Goal: Communication & Community: Answer question/provide support

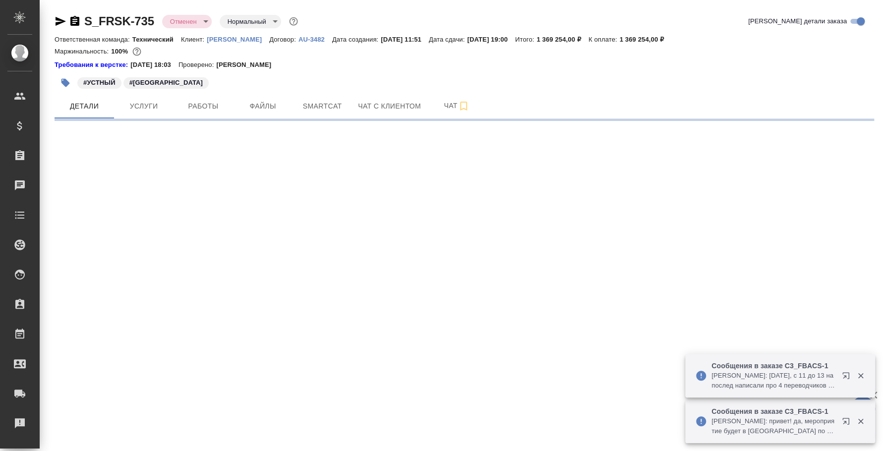
select select "RU"
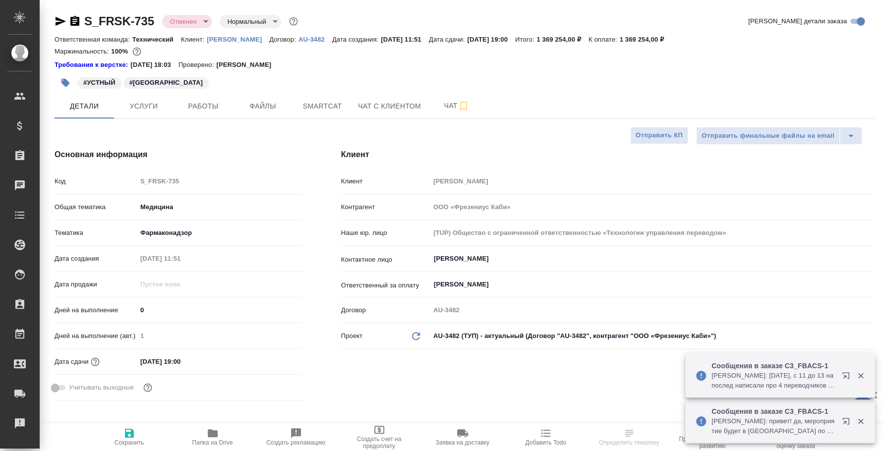
type textarea "x"
type input "Сергеева Анастасия"
type input "[PERSON_NAME]"
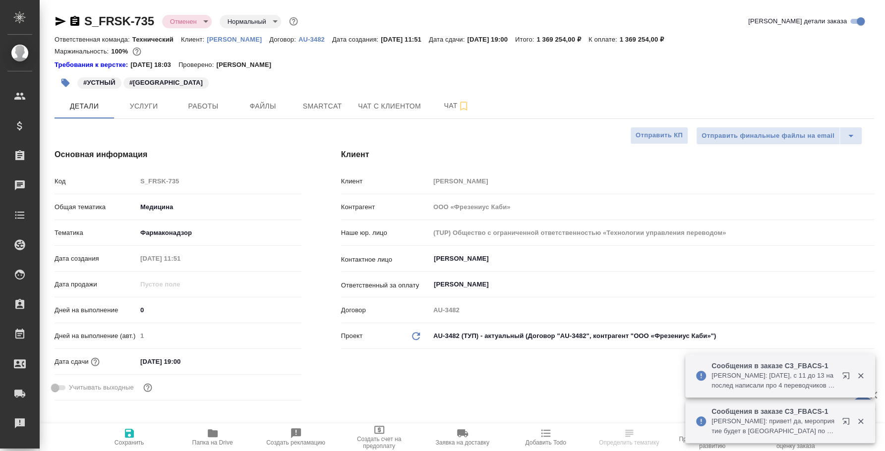
click at [61, 18] on icon "button" at bounding box center [61, 21] width 12 height 12
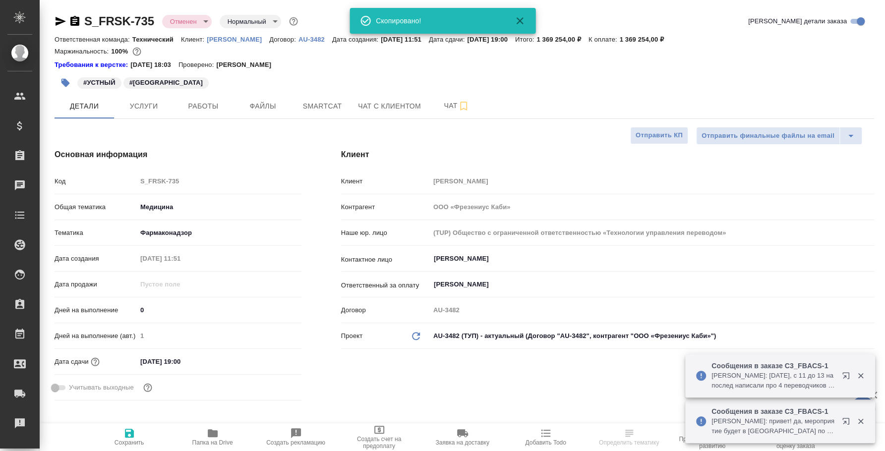
type textarea "x"
select select "RU"
type textarea "x"
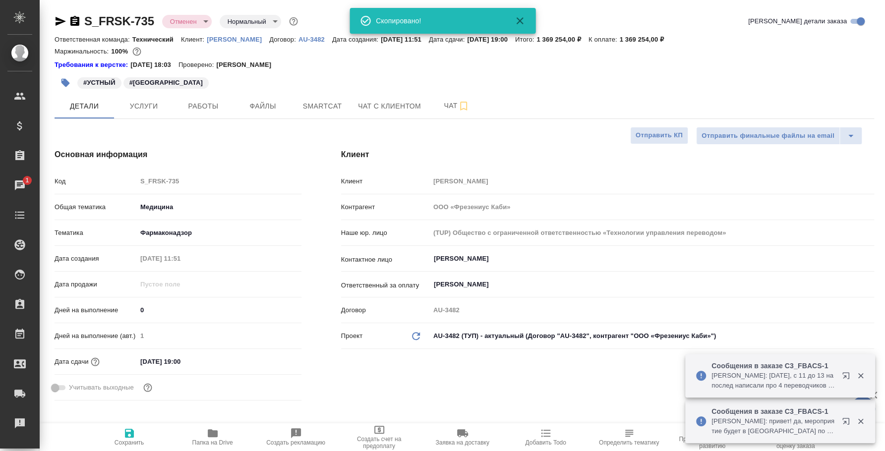
type textarea "x"
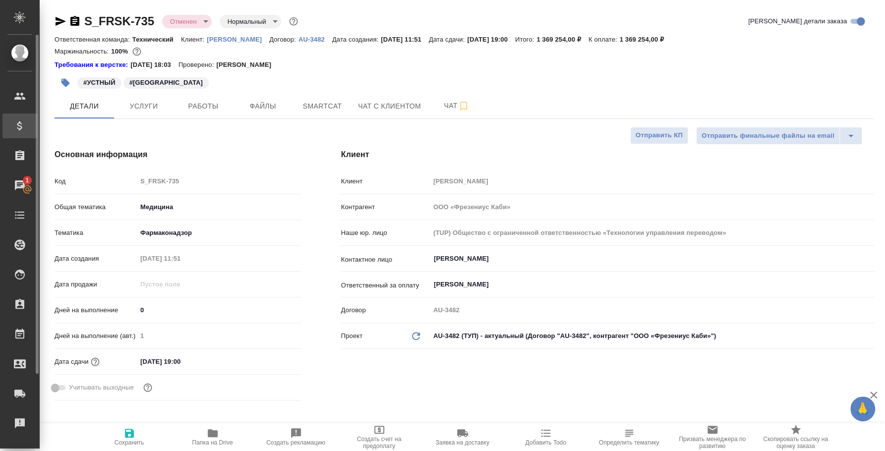
type textarea "x"
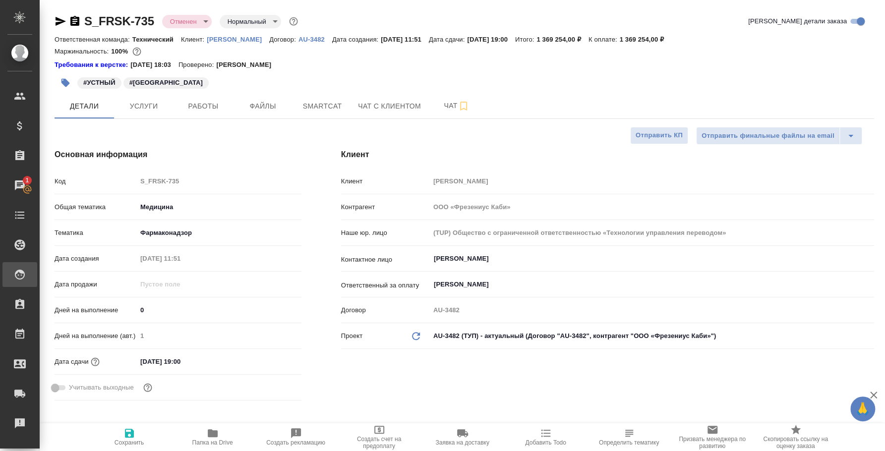
type textarea "x"
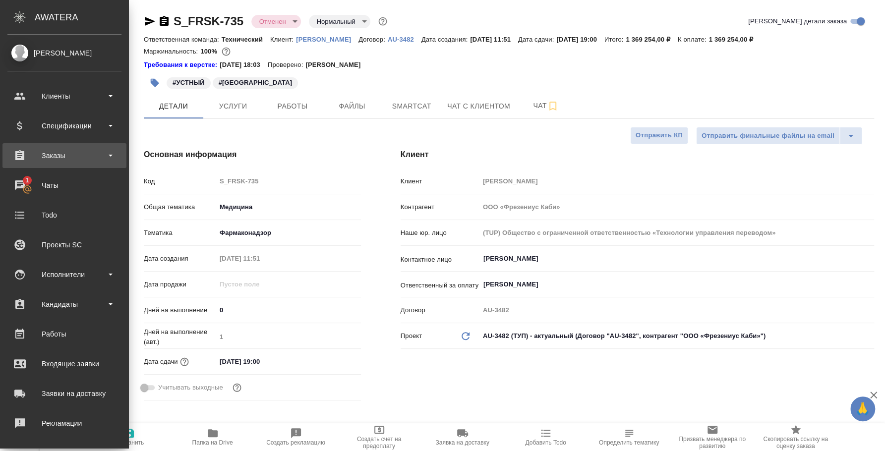
click at [48, 154] on div "Заказы" at bounding box center [64, 155] width 114 height 15
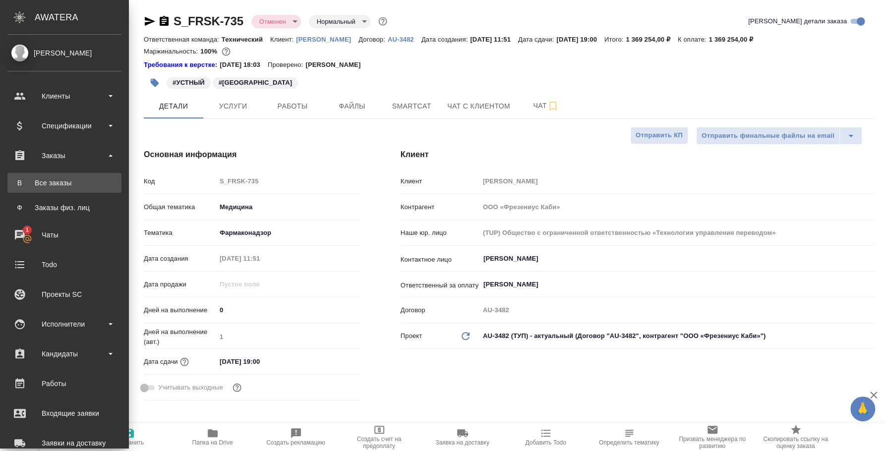
click at [59, 176] on link "В Все заказы" at bounding box center [64, 183] width 114 height 20
type textarea "x"
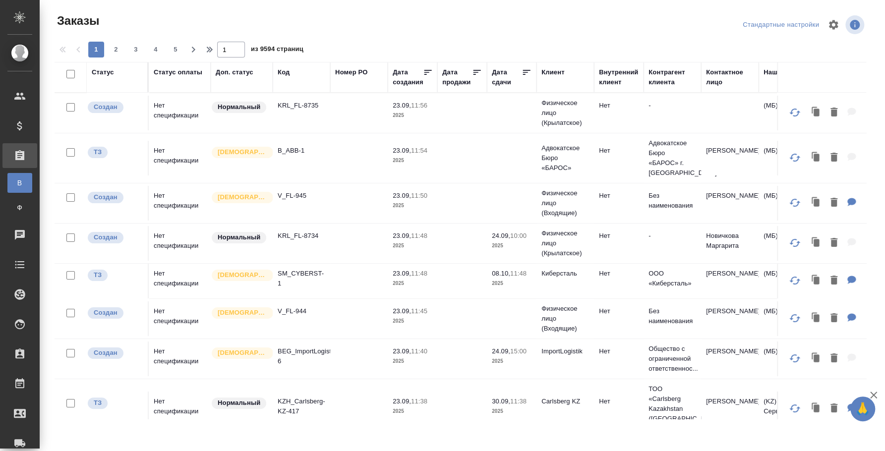
click at [221, 72] on div "Доп. статус" at bounding box center [235, 72] width 38 height 10
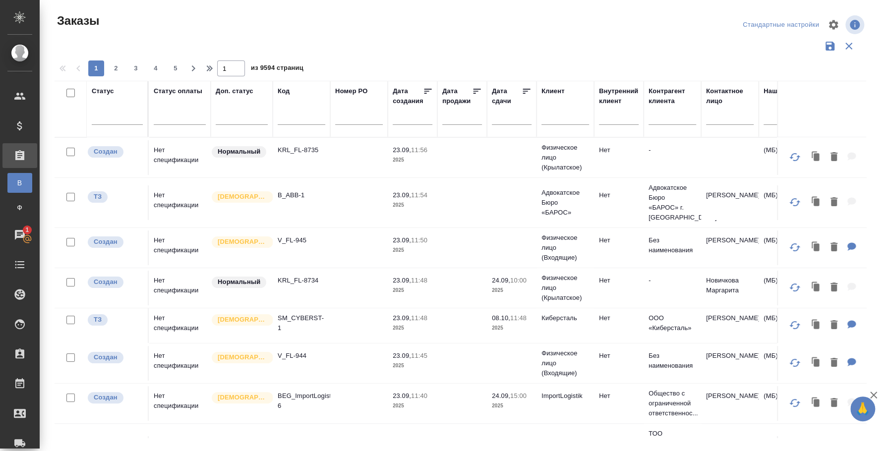
click at [288, 112] on div at bounding box center [302, 120] width 48 height 24
click at [292, 116] on input "text" at bounding box center [302, 119] width 48 height 12
paste input "KZH_KZ-44"
type input "KZH_KZ-44"
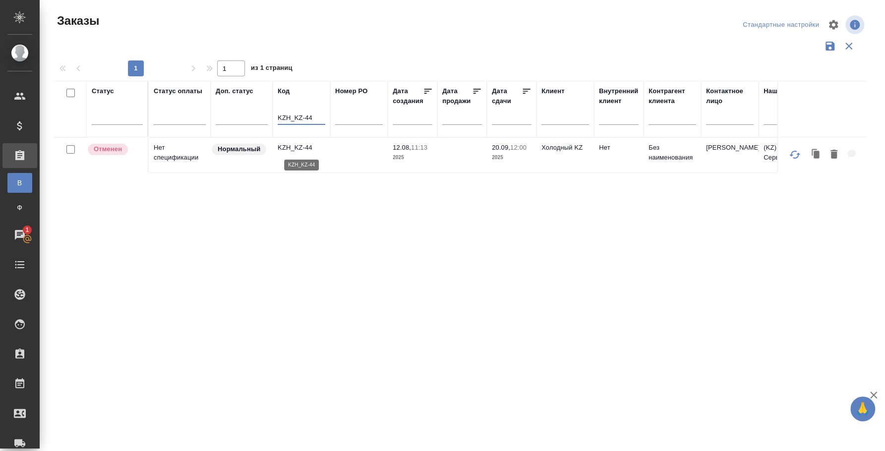
click at [299, 150] on p "KZH_KZ-44" at bounding box center [302, 148] width 48 height 10
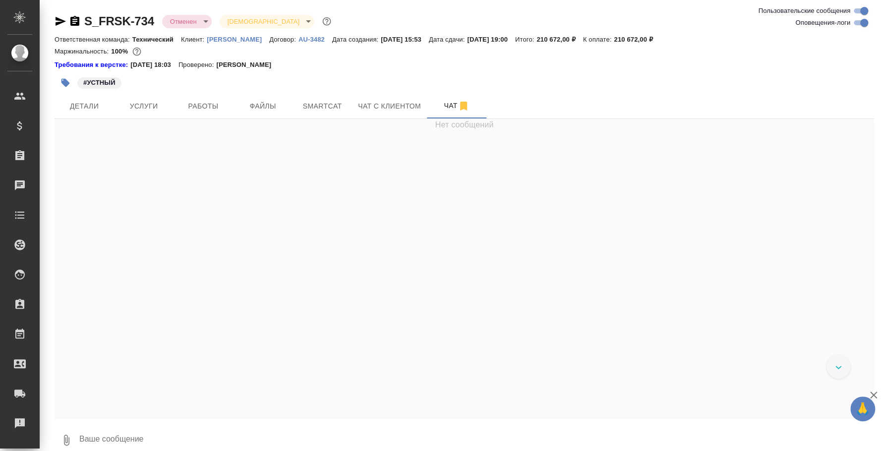
scroll to position [5718, 0]
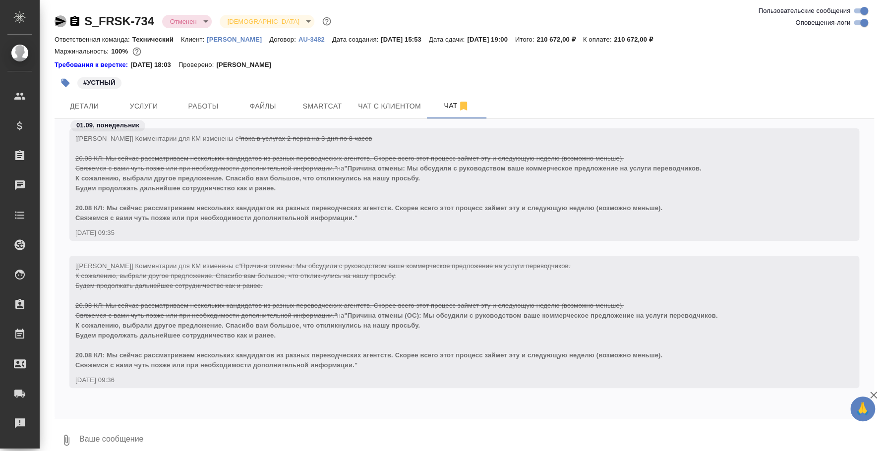
click at [57, 24] on icon "button" at bounding box center [61, 21] width 10 height 9
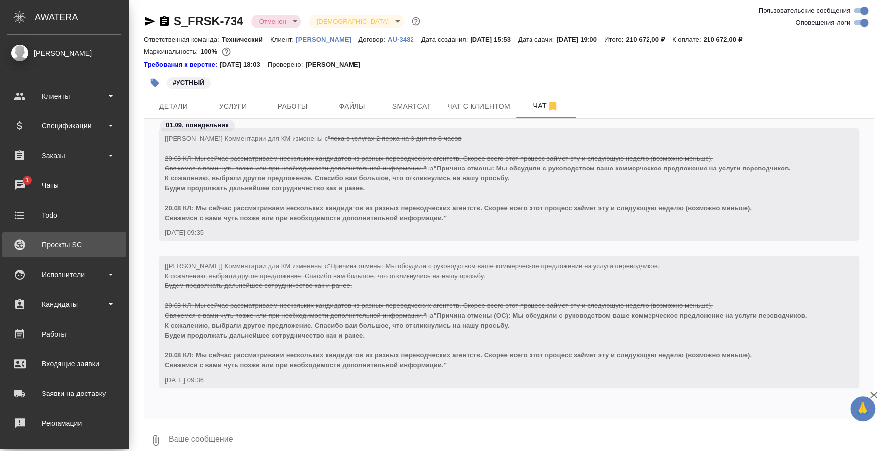
scroll to position [91, 0]
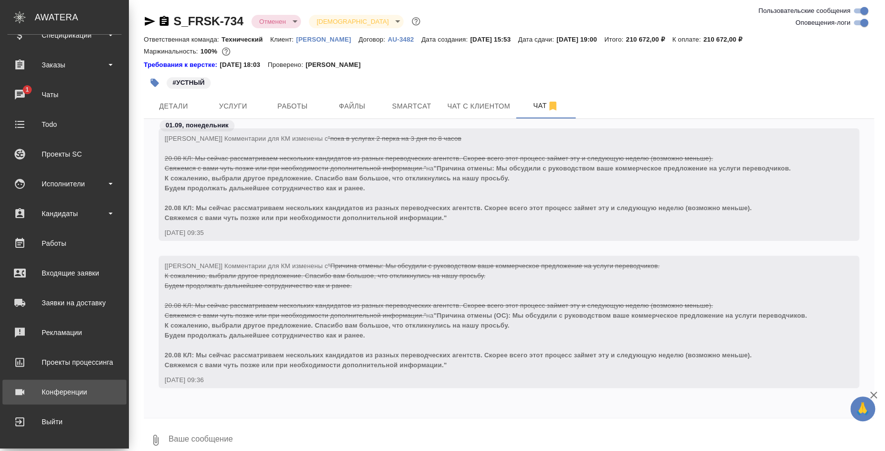
click at [66, 380] on link "Конференции" at bounding box center [64, 392] width 124 height 25
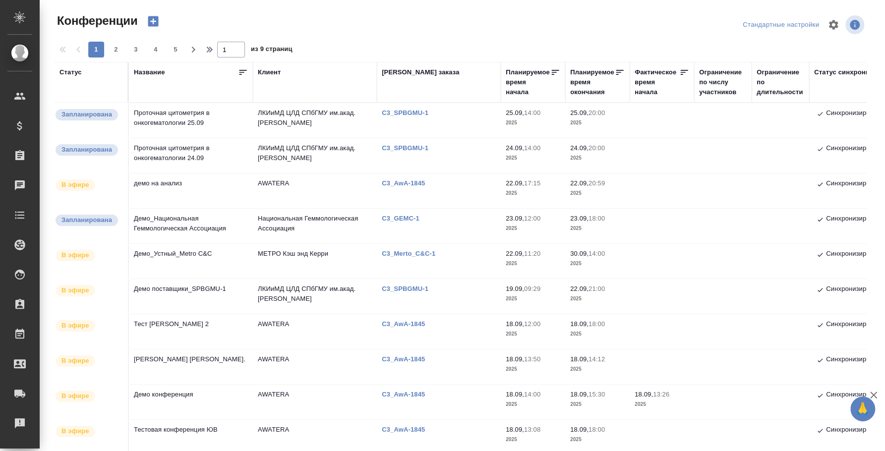
click at [171, 222] on td "Демо_Национальная Геммологическая Ассоциация" at bounding box center [191, 226] width 124 height 35
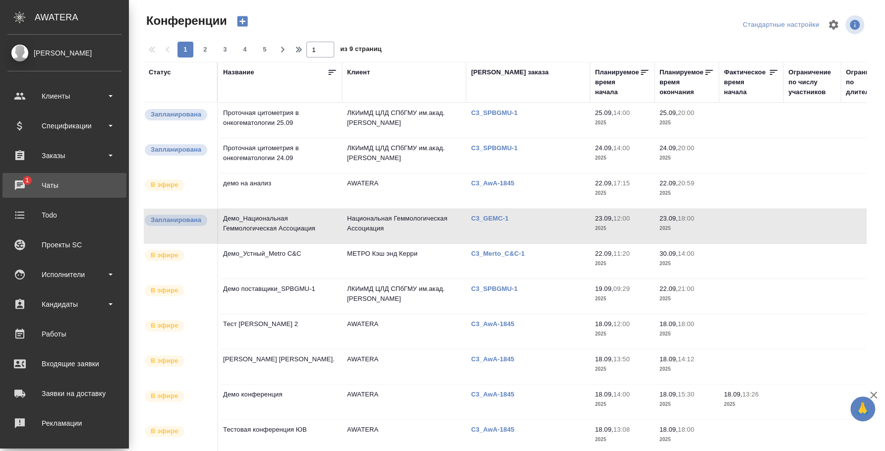
click at [25, 179] on span "1" at bounding box center [26, 180] width 15 height 10
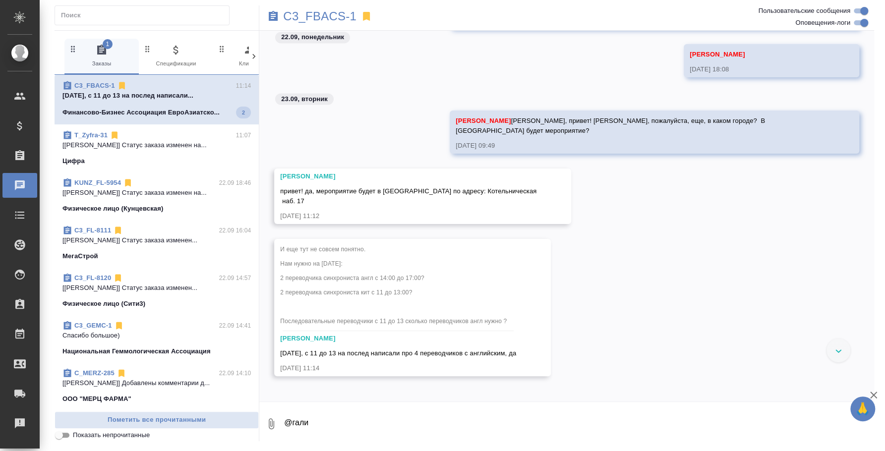
scroll to position [1168, 0]
drag, startPoint x: 353, startPoint y: 428, endPoint x: 335, endPoint y: 422, distance: 19.1
click at [335, 422] on textarea "@гали" at bounding box center [578, 424] width 591 height 34
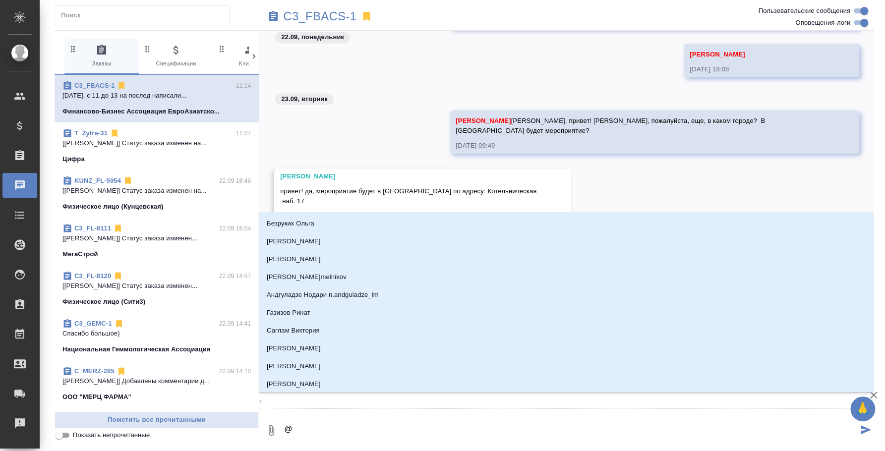
type textarea "@г"
type input "г"
type textarea "@га"
type input "га"
type textarea "@гал"
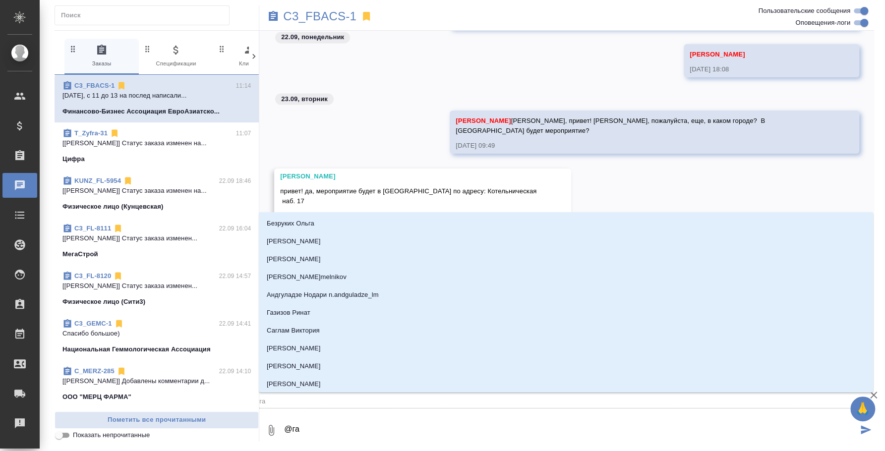
type input "гал"
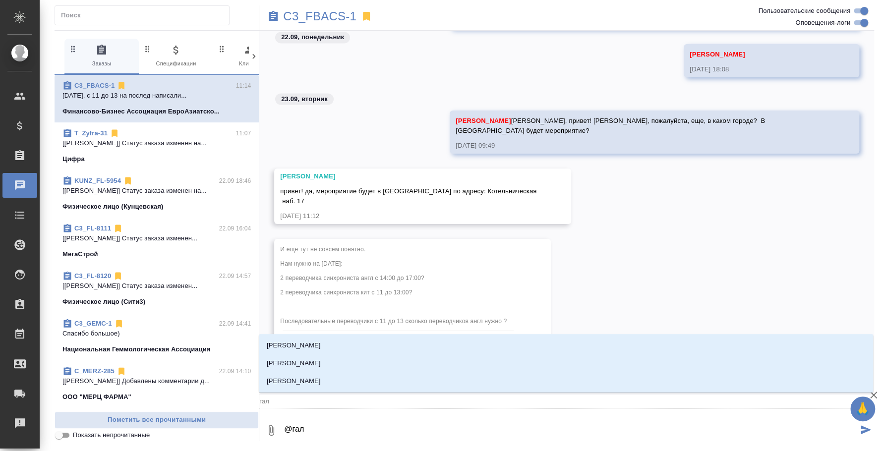
type textarea "@гали"
type input "гали"
type textarea "@галиш"
type input "галиш"
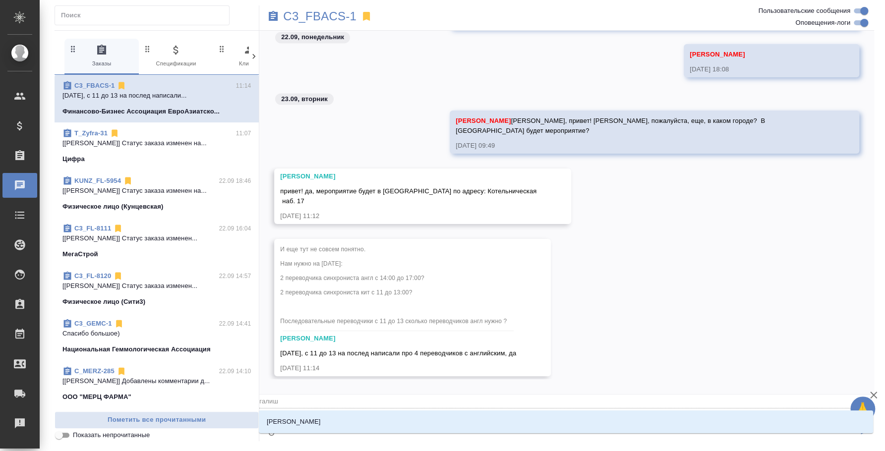
type textarea "@галише"
type input "галише"
click at [324, 421] on li "Галишева Мария" at bounding box center [566, 422] width 614 height 18
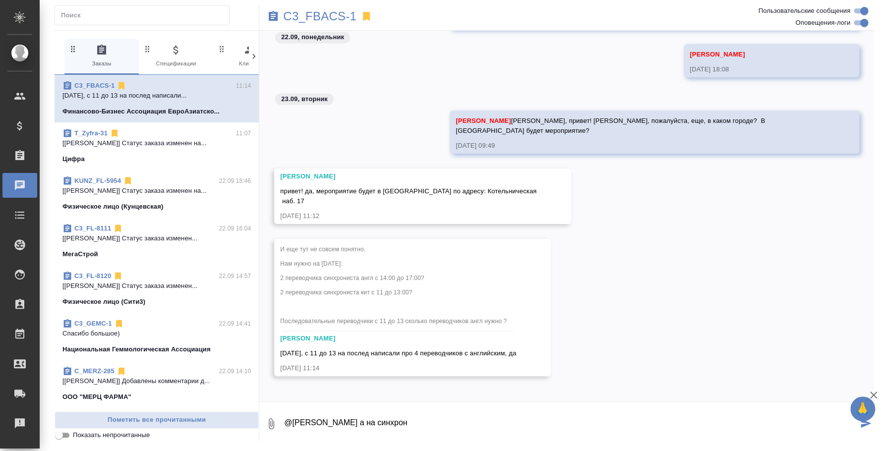
click at [358, 421] on textarea "@Галишева Мария а на синхрон" at bounding box center [570, 424] width 574 height 34
click at [350, 288] on button "Ответить на сообщение" at bounding box center [334, 290] width 109 height 19
click at [436, 430] on textarea "@Галишева Мария привет) а на синхрон ?" at bounding box center [570, 430] width 574 height 34
click at [456, 426] on textarea "@Галишева Мария привет) а на синхрон?" at bounding box center [570, 430] width 574 height 34
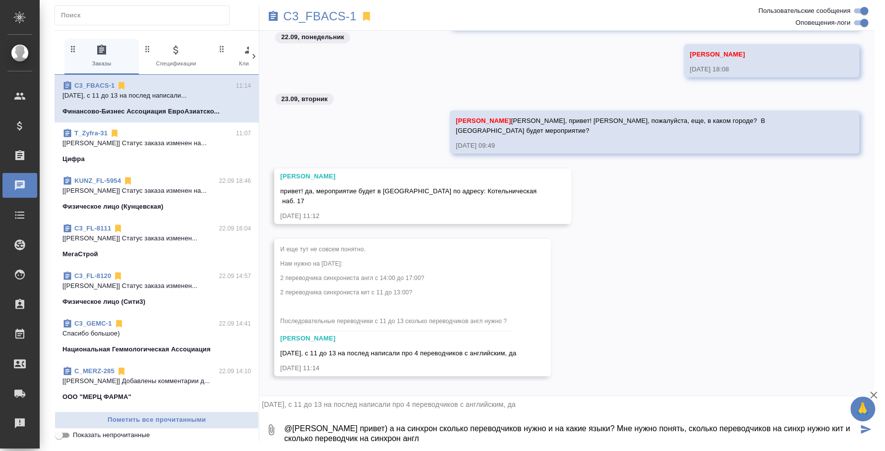
type textarea "@Галишева Мария привет) а на синхрон сколько переводчиков нужно и на какие язык…"
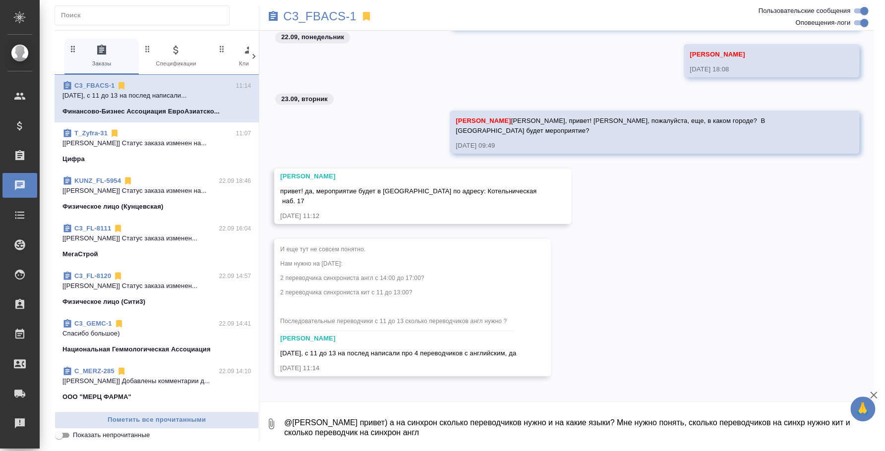
scroll to position [1247, 0]
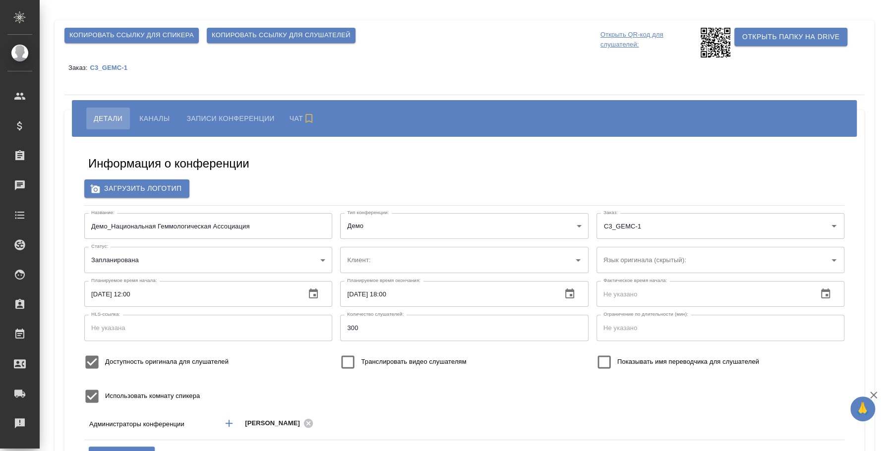
type input "Национальная Геммологическая Ассоциация"
type input "i.fedotova@awatera.com"
click at [113, 69] on p "C3_GEMC-1" at bounding box center [112, 67] width 45 height 7
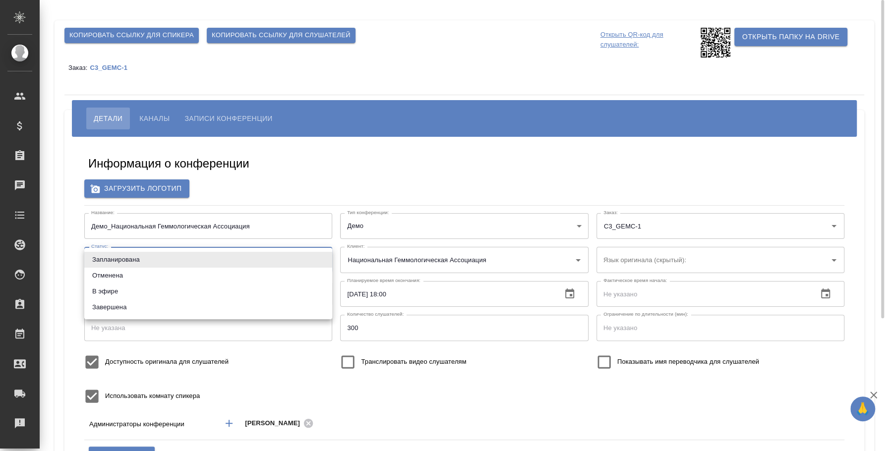
click at [318, 262] on body "🙏 .cls-1 fill:#fff; AWATERA Fedotova Irina Клиенты Спецификации Заказы 0 Чаты T…" at bounding box center [442, 225] width 885 height 451
click at [244, 292] on li "В эфире" at bounding box center [208, 292] width 248 height 16
type input "online"
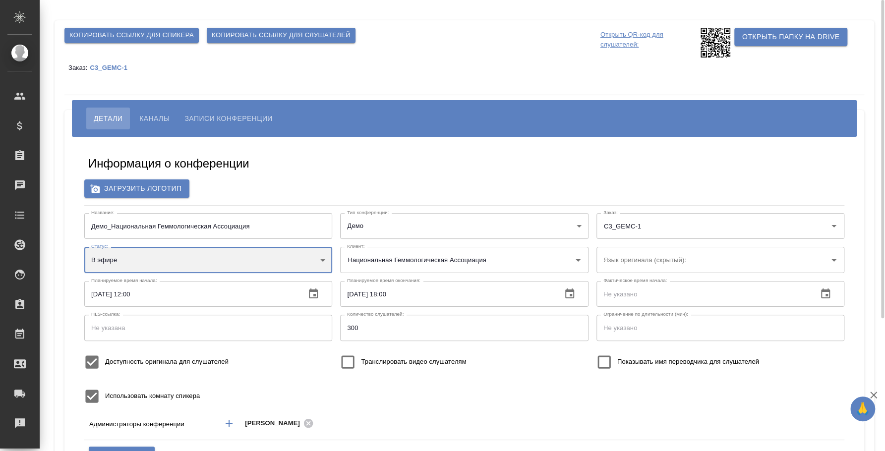
scroll to position [61, 0]
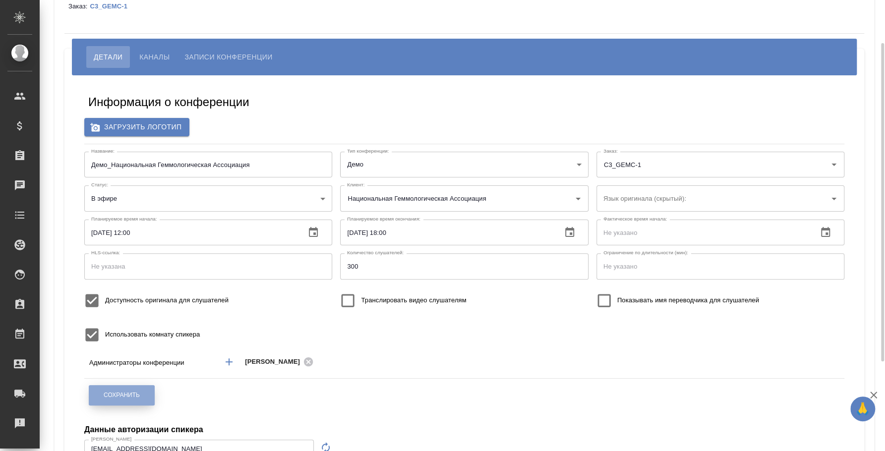
click at [134, 389] on button "Сохранить" at bounding box center [122, 395] width 66 height 20
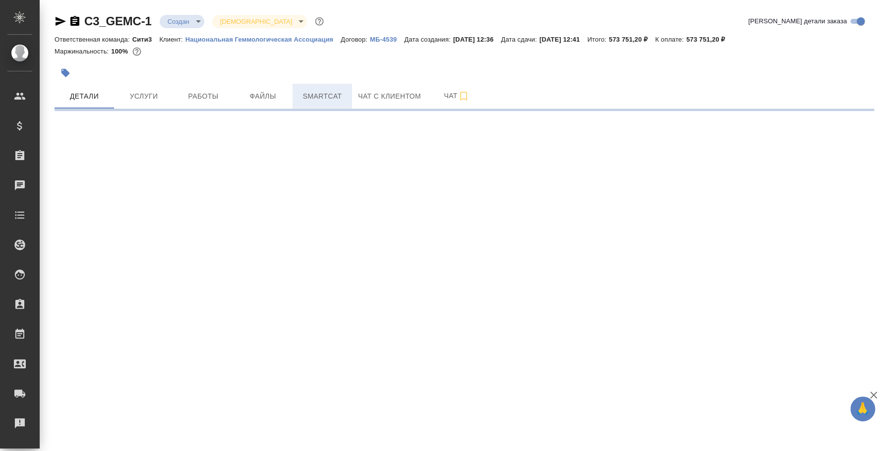
select select "RU"
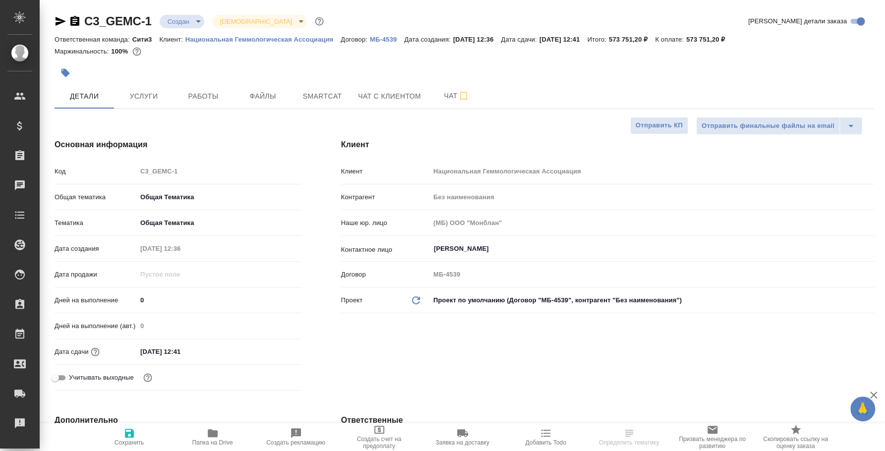
type textarea "x"
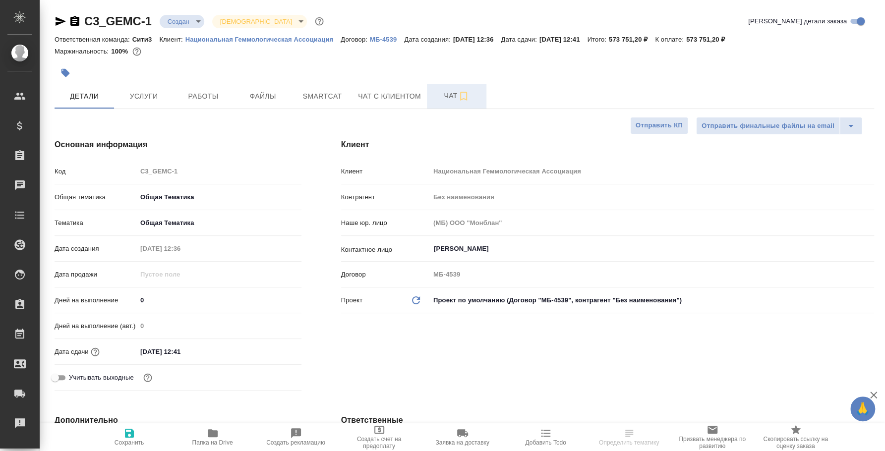
type textarea "x"
click at [436, 103] on button "Чат" at bounding box center [456, 96] width 59 height 25
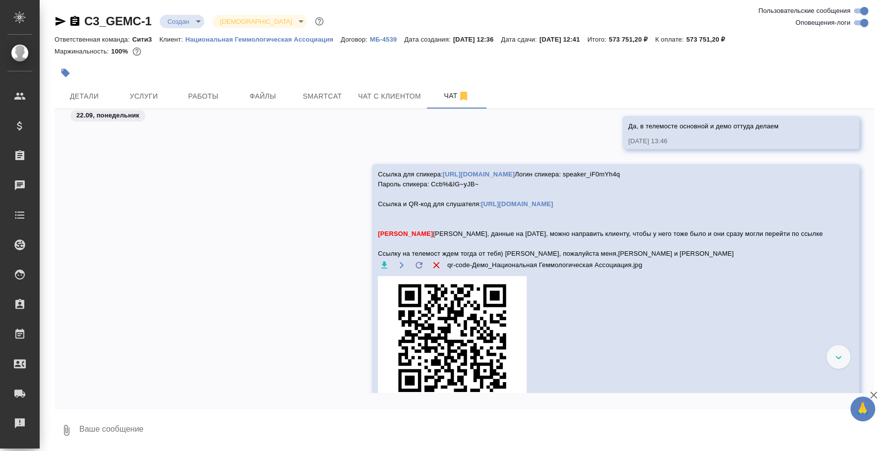
scroll to position [2654, 0]
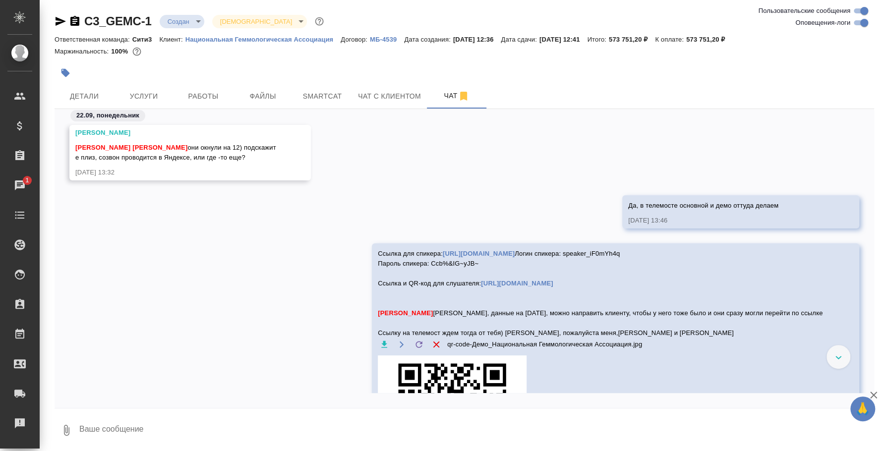
click at [62, 17] on icon "button" at bounding box center [61, 21] width 12 height 12
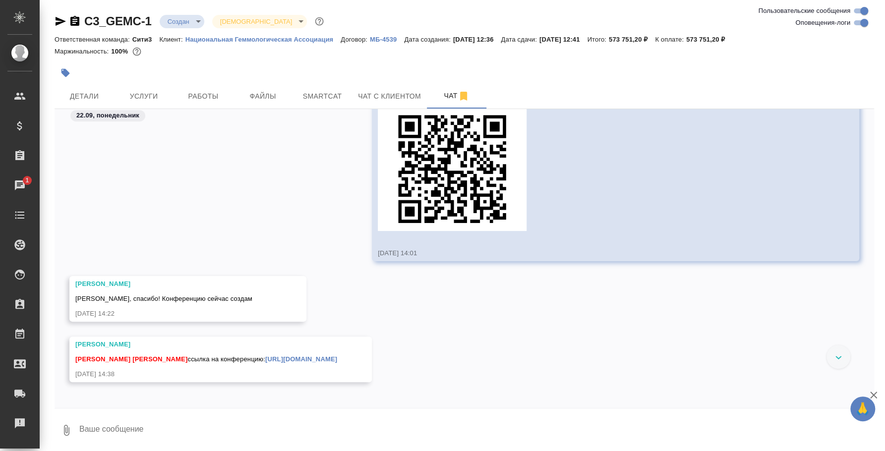
scroll to position [2964, 0]
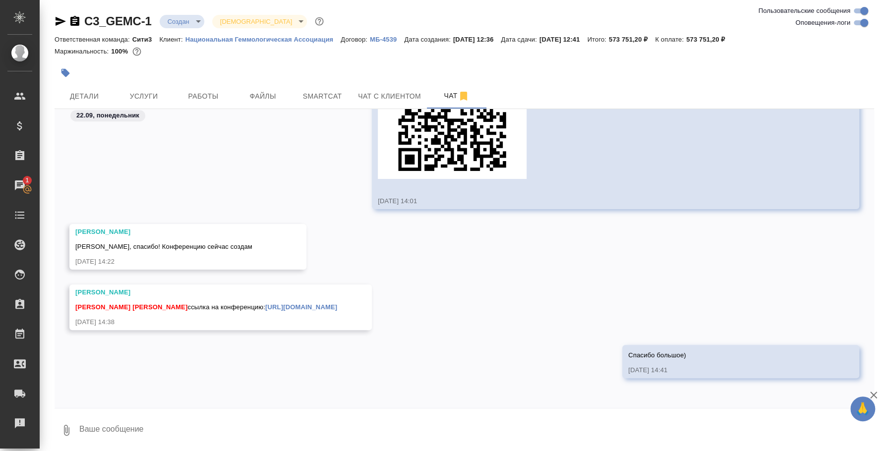
click at [315, 309] on link "https://telemost.360.yandex.ru/j/5028327111" at bounding box center [301, 306] width 72 height 7
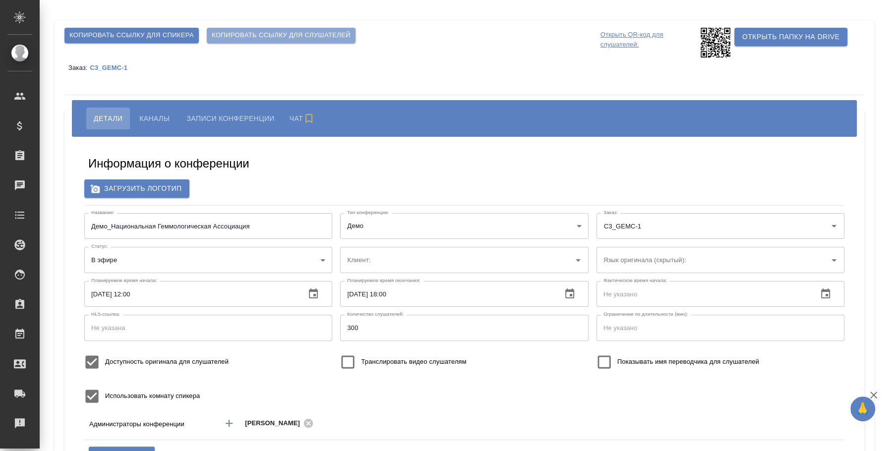
click at [288, 34] on span "Копировать ссылку для слушателей" at bounding box center [281, 35] width 139 height 11
type input "Национальная Геммологическая Ассоциация"
type input "[EMAIL_ADDRESS][DOMAIN_NAME]"
click at [155, 110] on button "Каналы" at bounding box center [154, 119] width 45 height 22
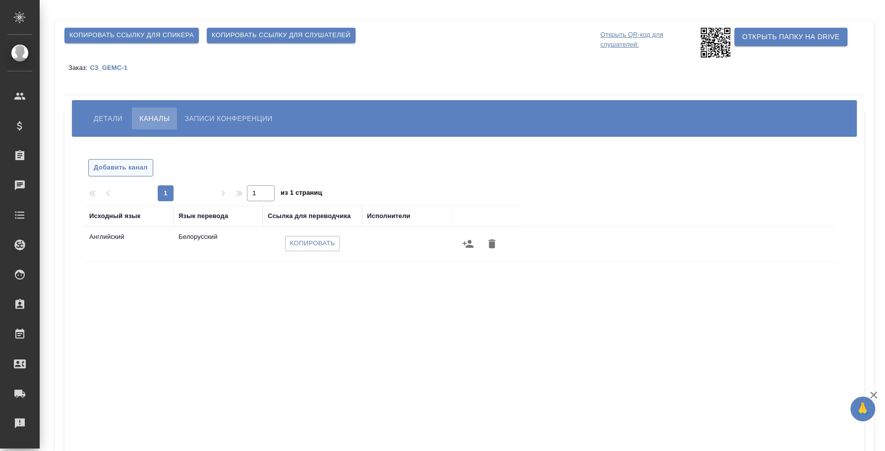
click at [116, 168] on span "Добавить канал" at bounding box center [121, 167] width 54 height 11
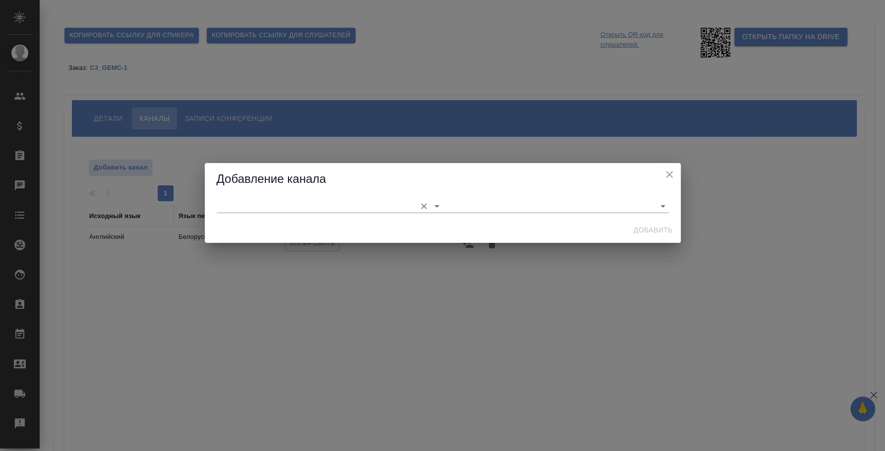
click at [317, 208] on input "text" at bounding box center [314, 205] width 194 height 13
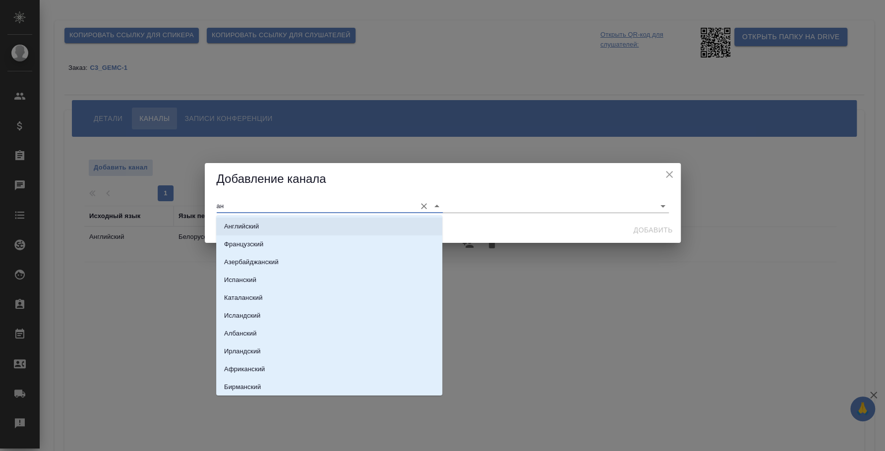
click at [330, 227] on li "Английский" at bounding box center [329, 227] width 226 height 18
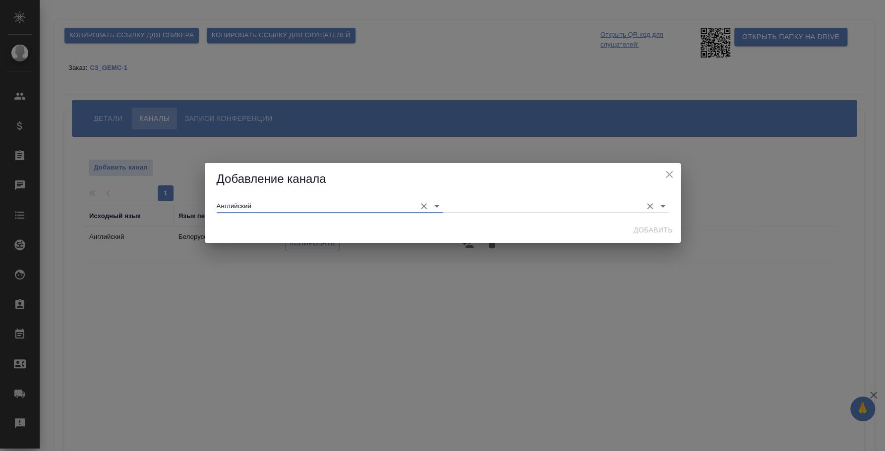
type input "Английский"
click at [472, 210] on input "text" at bounding box center [540, 205] width 194 height 13
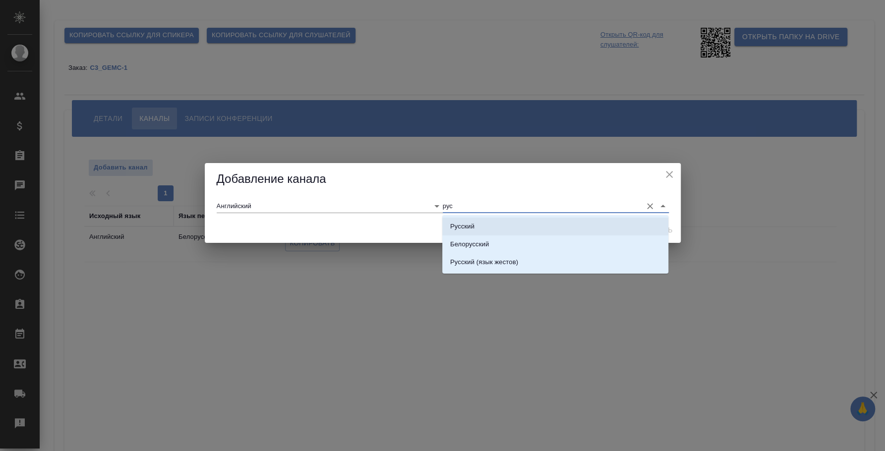
click at [526, 219] on li "Русский" at bounding box center [555, 227] width 226 height 18
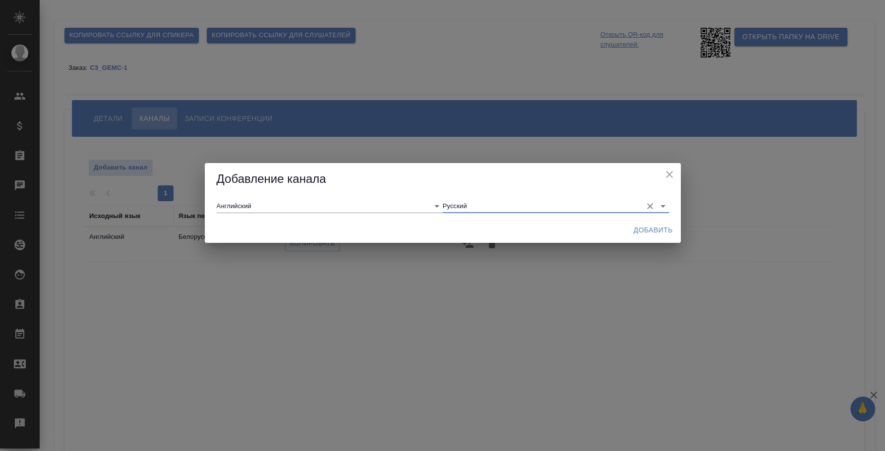
type input "Русский"
click at [664, 231] on span "Добавить" at bounding box center [652, 230] width 39 height 12
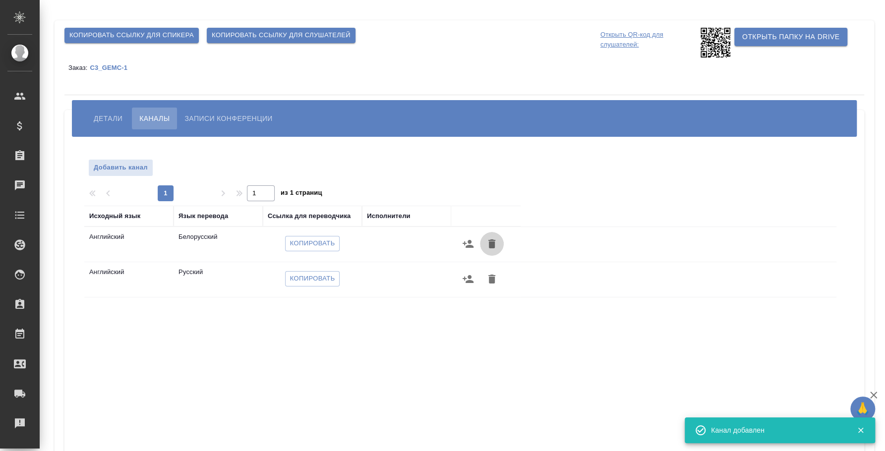
click at [493, 240] on icon "button" at bounding box center [491, 243] width 7 height 9
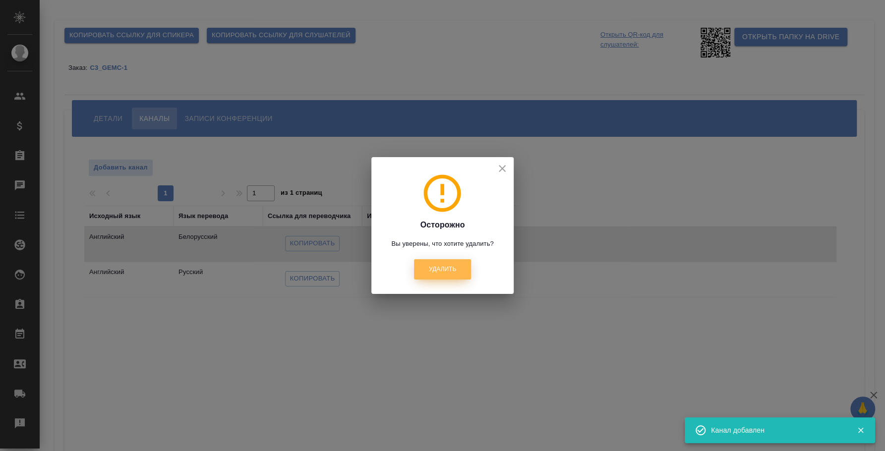
click at [464, 274] on button "Удалить" at bounding box center [442, 269] width 57 height 20
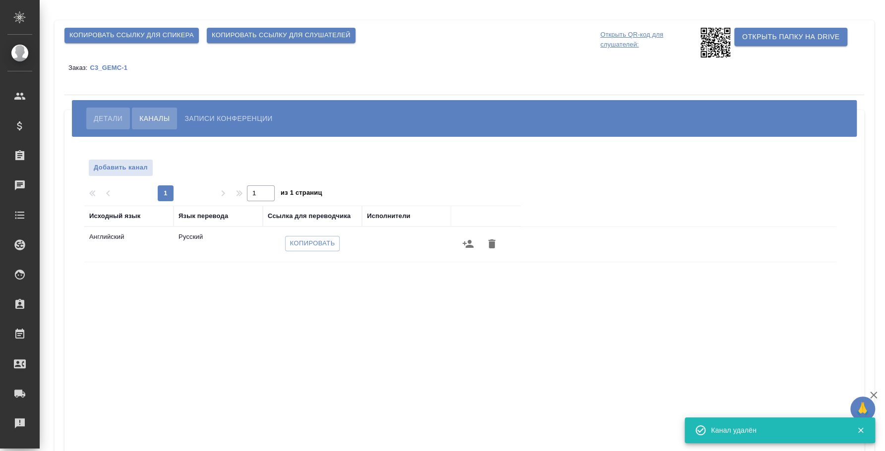
click at [101, 114] on span "Детали" at bounding box center [108, 119] width 29 height 12
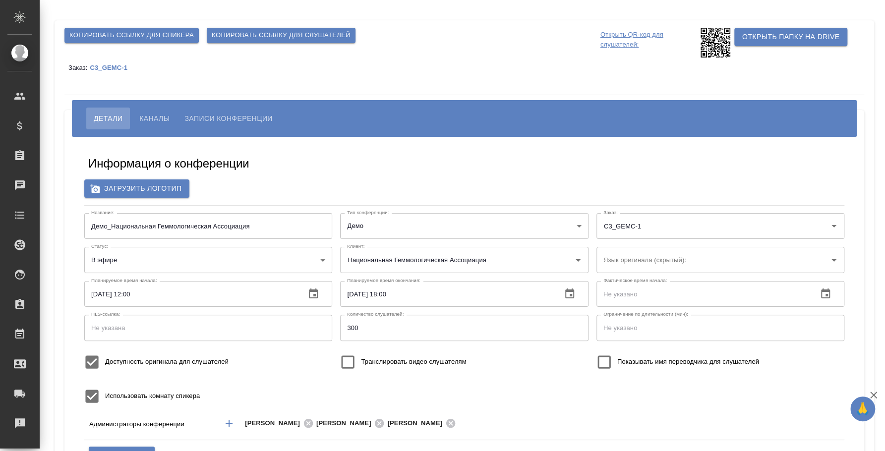
click at [109, 69] on p "C3_GEMC-1" at bounding box center [112, 67] width 45 height 7
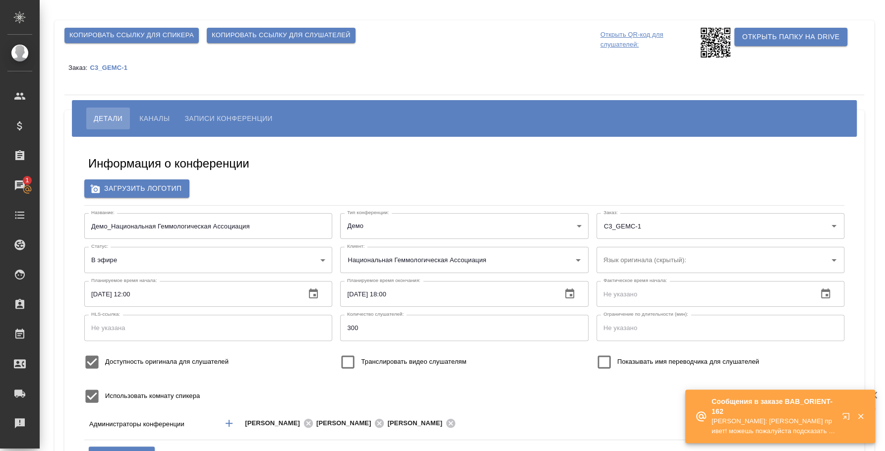
click at [258, 34] on span "Копировать ссылку для слушателей" at bounding box center [281, 35] width 139 height 11
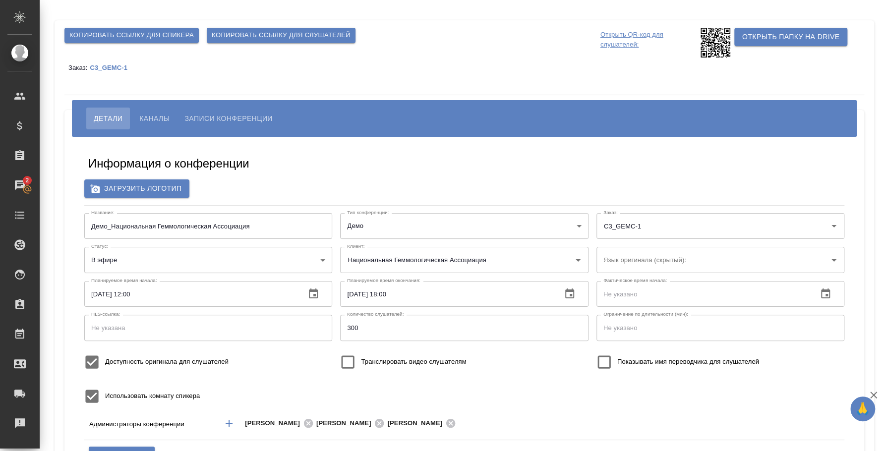
click at [169, 114] on span "Каналы" at bounding box center [154, 119] width 30 height 12
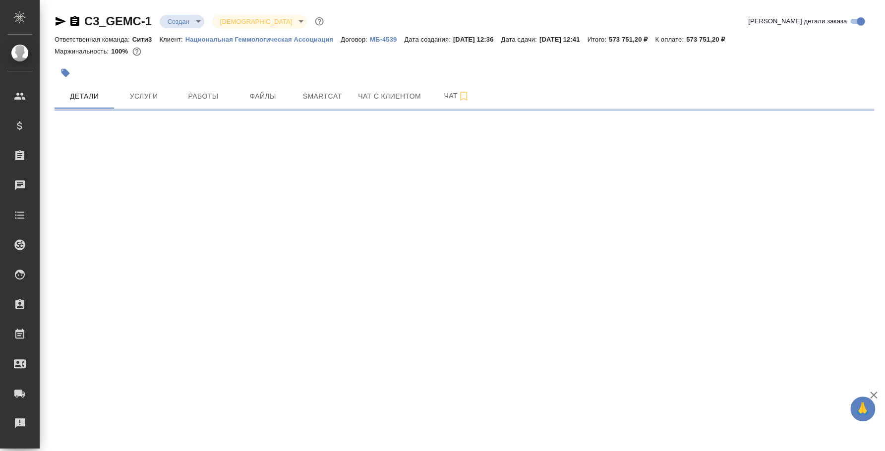
select select "RU"
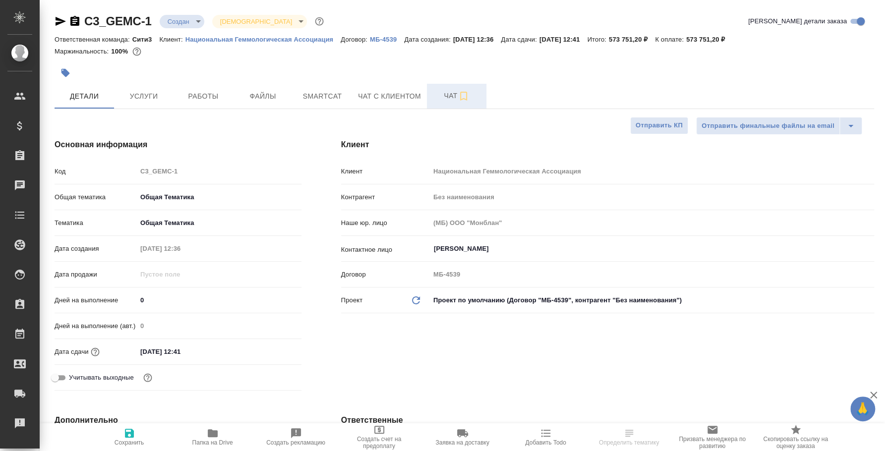
type textarea "x"
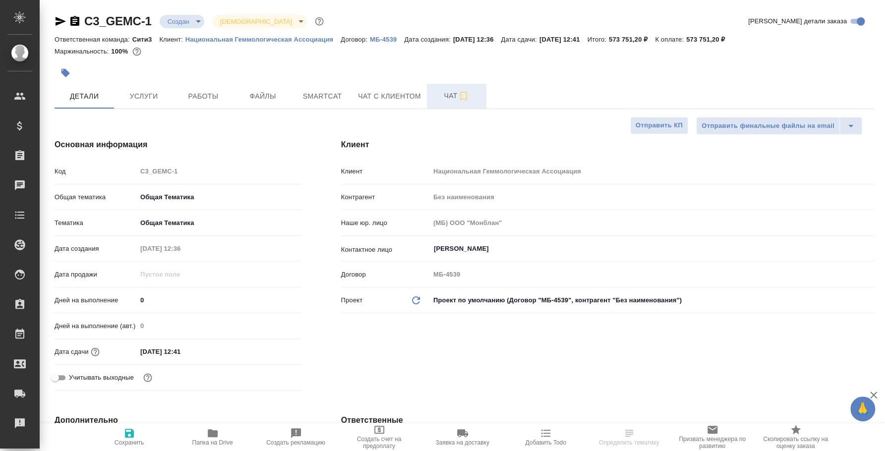
type textarea "x"
click at [458, 95] on icon "button" at bounding box center [463, 96] width 12 height 12
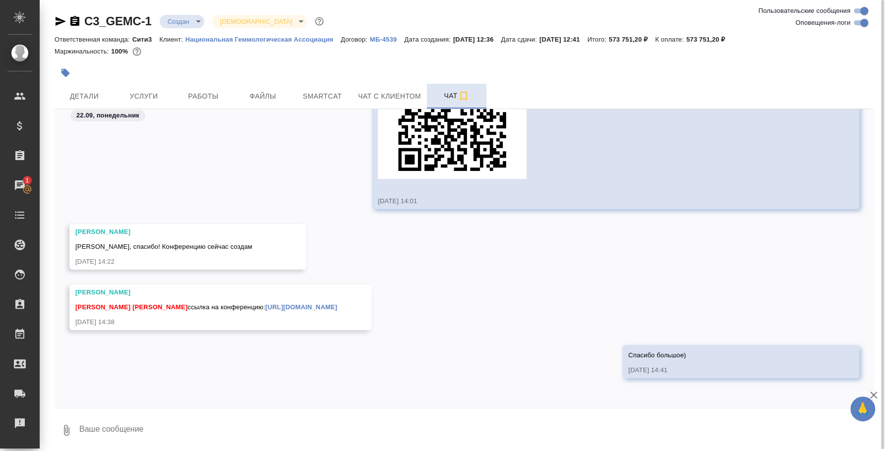
scroll to position [4277, 0]
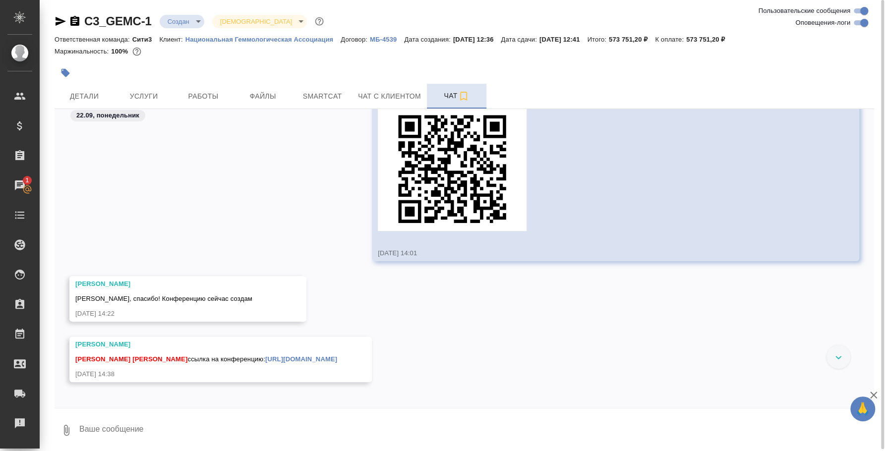
click at [337, 376] on div "[PERSON_NAME] [PERSON_NAME] [PERSON_NAME] ссылка на конференцию: [URL][DOMAIN_N…" at bounding box center [206, 360] width 262 height 40
click at [337, 363] on link "[URL][DOMAIN_NAME]" at bounding box center [301, 358] width 72 height 7
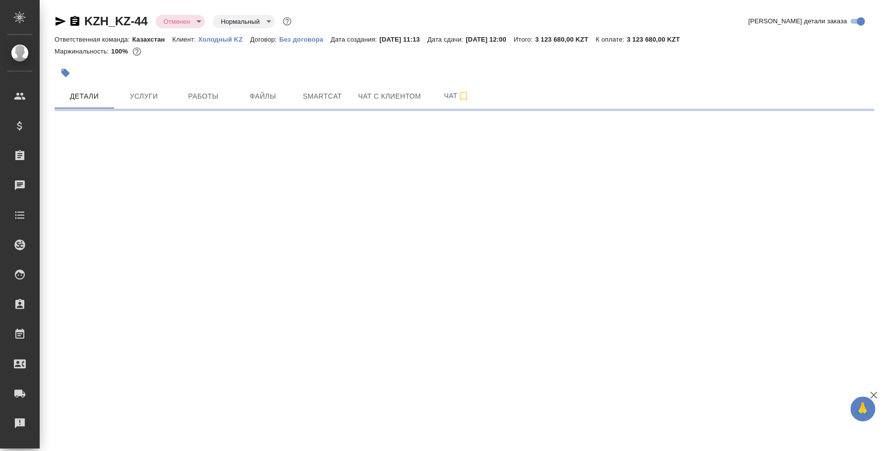
select select "RU"
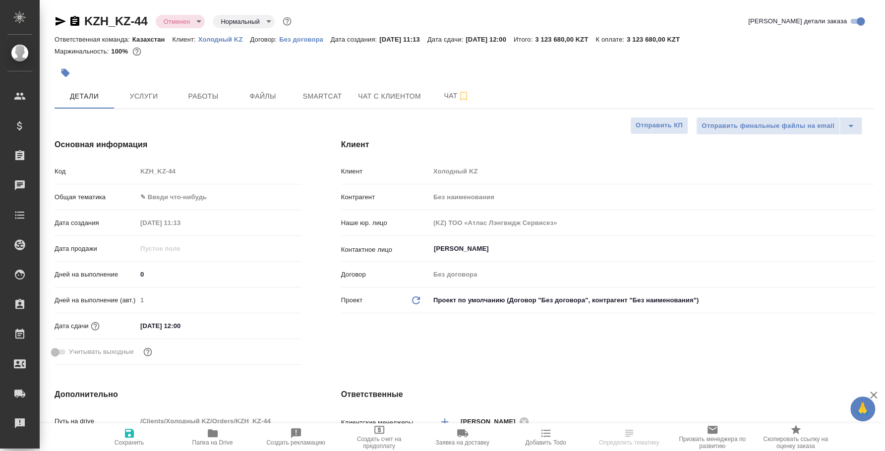
type textarea "x"
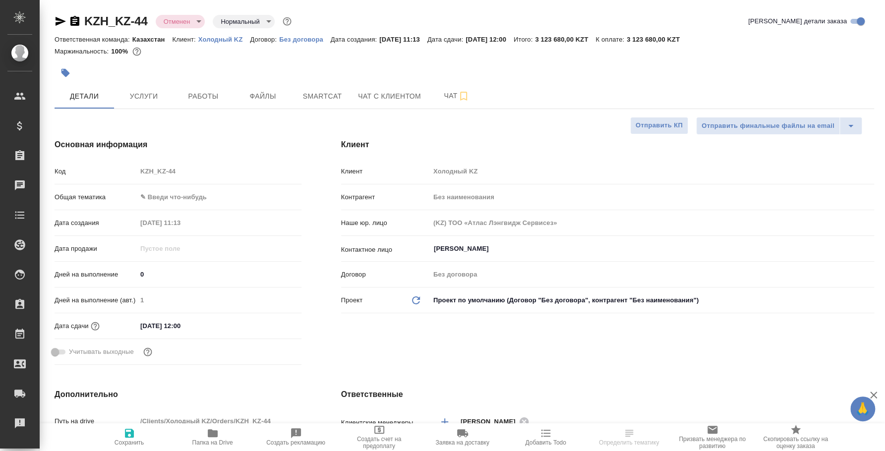
type textarea "x"
click at [62, 20] on icon "button" at bounding box center [61, 21] width 10 height 9
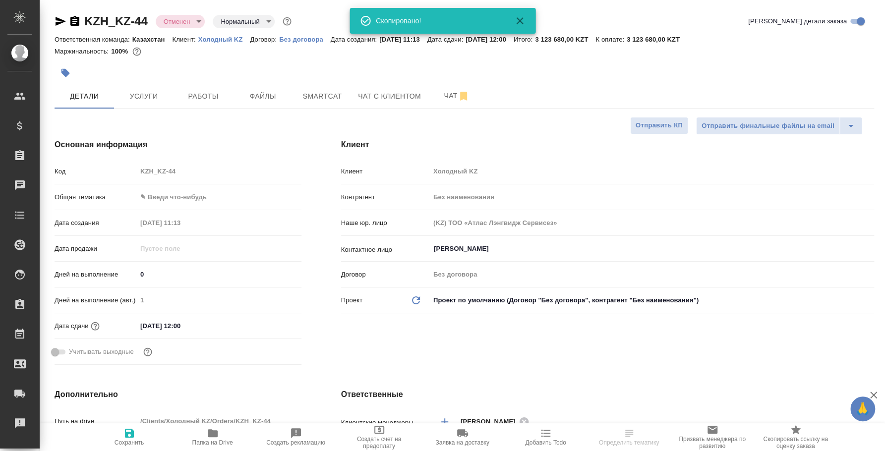
type textarea "x"
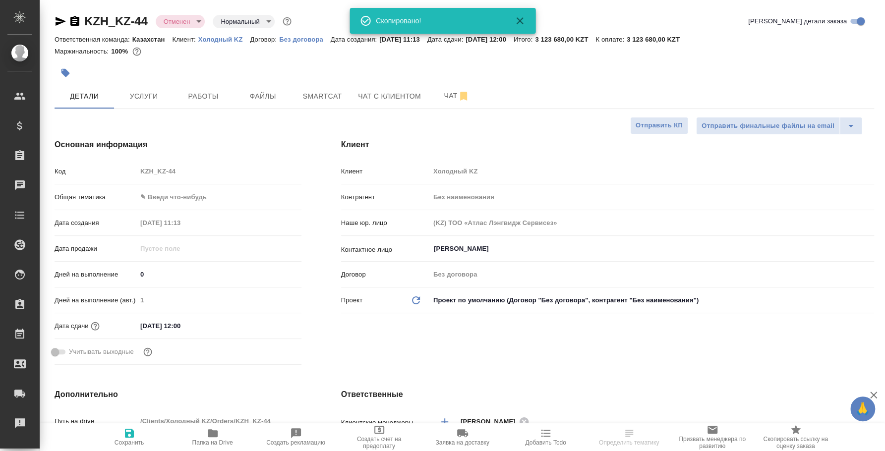
type textarea "x"
select select "RU"
type textarea "x"
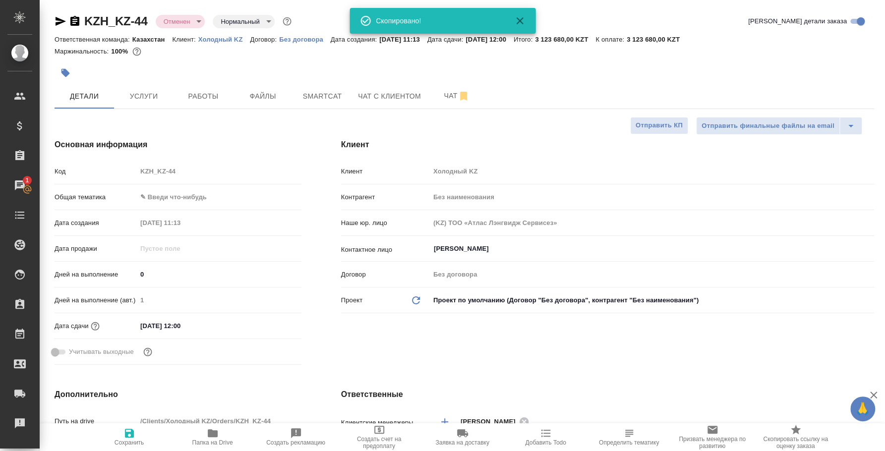
type textarea "x"
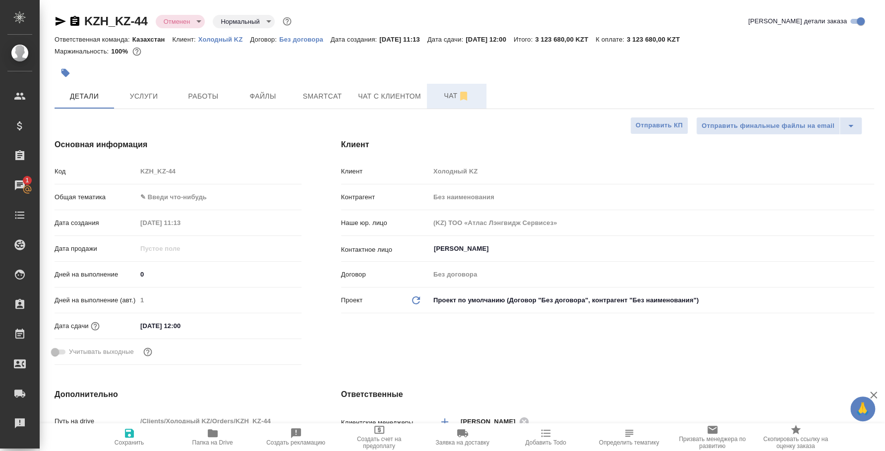
click at [442, 102] on span "Чат" at bounding box center [457, 96] width 48 height 12
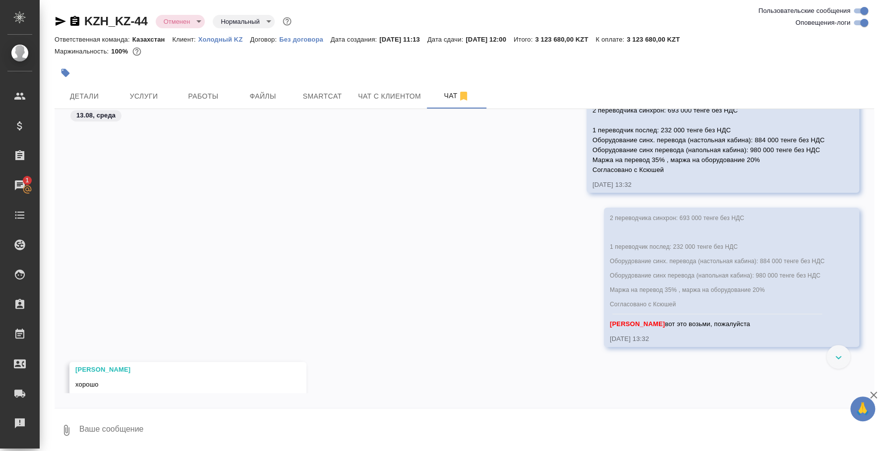
scroll to position [2849, 0]
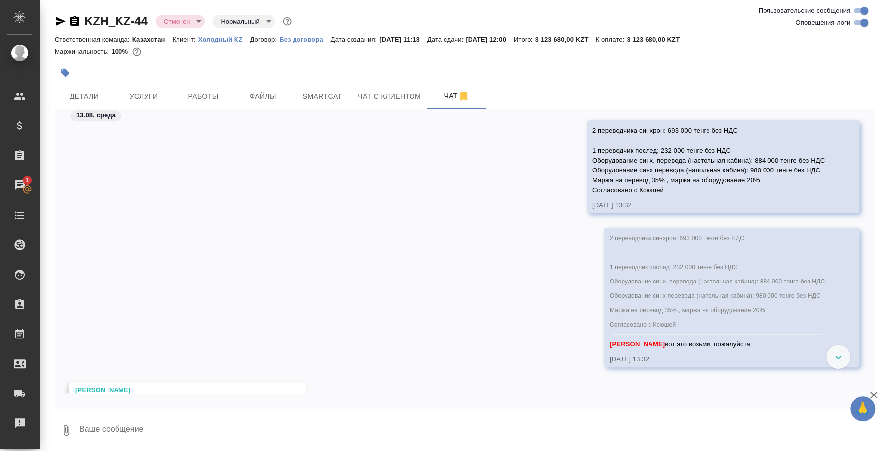
click at [725, 237] on span "2 переводчика синхрон: 693 000 тенге без НДС 1 переводчик послед: 232 000 тенге…" at bounding box center [717, 281] width 215 height 93
click at [721, 292] on div "2 переводчика синхрон: 693 000 тенге без НДС 1 переводчик послед: 232 000 тенге…" at bounding box center [717, 283] width 215 height 104
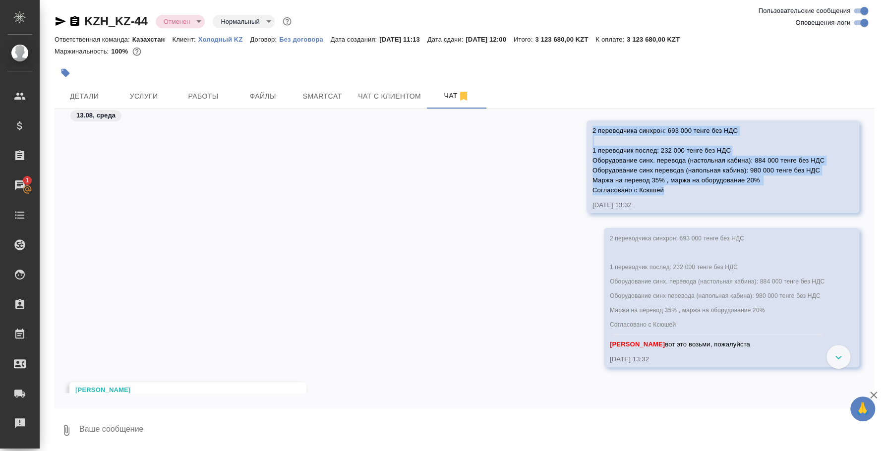
drag, startPoint x: 582, startPoint y: 131, endPoint x: 776, endPoint y: 194, distance: 203.8
click at [776, 194] on div "2 переводчика синхрон: 693 000 тенге без НДС 1 переводчик послед: 232 000 тенге…" at bounding box center [708, 159] width 232 height 72
copy span "2 переводчика синхрон: 693 000 тенге без НДС 1 переводчик послед: 232 000 тенге…"
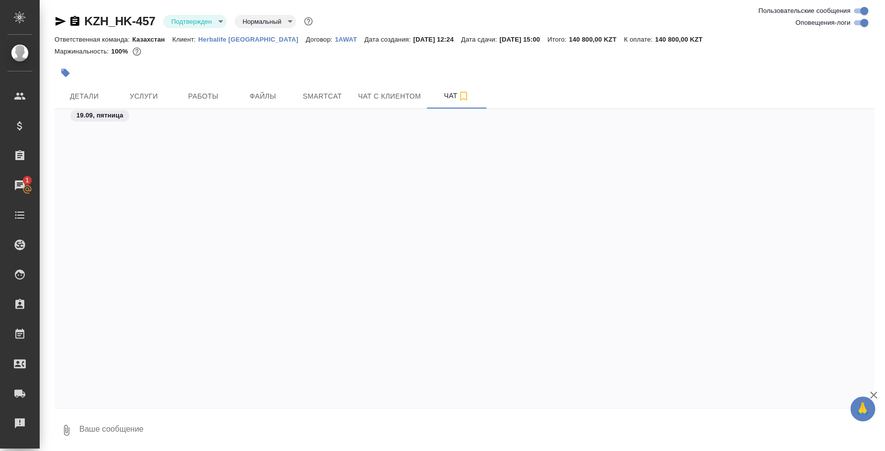
scroll to position [1987, 0]
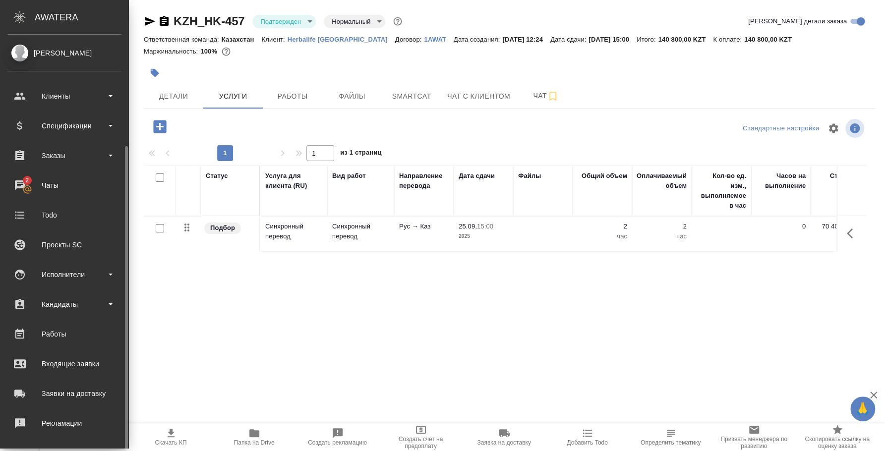
scroll to position [91, 0]
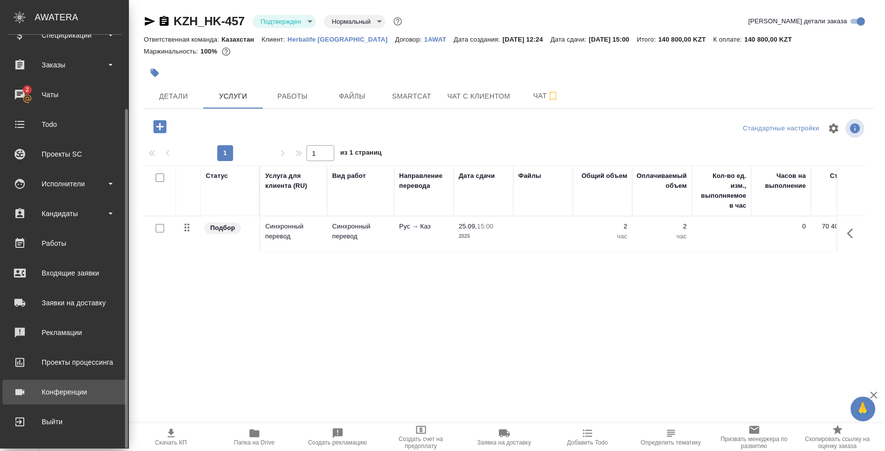
click at [80, 390] on div "Конференции" at bounding box center [64, 392] width 114 height 15
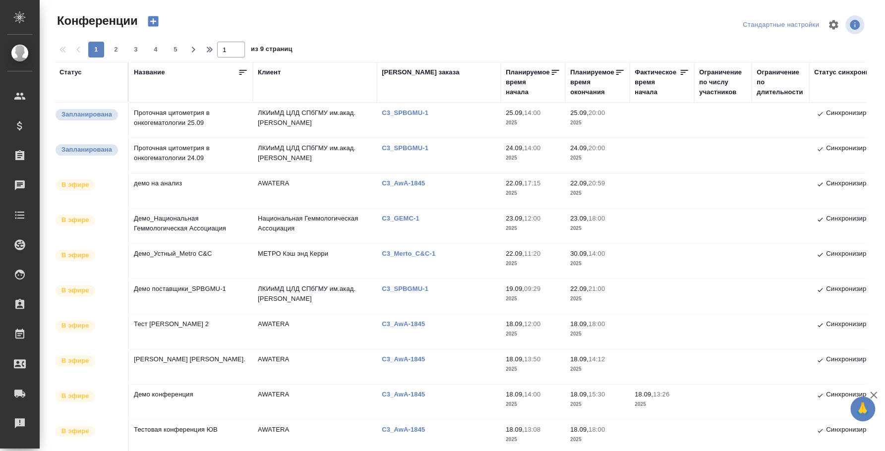
scroll to position [123, 0]
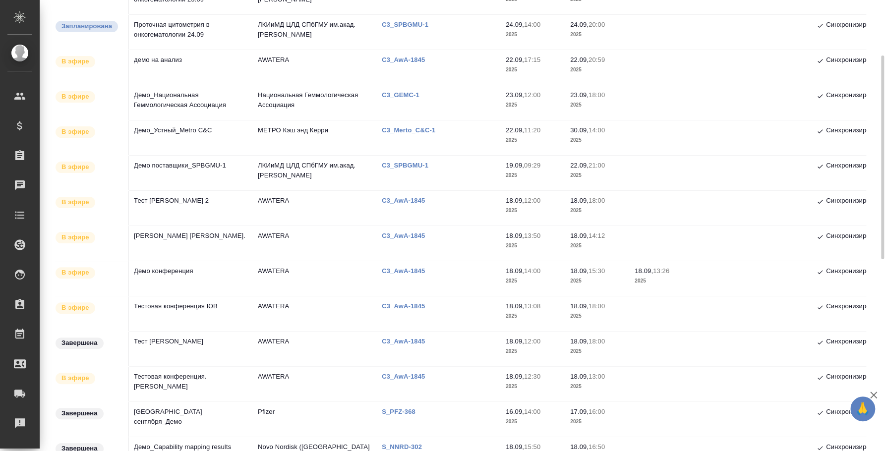
click at [179, 101] on td "Демо_Национальная Геммологическая Ассоциация" at bounding box center [191, 102] width 124 height 35
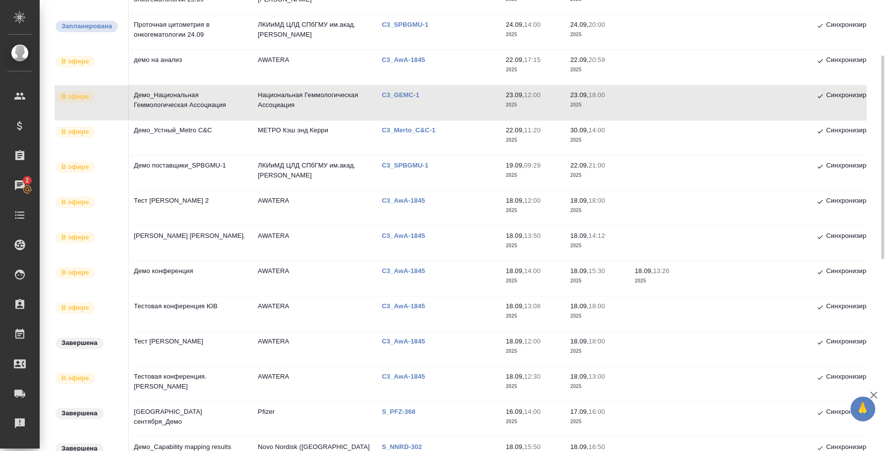
click at [179, 94] on td "Демо_Национальная Геммологическая Ассоциация" at bounding box center [191, 102] width 124 height 35
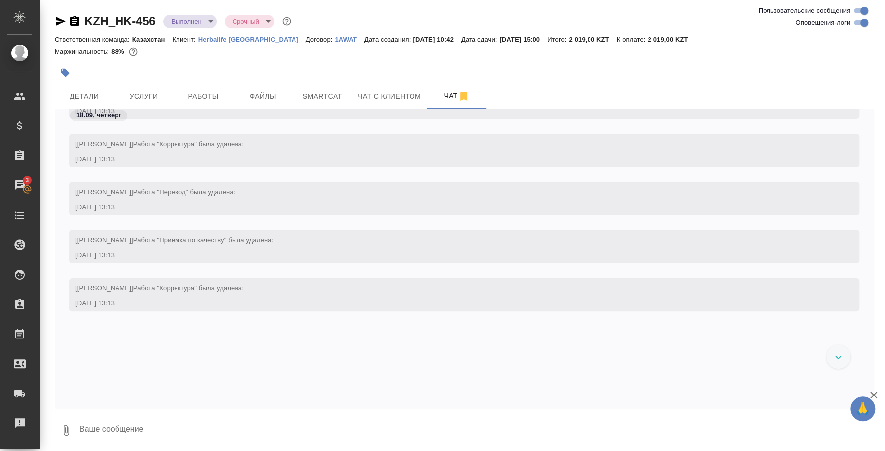
scroll to position [2352, 0]
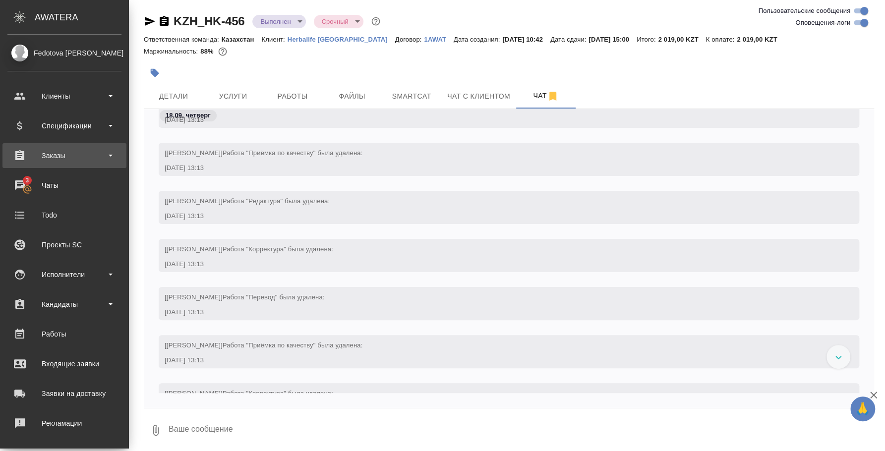
click at [63, 162] on div "Заказы" at bounding box center [64, 155] width 114 height 15
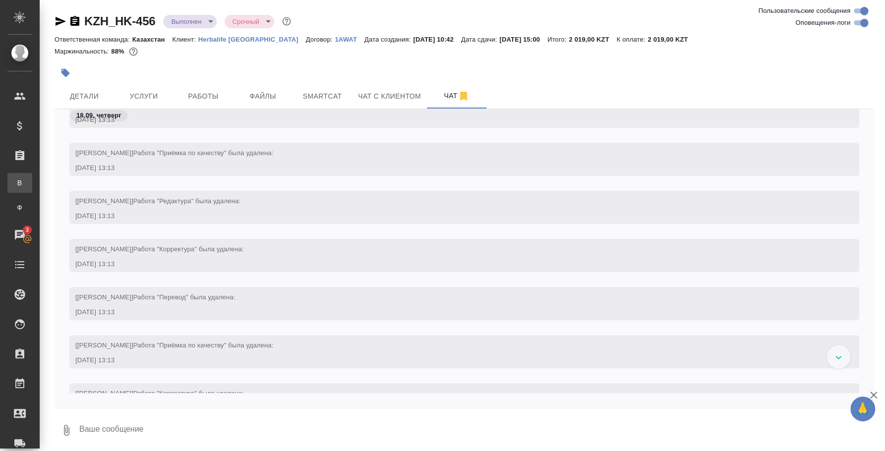
click at [15, 182] on div "Все заказы" at bounding box center [7, 183] width 15 height 10
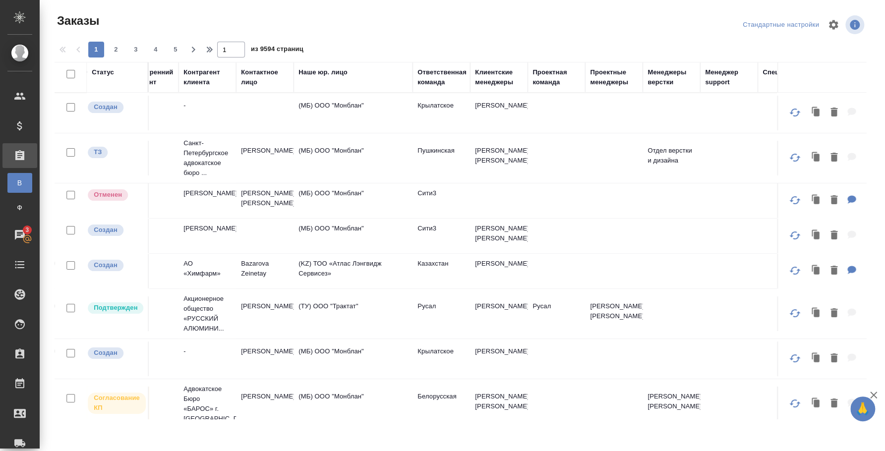
scroll to position [0, 446]
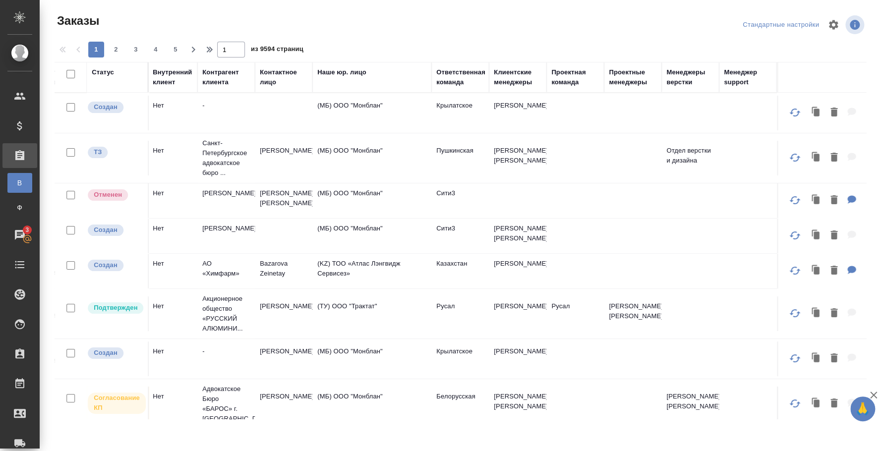
click at [571, 76] on div "Проектная команда" at bounding box center [575, 77] width 48 height 20
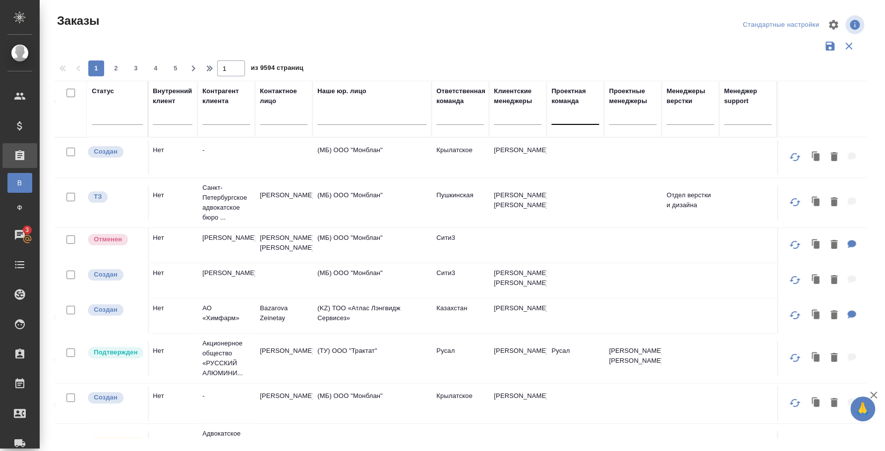
click at [562, 114] on div at bounding box center [575, 115] width 48 height 14
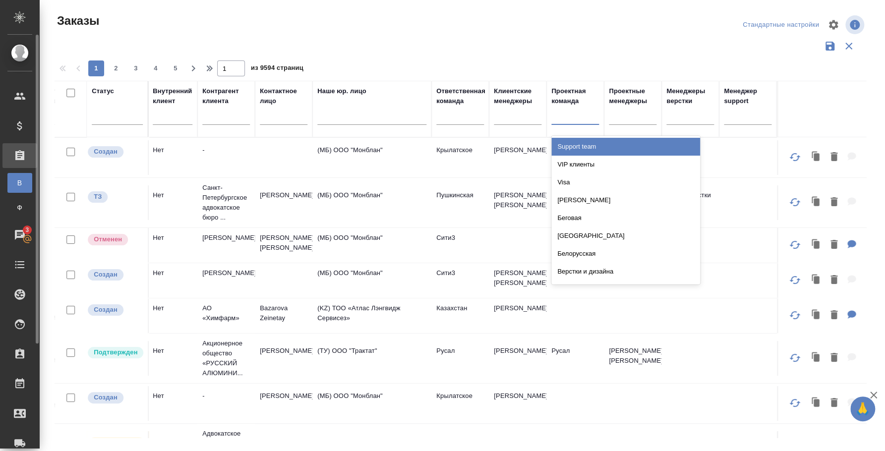
type input "ф"
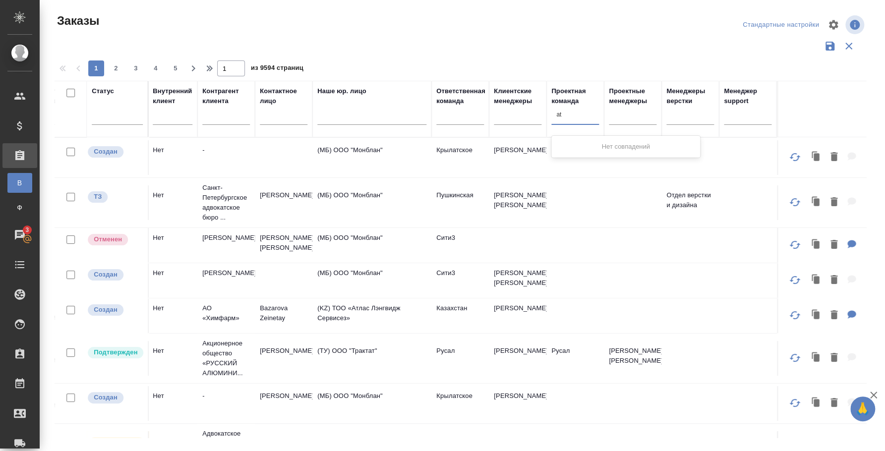
type input "a"
type input "Федотова"
click at [557, 112] on input "Федотова" at bounding box center [570, 114] width 29 height 7
click at [584, 114] on input "Федотова" at bounding box center [570, 114] width 29 height 7
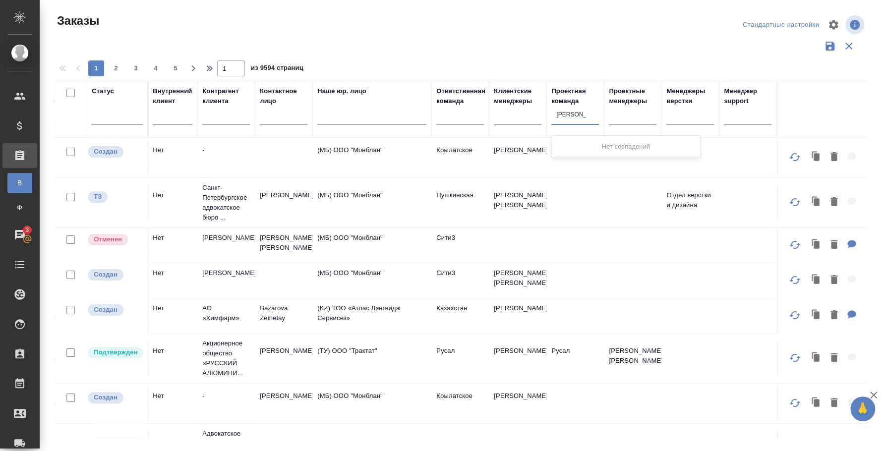
click at [584, 114] on input "Федотова" at bounding box center [570, 114] width 29 height 7
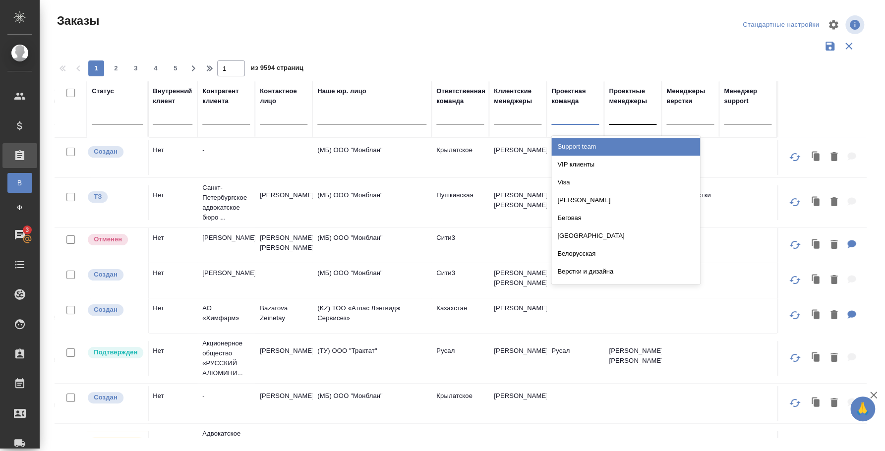
click at [618, 115] on div at bounding box center [633, 115] width 48 height 14
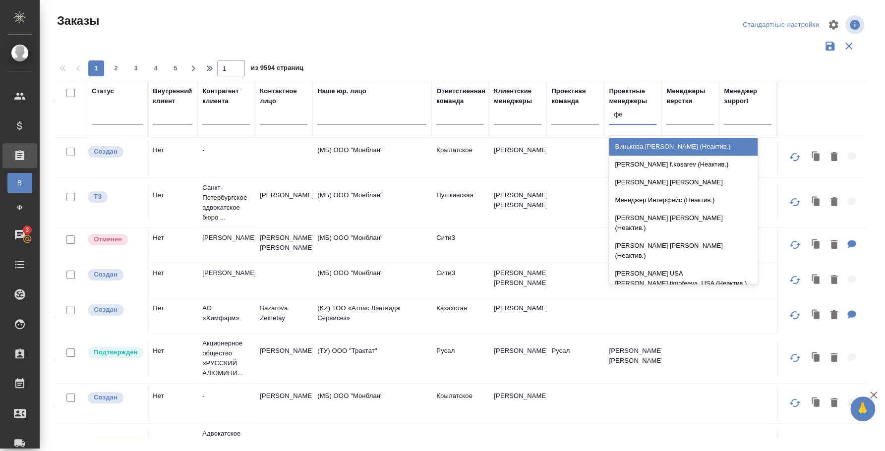
type input "ф"
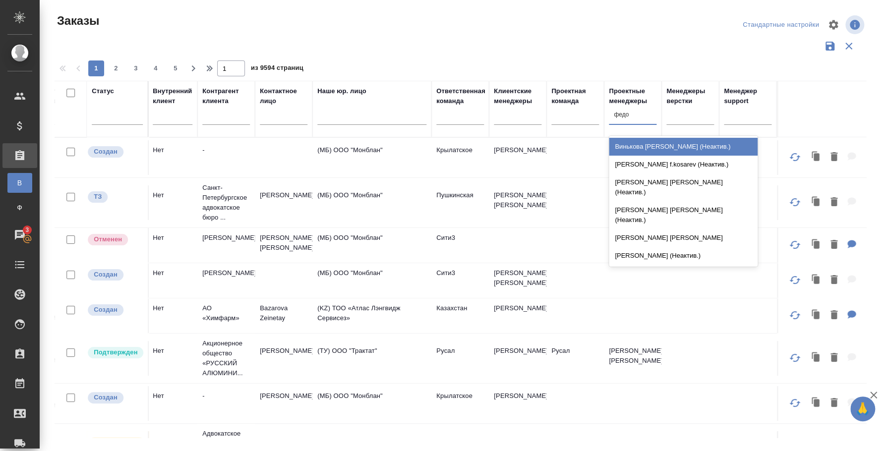
type input "федот"
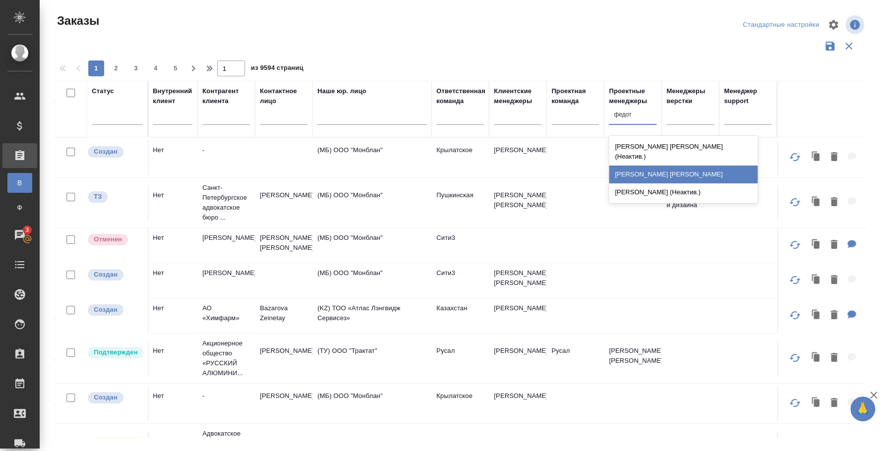
click at [647, 166] on div "[PERSON_NAME]" at bounding box center [683, 175] width 149 height 18
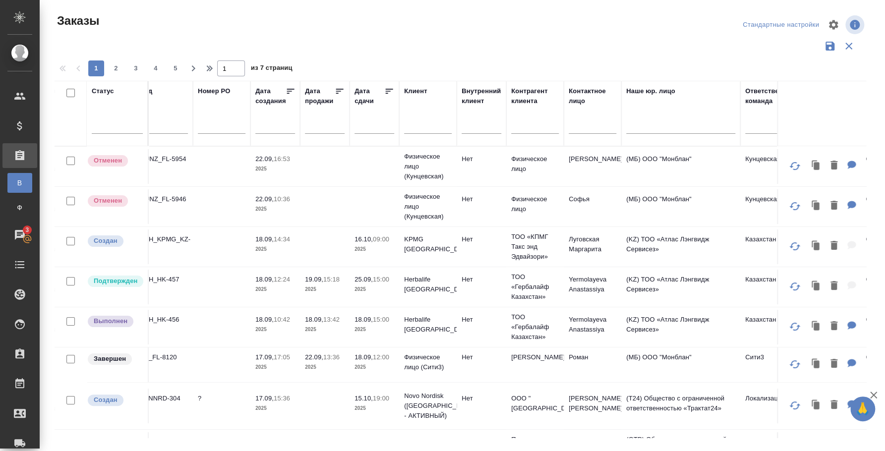
scroll to position [0, 0]
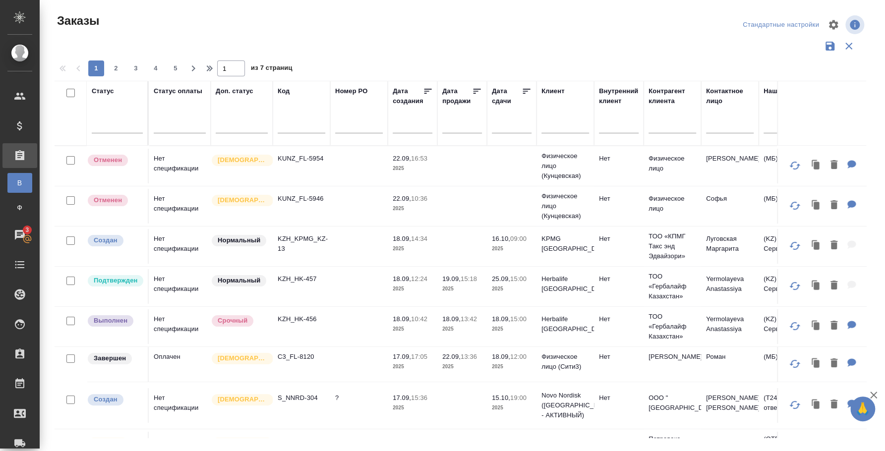
click at [292, 320] on p "KZH_HK-456" at bounding box center [302, 319] width 48 height 10
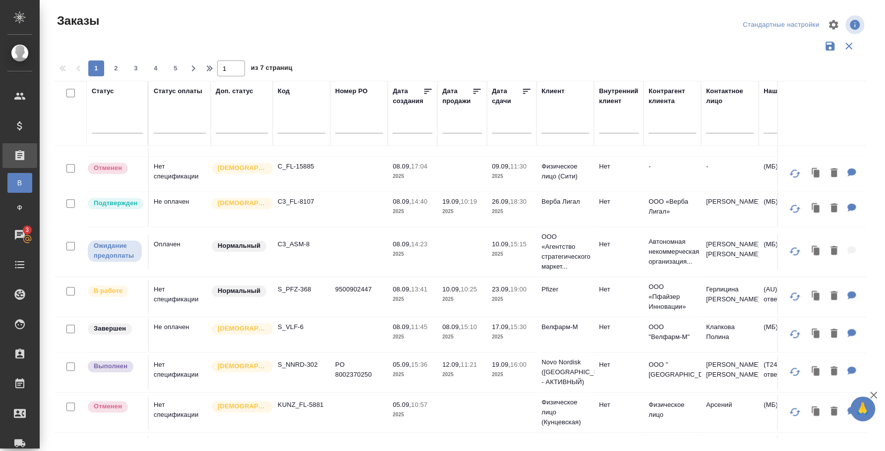
scroll to position [701, 0]
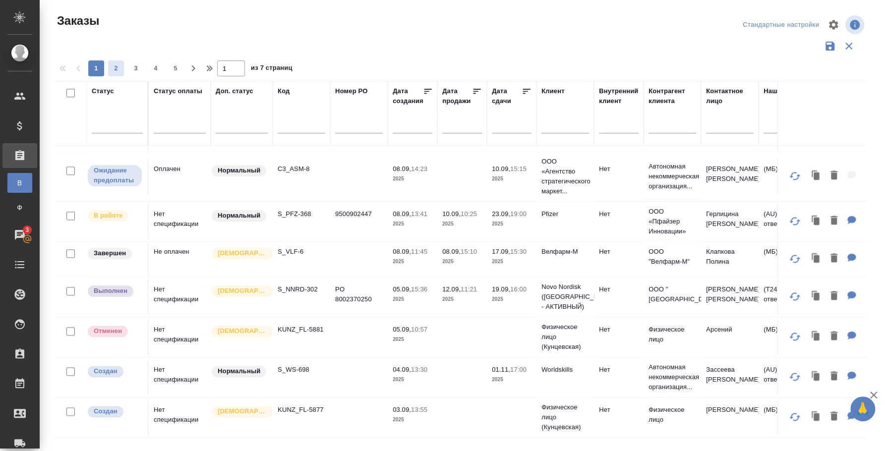
click at [113, 66] on span "2" at bounding box center [116, 68] width 16 height 10
type input "2"
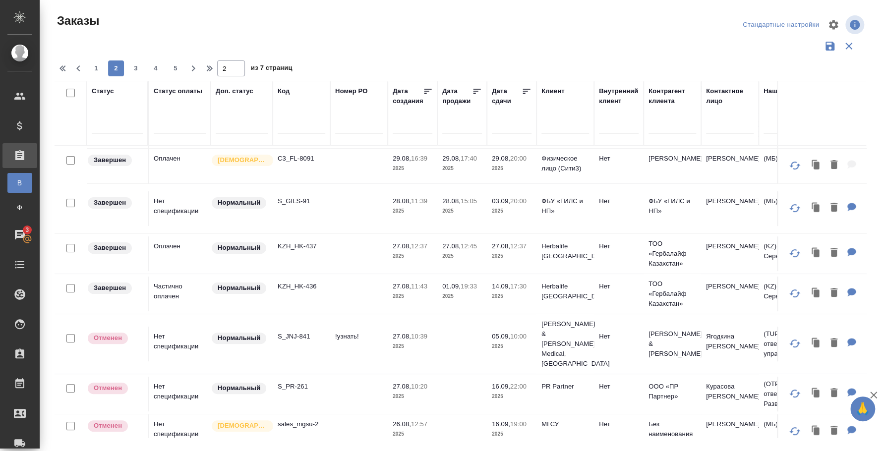
scroll to position [186, 0]
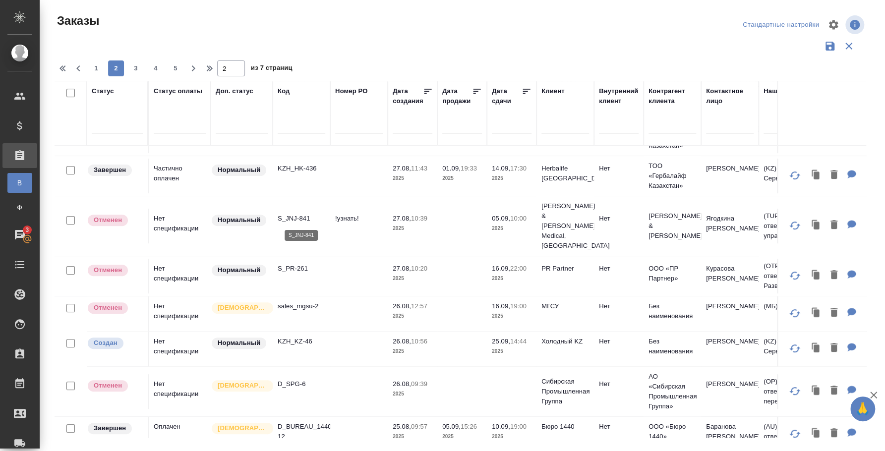
click at [304, 215] on p "S_JNJ-841" at bounding box center [302, 219] width 48 height 10
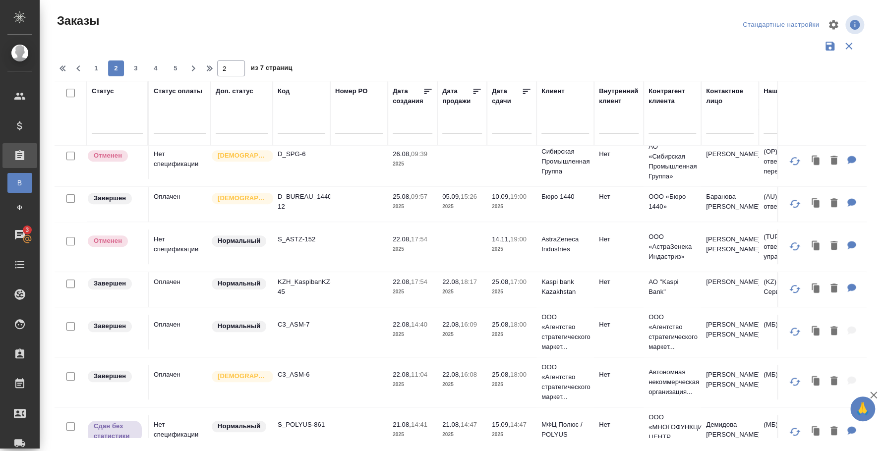
scroll to position [433, 0]
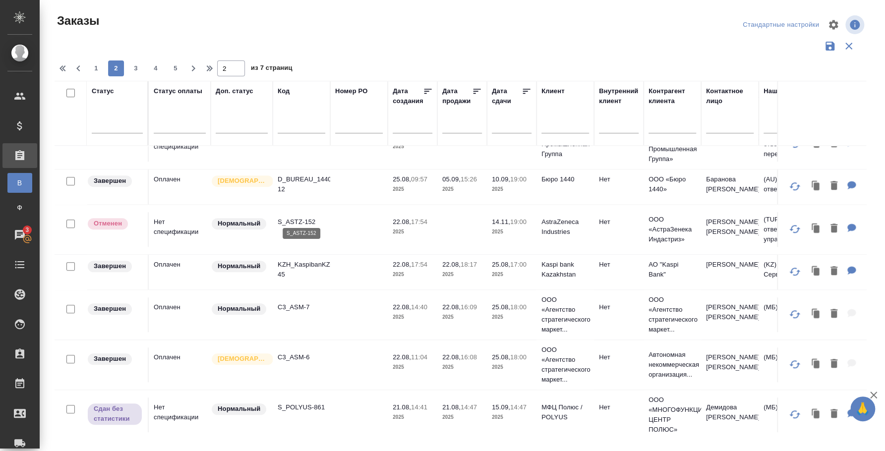
click at [292, 217] on p "S_ASTZ-152" at bounding box center [302, 222] width 48 height 10
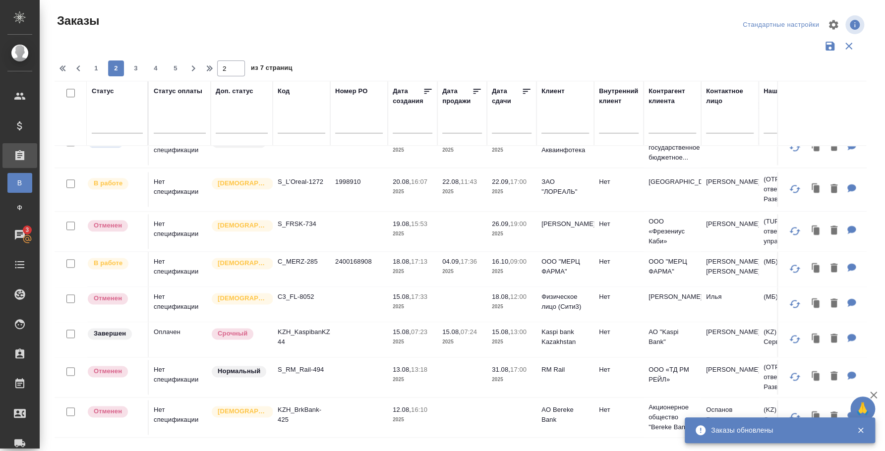
scroll to position [753, 0]
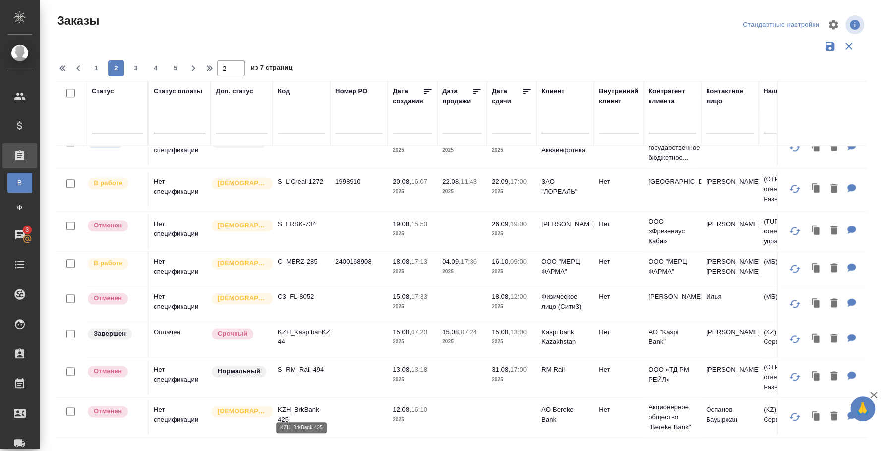
click at [298, 405] on p "KZH_BrkBank-425" at bounding box center [302, 415] width 48 height 20
click at [135, 64] on span "3" at bounding box center [136, 68] width 16 height 10
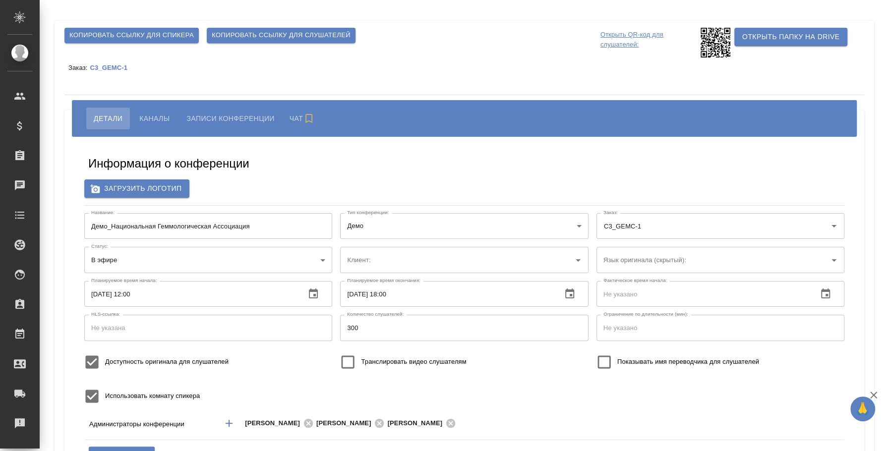
type input "[EMAIL_ADDRESS][DOMAIN_NAME]"
click at [160, 95] on div "Копировать ссылку для спикера Копировать ссылку для слушателей Открыть QR-код д…" at bounding box center [464, 319] width 819 height 598
type input "Национальная Геммологическая Ассоциация"
click at [159, 111] on button "Каналы" at bounding box center [154, 119] width 45 height 22
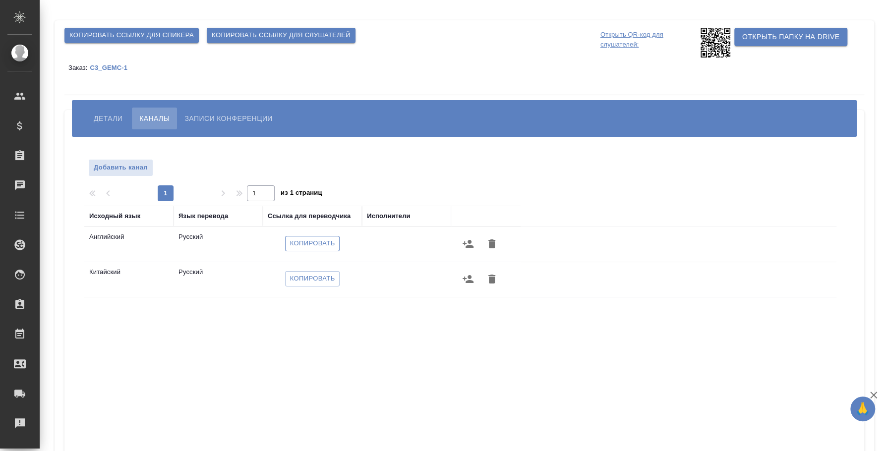
click at [320, 241] on span "Копировать" at bounding box center [312, 243] width 45 height 11
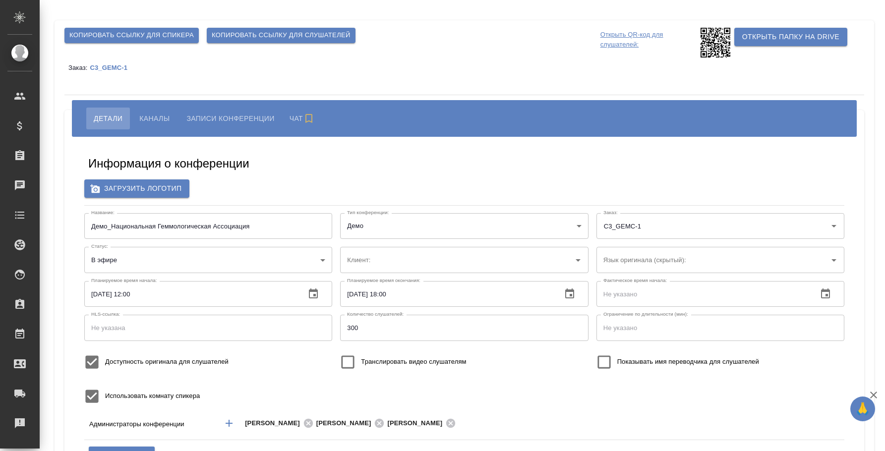
type input "[EMAIL_ADDRESS][DOMAIN_NAME]"
type input "Национальная Геммологическая Ассоциация"
click at [281, 33] on span "Копировать ссылку для слушателей" at bounding box center [281, 35] width 139 height 11
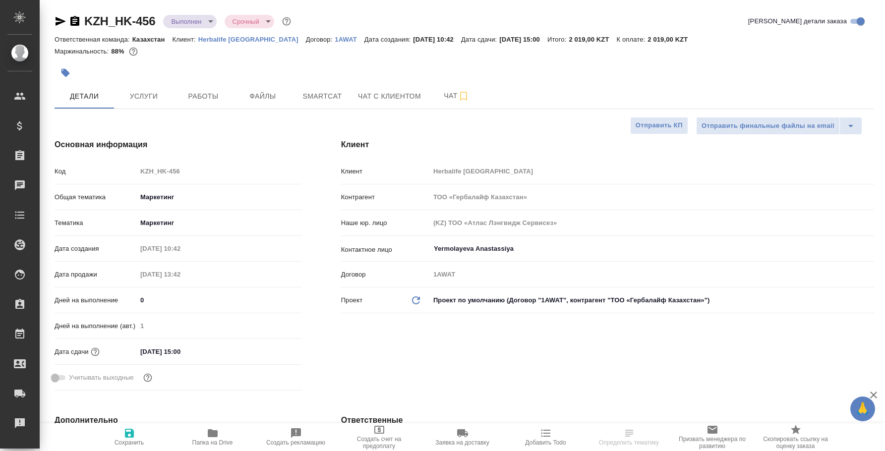
select select "RU"
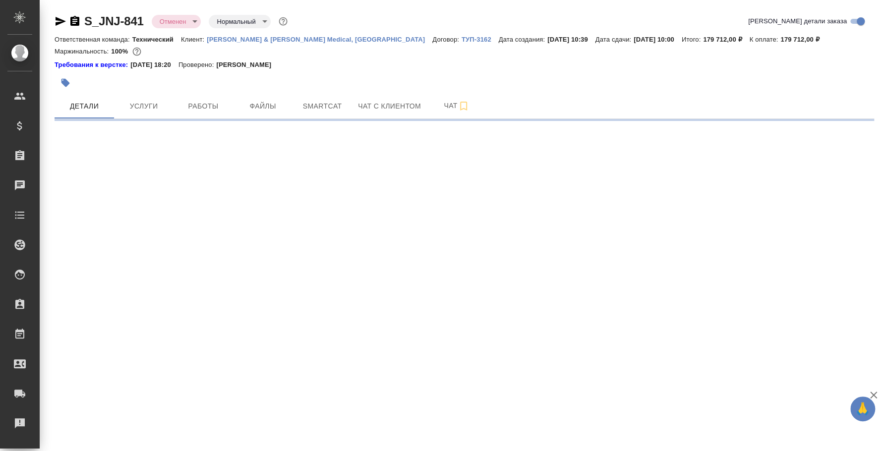
select select "RU"
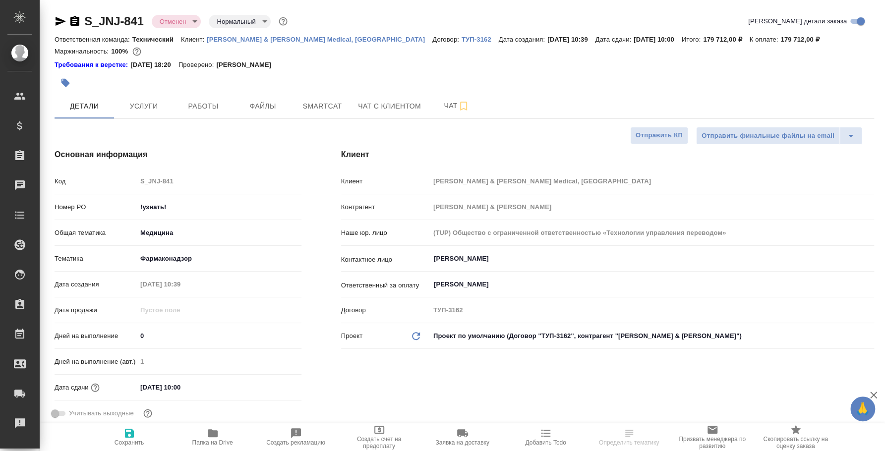
type textarea "x"
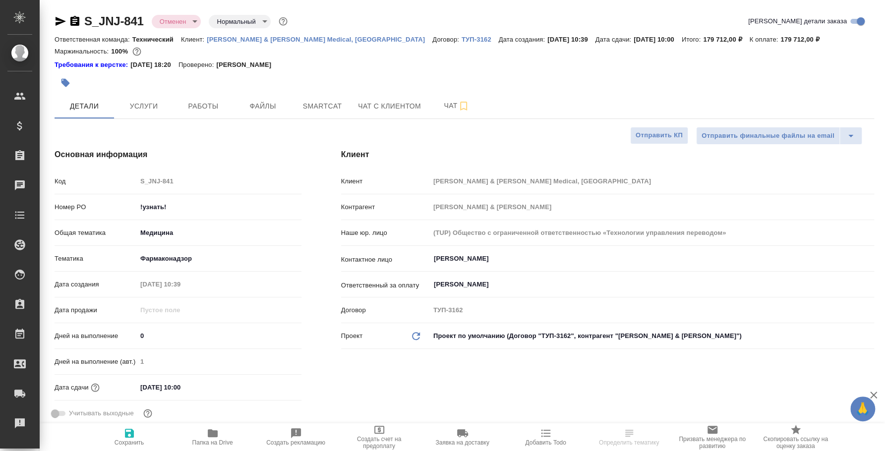
type textarea "x"
click at [449, 116] on button "Чат" at bounding box center [456, 106] width 59 height 25
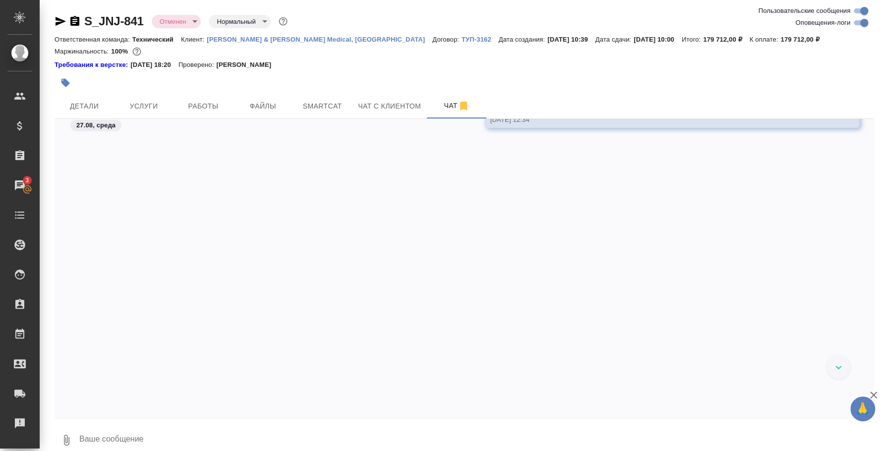
scroll to position [1295, 0]
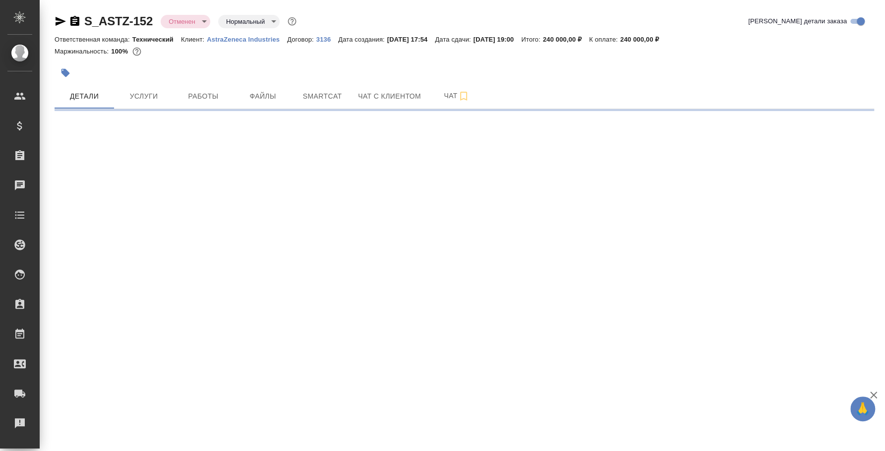
select select "RU"
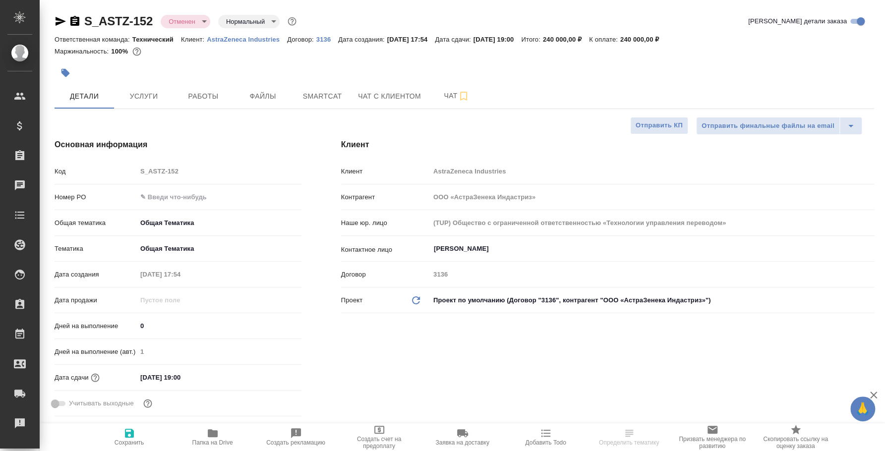
type textarea "x"
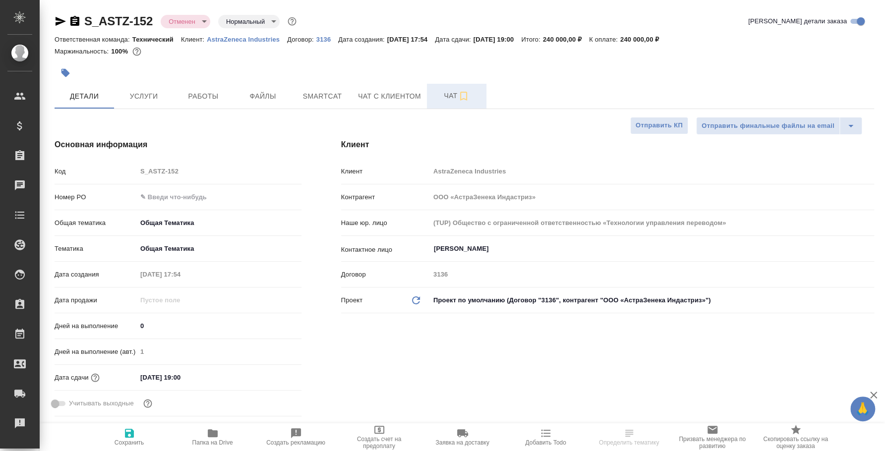
type textarea "x"
click at [462, 93] on icon "button" at bounding box center [463, 96] width 7 height 9
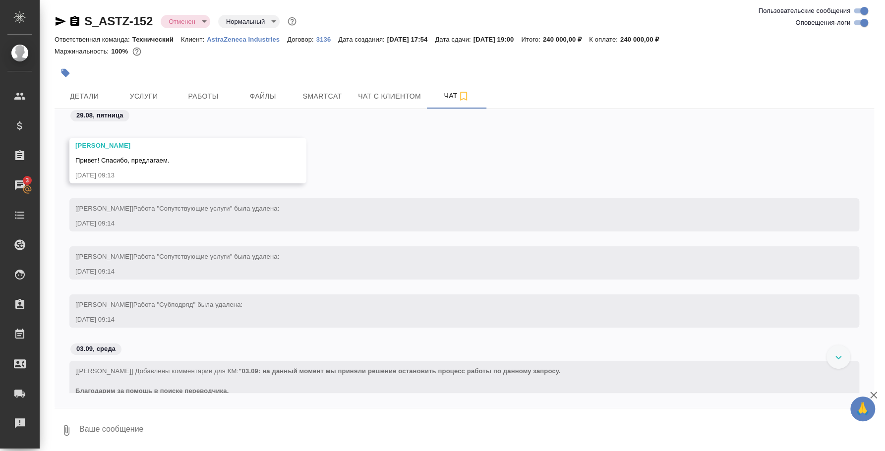
scroll to position [2572, 0]
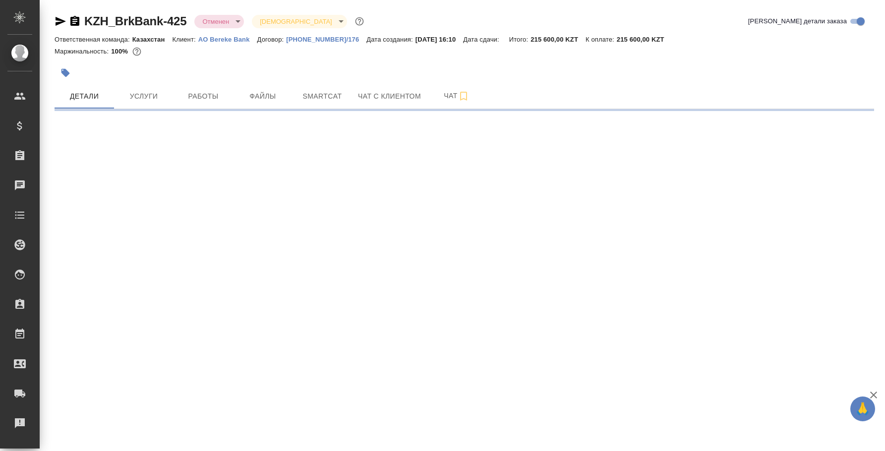
select select "RU"
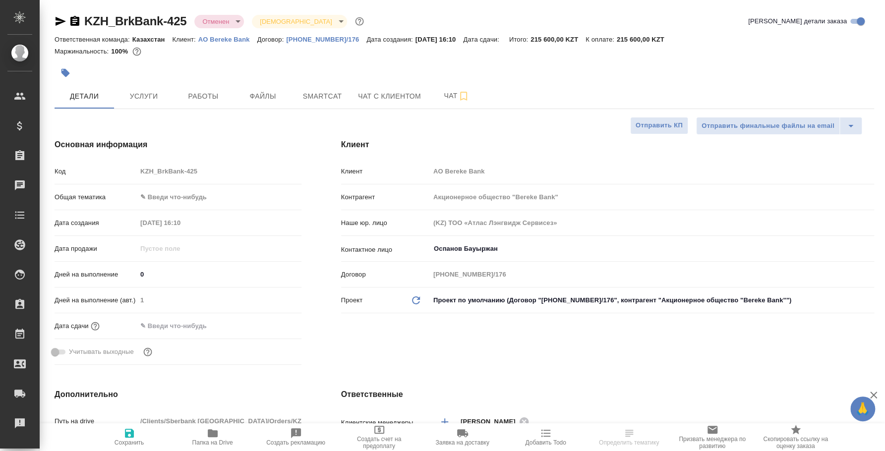
type textarea "x"
click at [443, 100] on span "Чат" at bounding box center [457, 96] width 48 height 12
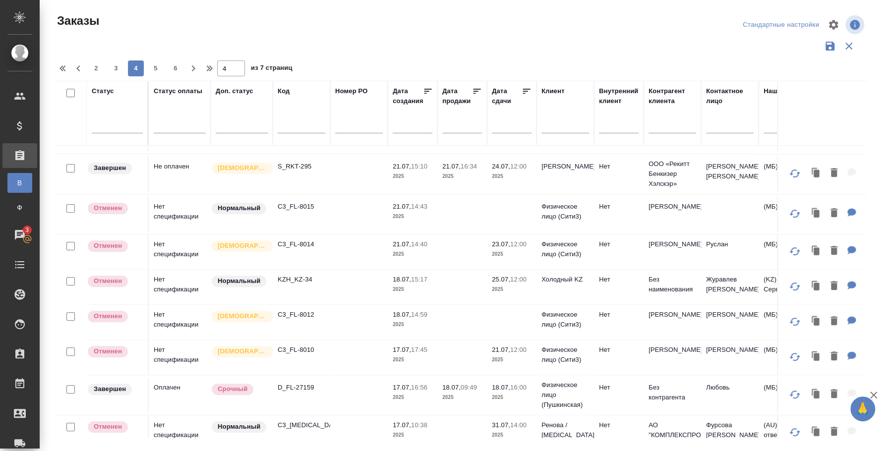
scroll to position [248, 0]
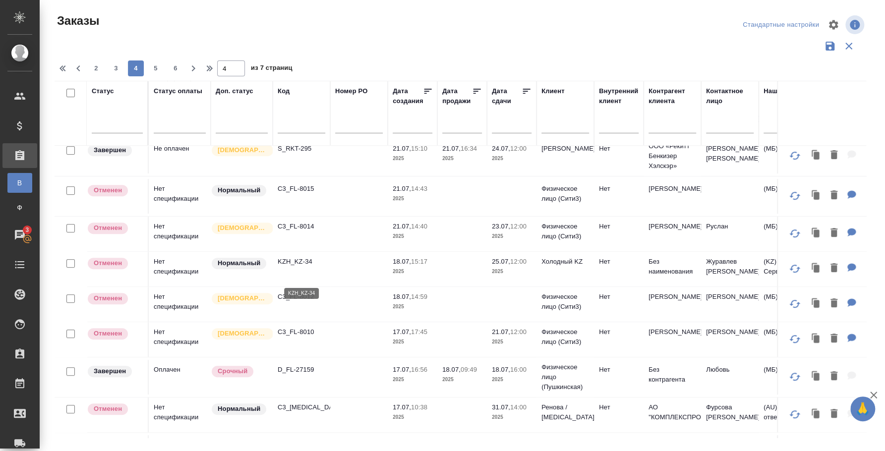
click at [307, 267] on p "KZH_KZ-34" at bounding box center [302, 262] width 48 height 10
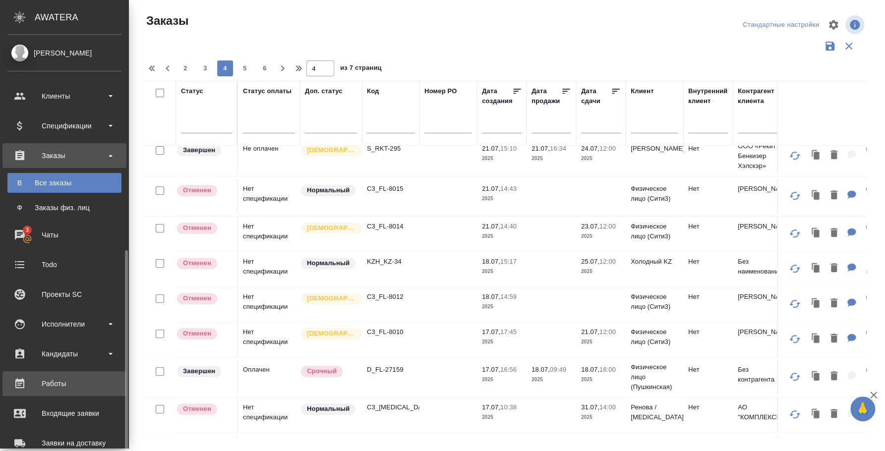
scroll to position [123, 0]
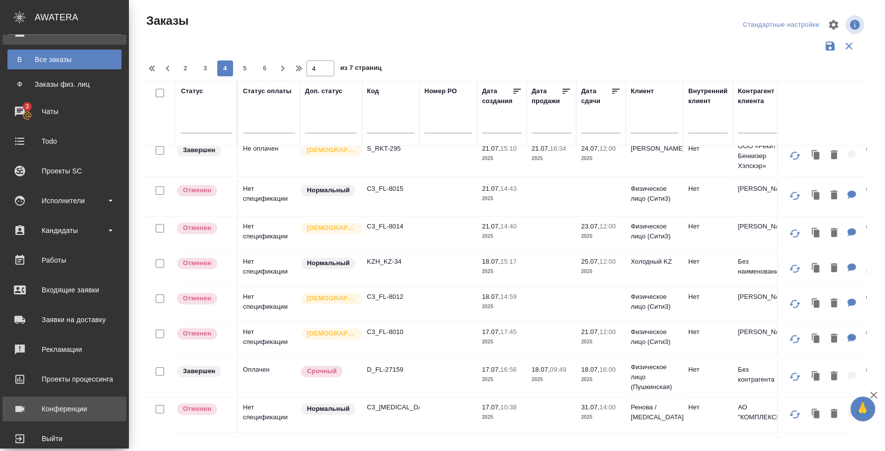
click at [79, 399] on link "Конференции" at bounding box center [64, 409] width 124 height 25
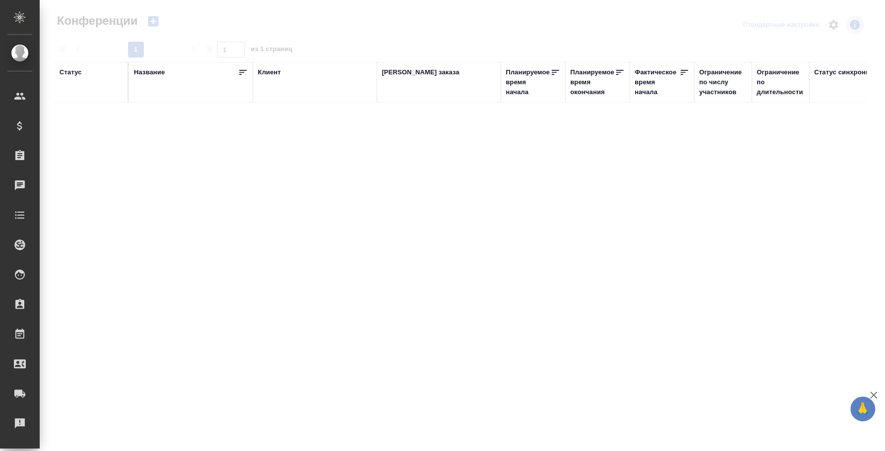
type input "[PERSON_NAME]"
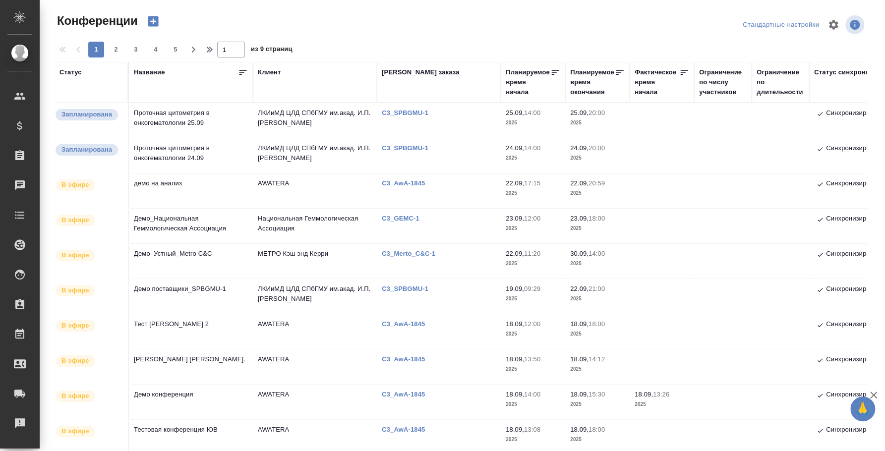
click at [179, 119] on td "Проточная цитометрия в онкогематологии 25.09" at bounding box center [191, 120] width 124 height 35
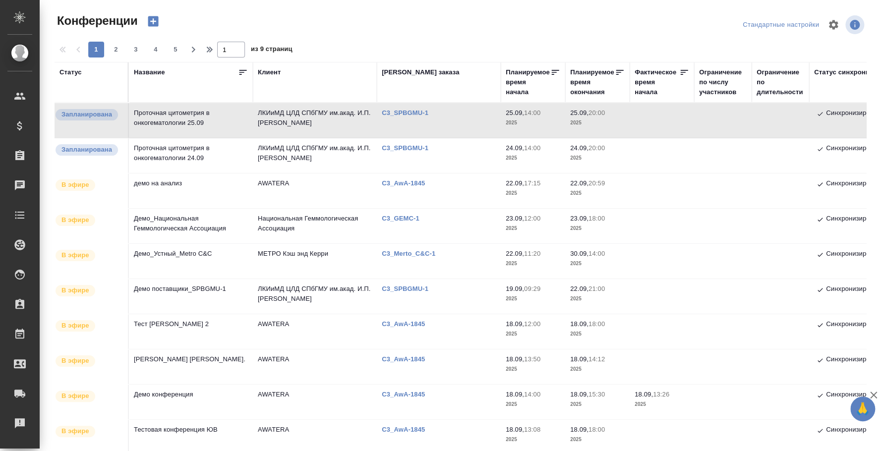
click at [179, 119] on td "Проточная цитометрия в онкогематологии 25.09" at bounding box center [191, 120] width 124 height 35
click at [193, 289] on td "Демо поставщики_SPBGMU-1" at bounding box center [191, 296] width 124 height 35
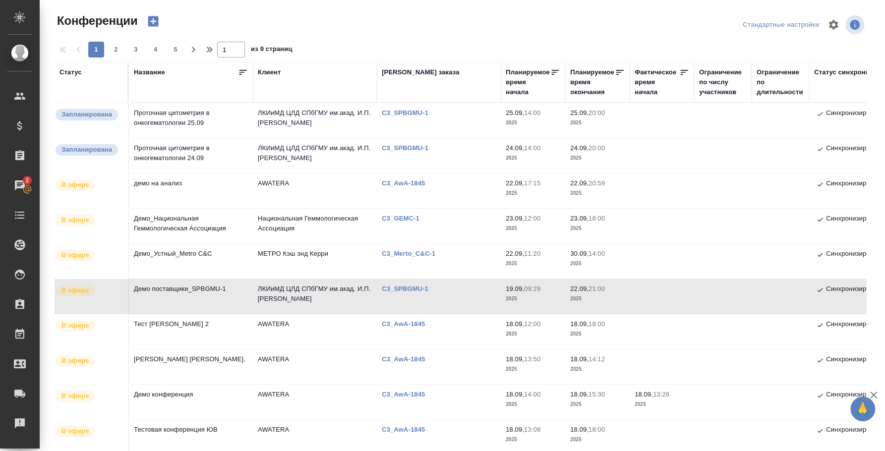
click at [193, 289] on td "Демо поставщики_SPBGMU-1" at bounding box center [191, 296] width 124 height 35
click at [195, 293] on td "Демо поставщики_SPBGMU-1" at bounding box center [191, 296] width 124 height 35
click at [172, 276] on td "Демо_Устный_Metro C&C" at bounding box center [191, 261] width 124 height 35
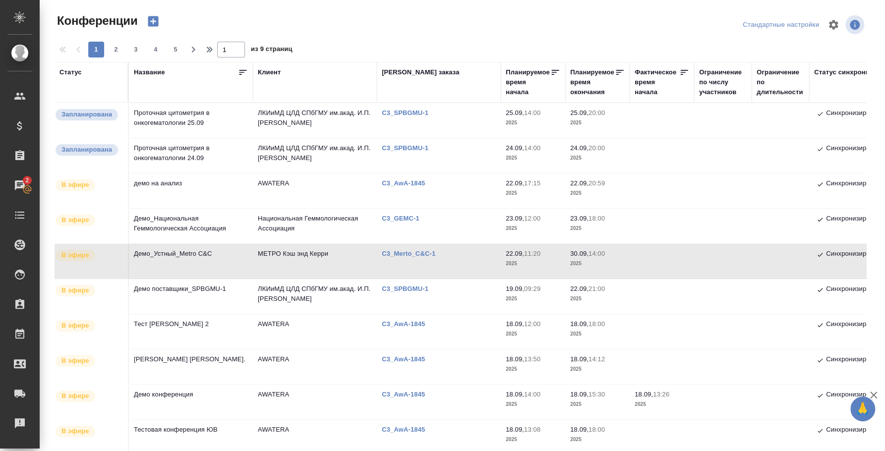
click at [175, 283] on td "Демо поставщики_SPBGMU-1" at bounding box center [191, 296] width 124 height 35
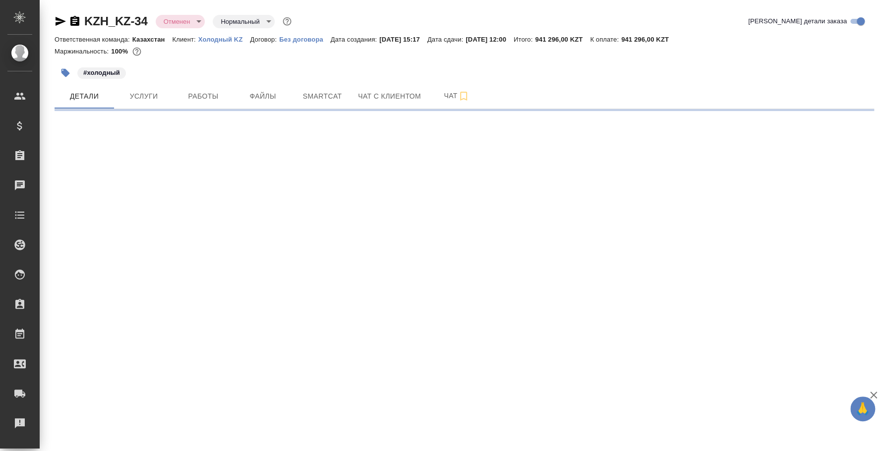
select select "RU"
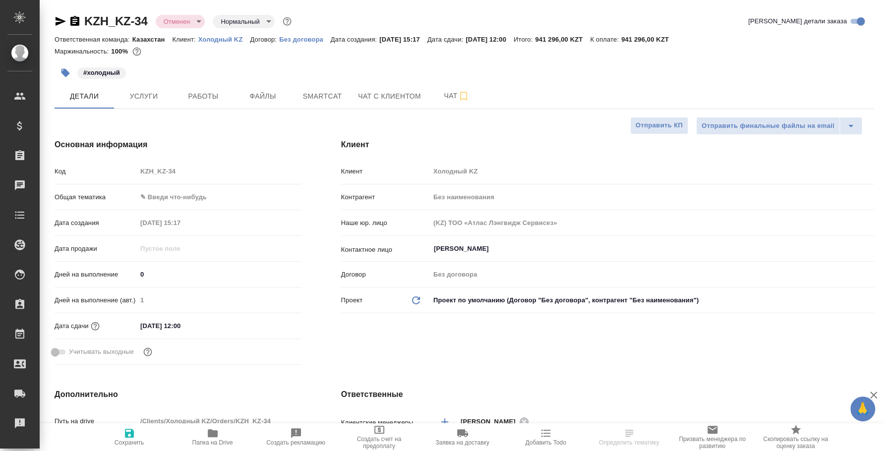
type textarea "x"
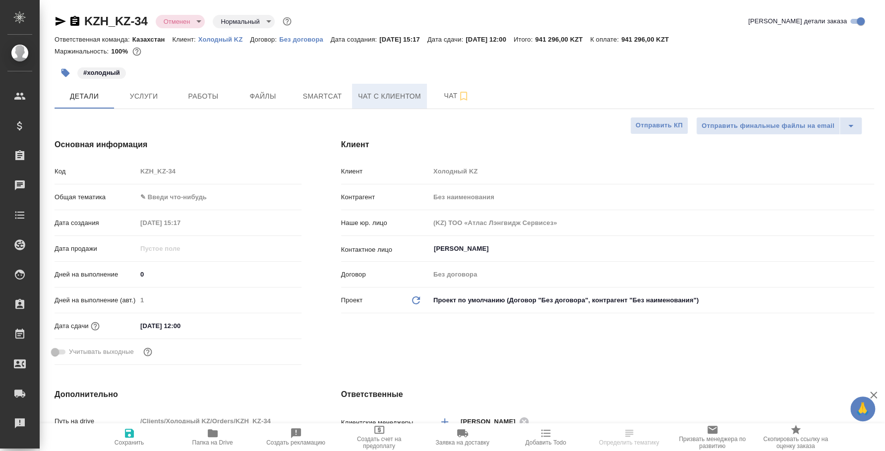
type textarea "x"
click at [458, 94] on icon "button" at bounding box center [463, 96] width 12 height 12
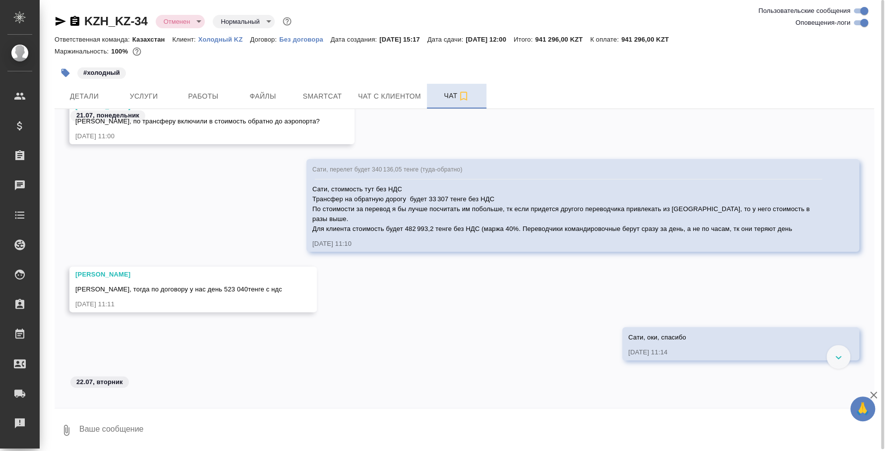
scroll to position [966, 0]
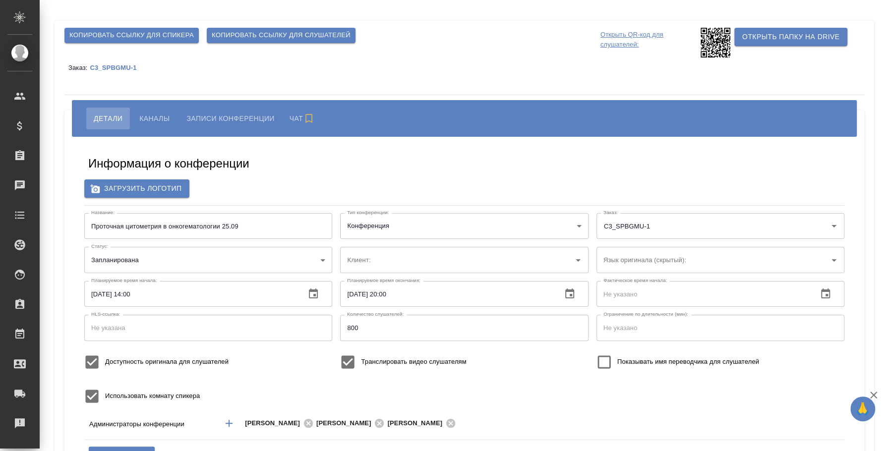
type input "ЛКИиМД ЦЛД СПбГМУ им.акад. [PERSON_NAME]"
type input "[EMAIL_ADDRESS][DOMAIN_NAME]"
click at [146, 35] on span "Копировать ссылку для спикера" at bounding box center [131, 35] width 124 height 11
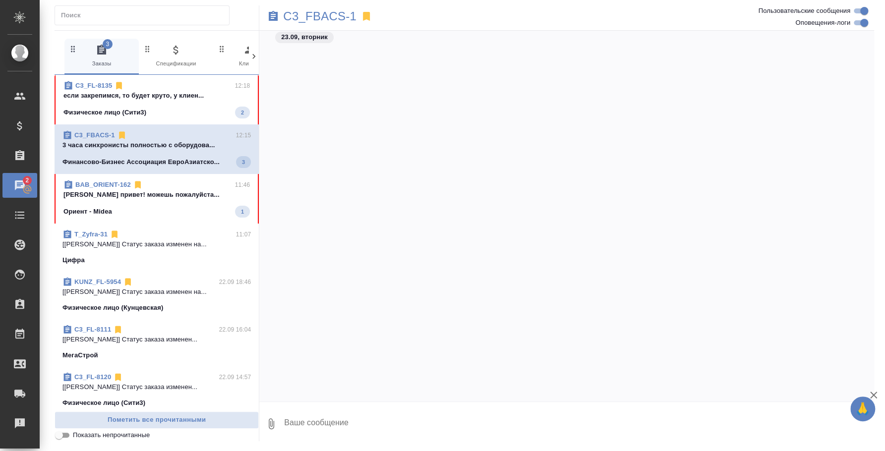
scroll to position [1626, 0]
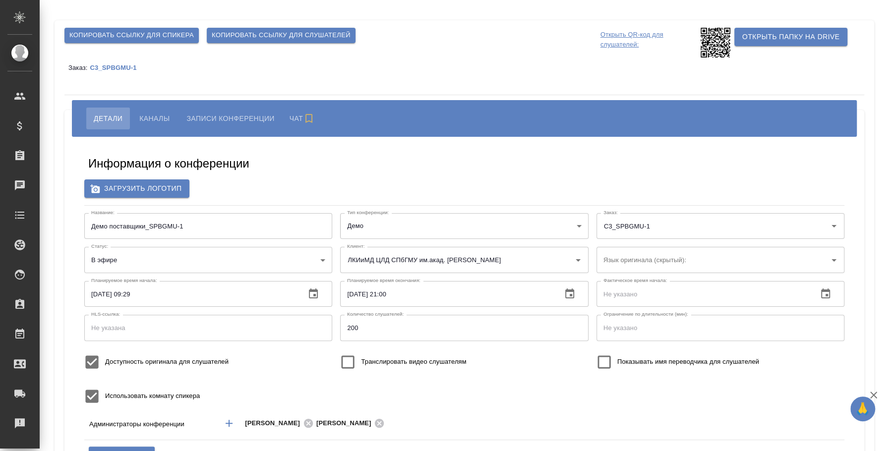
type input "[EMAIL_ADDRESS][DOMAIN_NAME]"
click at [171, 231] on input "Демо поставщики_SPBGMU-1" at bounding box center [208, 226] width 248 height 26
click at [145, 226] on input "Демо поставщики_SPBGMU-1" at bounding box center [208, 226] width 248 height 26
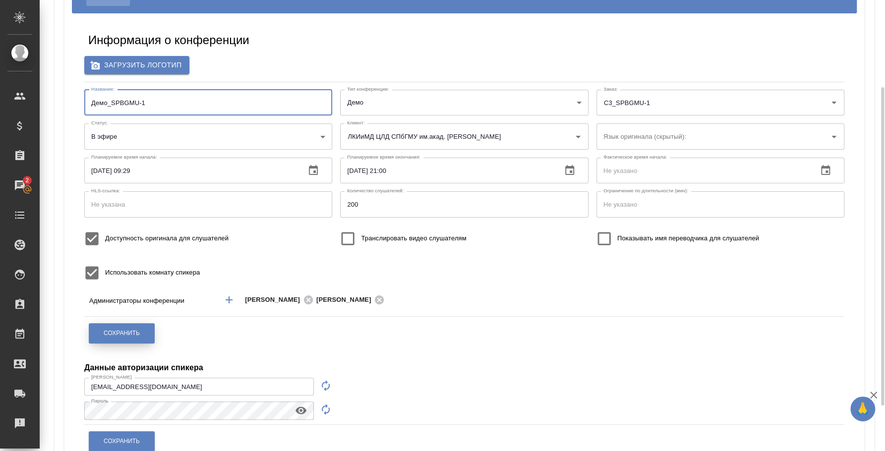
type input "Демо_SPBGMU-1"
click at [136, 339] on button "Сохранить" at bounding box center [122, 333] width 66 height 20
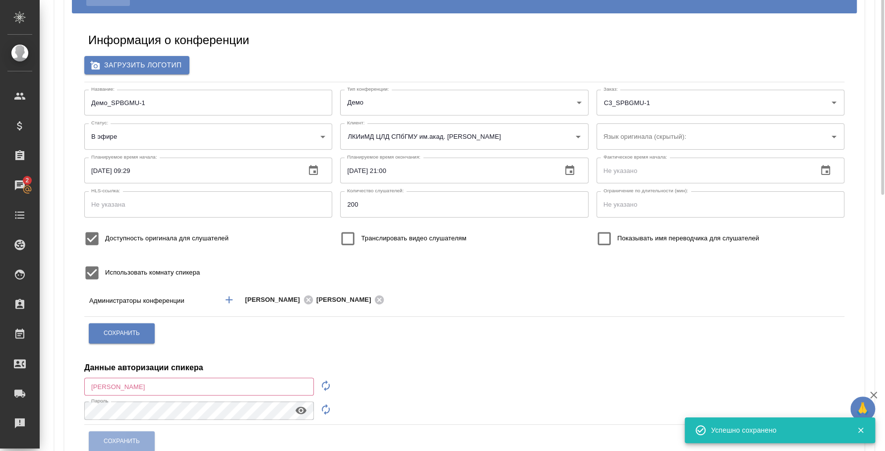
scroll to position [0, 0]
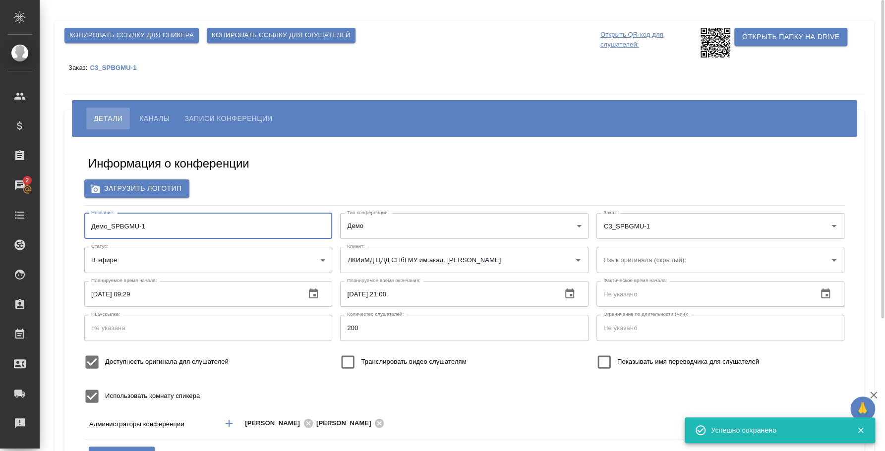
drag, startPoint x: 107, startPoint y: 226, endPoint x: 79, endPoint y: 222, distance: 28.5
click at [79, 222] on div "Информация о конференции Загрузить логотип Название: Демо_SPBGMU-1 Название: Ти…" at bounding box center [464, 366] width 780 height 445
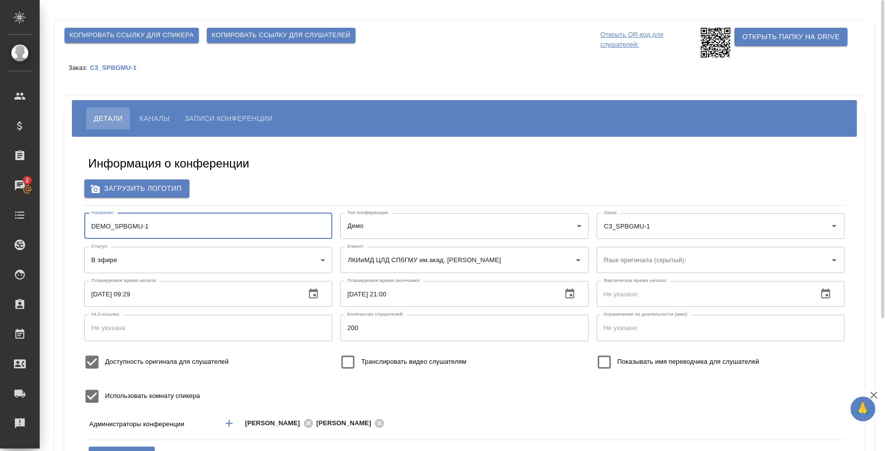
scroll to position [61, 0]
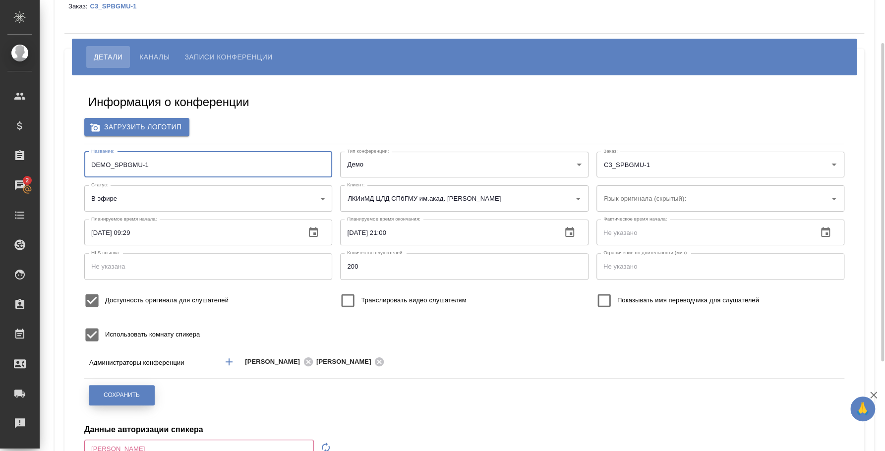
type input "DEMO_SPBGMU-1"
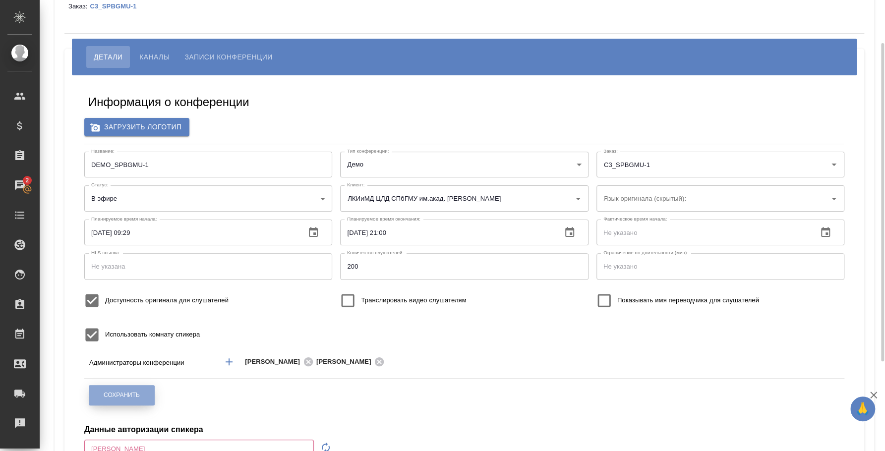
click at [134, 393] on span "Сохранить" at bounding box center [122, 395] width 36 height 8
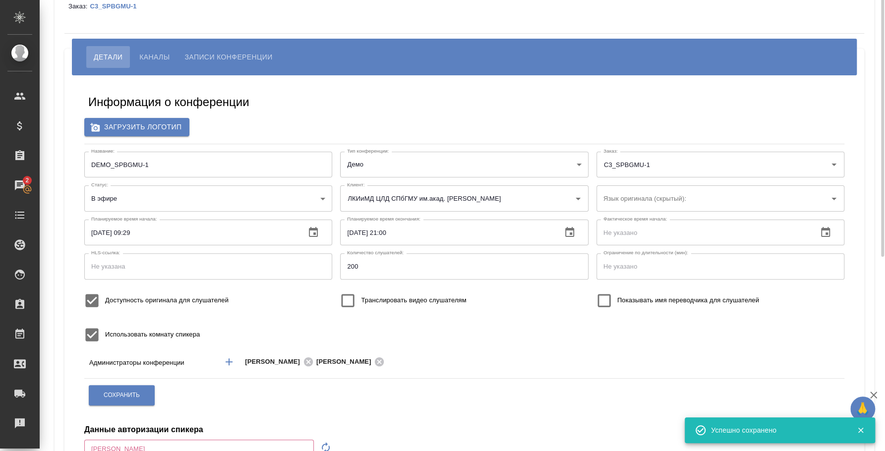
scroll to position [0, 0]
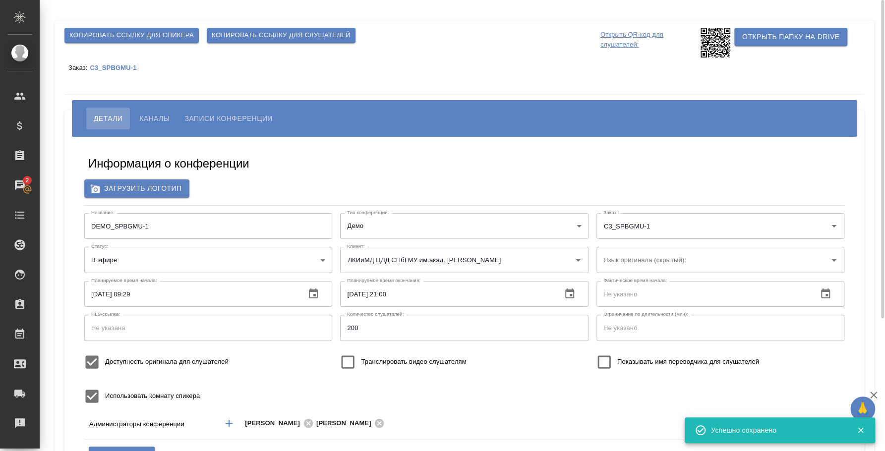
click at [115, 30] on span "Копировать ссылку для спикера" at bounding box center [131, 35] width 124 height 11
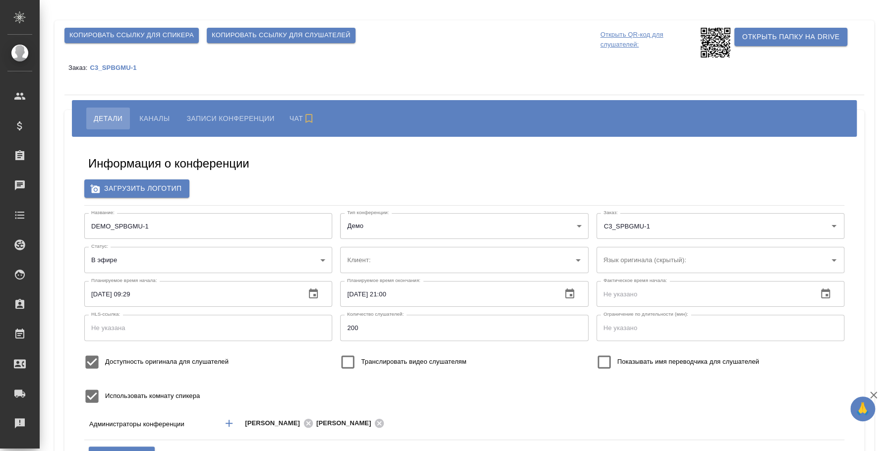
type input "ЛКИиМД ЦЛД СПбГМУ им.акад. [PERSON_NAME]"
type input "DEMO_SPBGMU-1"
click at [634, 31] on p "Открыть QR-код для слушателей:" at bounding box center [649, 43] width 98 height 30
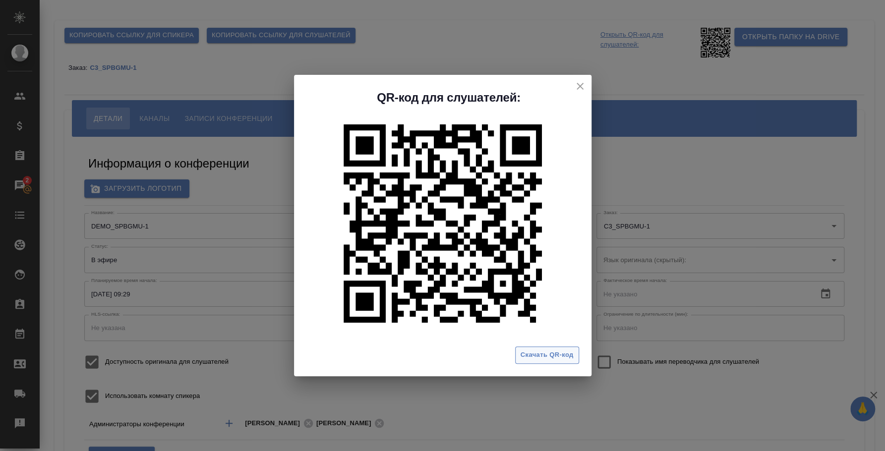
click at [531, 351] on span "Скачать QR-код" at bounding box center [546, 354] width 53 height 11
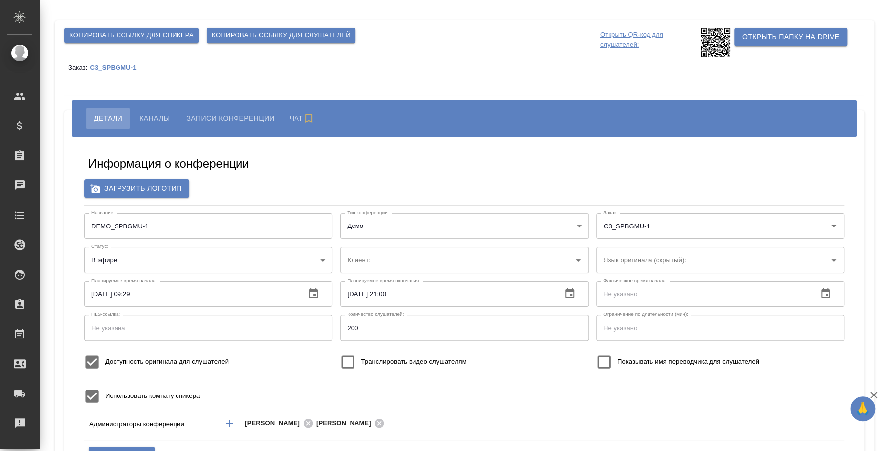
type input "ЛКИиМД ЦЛД СПбГМУ им.акад. [PERSON_NAME]"
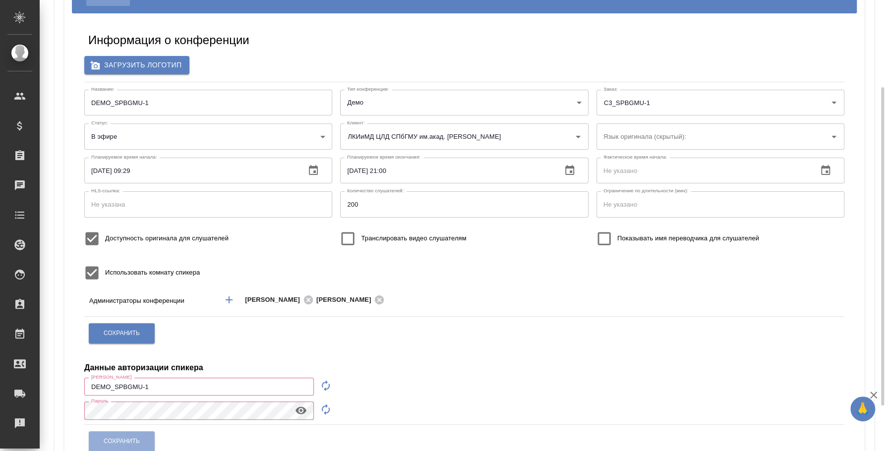
click at [325, 386] on icon "button" at bounding box center [326, 386] width 12 height 12
type input "speaker_uXNzfAym"
click at [324, 413] on icon "button" at bounding box center [326, 409] width 12 height 12
click at [298, 411] on icon "button" at bounding box center [300, 410] width 11 height 7
drag, startPoint x: 230, startPoint y: 388, endPoint x: 40, endPoint y: 362, distance: 191.5
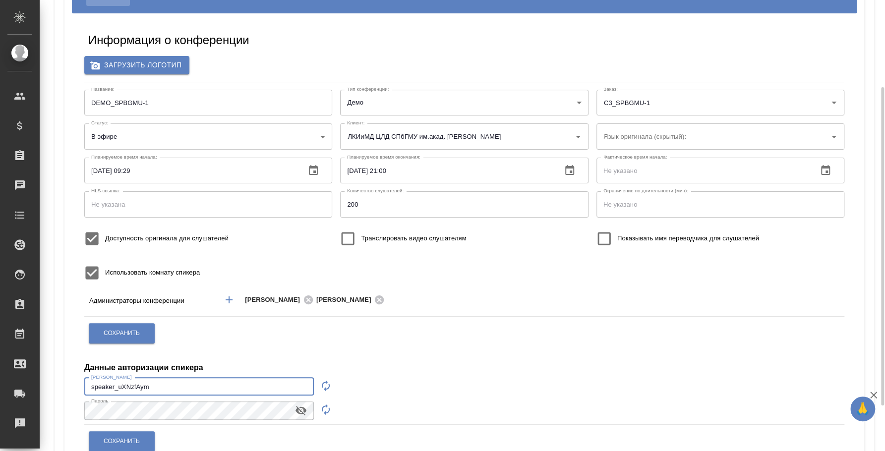
click at [40, 362] on div "Копировать ссылку для спикера Копировать ссылку для слушателей Открыть QR-код д…" at bounding box center [462, 196] width 845 height 639
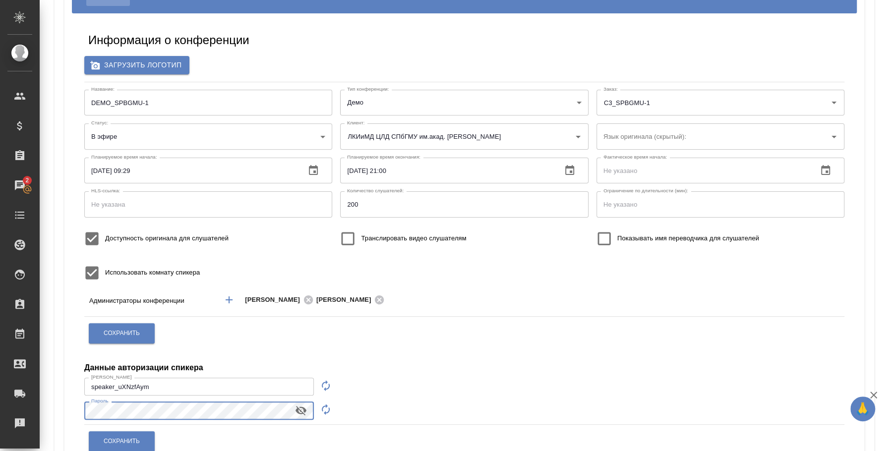
click at [66, 401] on div "Информация о конференции Загрузить логотип Название: DEMO_SPBGMU-1 Название: Ти…" at bounding box center [464, 242] width 800 height 459
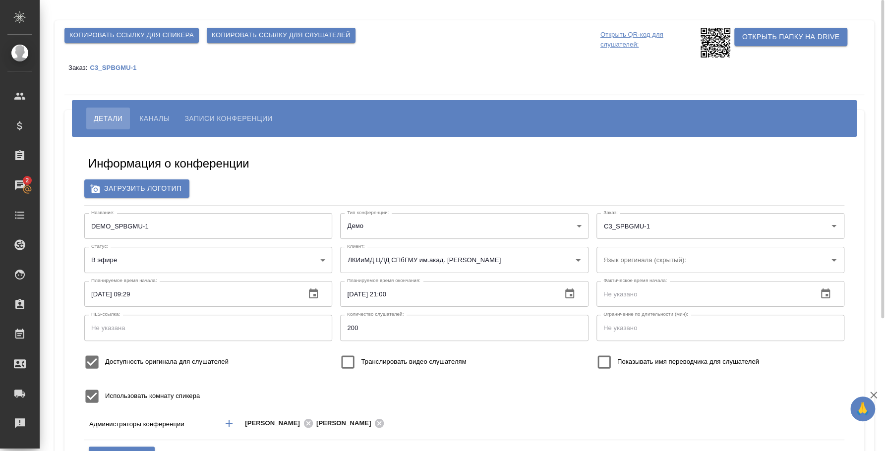
click at [235, 33] on span "Копировать ссылку для слушателей" at bounding box center [281, 35] width 139 height 11
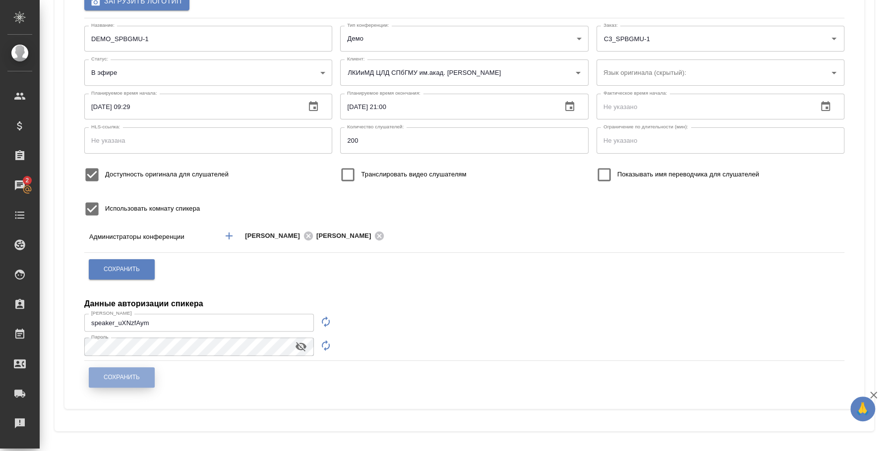
click at [150, 378] on button "Сохранить" at bounding box center [122, 377] width 66 height 20
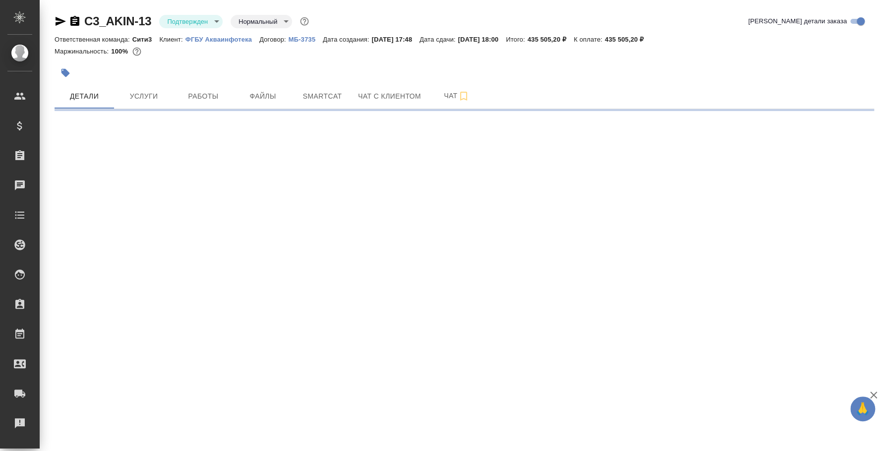
select select "RU"
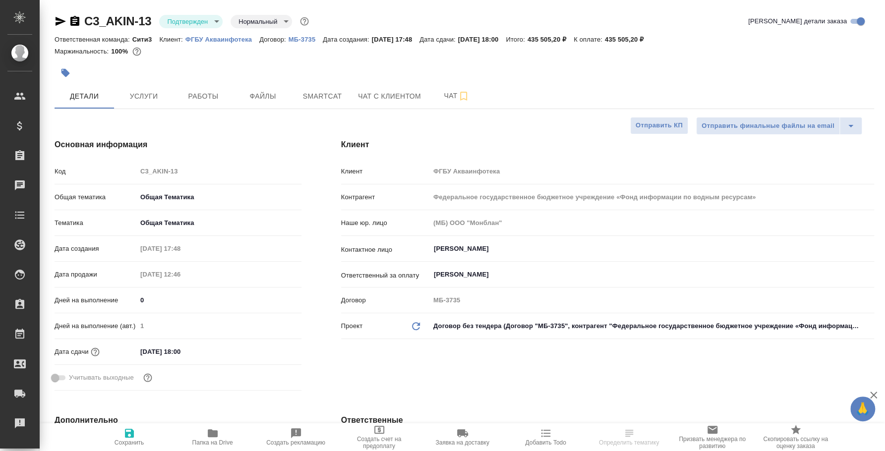
type textarea "x"
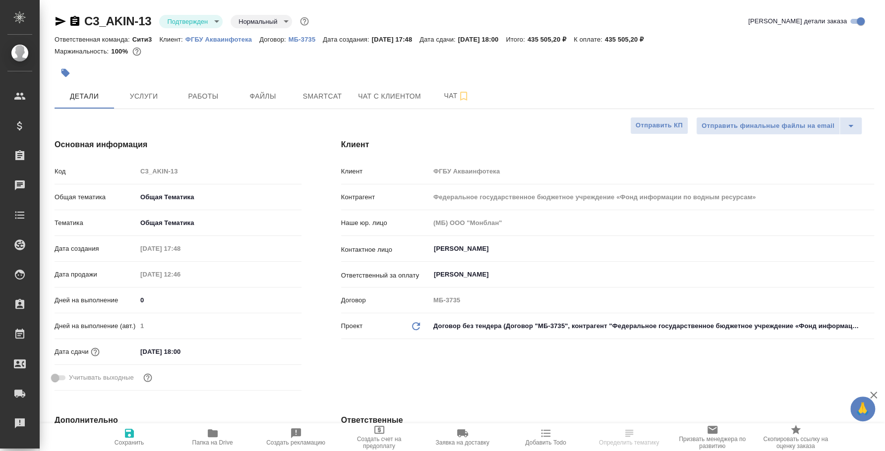
type textarea "x"
select select "RU"
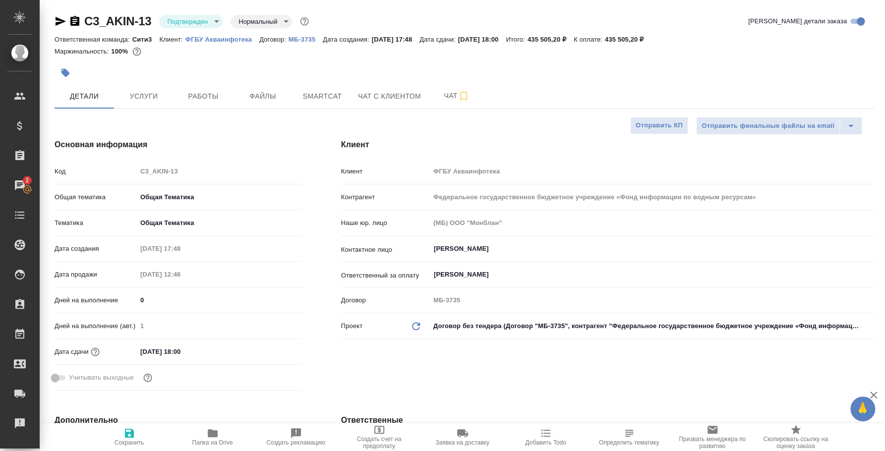
type textarea "x"
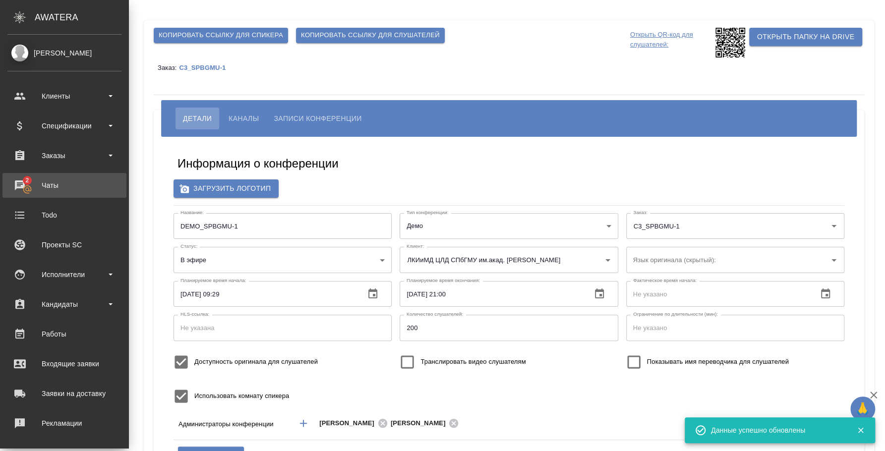
scroll to position [187, 0]
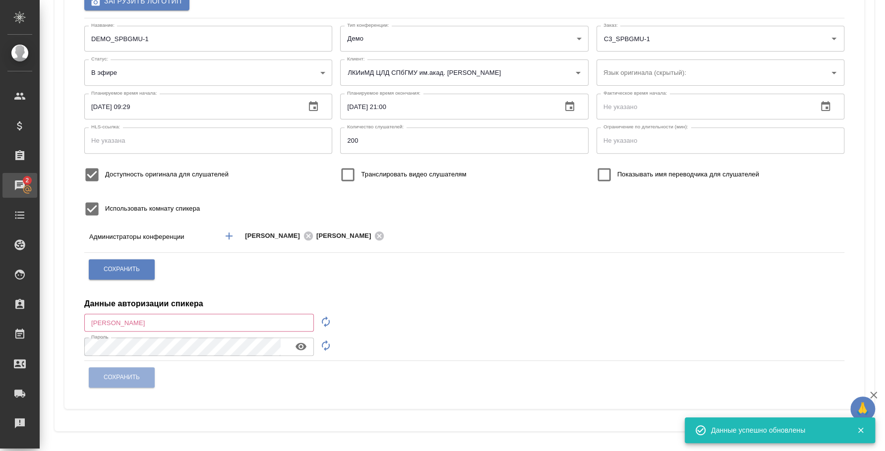
click at [27, 175] on span "2" at bounding box center [26, 180] width 15 height 10
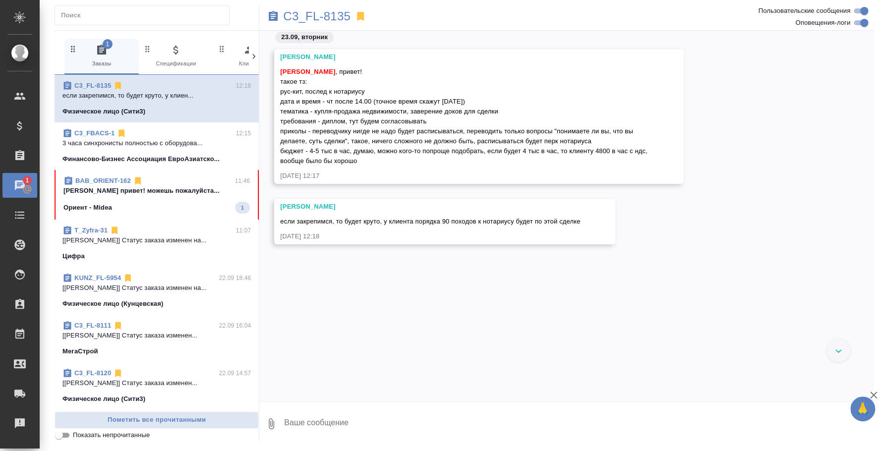
click at [132, 208] on div "Ориент - Midea 1" at bounding box center [156, 208] width 186 height 12
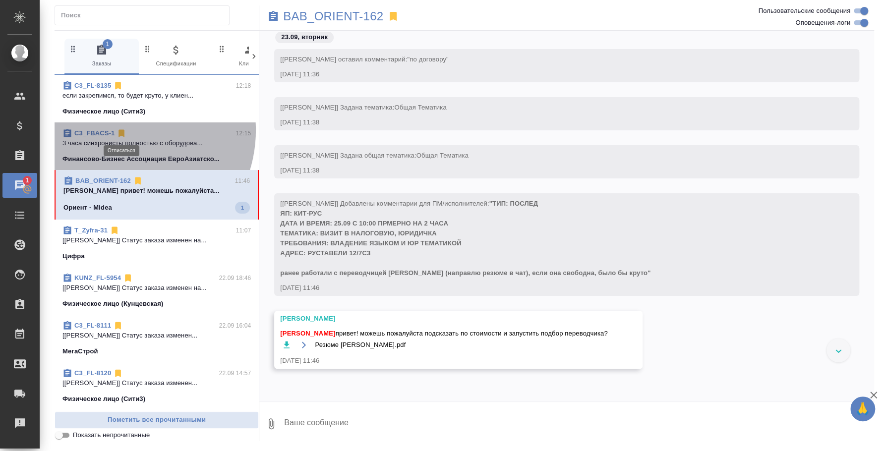
click at [120, 130] on icon at bounding box center [122, 133] width 6 height 7
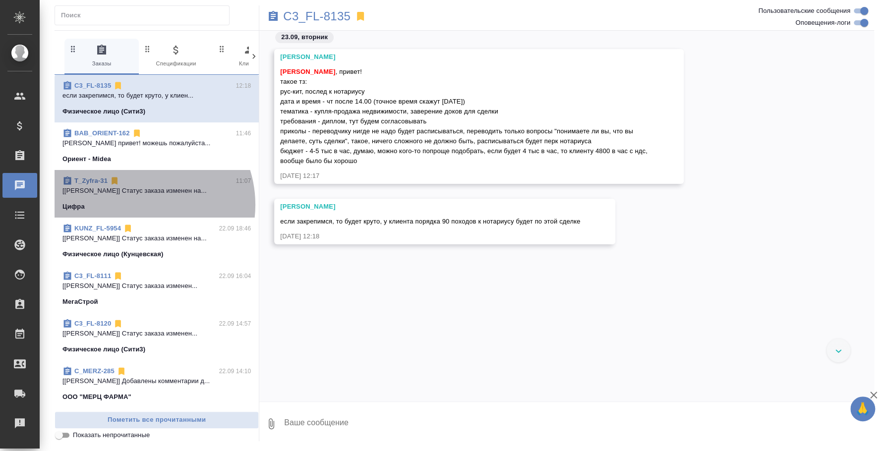
click at [138, 205] on div "Цифра" at bounding box center [156, 207] width 188 height 10
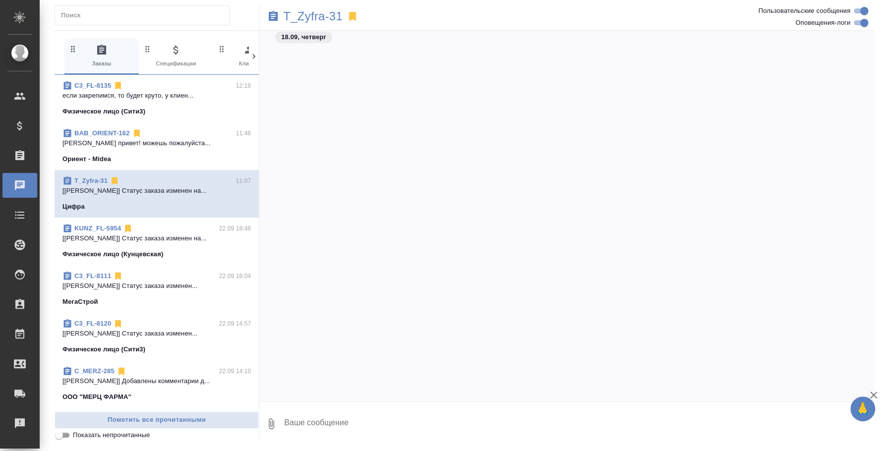
scroll to position [1183, 0]
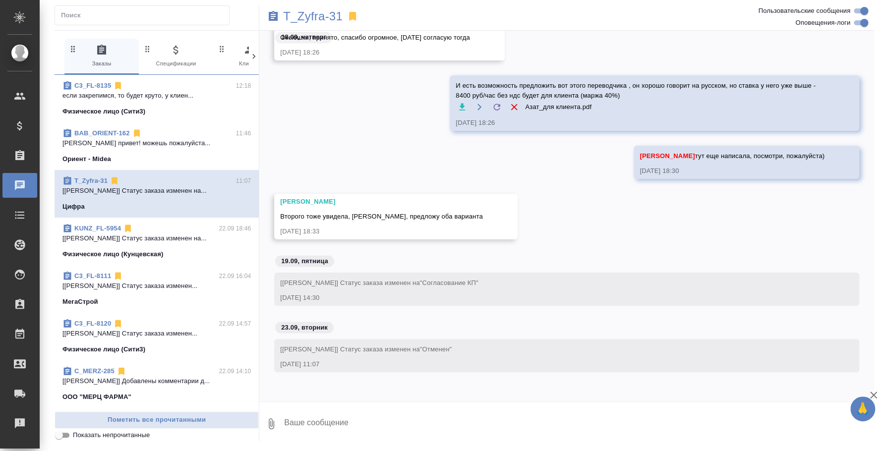
click at [441, 413] on textarea at bounding box center [578, 424] width 591 height 34
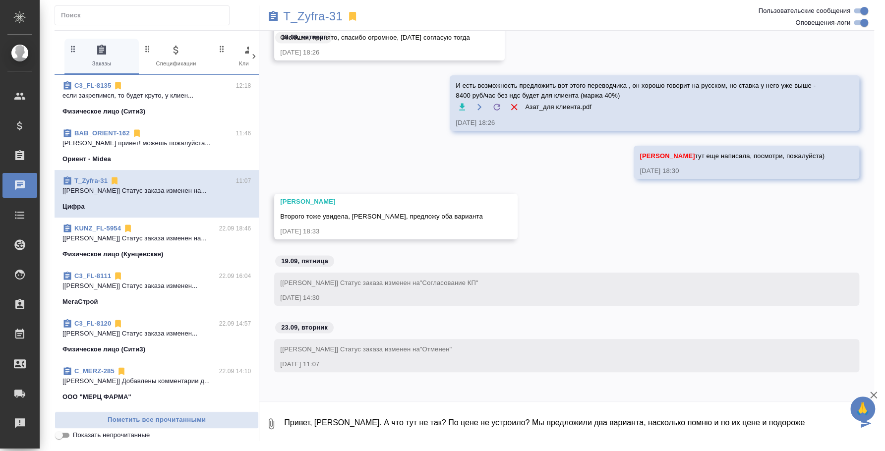
type textarea "Привет, [PERSON_NAME]. А что тут не так? По цене не устроило? Мы предложили два…"
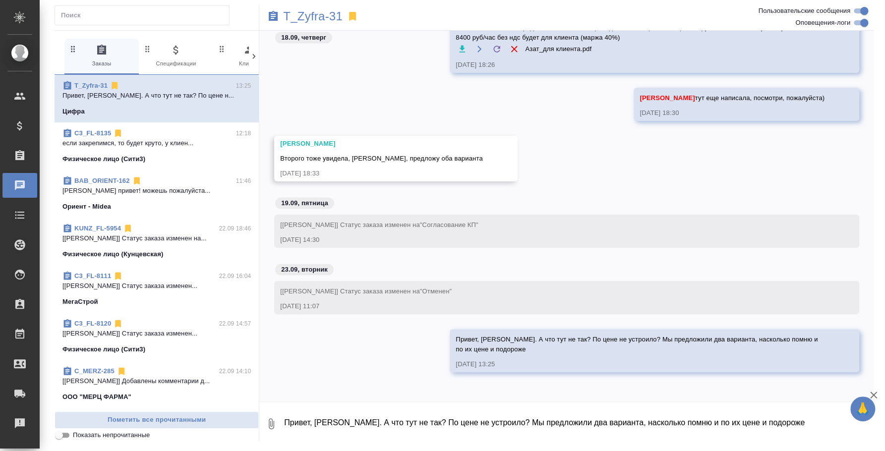
click at [149, 146] on p "если закрепимся, то будет круто, у клиен..." at bounding box center [156, 143] width 188 height 10
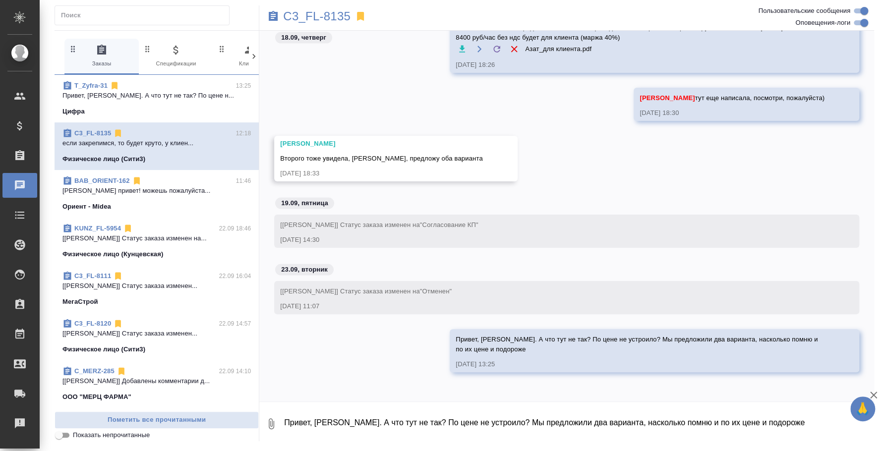
scroll to position [0, 0]
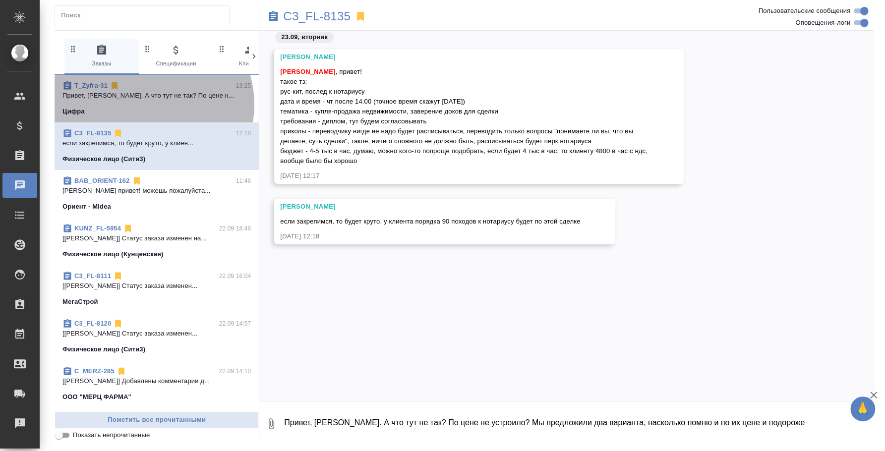
click at [149, 105] on span "T_Zyfra-31 13:25 Привет, [PERSON_NAME]. А что тут не так? По цене н... [GEOGRAP…" at bounding box center [156, 99] width 188 height 36
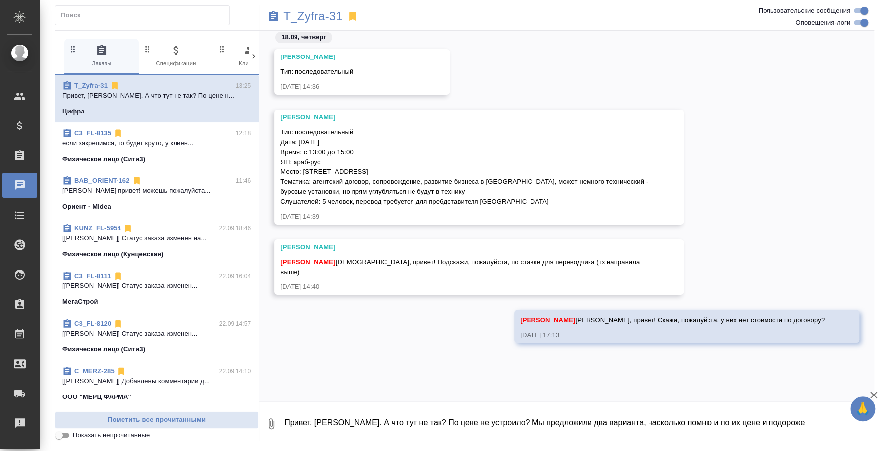
scroll to position [1331, 0]
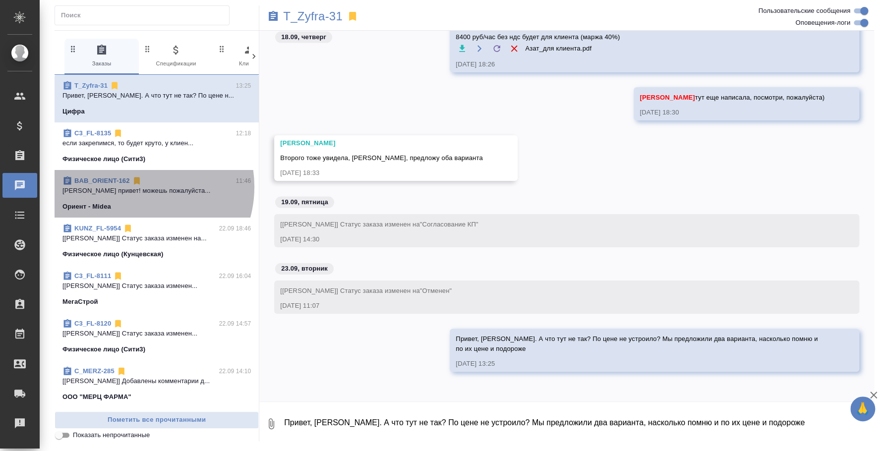
click at [137, 187] on p "[PERSON_NAME] привет! можешь пожалуйста..." at bounding box center [156, 191] width 188 height 10
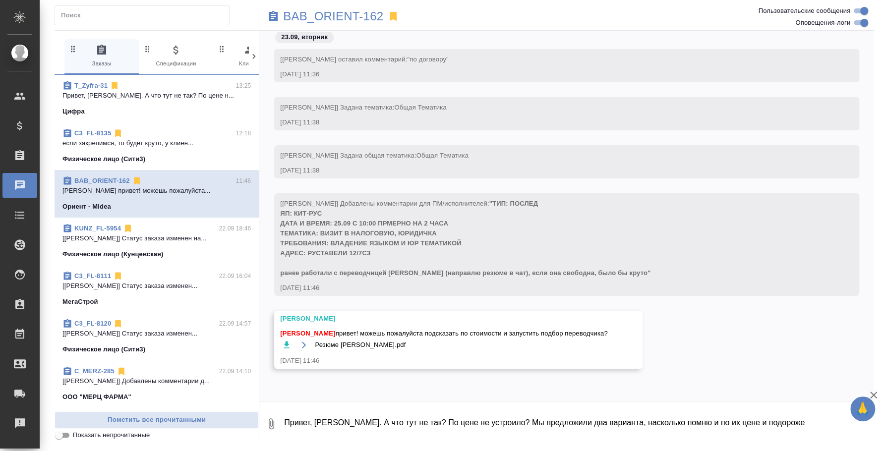
scroll to position [0, 0]
click at [286, 346] on icon "button" at bounding box center [287, 345] width 10 height 10
click at [436, 426] on textarea "Привет, [PERSON_NAME]. А что тут не так? По цене не устроило? Мы предложили два…" at bounding box center [578, 424] width 591 height 34
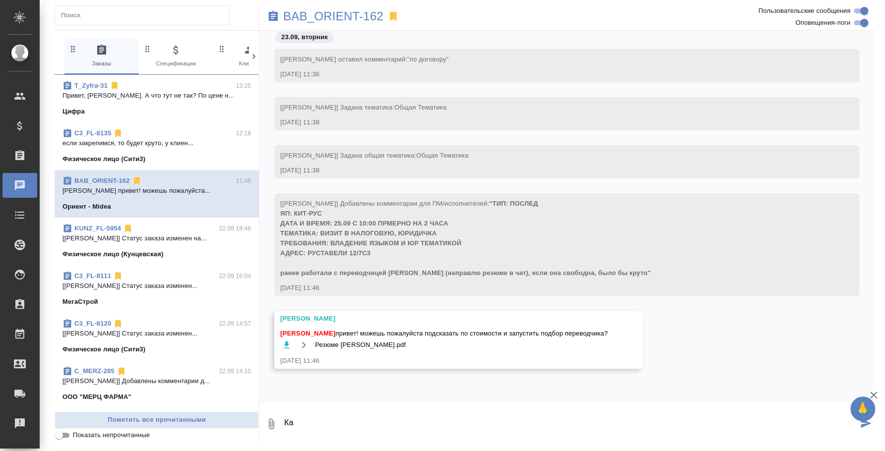
type textarea "[PERSON_NAME]"
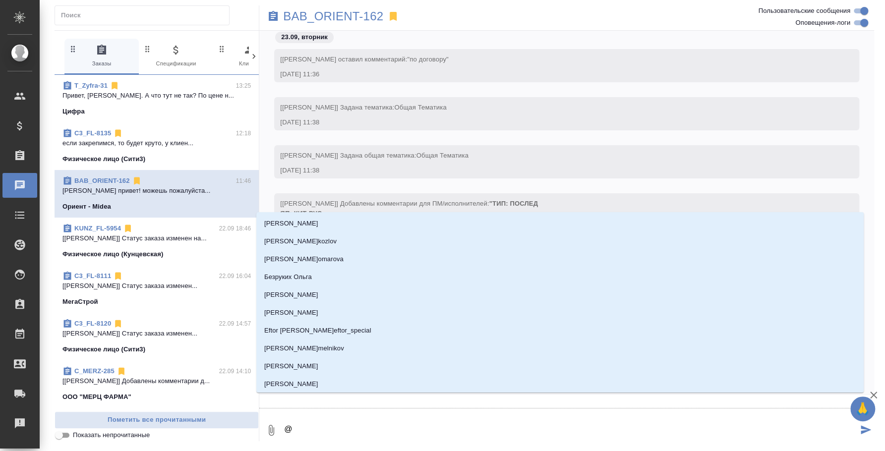
type textarea "@y"
type input "y"
type textarea "@"
type textarea "@и"
type input "и"
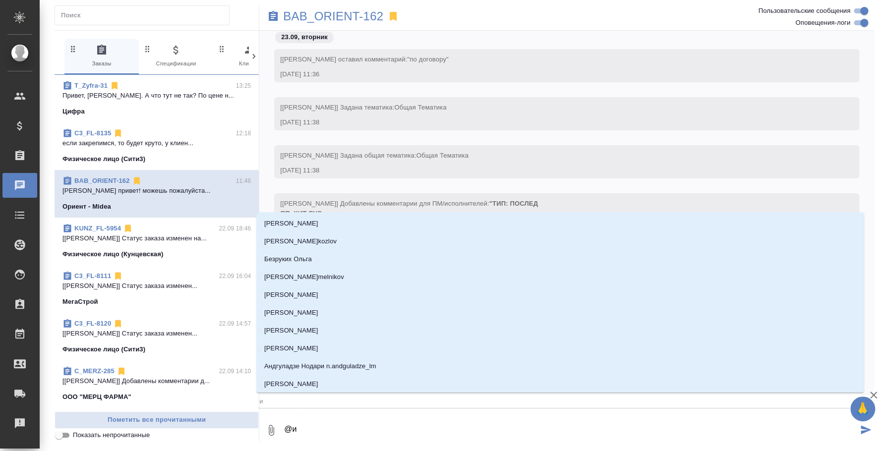
type textarea "@ил"
type input "ил"
type textarea "@иль"
type input "иль"
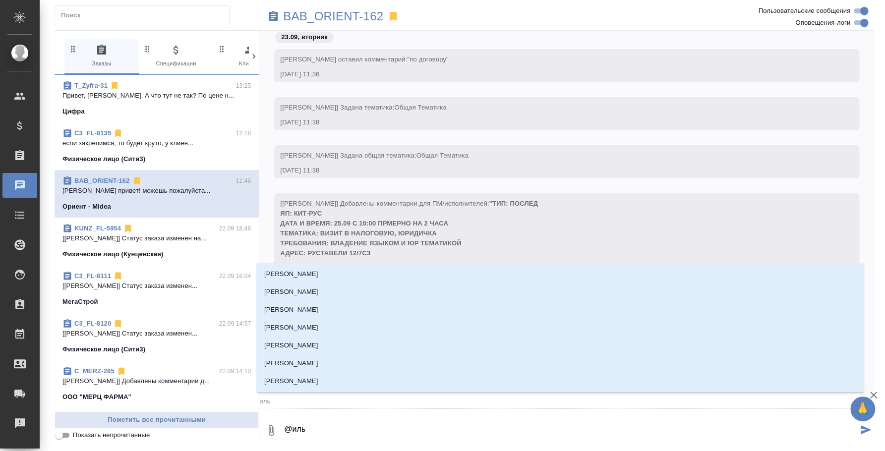
type textarea "@[PERSON_NAME]"
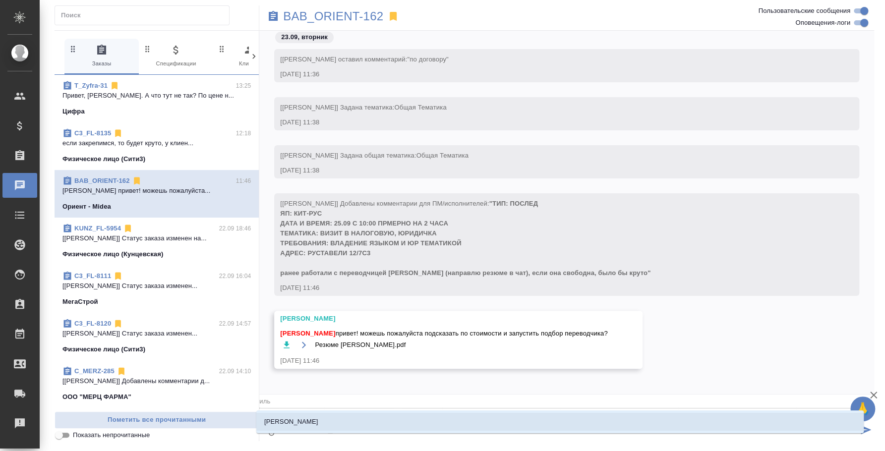
type input "[PERSON_NAME]"
type textarea "@[PERSON_NAME]"
type input "[PERSON_NAME]"
type textarea "@[PERSON_NAME]"
type input "[PERSON_NAME]"
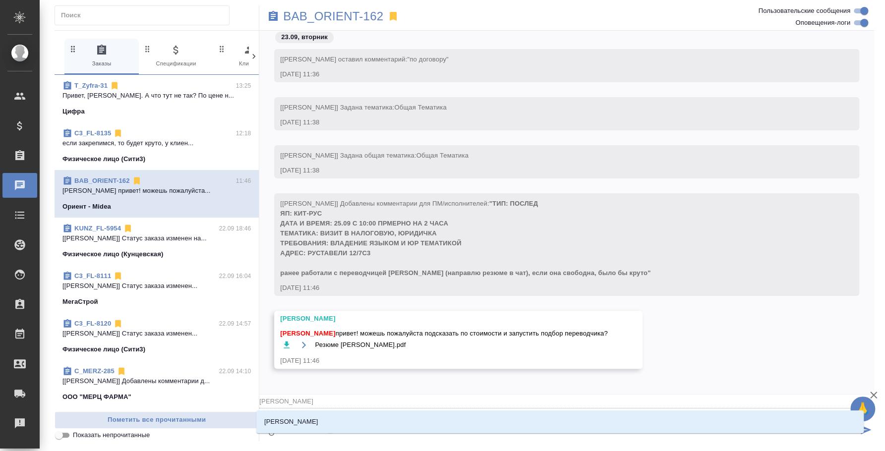
click at [507, 426] on li "[PERSON_NAME]" at bounding box center [559, 422] width 607 height 18
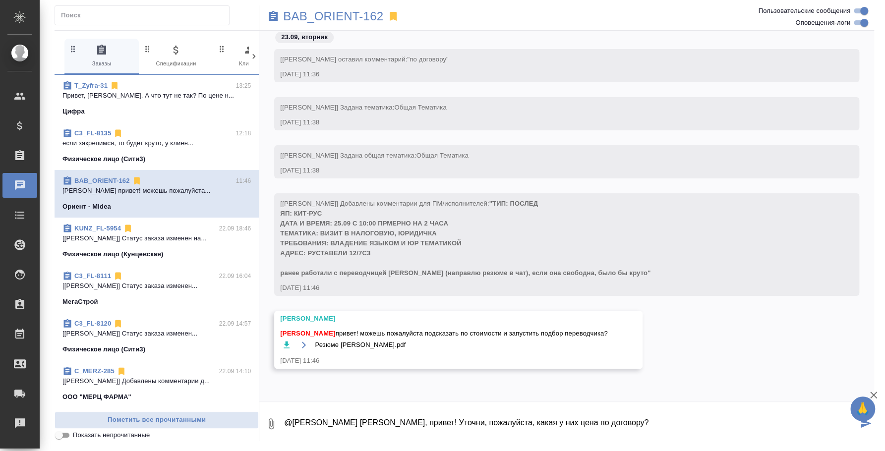
type textarea "@[PERSON_NAME] [PERSON_NAME], привет! Уточни, пожалуйста, какая у них цена по д…"
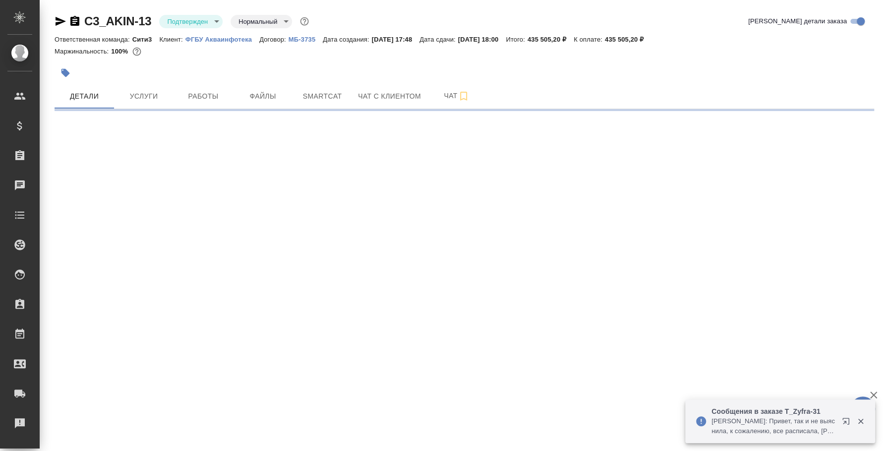
select select "RU"
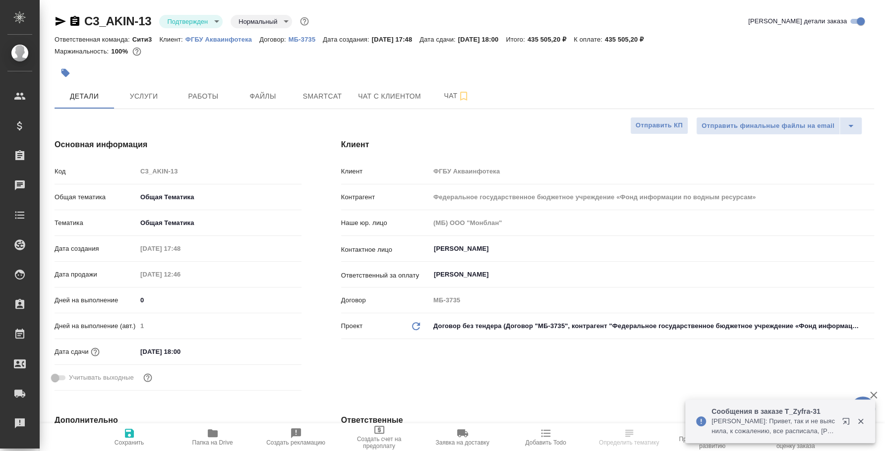
type textarea "x"
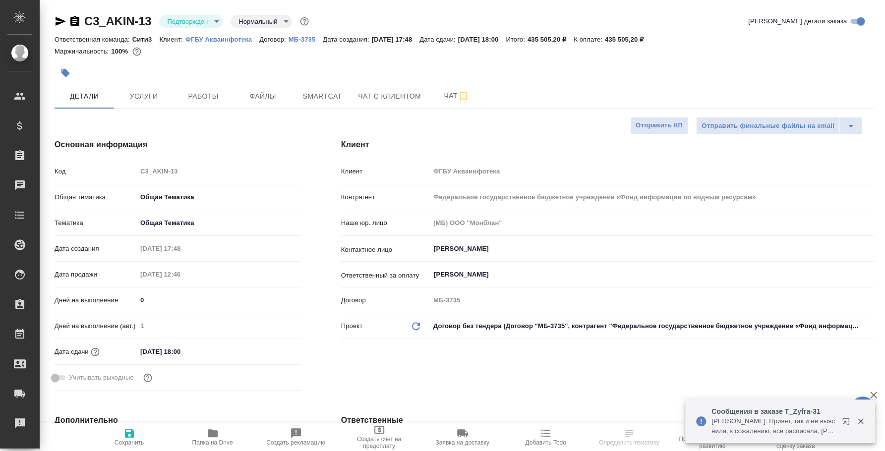
type textarea "x"
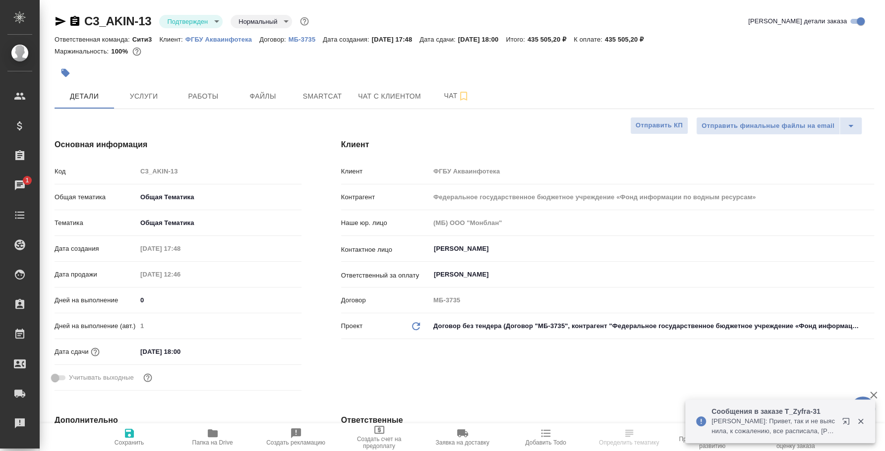
type textarea "x"
click at [457, 96] on icon "button" at bounding box center [463, 96] width 12 height 12
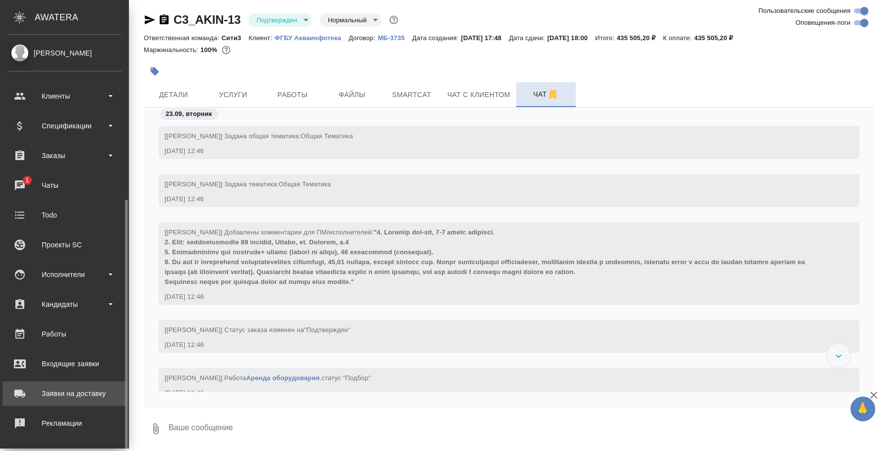
scroll to position [91, 0]
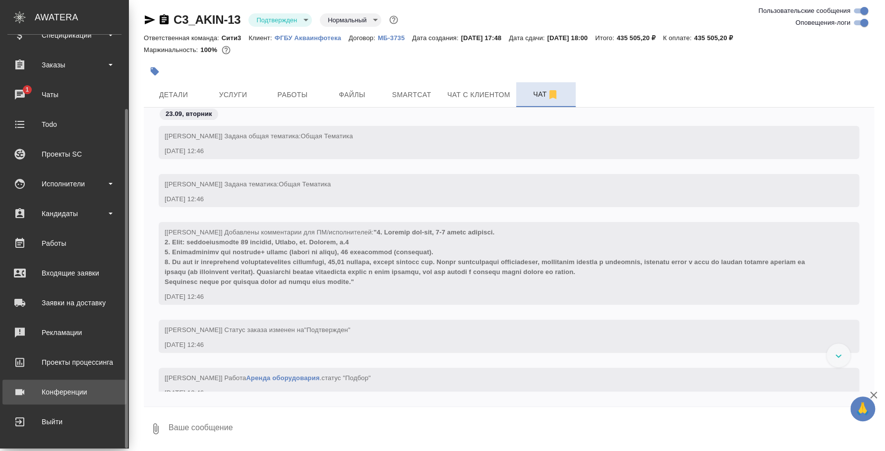
click at [65, 394] on div "Конференции" at bounding box center [64, 392] width 114 height 15
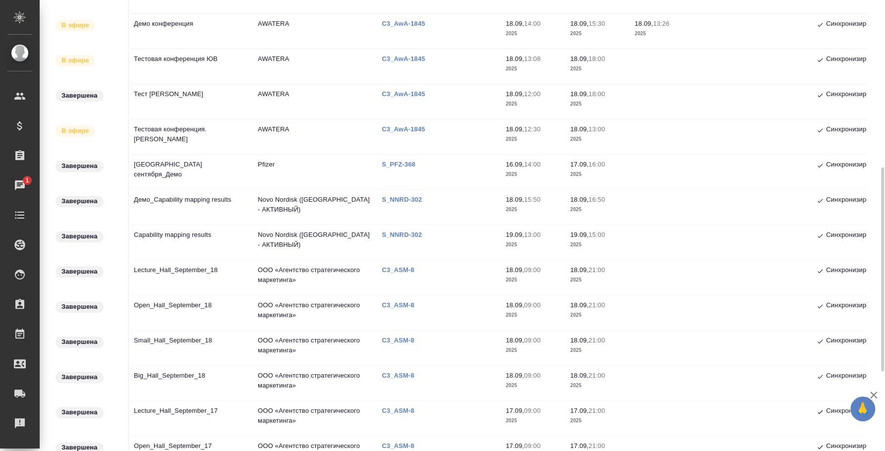
scroll to position [185, 0]
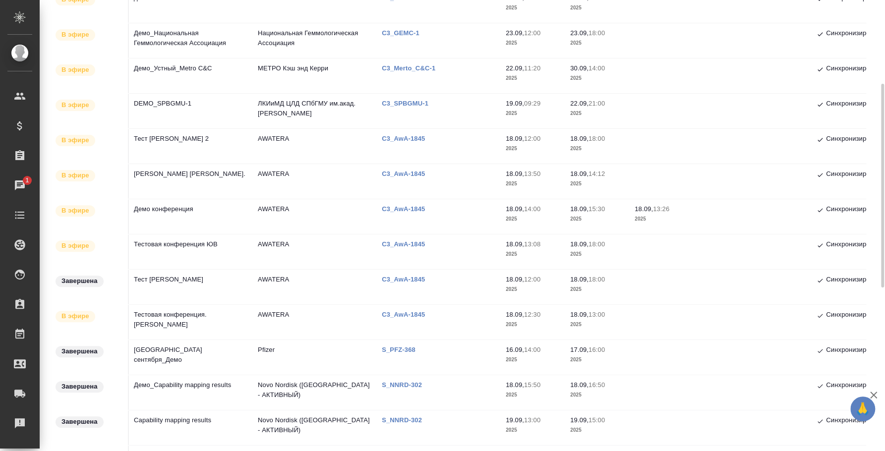
click at [161, 109] on td "DEMO_SPBGMU-1" at bounding box center [191, 111] width 124 height 35
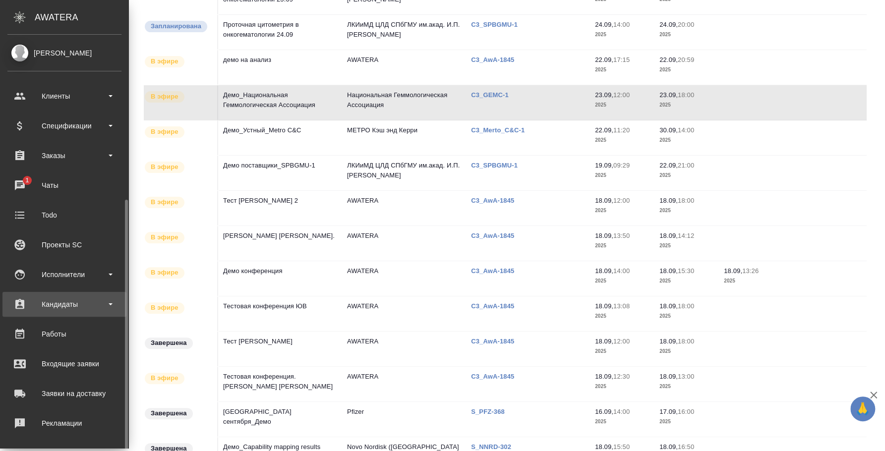
scroll to position [91, 0]
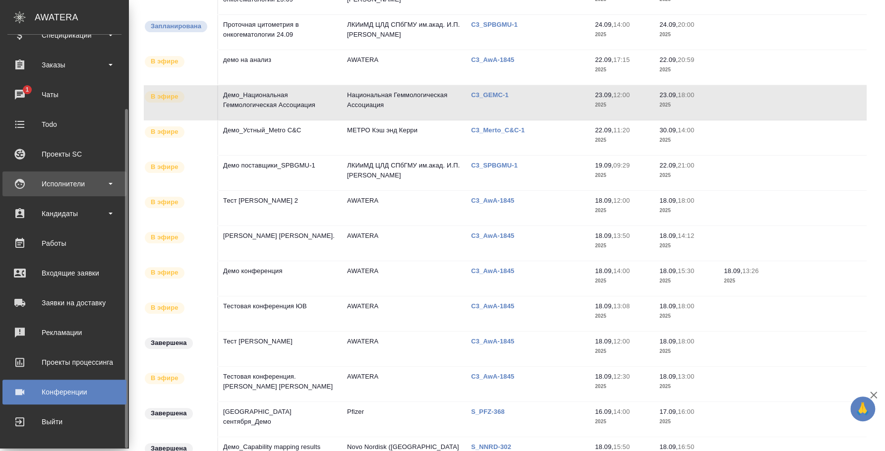
click at [60, 192] on div "Исполнители" at bounding box center [64, 184] width 124 height 25
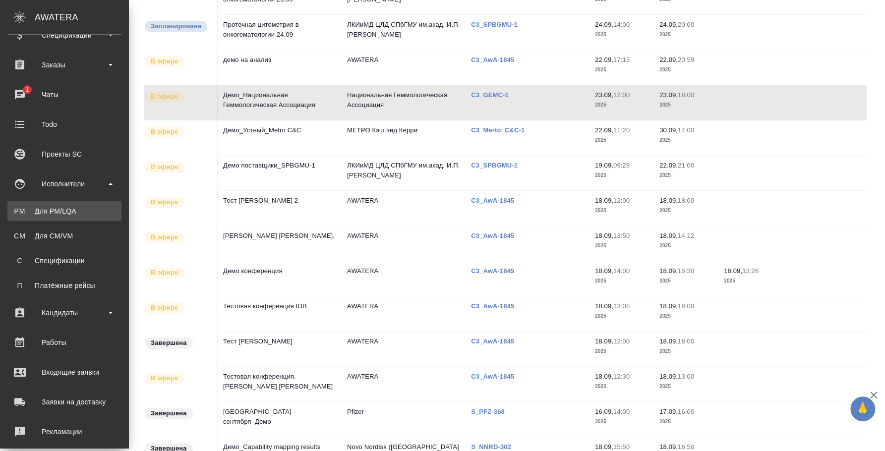
click at [60, 211] on div "Для PM/LQA" at bounding box center [64, 211] width 104 height 10
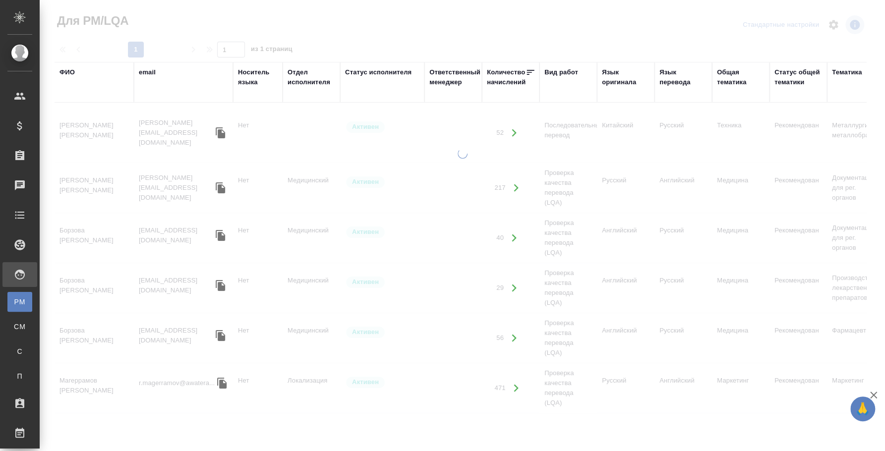
click at [69, 70] on div "ФИО" at bounding box center [66, 72] width 15 height 10
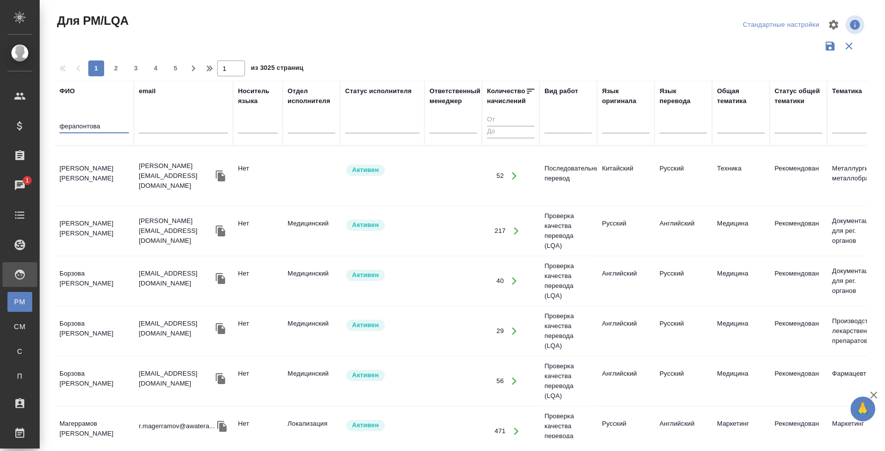
type input "ферапонтова"
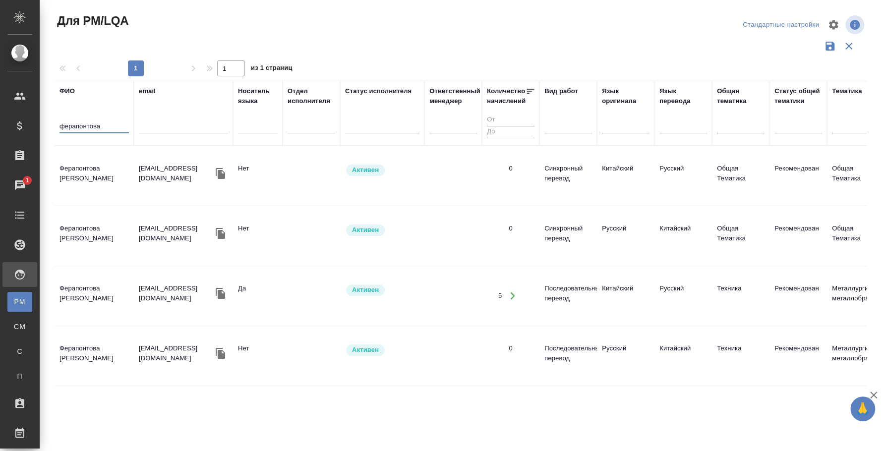
click at [76, 163] on td "Ферапонтова Анастасия" at bounding box center [94, 176] width 79 height 35
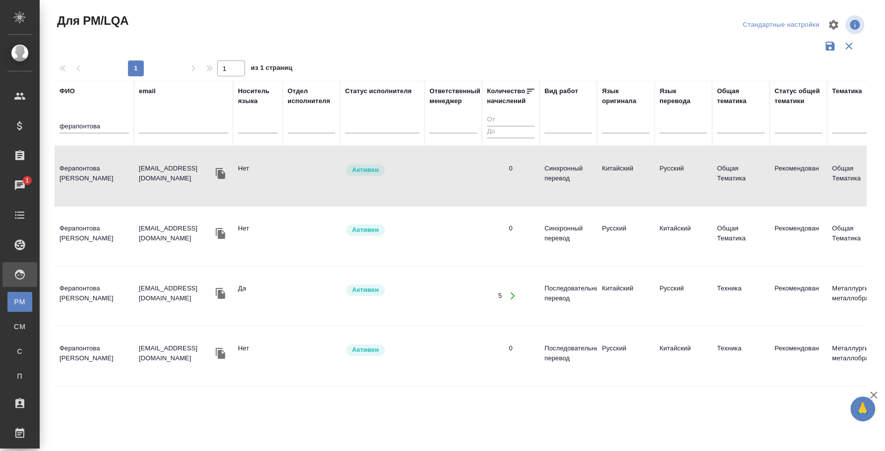
click at [76, 163] on td "Ферапонтова Анастасия" at bounding box center [94, 176] width 79 height 35
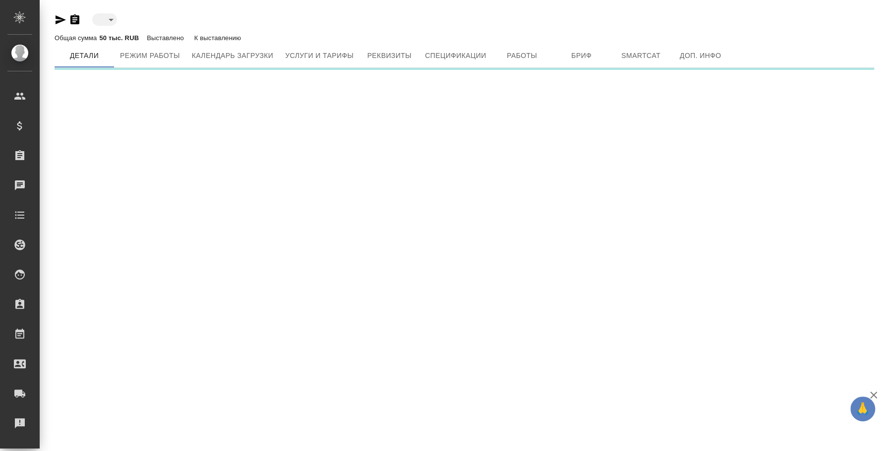
type input "active"
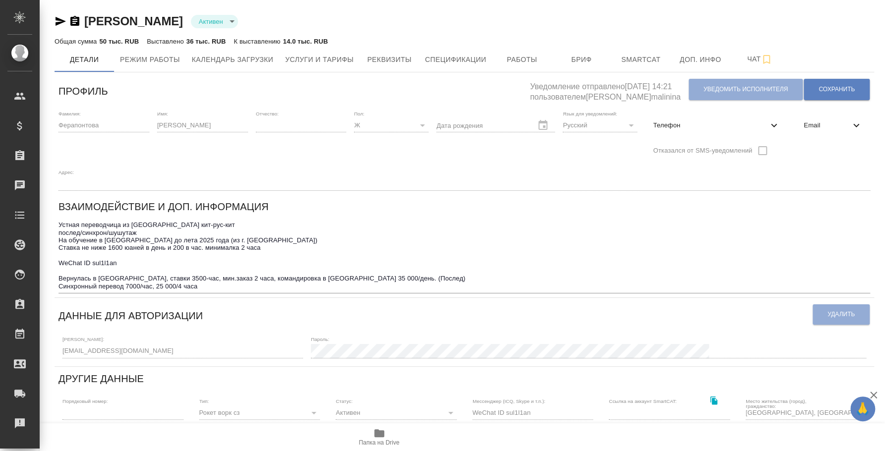
click at [61, 21] on icon "button" at bounding box center [61, 21] width 10 height 9
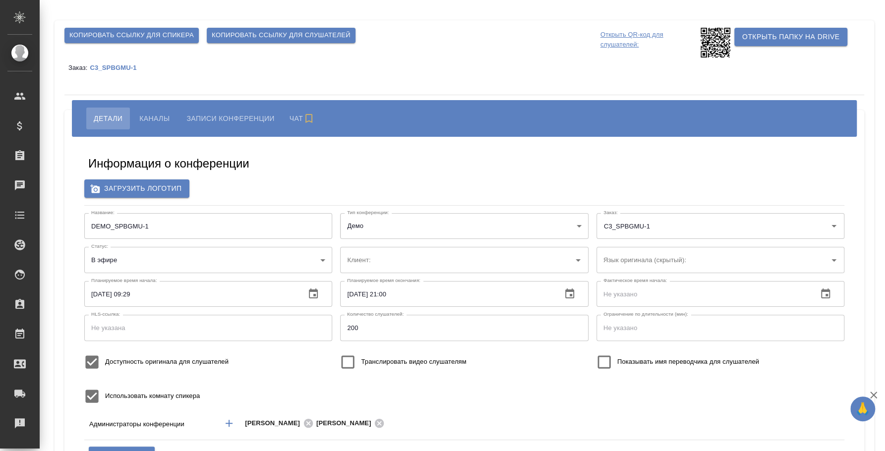
click at [157, 111] on button "Каналы" at bounding box center [154, 119] width 45 height 22
type input "DEMO_SPBGMU-1"
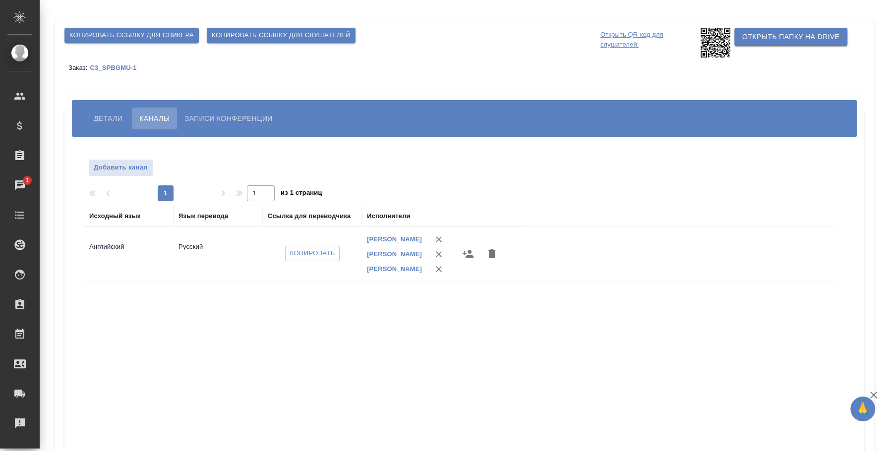
click at [469, 254] on icon "button" at bounding box center [468, 254] width 12 height 12
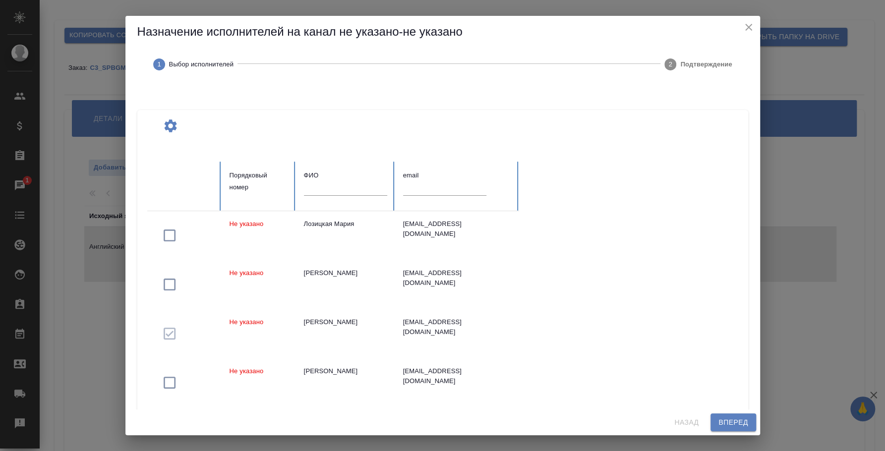
click at [338, 188] on input "text" at bounding box center [345, 188] width 83 height 14
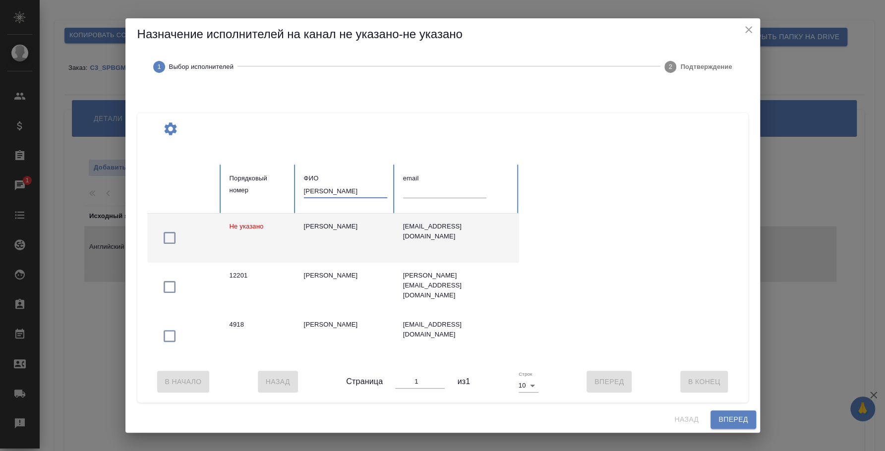
type input "алексеева ната"
click at [174, 235] on icon "button" at bounding box center [170, 238] width 12 height 12
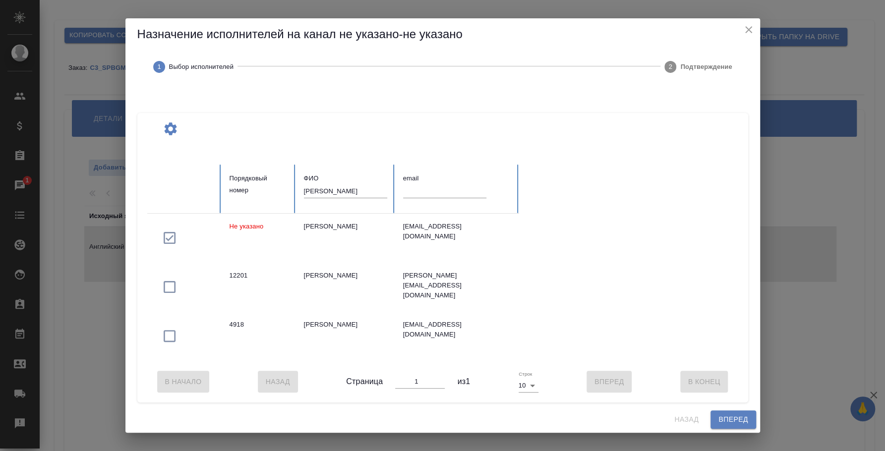
click at [736, 418] on span "Вперед" at bounding box center [732, 419] width 29 height 12
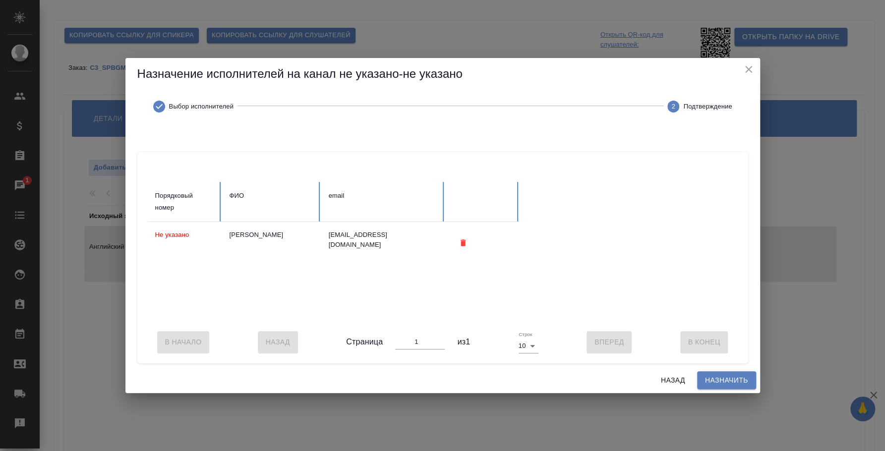
click at [727, 387] on span "Назначить" at bounding box center [726, 380] width 43 height 12
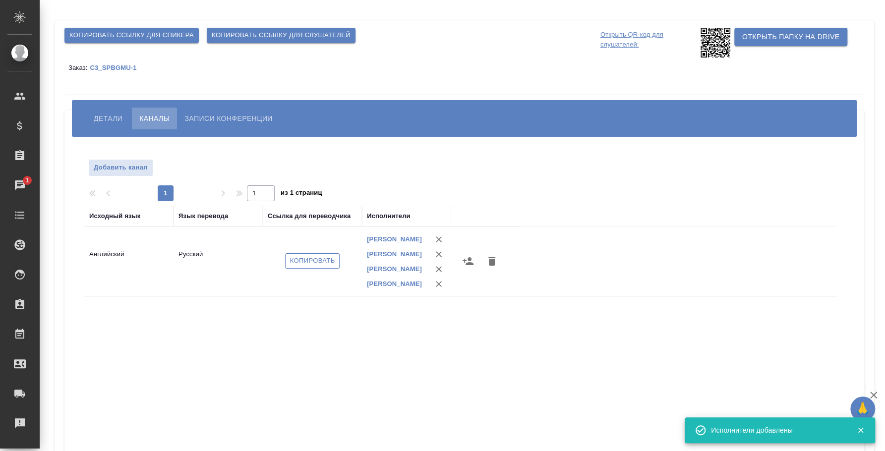
click at [315, 265] on span "Копировать" at bounding box center [312, 260] width 45 height 11
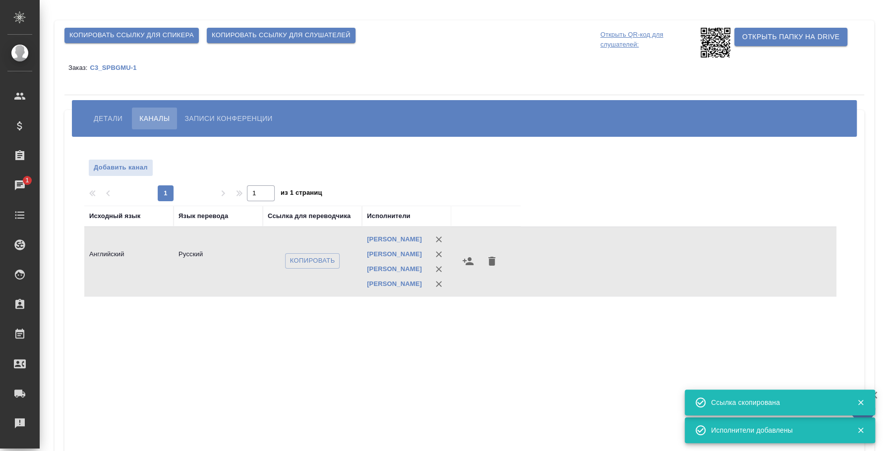
click at [92, 104] on div "Детали Каналы Записи конференции" at bounding box center [464, 118] width 785 height 37
click at [112, 116] on span "Детали" at bounding box center [108, 119] width 29 height 12
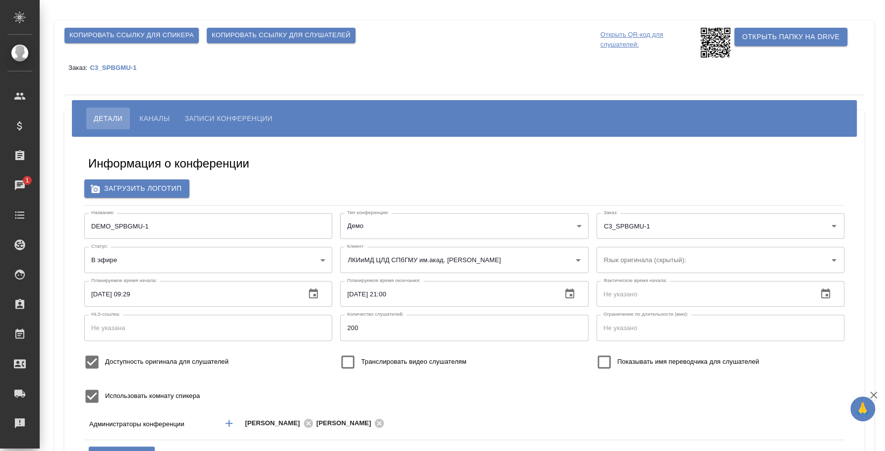
click at [144, 124] on button "Каналы" at bounding box center [154, 119] width 45 height 22
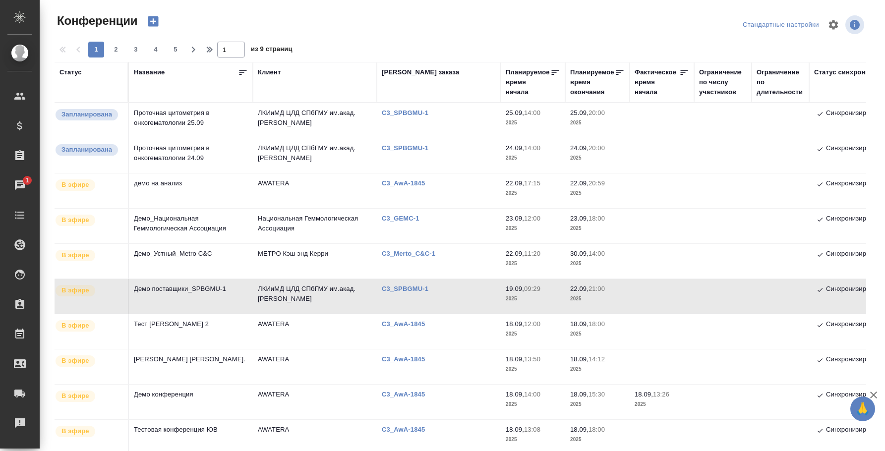
click at [202, 284] on td "Демо поставщики_SPBGMU-1" at bounding box center [191, 296] width 124 height 35
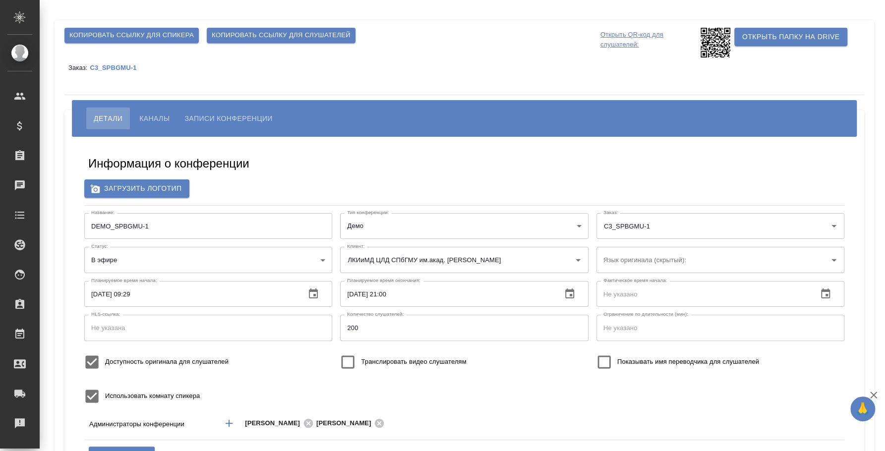
click at [292, 33] on span "Копировать ссылку для слушателей" at bounding box center [281, 35] width 139 height 11
click at [262, 35] on span "Копировать ссылку для слушателей" at bounding box center [281, 35] width 139 height 11
click at [149, 112] on button "Каналы" at bounding box center [154, 119] width 45 height 22
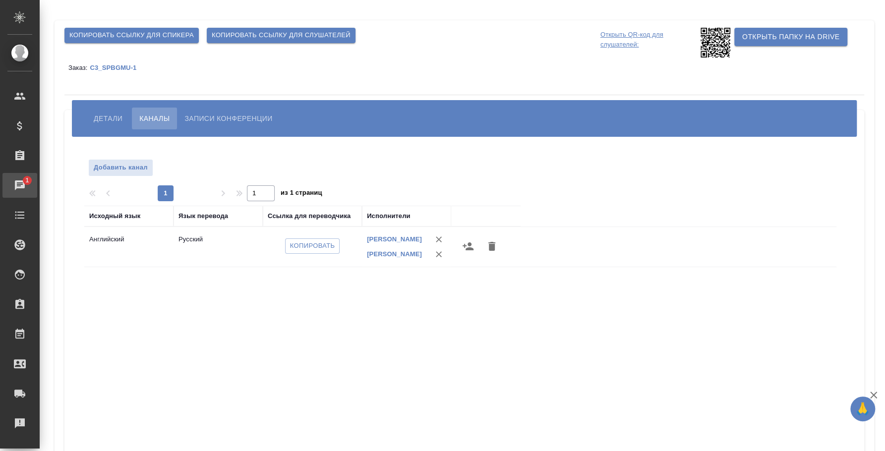
click at [20, 182] on div "Чаты" at bounding box center [7, 185] width 25 height 15
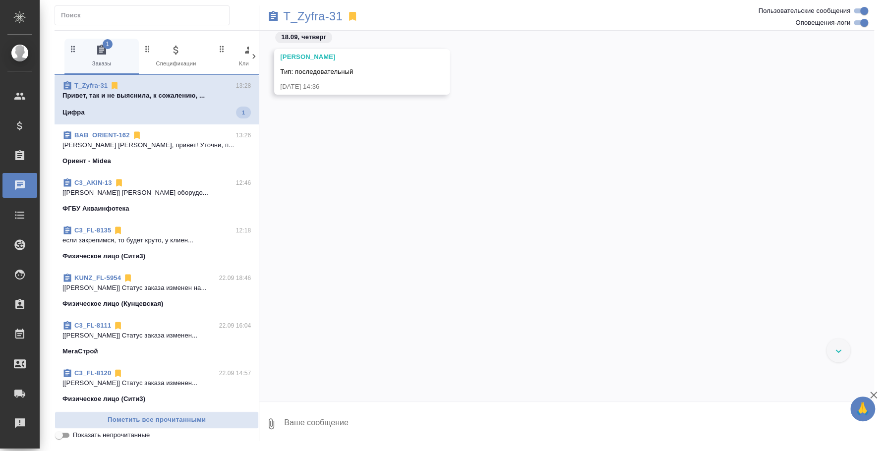
scroll to position [697, 0]
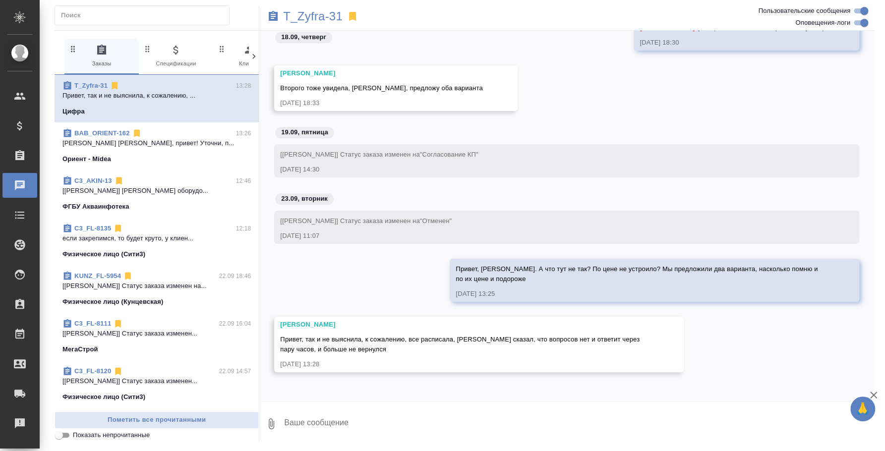
click at [141, 140] on p "Ильина Екатерина Катя, привет! Уточни, п..." at bounding box center [156, 143] width 188 height 10
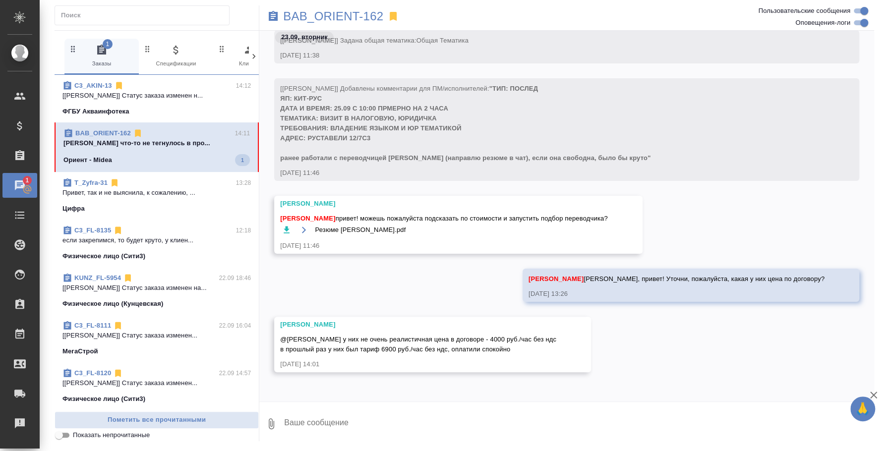
scroll to position [175, 0]
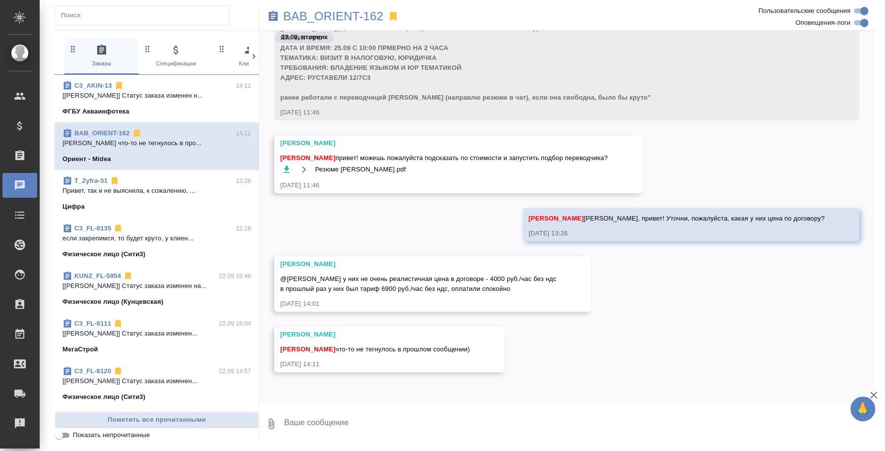
click at [460, 418] on textarea at bounding box center [578, 424] width 591 height 34
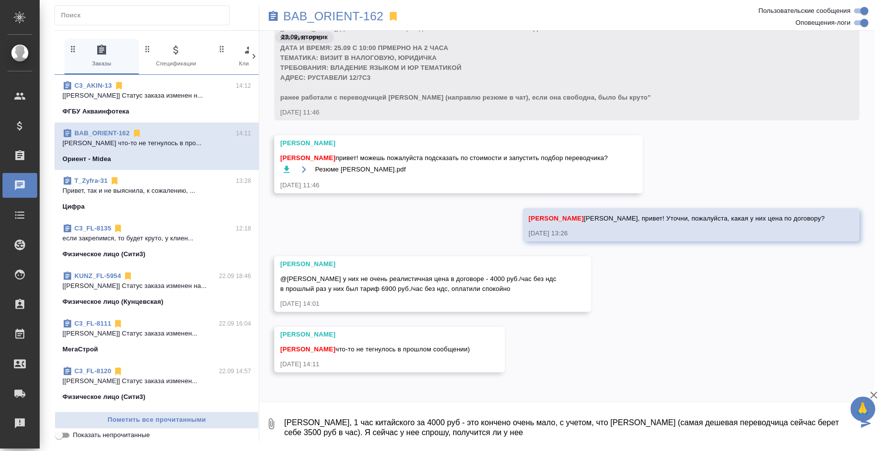
type textarea "Катя, 1 час китайского за 4000 руб - это кончено очень мало, с учетом, что Вале…"
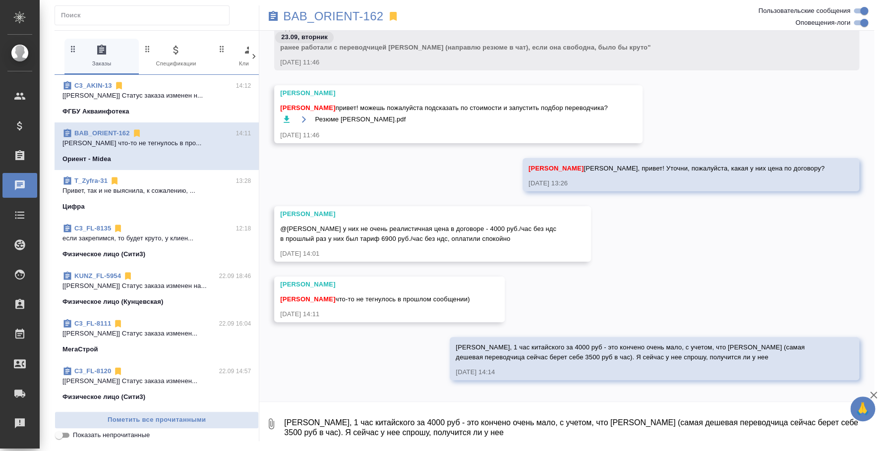
scroll to position [233, 0]
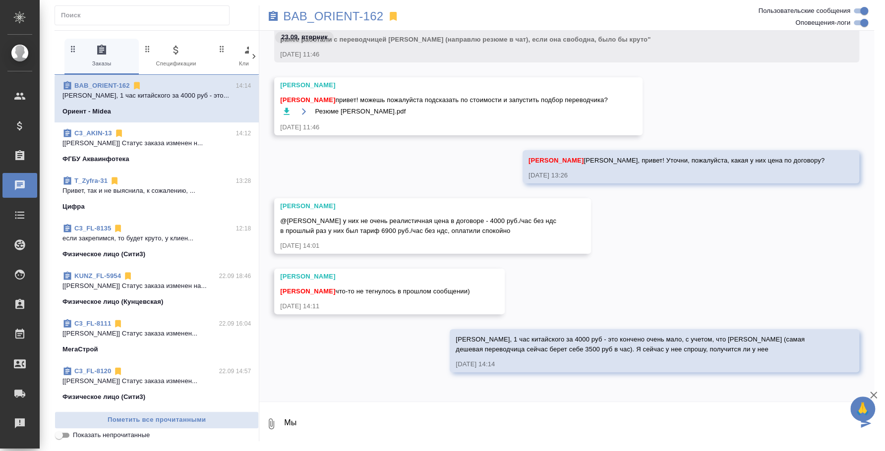
type textarea "М"
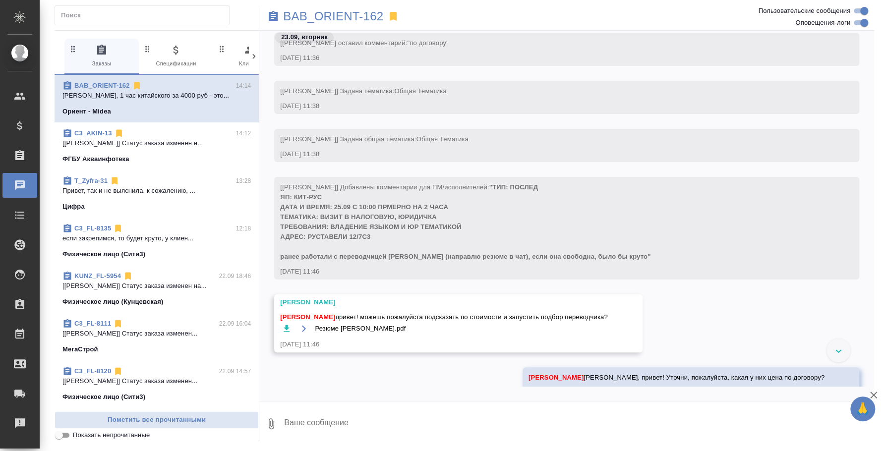
scroll to position [0, 0]
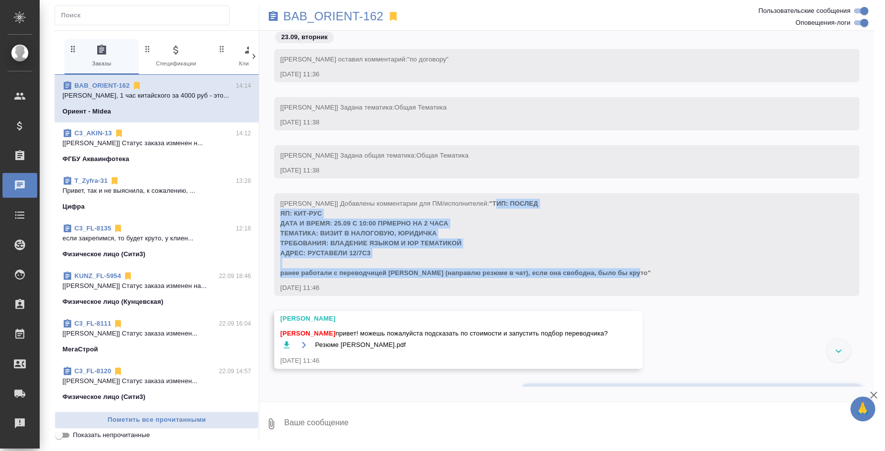
drag, startPoint x: 504, startPoint y: 198, endPoint x: 639, endPoint y: 276, distance: 155.9
click at [639, 276] on div "[Ильина Екатерина] Добавлены комментарии для ПМ/исполнителей: "ТИП: ПОСЛЕД ЯП: …" at bounding box center [552, 237] width 544 height 82
copy span "ИП: ПОСЛЕД ЯП: КИТ-РУС ДАТА И ВРЕМЯ: 25.09 С 10:00 ПРМЕРНО НА 2 ЧАСА ТЕМАТИКА: …"
click at [285, 343] on icon "button" at bounding box center [287, 344] width 6 height 7
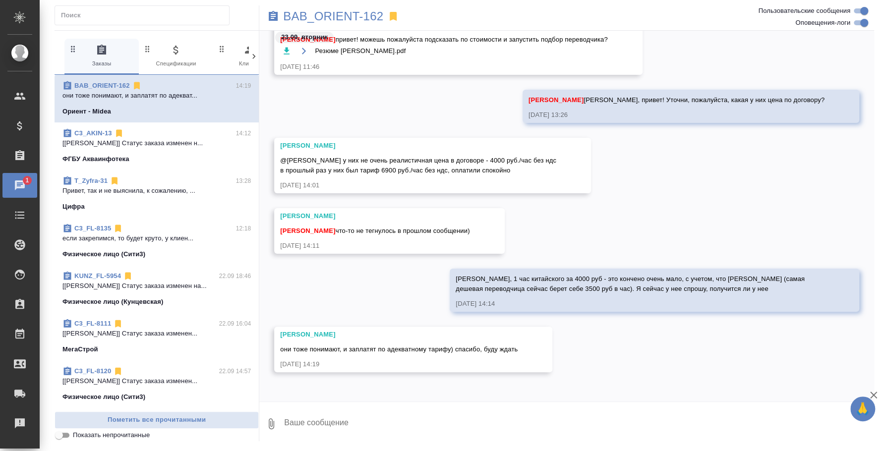
click at [513, 413] on textarea at bounding box center [578, 424] width 591 height 34
click at [146, 250] on div "Физическое лицо (Сити3)" at bounding box center [156, 254] width 188 height 10
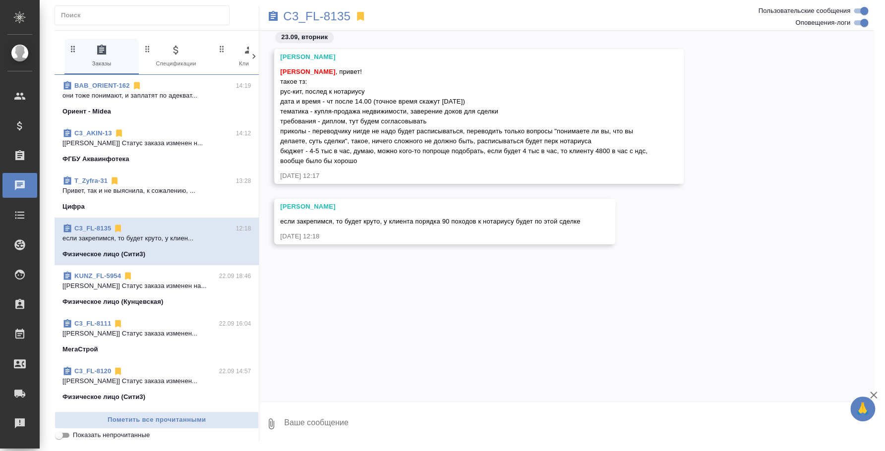
scroll to position [0, 0]
click at [477, 290] on div "Никитина Татьяна Федотова Ирина 23.09.25, 12:17 Никитина Татьяна если закрепимс…" at bounding box center [566, 209] width 615 height 356
click at [328, 415] on textarea at bounding box center [578, 424] width 591 height 34
type textarea "т"
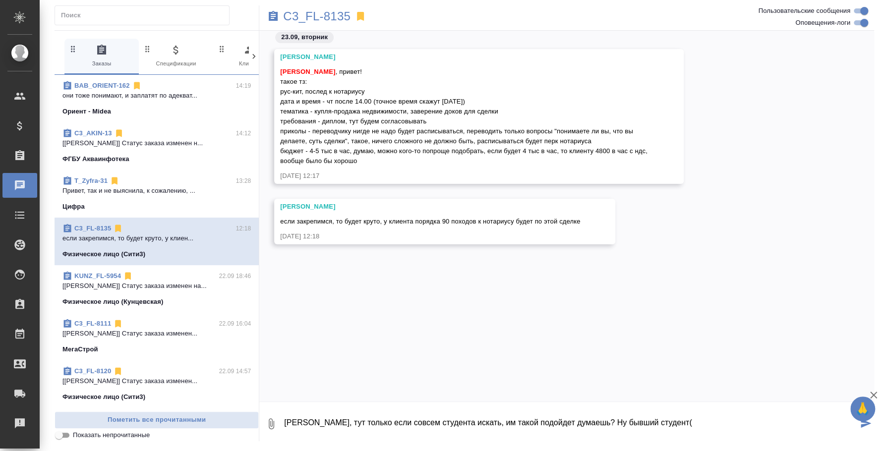
type textarea "Таня, тут только если совсем студента искать, им такой подойдет думаешь? Ну быв…"
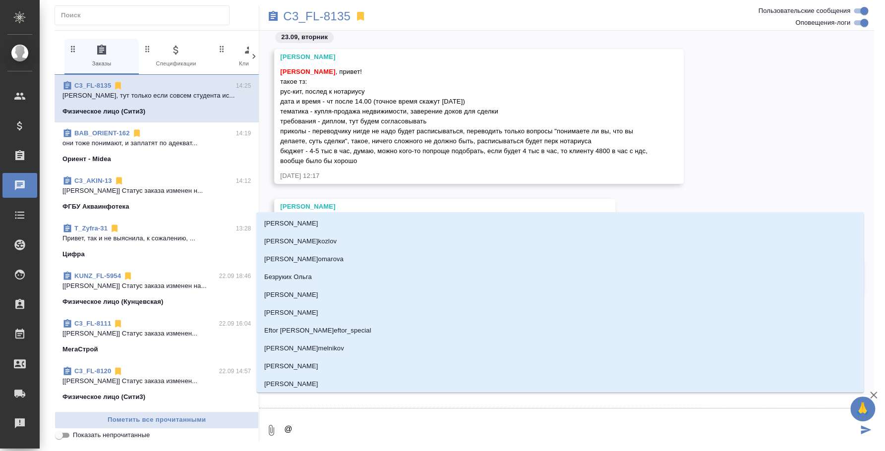
type textarea "@y"
type input "y"
type textarea "@y'b"
type input "y'b"
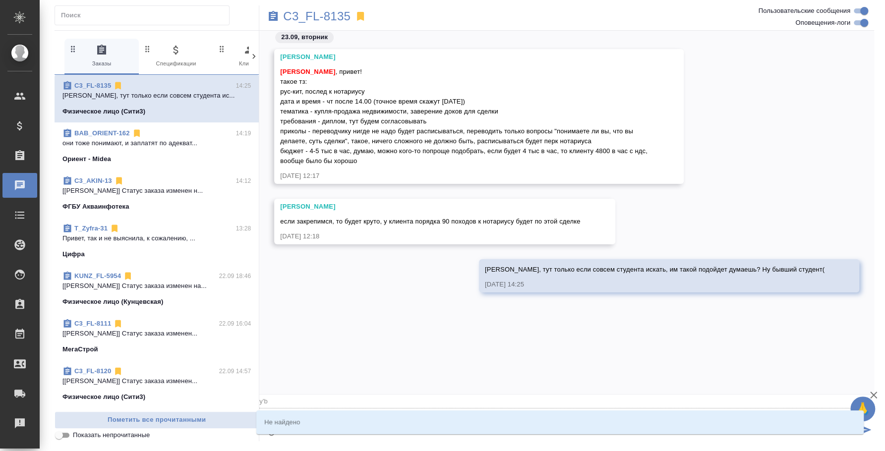
type textarea "@"
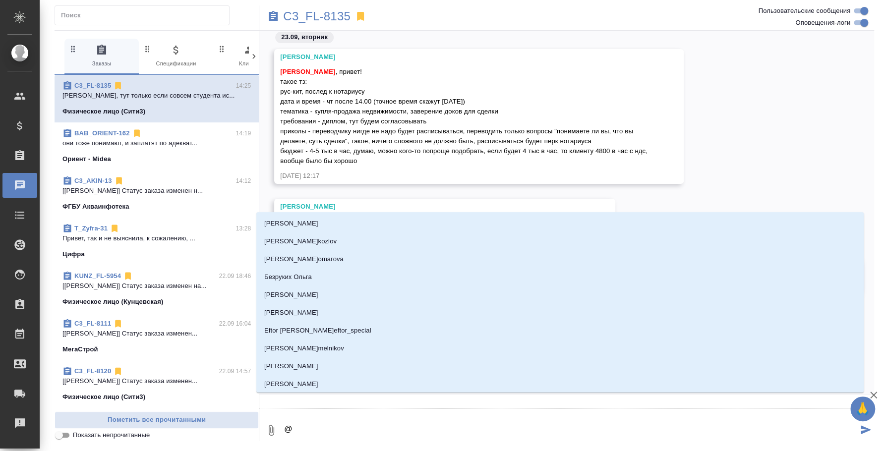
type textarea "@н"
type input "н"
type textarea "@ни"
type input "ни"
type textarea "@ник"
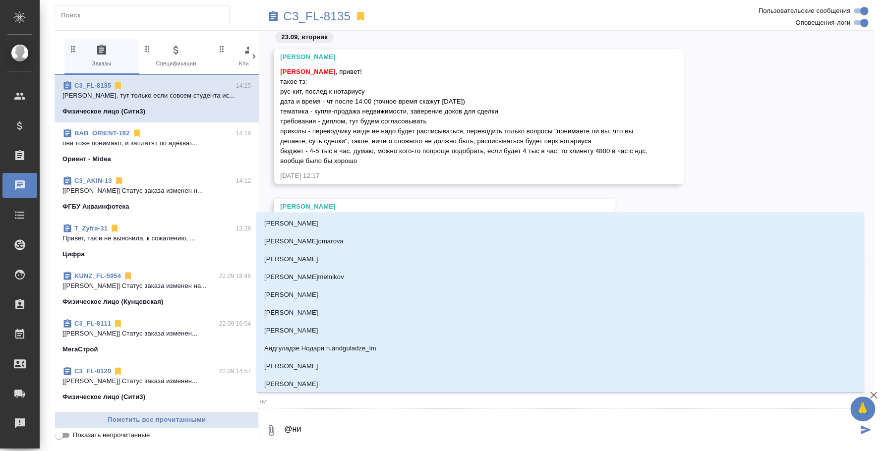
type input "ник"
type textarea "@ники"
type input "ники"
type textarea "@никит"
type input "никит"
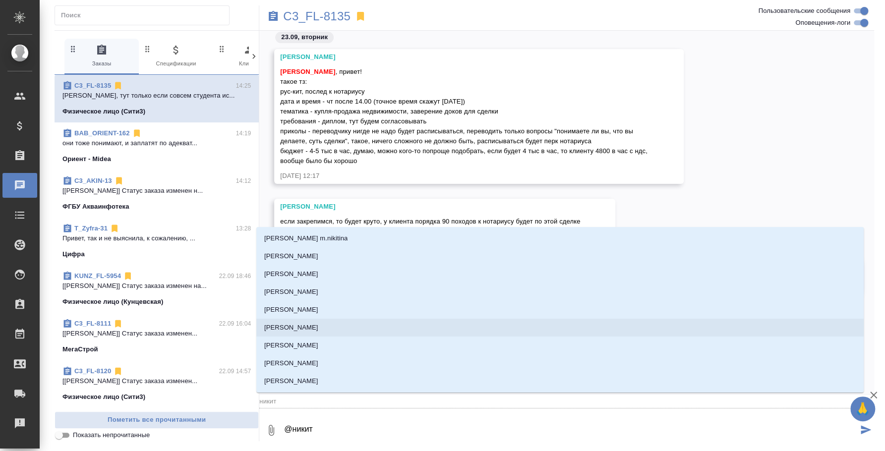
click at [318, 324] on p "Никитина Татьяна" at bounding box center [291, 328] width 54 height 10
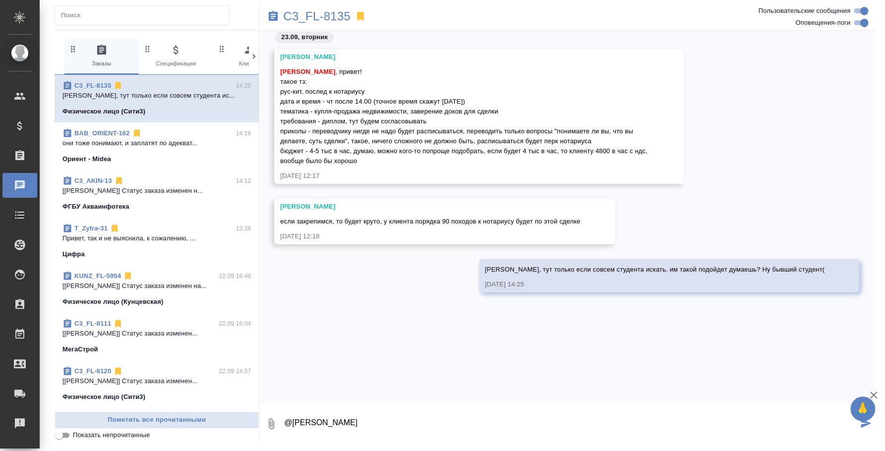
type textarea "@Никитина Татьяна \"
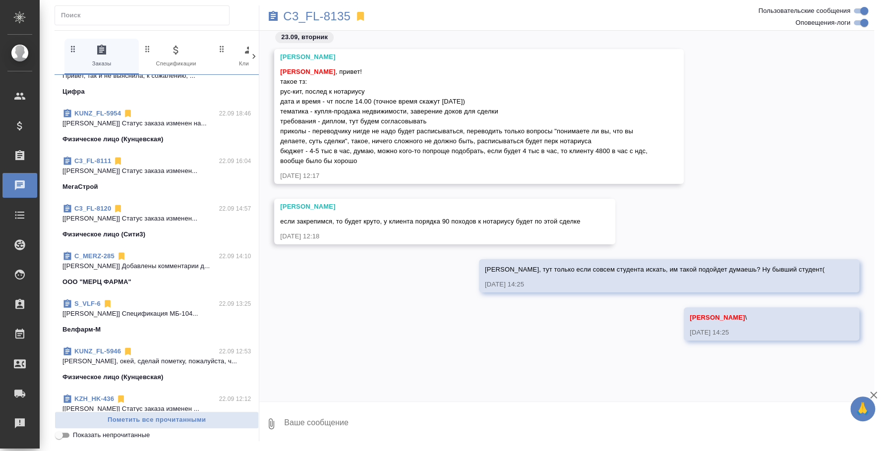
scroll to position [186, 0]
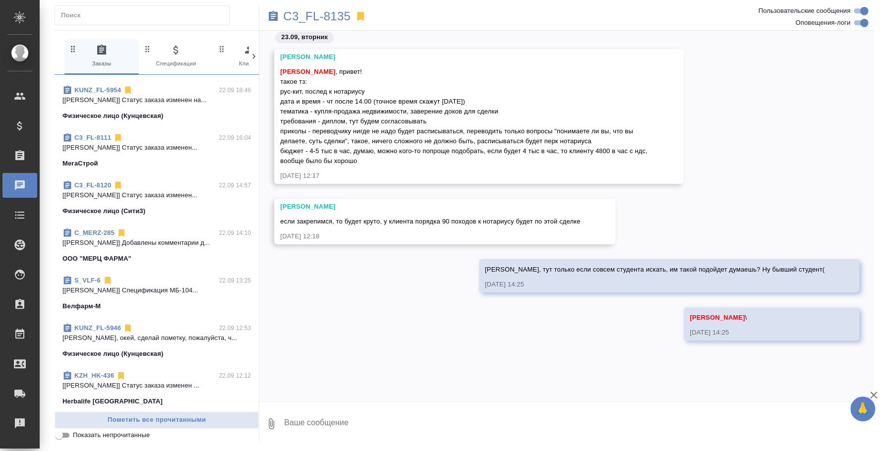
drag, startPoint x: 341, startPoint y: 72, endPoint x: 363, endPoint y: 156, distance: 87.2
click at [363, 156] on div "Федотова Ирина , привет! такое тз: рус-кит, послед к нотариусу дата и время - ч…" at bounding box center [464, 115] width 369 height 102
copy span "привет! такое тз: рус-кит, послед к нотариусу дата и время - чт после 14.00 (то…"
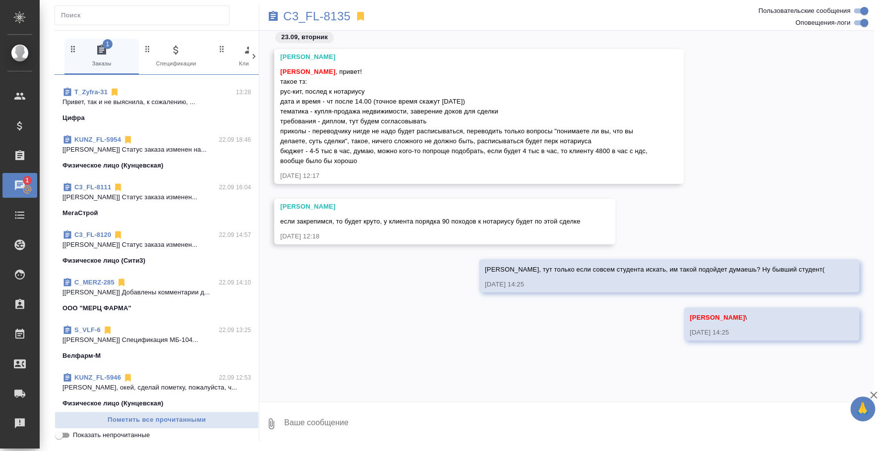
scroll to position [235, 0]
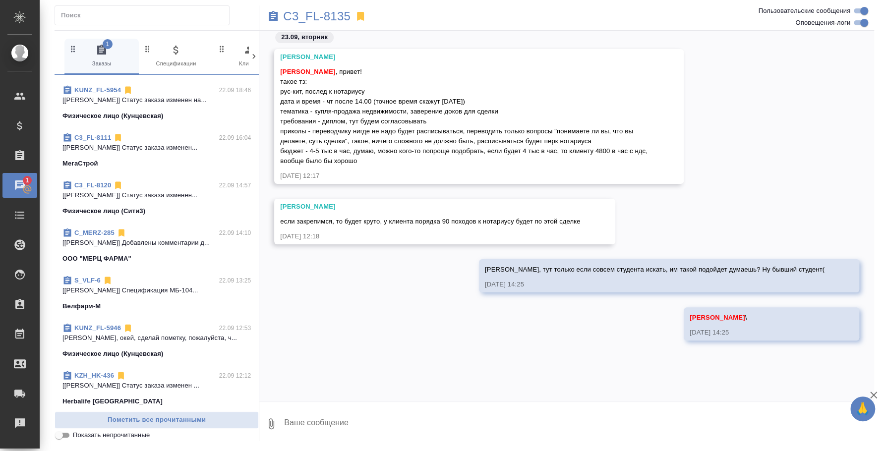
click at [447, 436] on textarea at bounding box center [578, 424] width 591 height 34
type textarea "#"
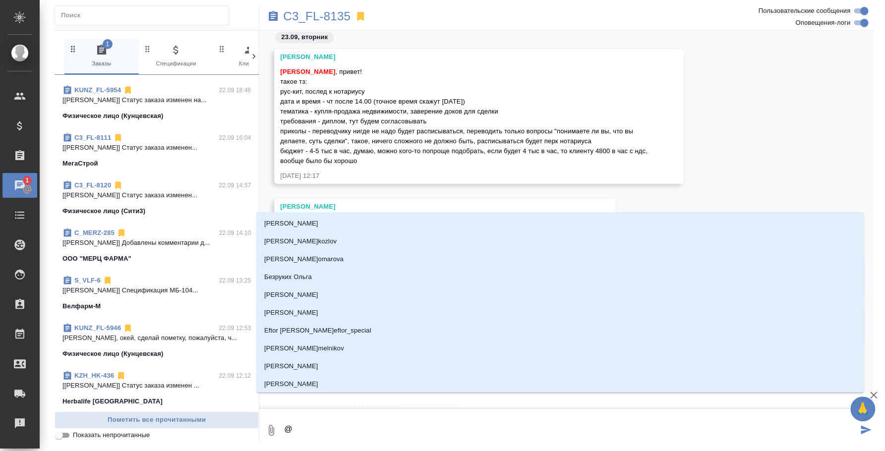
type textarea "@н"
type input "н"
type textarea "@ни"
type input "ни"
type textarea "@ник"
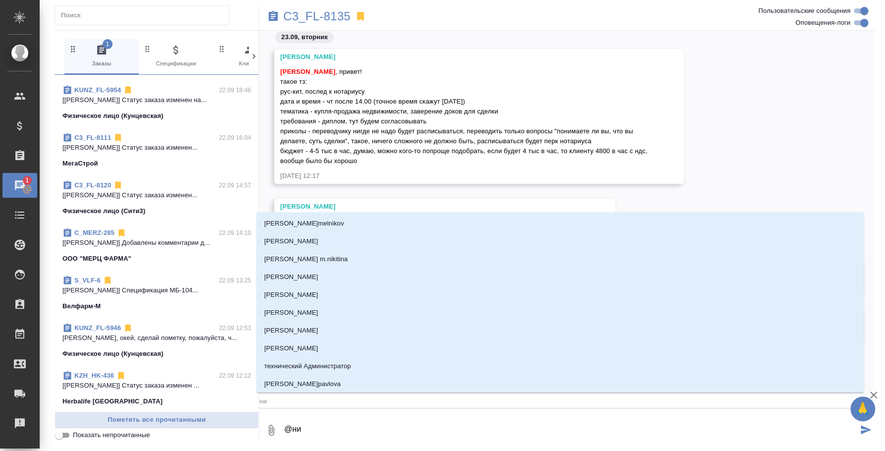
type input "ник"
type textarea "@ники"
type input "ники"
type textarea "@никит"
type input "никит"
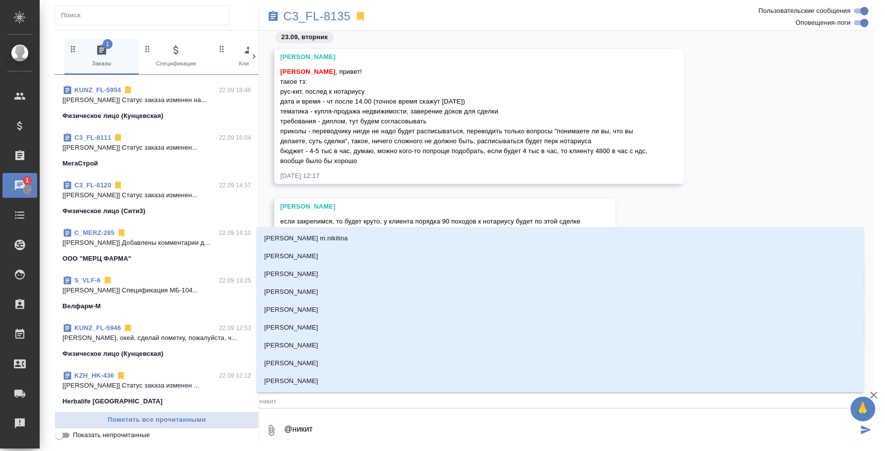
type textarea "@никити"
type input "никити"
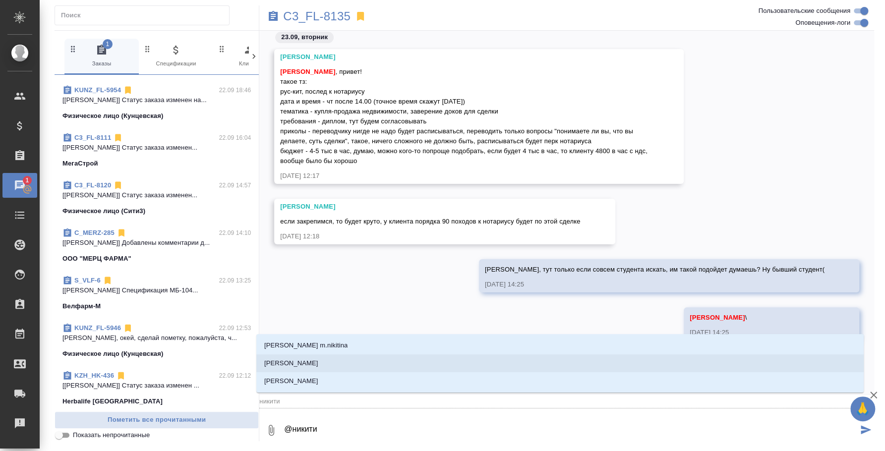
click at [372, 362] on li "Никитина Татьяна" at bounding box center [559, 363] width 607 height 18
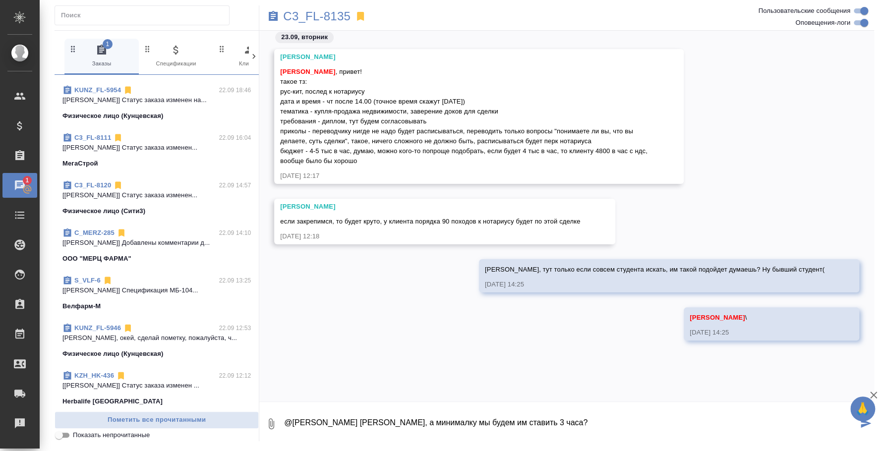
type textarea "@Никитина Татьяна Таня, а минималку мы будем им ставить 3 часа?"
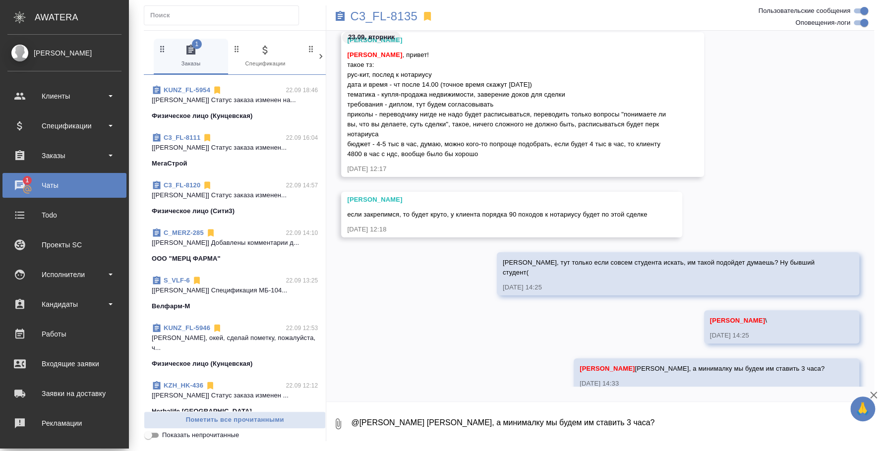
scroll to position [243, 0]
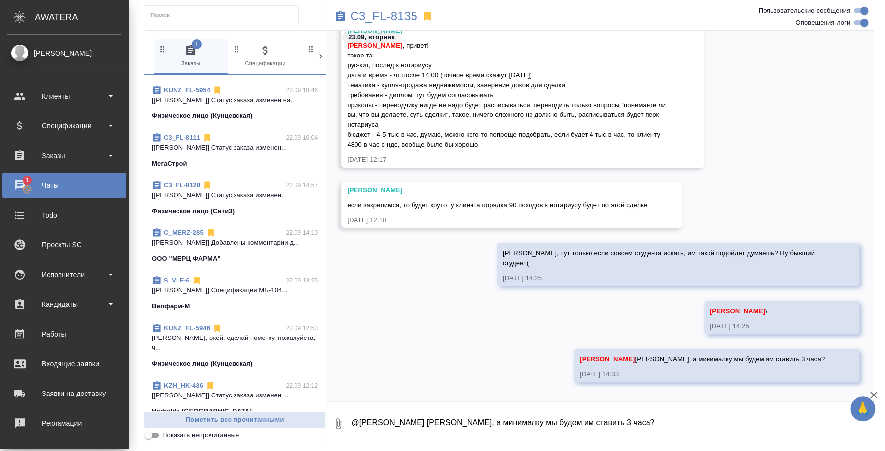
click at [34, 183] on div "Чаты" at bounding box center [64, 185] width 114 height 15
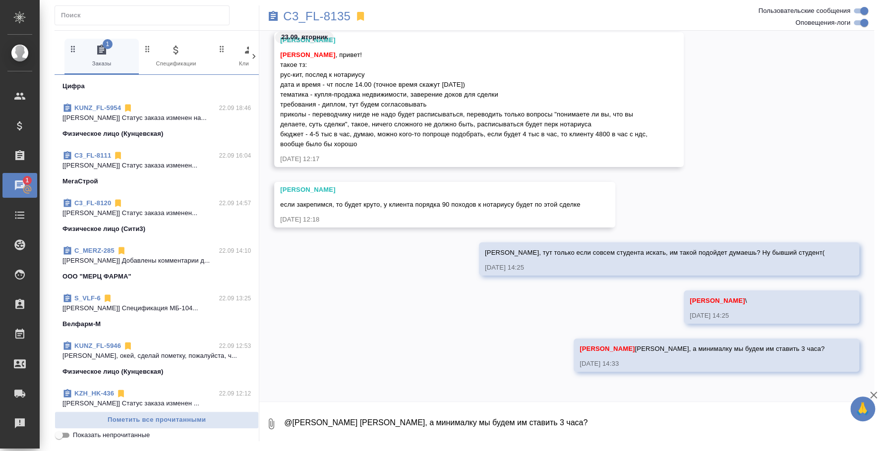
scroll to position [0, 0]
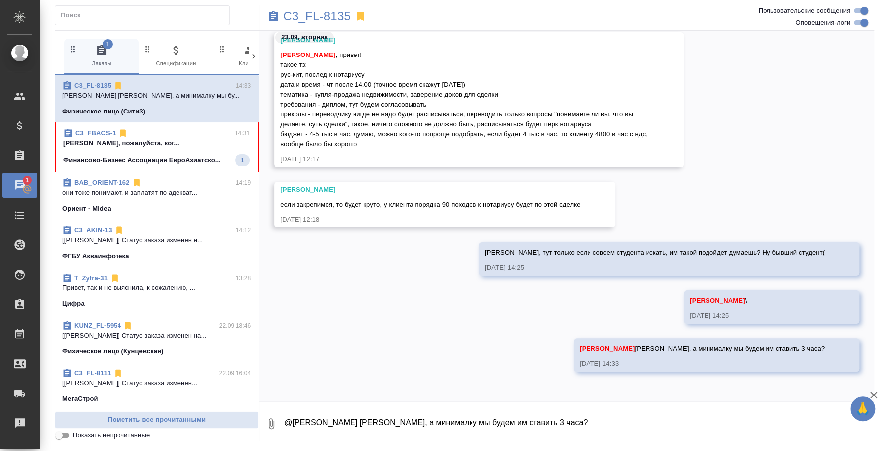
click at [151, 145] on p "Федотова Ирина подскажи, пожалуйста, ког..." at bounding box center [156, 143] width 186 height 10
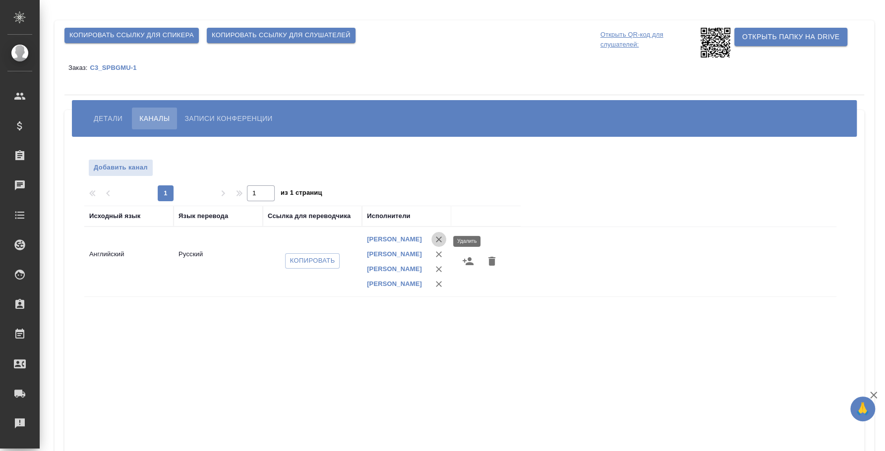
click at [440, 242] on icon "button" at bounding box center [439, 239] width 6 height 6
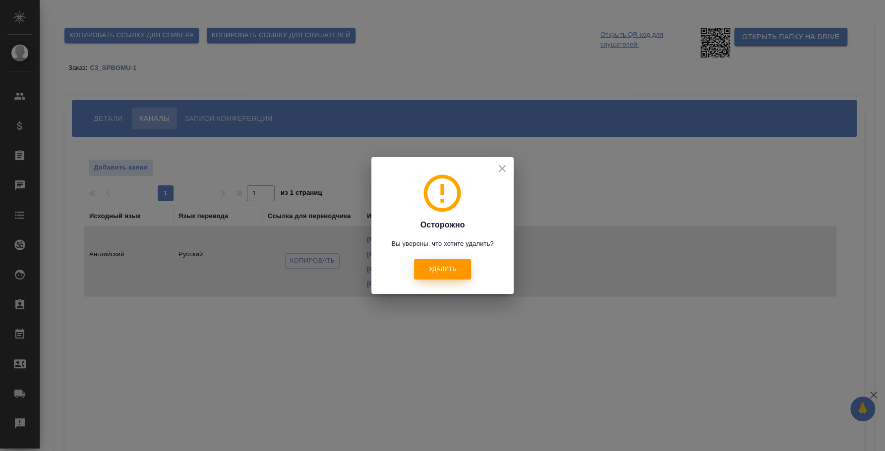
click at [438, 269] on span "Удалить" at bounding box center [442, 269] width 27 height 8
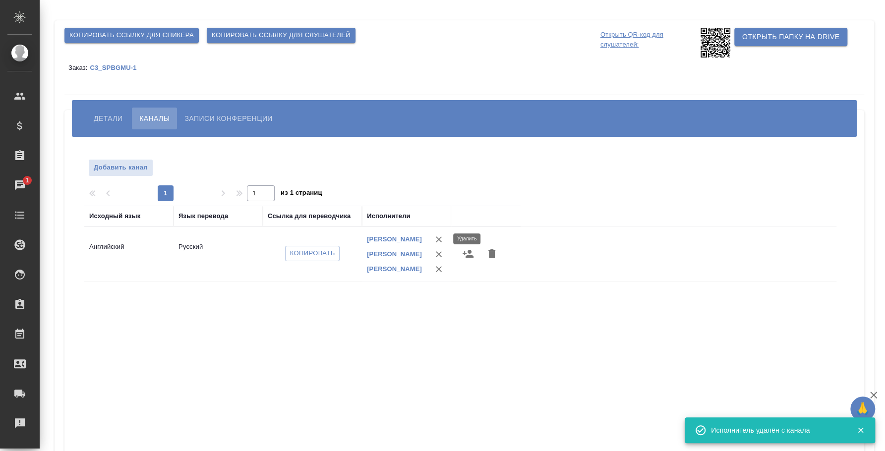
click at [438, 241] on icon "button" at bounding box center [439, 239] width 10 height 10
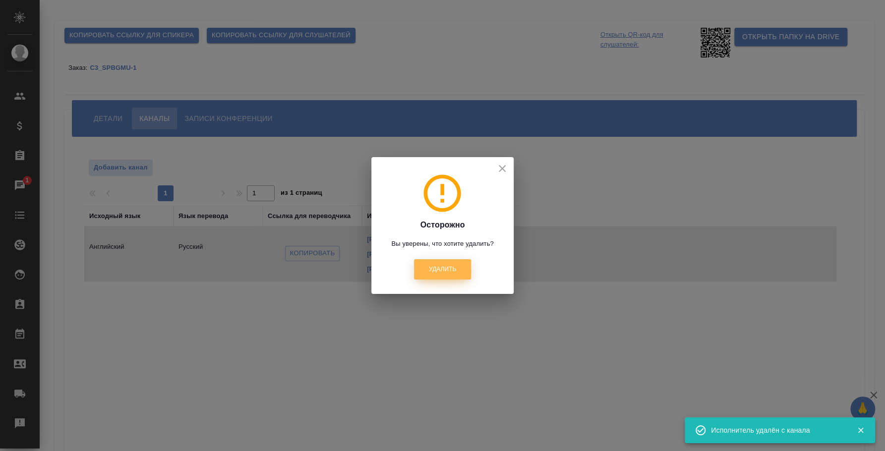
click at [433, 272] on span "Удалить" at bounding box center [442, 269] width 27 height 8
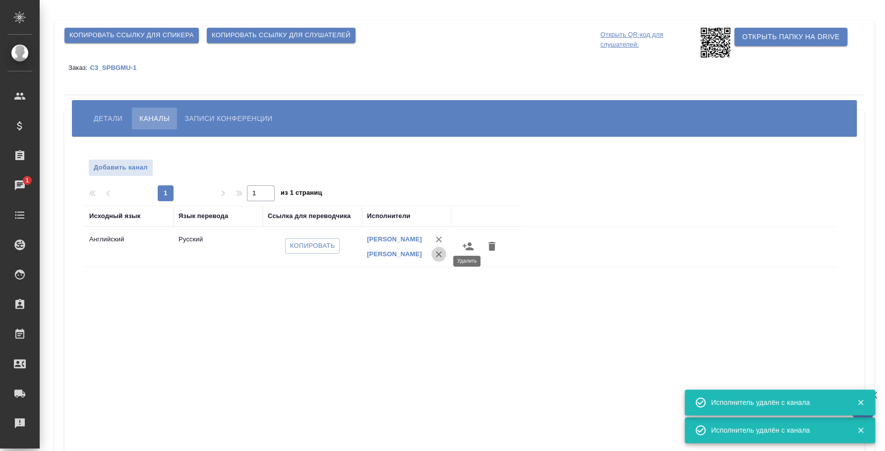
click at [444, 262] on button "button" at bounding box center [438, 254] width 15 height 15
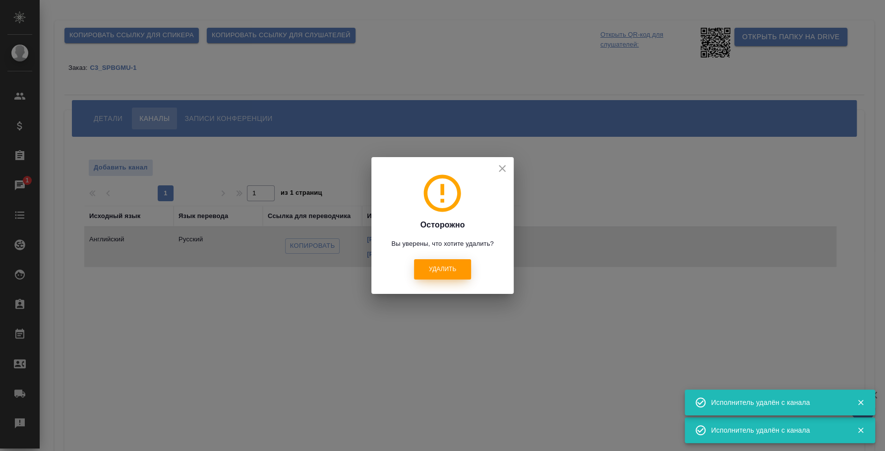
click at [438, 267] on span "Удалить" at bounding box center [442, 269] width 27 height 8
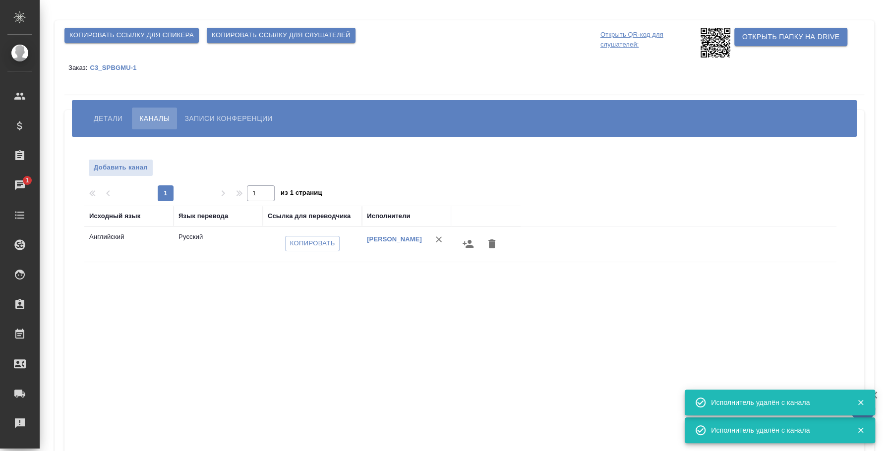
click at [469, 242] on icon "button" at bounding box center [467, 244] width 11 height 8
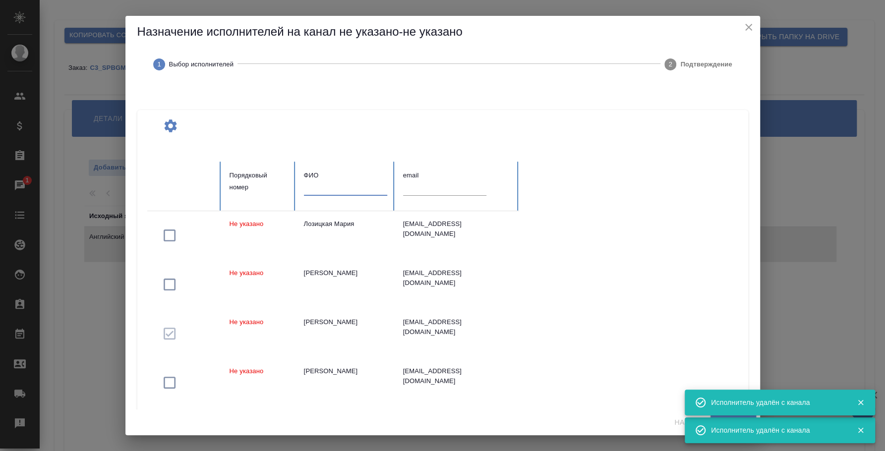
click at [346, 191] on input "text" at bounding box center [345, 188] width 83 height 14
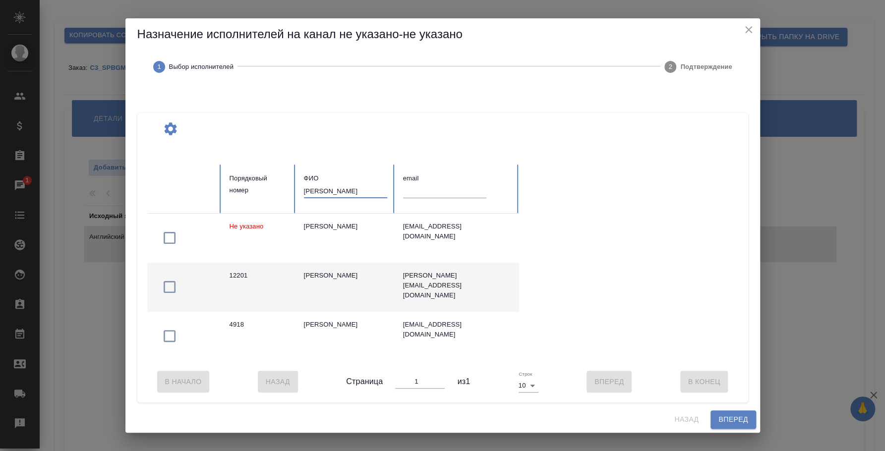
type input "алексеева наталья"
click at [169, 288] on icon "button" at bounding box center [170, 287] width 16 height 16
click at [714, 419] on button "Вперед" at bounding box center [732, 419] width 45 height 18
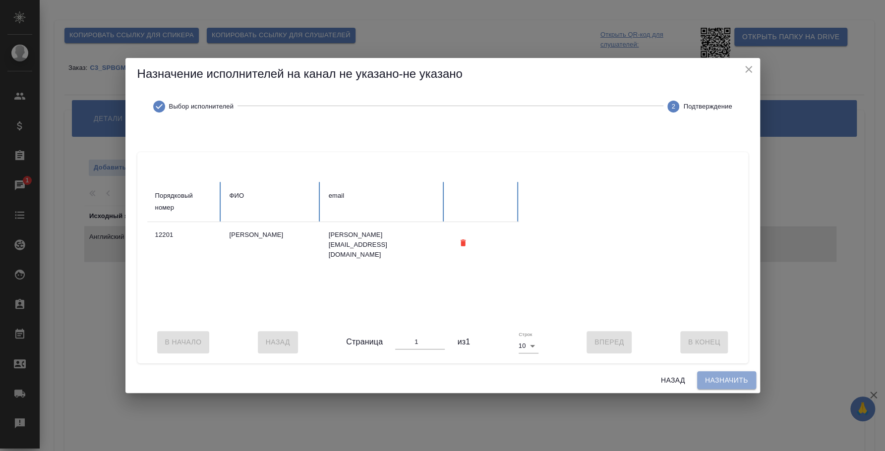
click at [710, 386] on span "Назначить" at bounding box center [726, 380] width 43 height 12
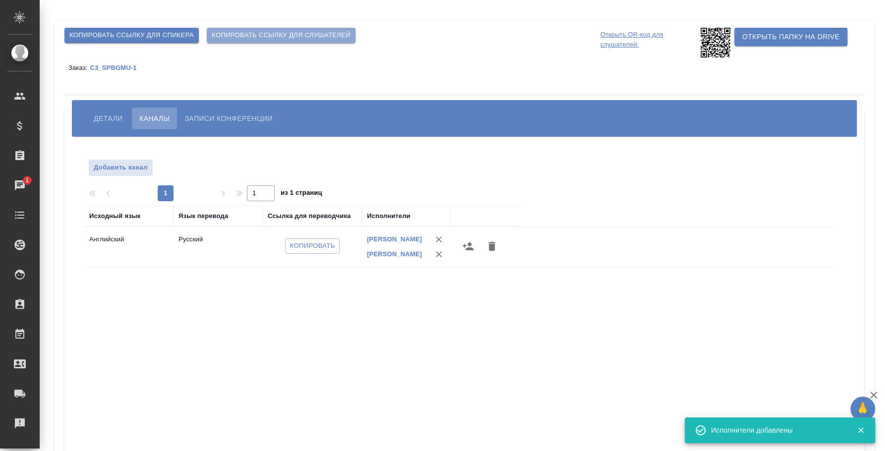
click at [314, 34] on span "Копировать ссылку для слушателей" at bounding box center [281, 35] width 139 height 11
click at [171, 38] on span "Копировать ссылку для спикера" at bounding box center [131, 35] width 124 height 11
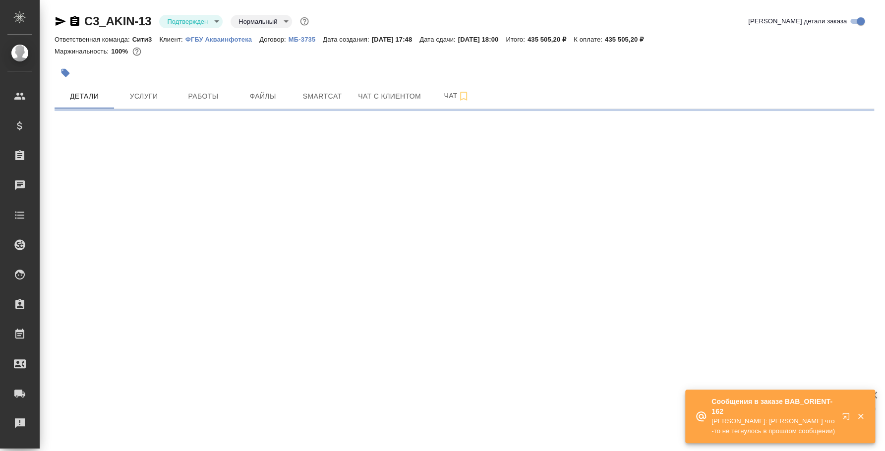
select select "RU"
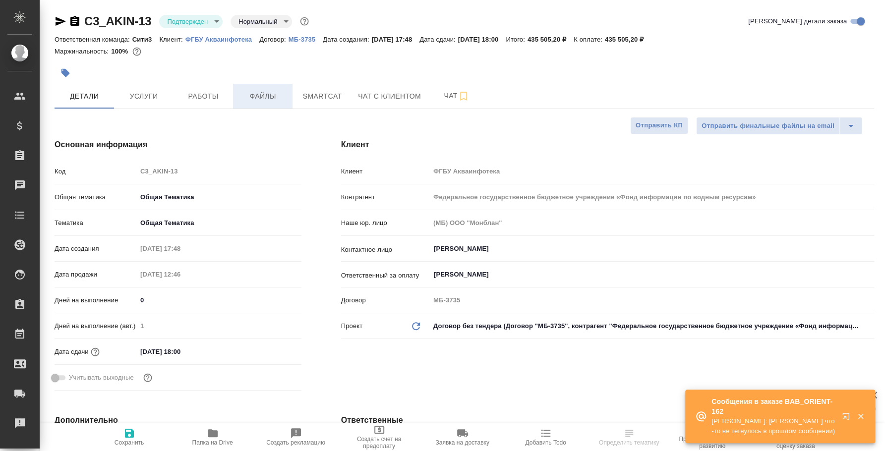
type textarea "x"
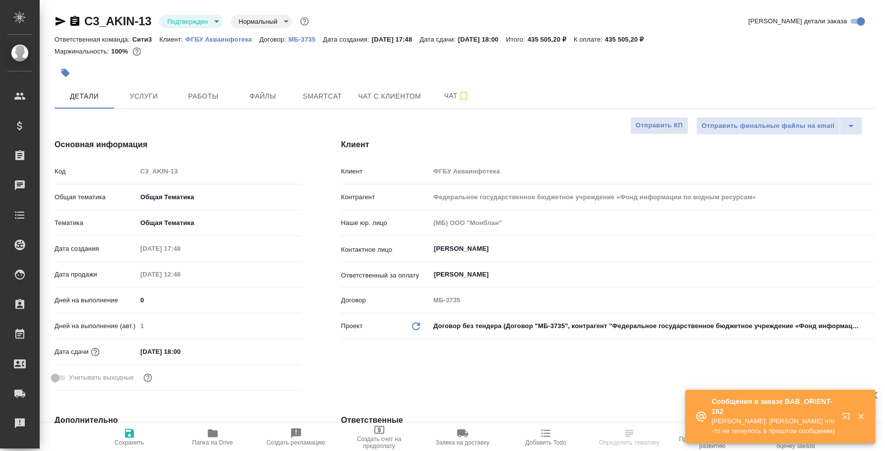
type textarea "x"
type input "[PERSON_NAME]"
click at [192, 22] on body "🙏 .cls-1 fill:#fff; AWATERA [PERSON_NAME] Спецификации Заказы Чаты Todo Проекты…" at bounding box center [442, 225] width 885 height 451
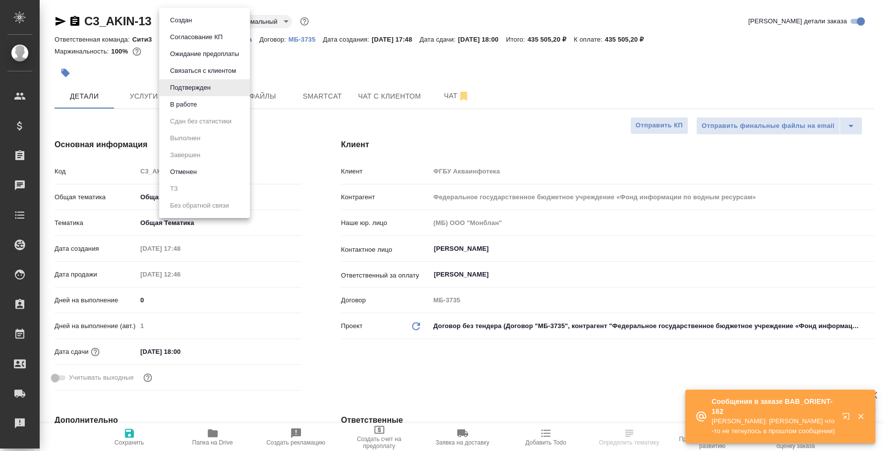
click at [191, 98] on li "В работе" at bounding box center [204, 104] width 91 height 17
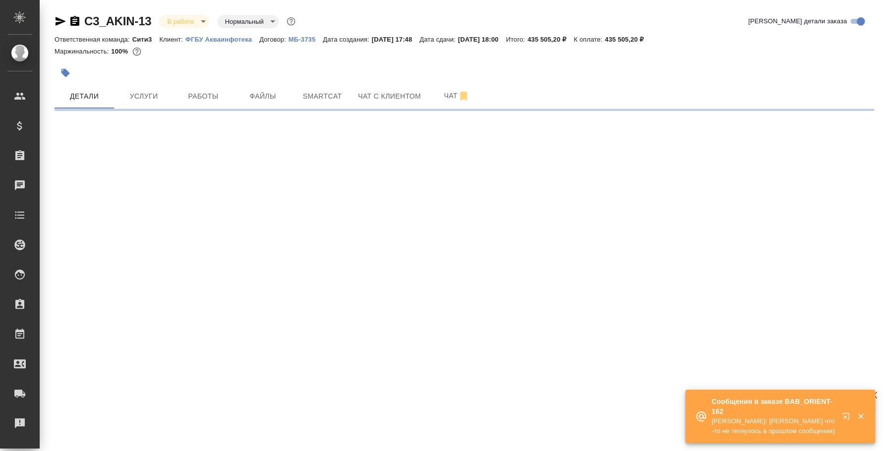
select select "RU"
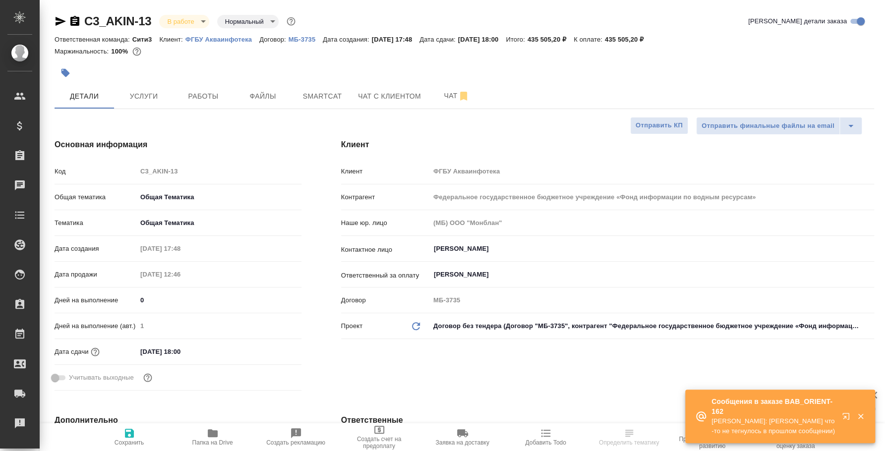
type textarea "x"
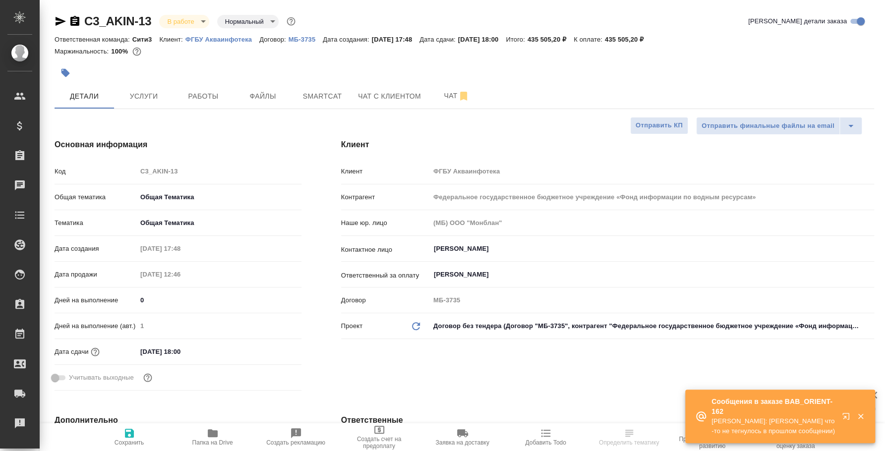
type textarea "x"
select select "RU"
type textarea "x"
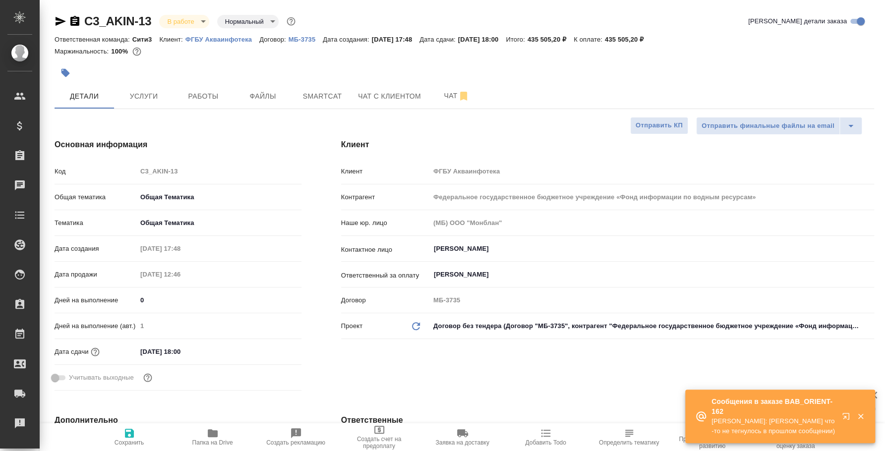
type textarea "x"
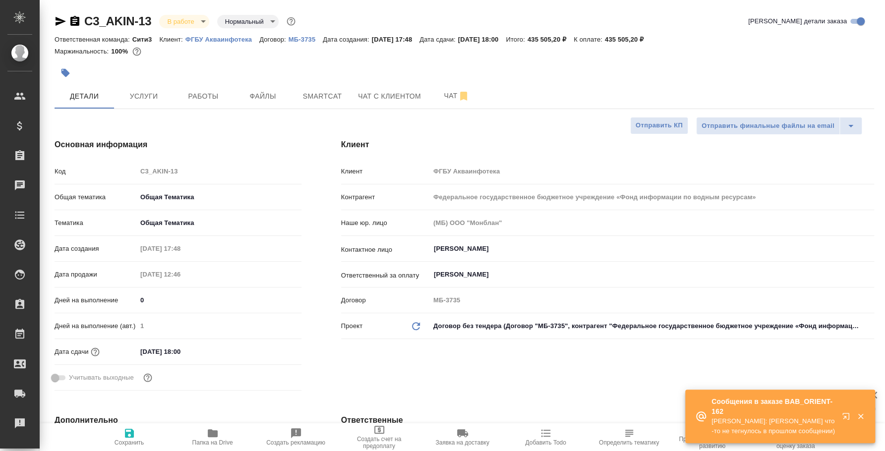
type textarea "x"
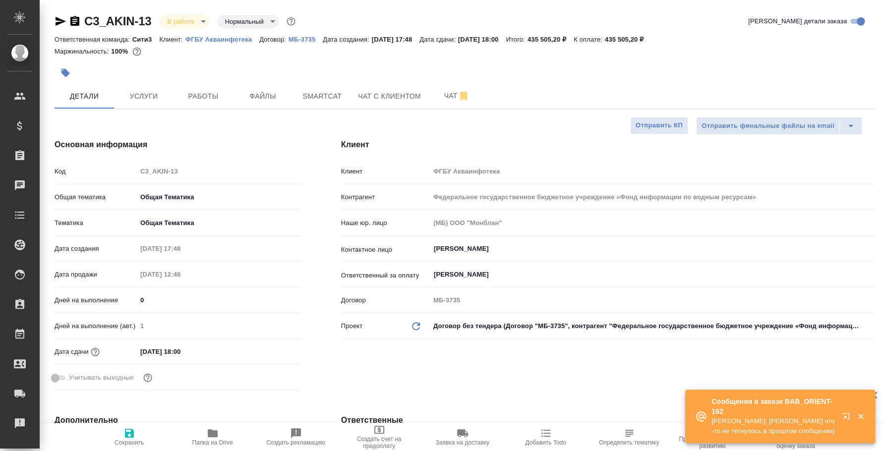
type textarea "x"
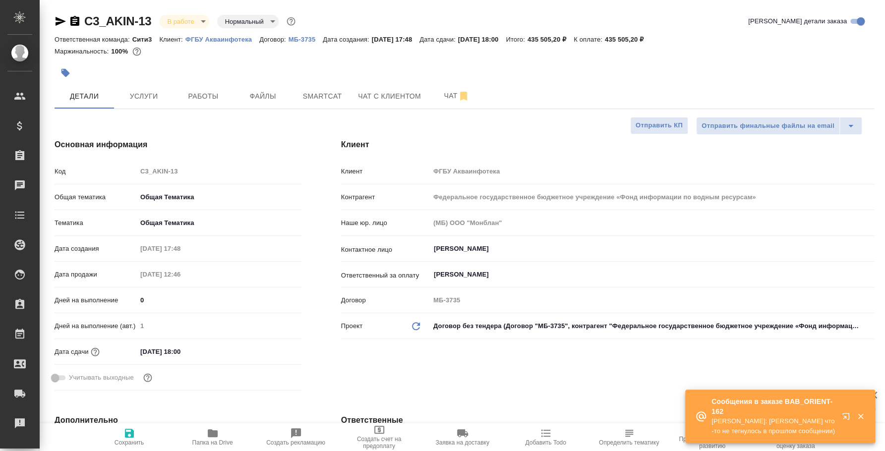
type textarea "x"
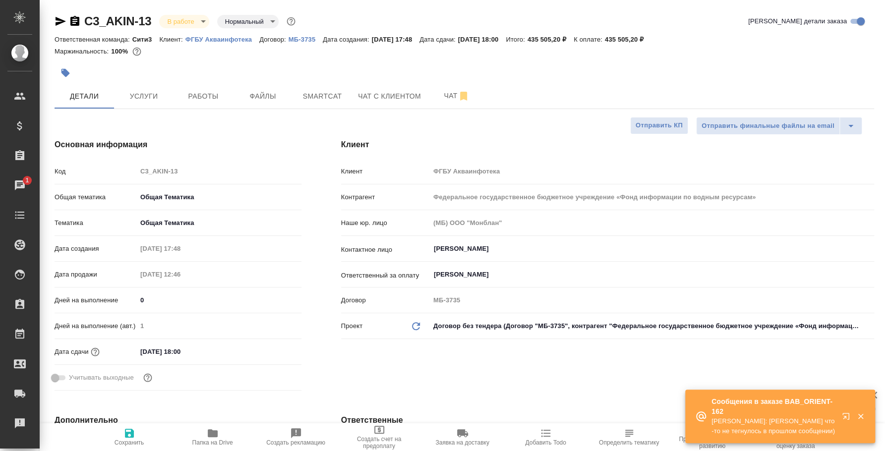
type textarea "x"
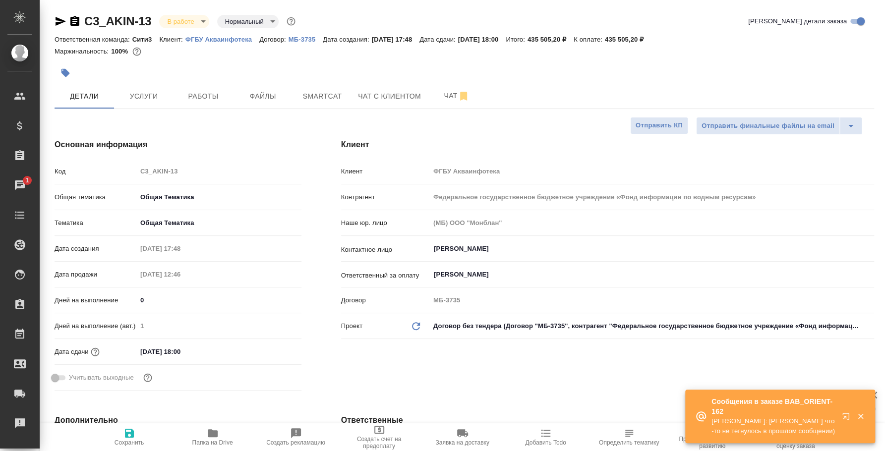
type textarea "x"
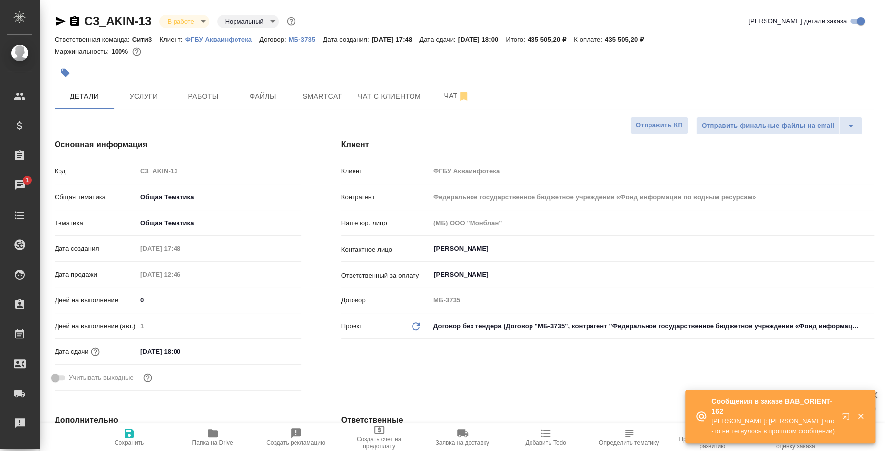
type textarea "x"
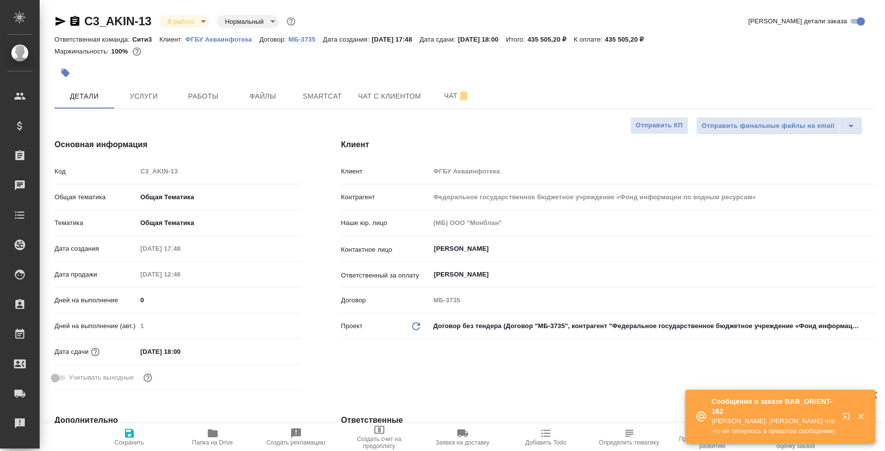
type textarea "x"
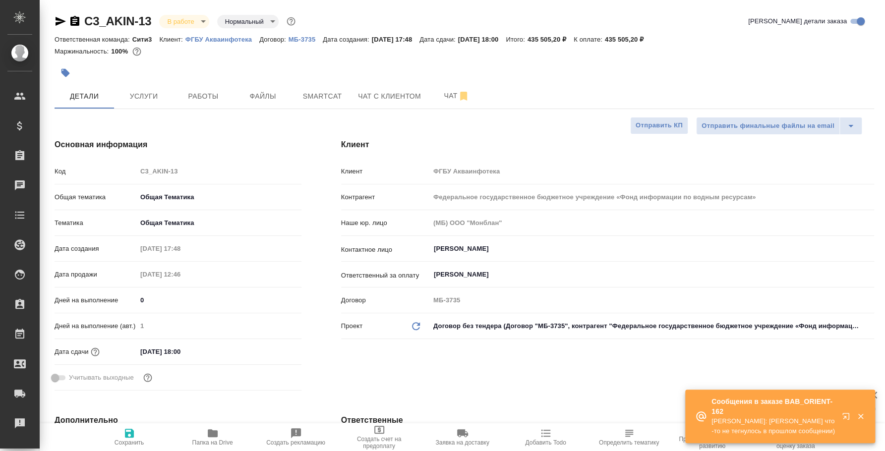
type textarea "x"
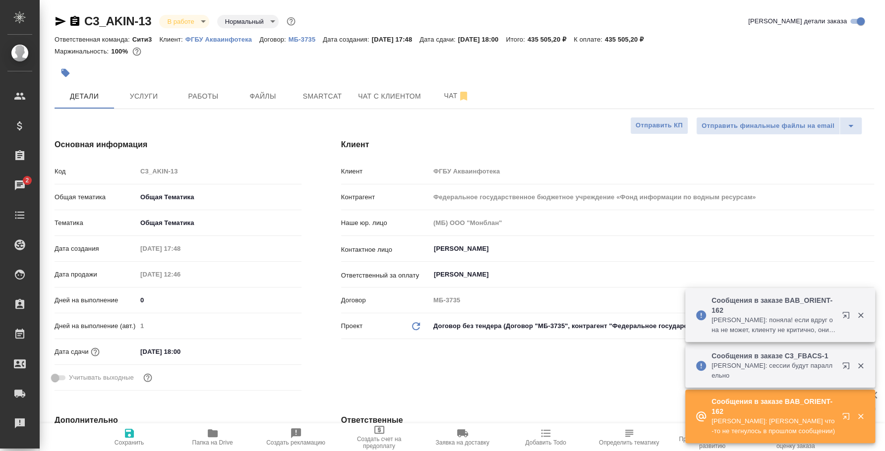
type textarea "x"
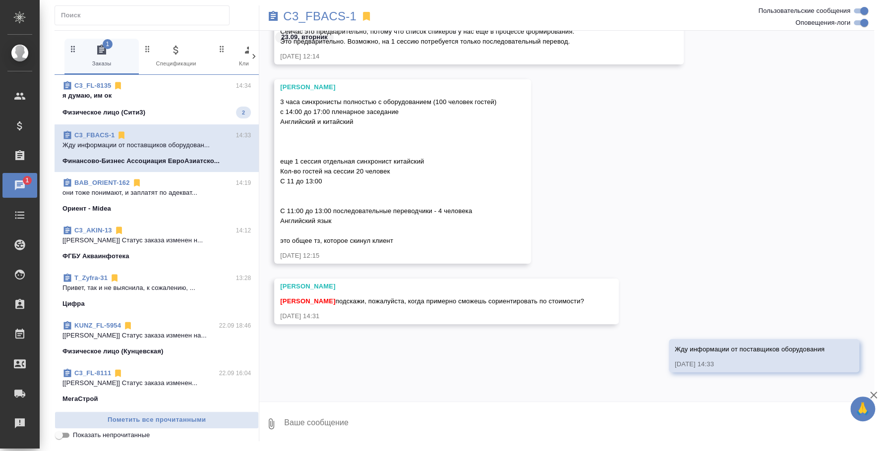
scroll to position [1479, 0]
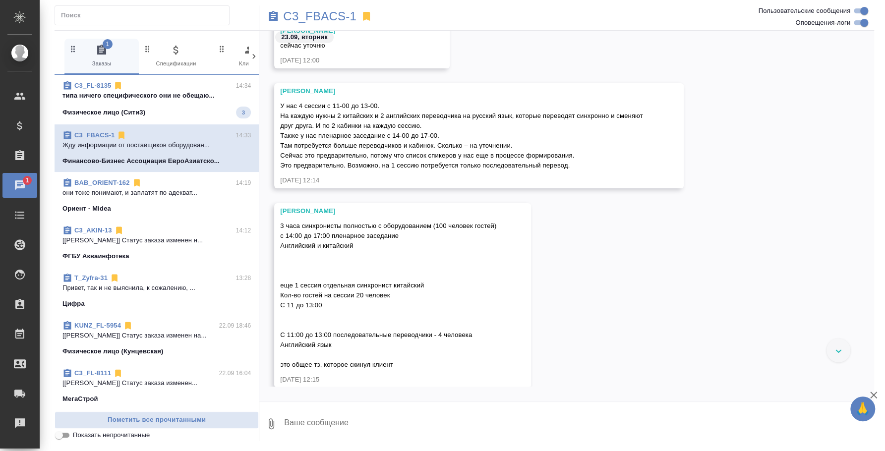
click at [344, 426] on textarea at bounding box center [578, 424] width 591 height 34
click at [339, 44] on button "Ответить на сообщение" at bounding box center [334, 46] width 109 height 19
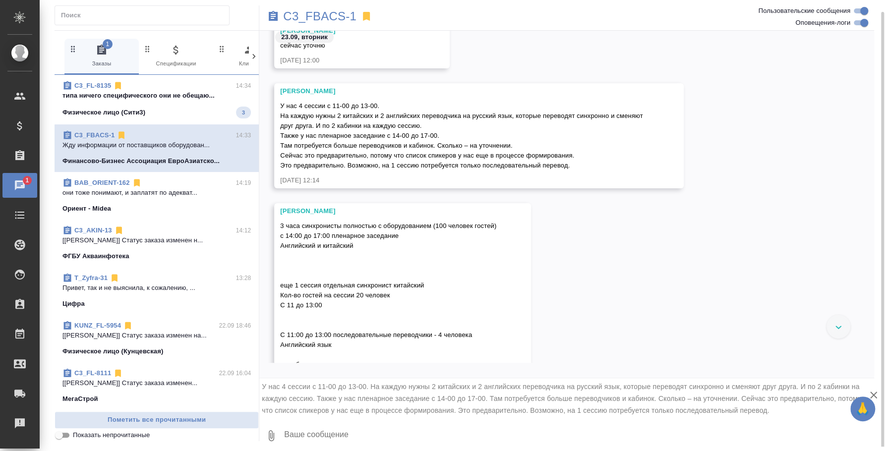
scroll to position [6, 0]
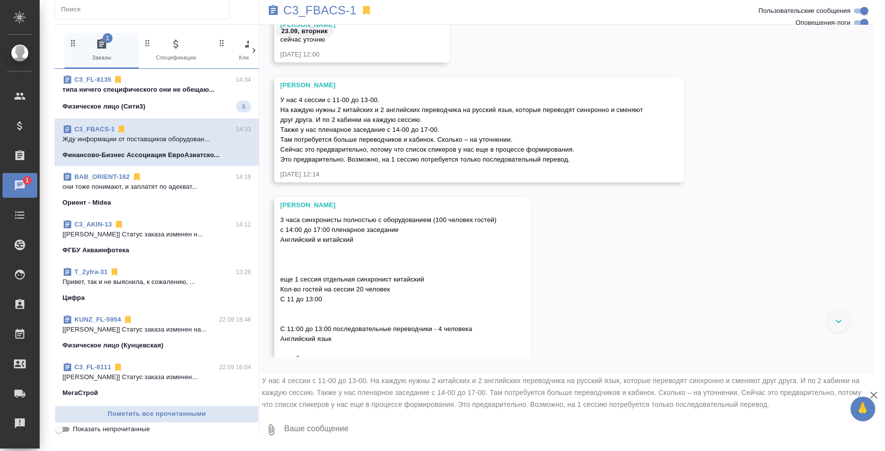
click at [293, 429] on textarea at bounding box center [578, 430] width 591 height 34
click at [395, 427] on textarea "Я же правильно отсюда поняля, что" at bounding box center [570, 430] width 574 height 34
click at [431, 425] on textarea "Я же правильно отсюда поняла, что" at bounding box center [570, 430] width 574 height 34
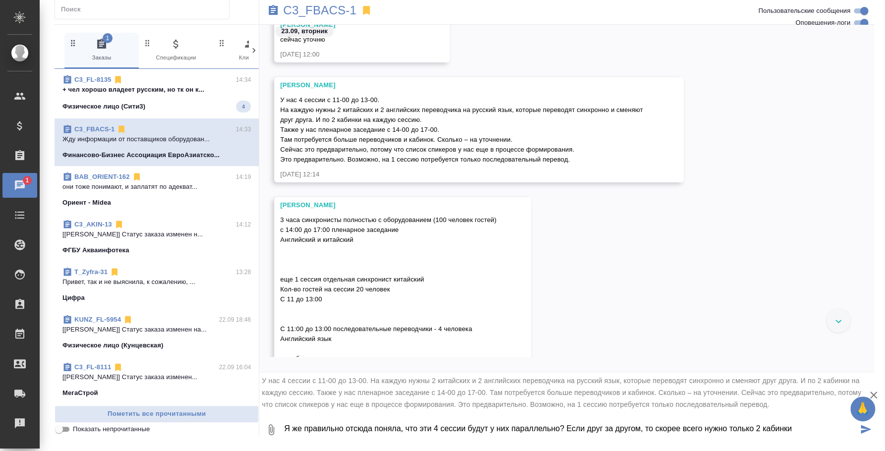
click at [554, 427] on textarea "Я же правильно отсюда поняла, что эти 4 сессии будут у них параллельно? Если др…" at bounding box center [570, 430] width 574 height 34
click at [666, 431] on textarea "Я же правильно отсюда поняла, что эти 4 сессии будут у них параллельно в разных…" at bounding box center [570, 430] width 574 height 34
click at [433, 435] on textarea "Я же правильно отсюда поняла, что эти 4 сессии будут у них параллельно в разных…" at bounding box center [570, 430] width 574 height 34
click at [699, 429] on textarea "Я же правильно отсюда поняла, что эти 4 сессии будут у них параллельно в разных…" at bounding box center [570, 430] width 574 height 34
type textarea "Я же правильно отсюда поняла, что эти 4 сессии будут у них параллельно в разных…"
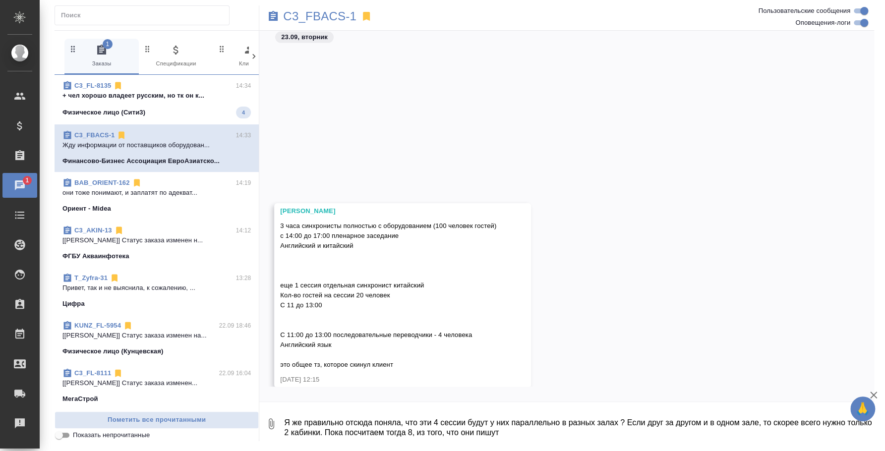
scroll to position [1770, 0]
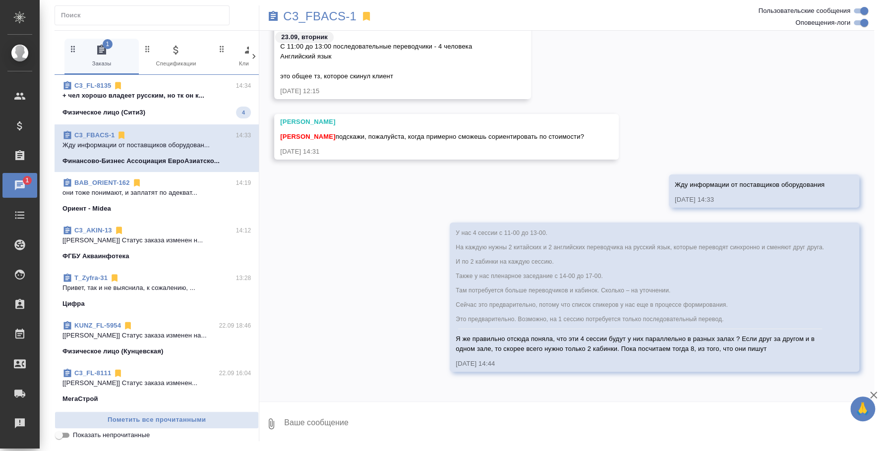
click at [187, 103] on span "C3_FL-8135 14:34 + чел хорошо владеет русским, но тк он к... Физическое лицо (С…" at bounding box center [156, 100] width 188 height 38
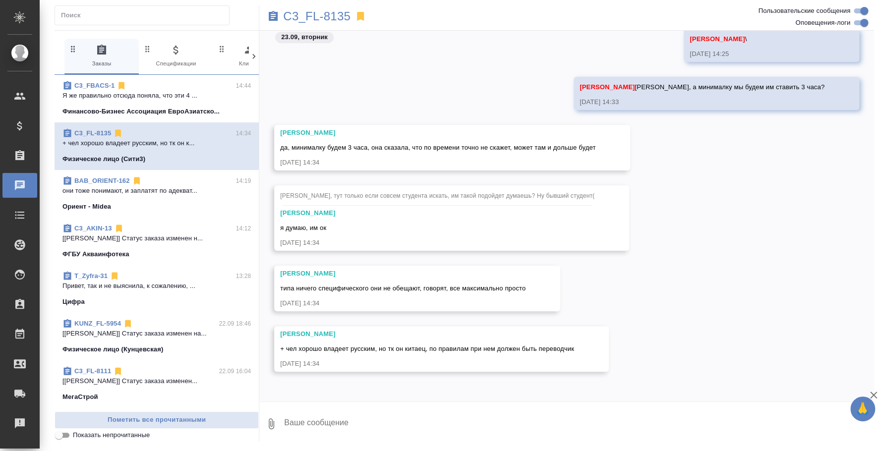
scroll to position [0, 0]
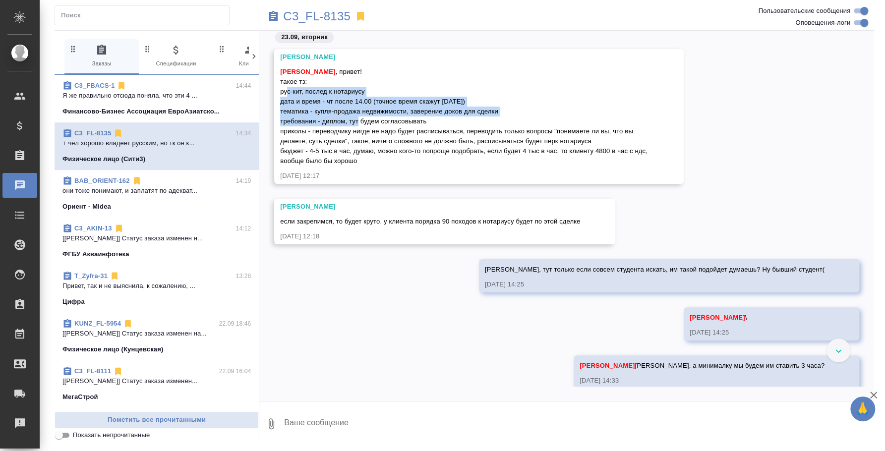
drag, startPoint x: 282, startPoint y: 87, endPoint x: 355, endPoint y: 120, distance: 80.1
click at [355, 121] on span "Федотова Ирина , привет! такое тз: рус-кит, послед к нотариусу дата и время - ч…" at bounding box center [464, 116] width 369 height 97
drag, startPoint x: 355, startPoint y: 120, endPoint x: 312, endPoint y: 107, distance: 45.2
click at [355, 121] on span "Федотова Ирина , привет! такое тз: рус-кит, послед к нотариусу дата и время - ч…" at bounding box center [464, 116] width 369 height 97
click at [280, 92] on span "Федотова Ирина , привет! такое тз: рус-кит, послед к нотариусу дата и время - ч…" at bounding box center [464, 116] width 369 height 97
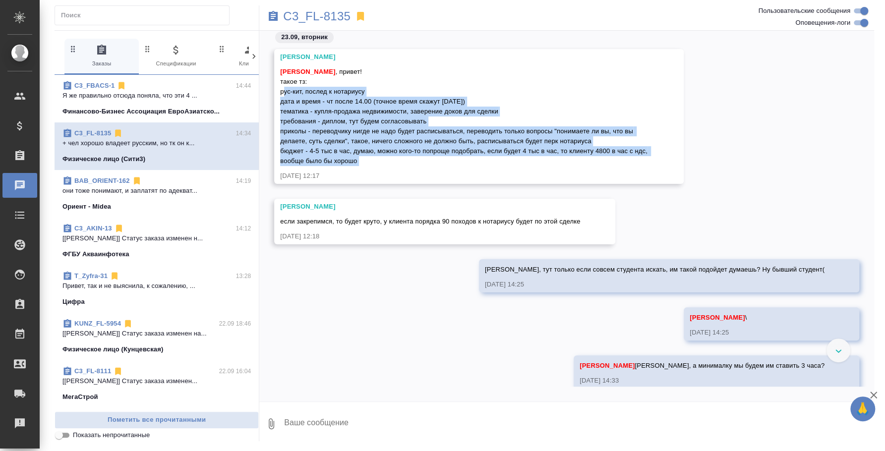
drag, startPoint x: 280, startPoint y: 92, endPoint x: 378, endPoint y: 158, distance: 117.5
click at [378, 158] on div "Федотова Ирина , привет! такое тз: рус-кит, послед к нотариусу дата и время - ч…" at bounding box center [464, 115] width 369 height 102
copy span "рус-кит, послед к нотариусу дата и время - чт после 14.00 (точное время скажут …"
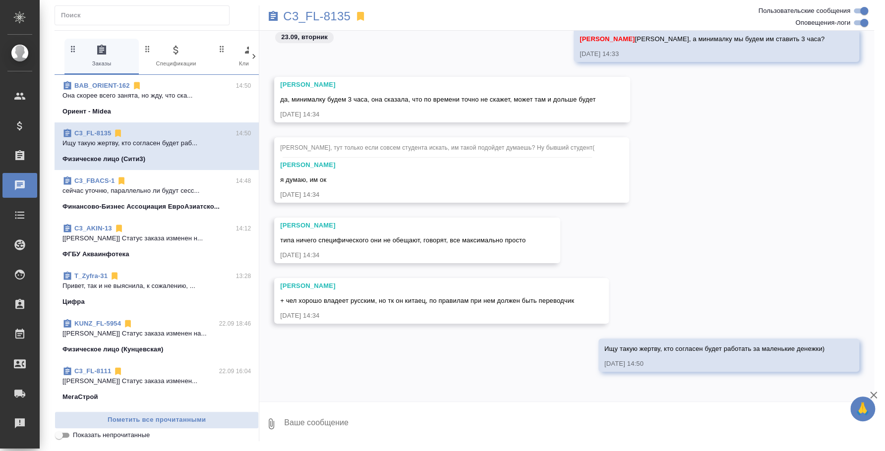
click at [124, 192] on p "сейчас уточню, параллельно ли будут сесс..." at bounding box center [156, 191] width 188 height 10
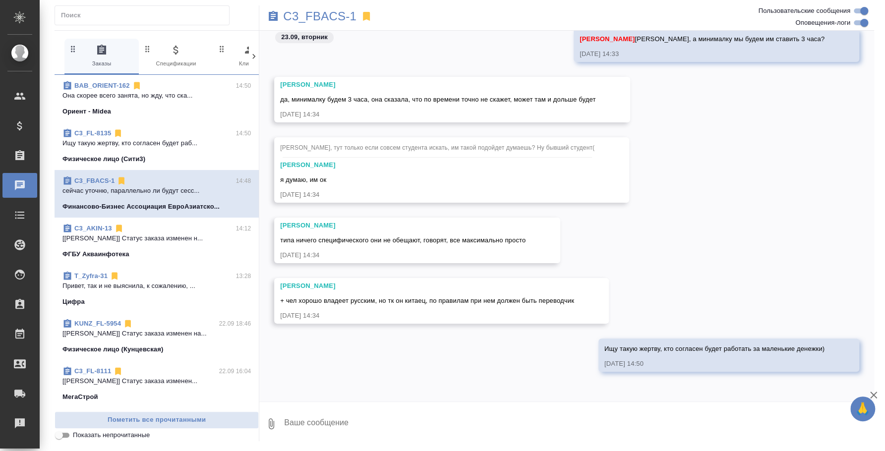
scroll to position [1451, 0]
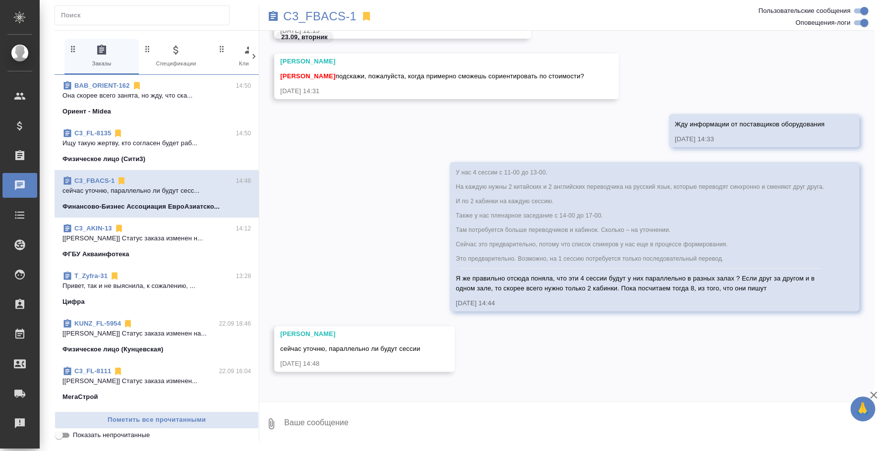
click at [348, 431] on textarea at bounding box center [578, 424] width 591 height 34
paste textarea "В запросе также указано оборудование для трансляций, верно понимаю что также сч…"
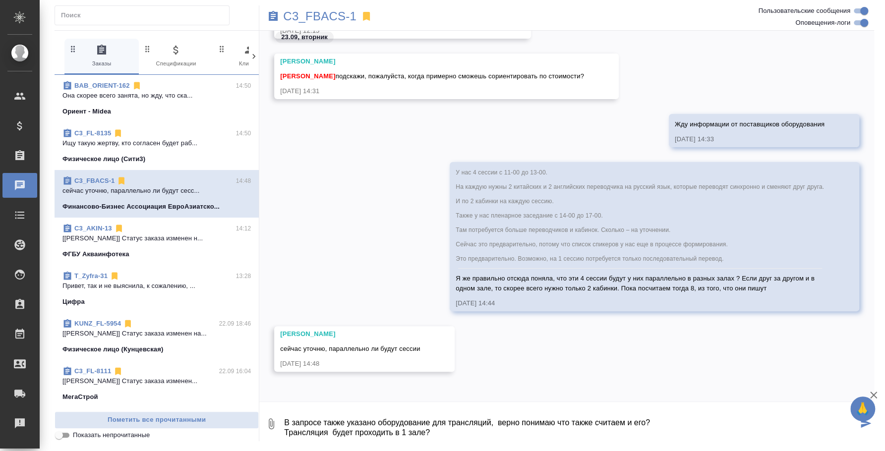
scroll to position [46, 0]
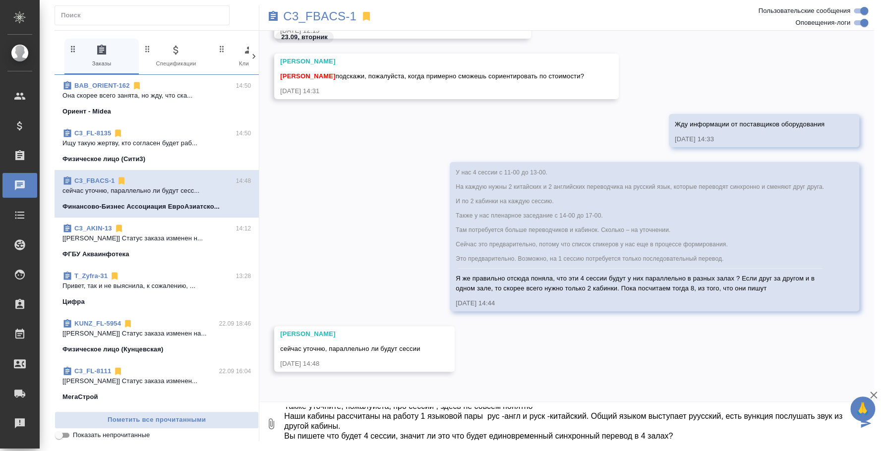
click at [329, 423] on textarea "В запросе также указано оборудование для трансляций, верно понимаю что также сч…" at bounding box center [570, 424] width 574 height 34
click at [544, 426] on textarea "В запросе также указано оборудование для трансляций, верно понимаю что также сч…" at bounding box center [570, 424] width 574 height 34
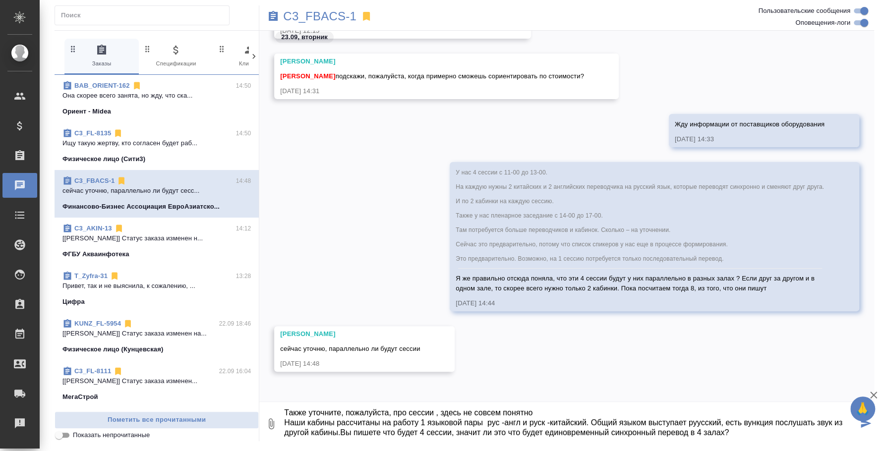
scroll to position [39, 0]
type textarea "В запросе также указано оборудование для трансляций, верно понимаю что также сч…"
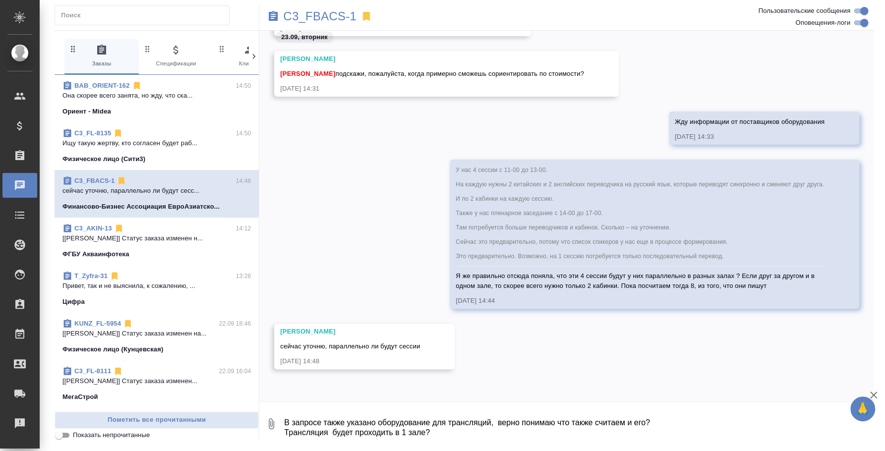
scroll to position [1559, 0]
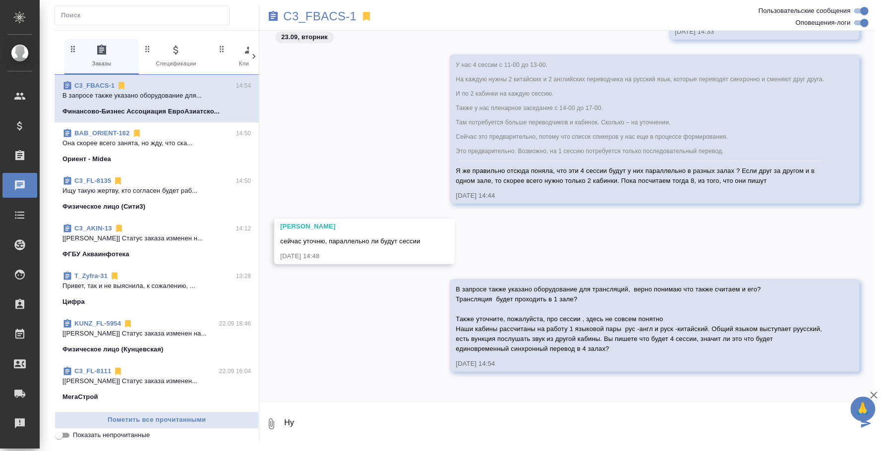
type textarea "[PERSON_NAME]"
type textarea "У поставщиков тот же вопрос про сессии возник все-таки )"
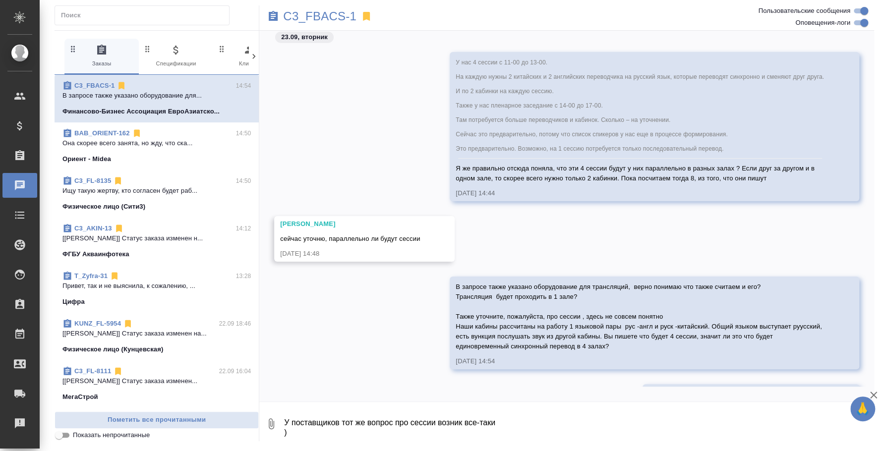
scroll to position [1617, 0]
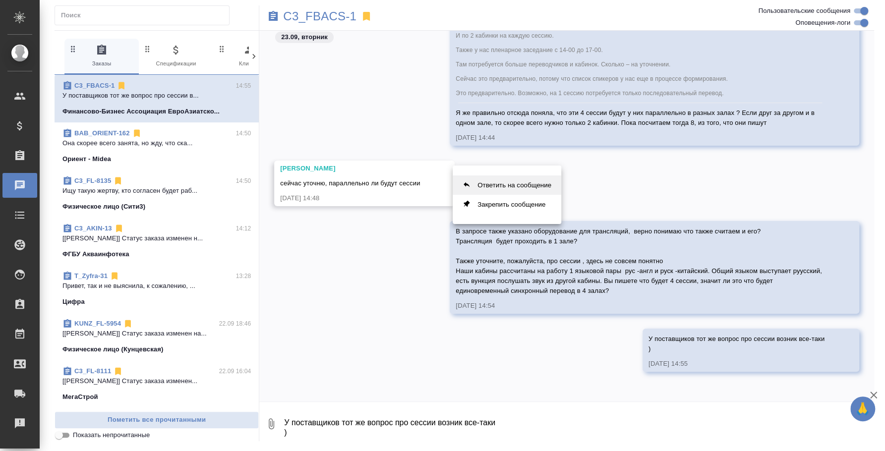
click at [529, 182] on button "Ответить на сообщение" at bounding box center [507, 184] width 109 height 19
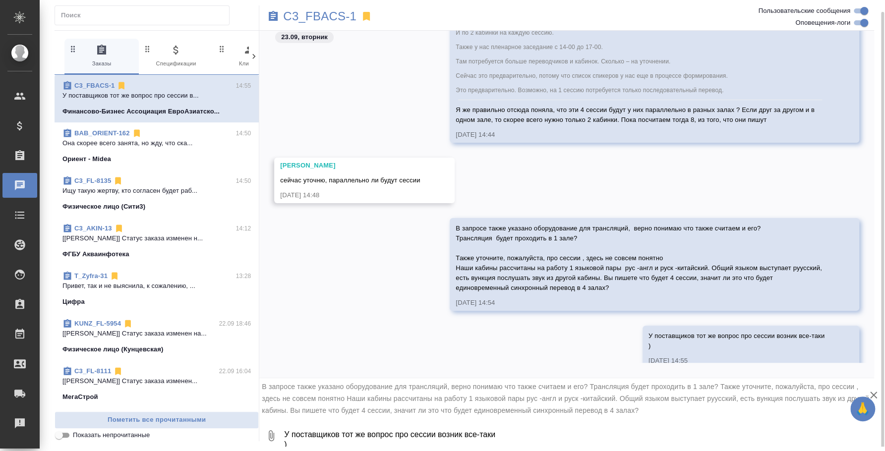
scroll to position [6, 0]
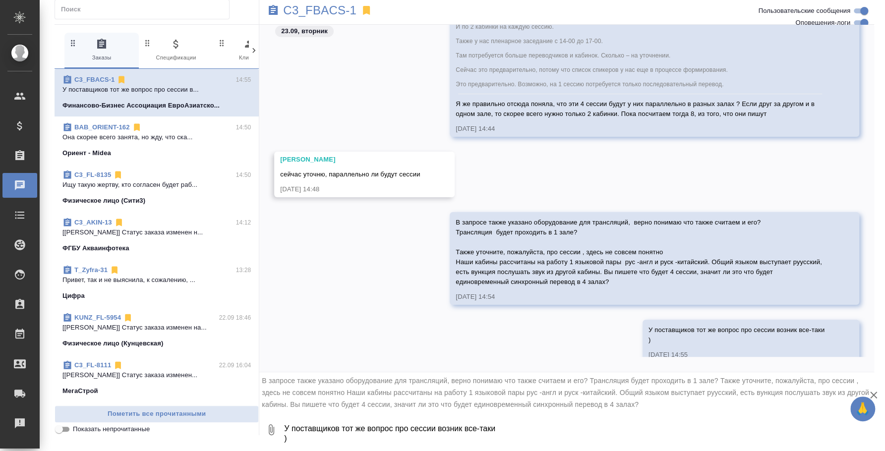
click at [444, 427] on textarea "У поставщиков тот же вопрос про сессии возник все-таки )" at bounding box center [578, 430] width 591 height 34
type textarea "Но по трансляции надо понять, один зал или несколько"
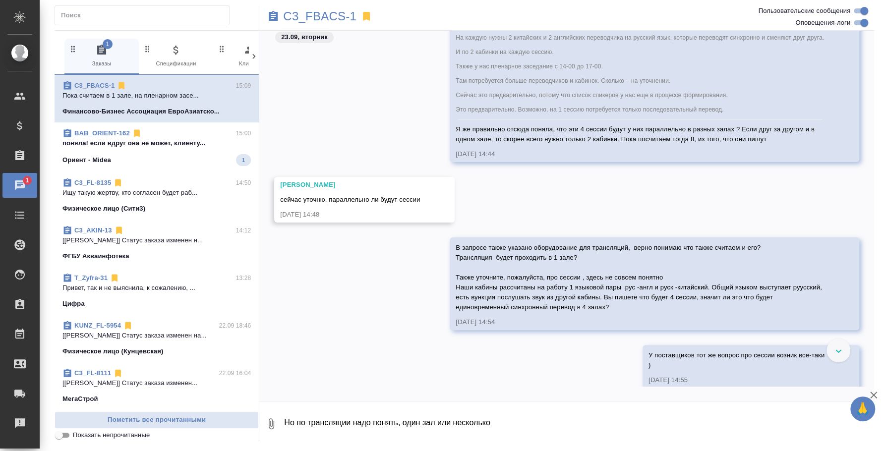
scroll to position [1653, 0]
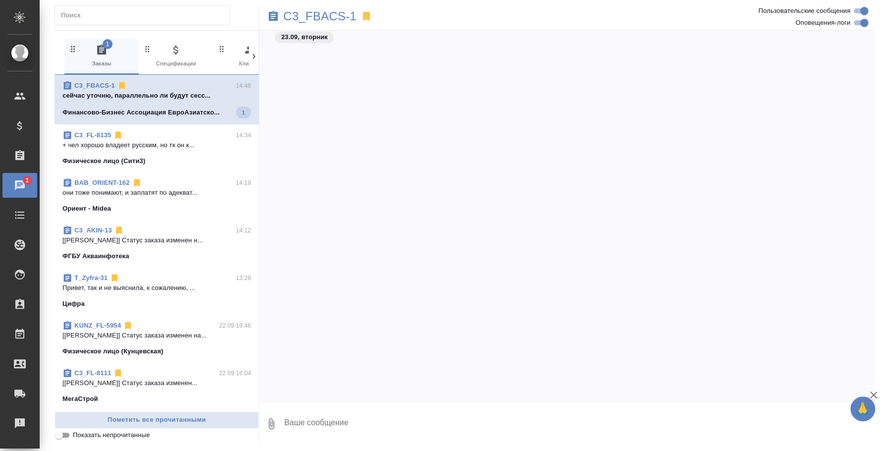
scroll to position [1962, 0]
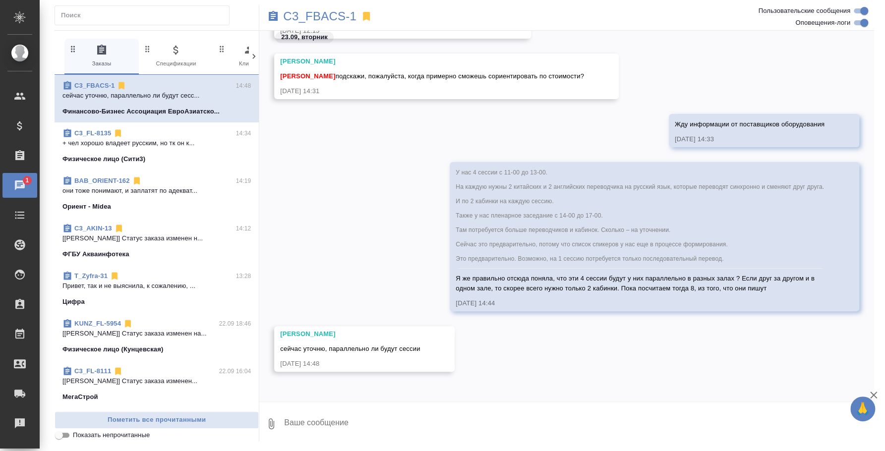
click at [191, 152] on span "C3_FL-8135 14:34 + чел хорошо владеет русским, но тк он к... Физическое лицо (С…" at bounding box center [156, 146] width 188 height 36
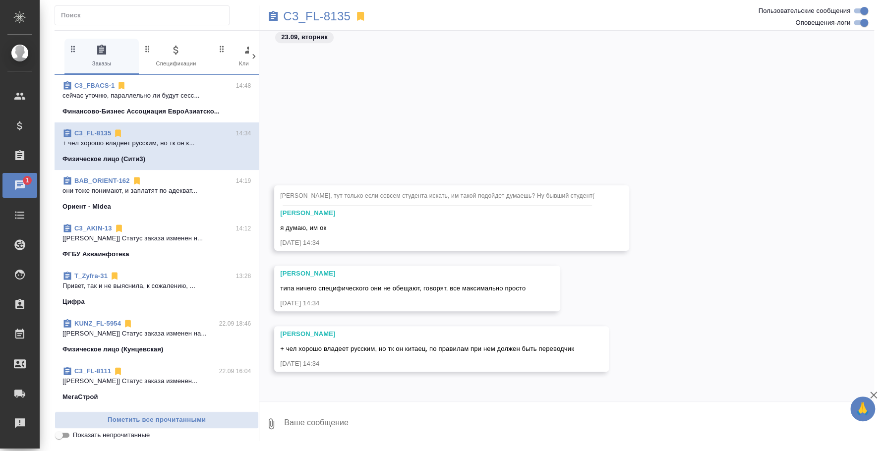
scroll to position [390, 0]
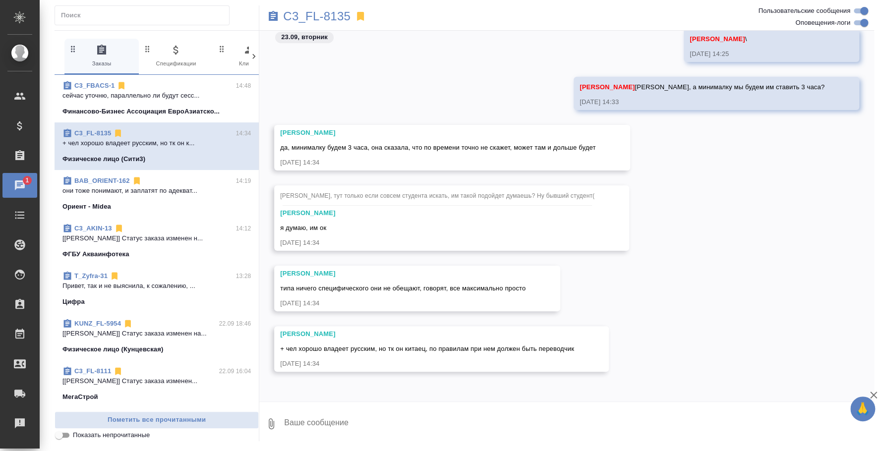
click at [329, 429] on textarea at bounding box center [578, 424] width 591 height 34
type textarea "Ищу такую жертву, кто согласен будет работать за маленькие денежки)"
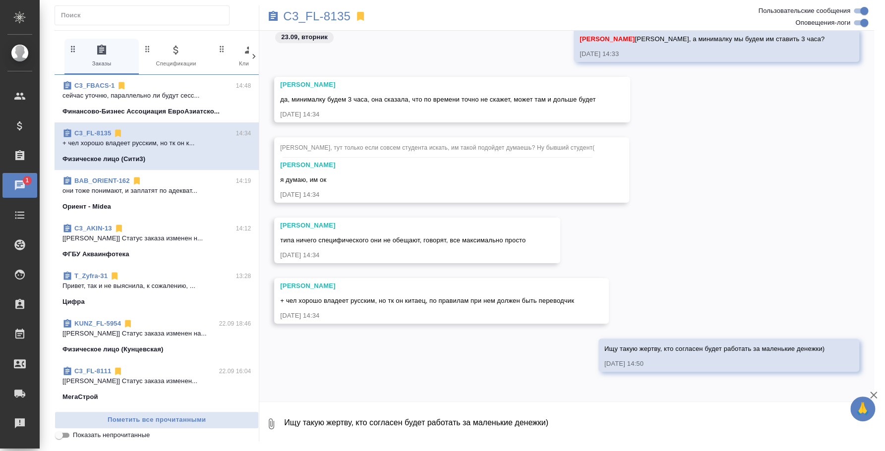
click at [141, 188] on p "они тоже понимают, и заплатят по адекват..." at bounding box center [156, 191] width 188 height 10
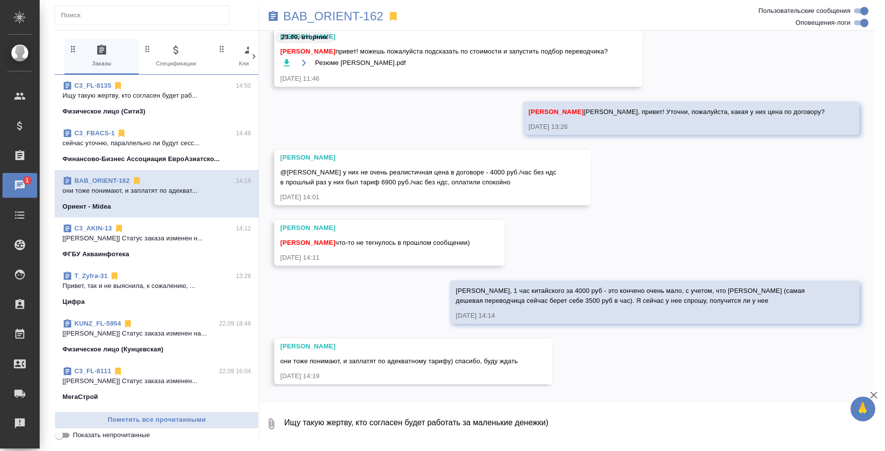
click at [308, 411] on textarea "Ищу такую жертву, кто согласен будет работать за маленькие денежки)" at bounding box center [578, 424] width 591 height 34
type textarea "Она скорее всего занята, но жду, что скажет еще, уточняет у заказчика"
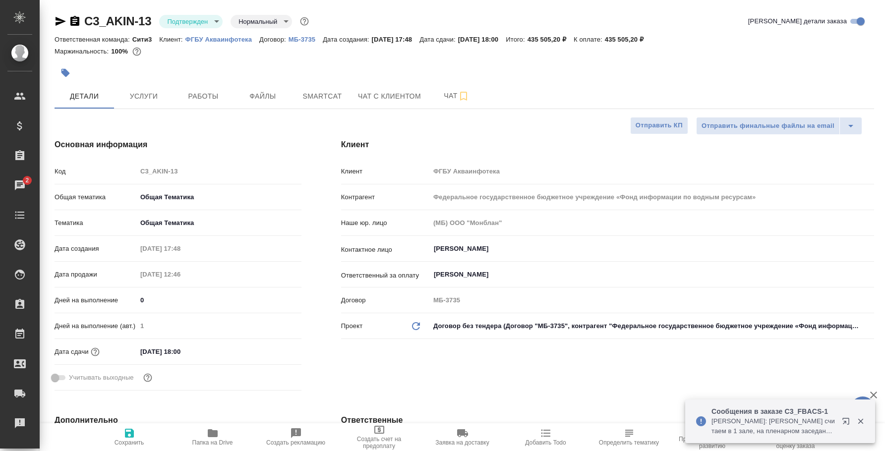
select select "RU"
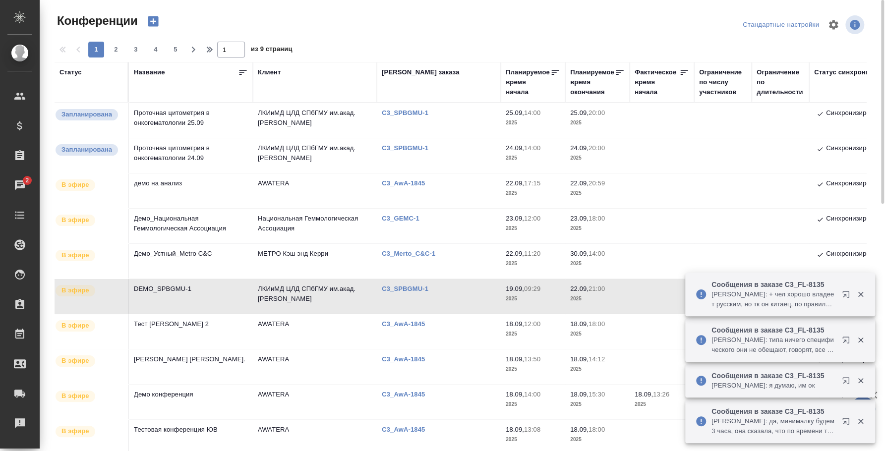
click at [197, 152] on td "Проточная цитометрия в онкогематологии 24.09" at bounding box center [191, 155] width 124 height 35
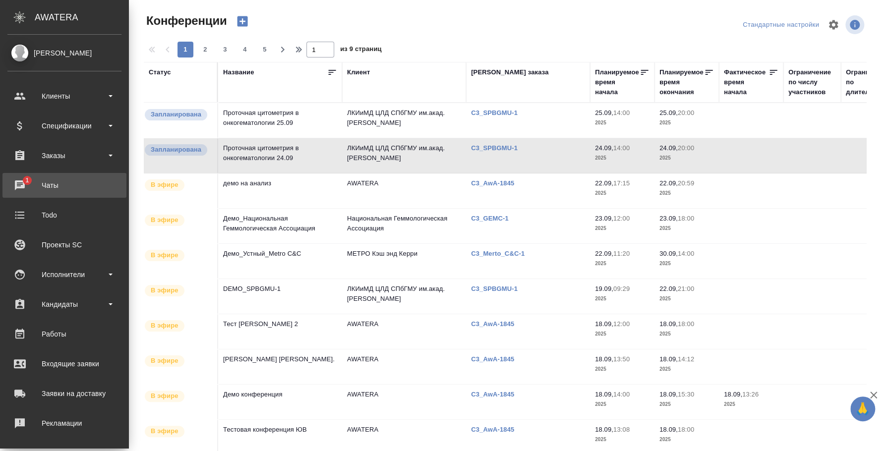
click at [20, 174] on link "1 Чаты" at bounding box center [64, 185] width 124 height 25
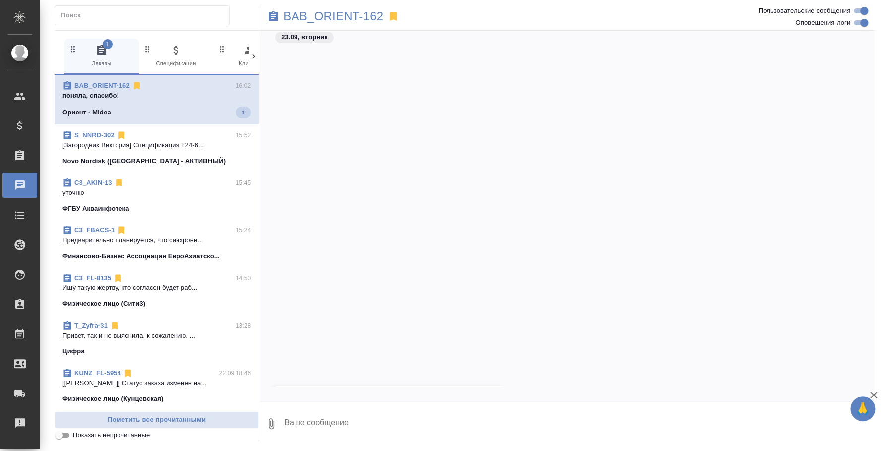
scroll to position [404, 0]
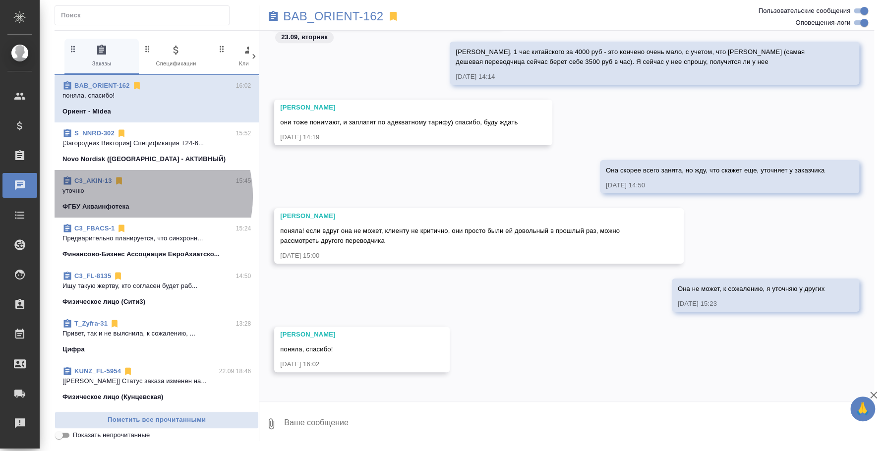
click at [128, 196] on span "C3_AKIN-13 15:45 уточню ФГБУ Акваинфотека" at bounding box center [156, 194] width 188 height 36
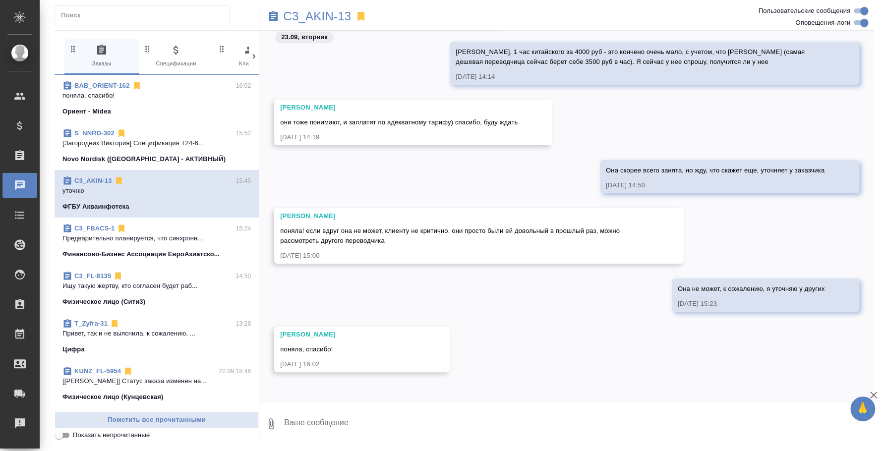
scroll to position [261, 0]
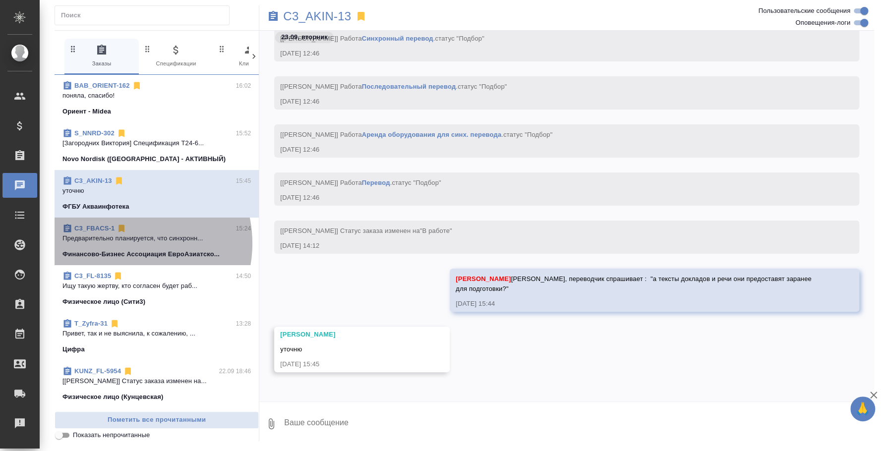
click at [123, 243] on span "C3_FBACS-1 15:24 Предварительно планируется, что синхронн... Финансово-Бизнес А…" at bounding box center [156, 242] width 188 height 36
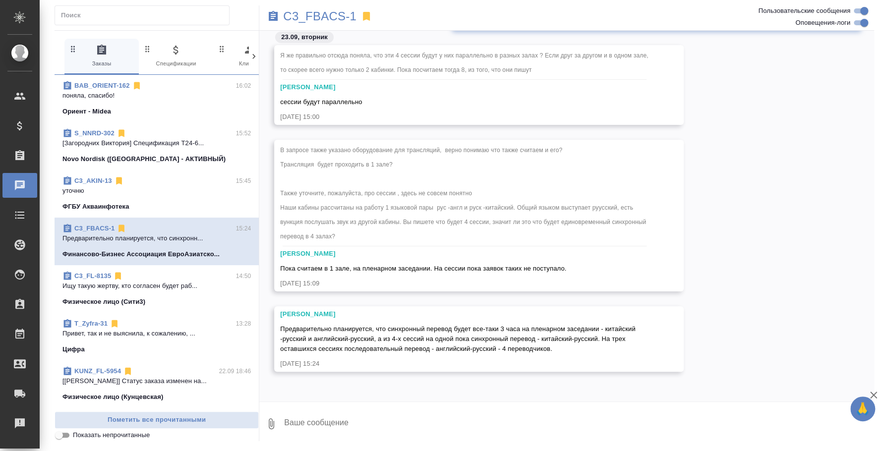
click at [188, 227] on div "C3_FBACS-1 15:24" at bounding box center [156, 229] width 188 height 10
click at [147, 182] on div "C3_AKIN-13 15:45" at bounding box center [156, 181] width 188 height 10
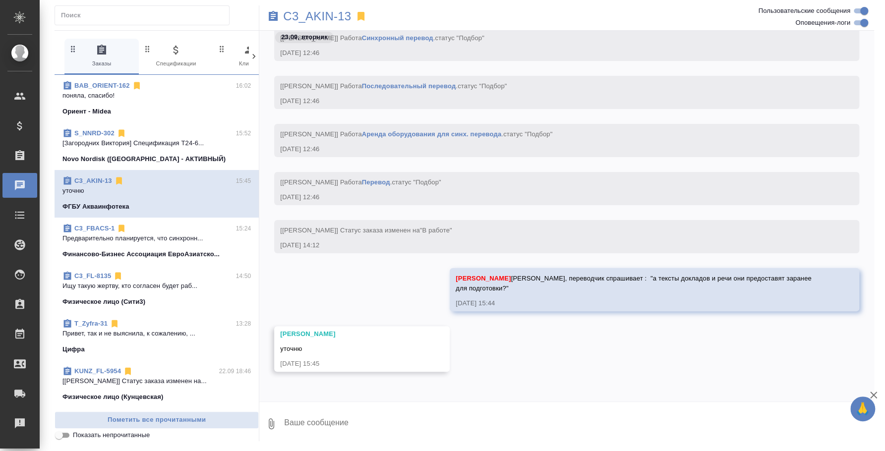
scroll to position [261, 0]
click at [112, 104] on span "BAB_ORIENT-162 16:02 поняла, спасибо! Ориент - Midea" at bounding box center [156, 99] width 188 height 36
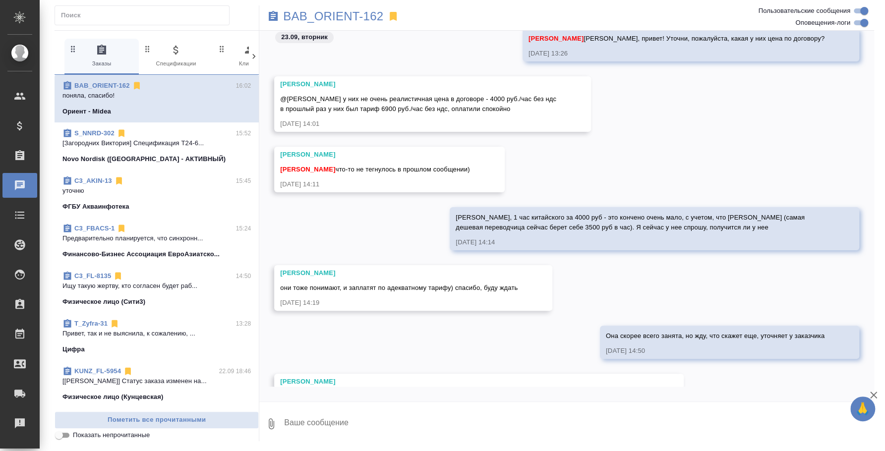
scroll to position [427, 0]
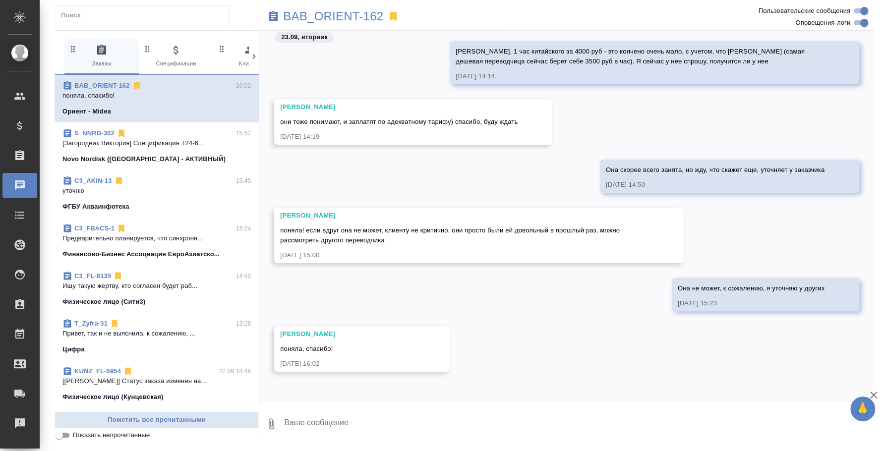
click at [340, 410] on textarea at bounding box center [578, 424] width 591 height 34
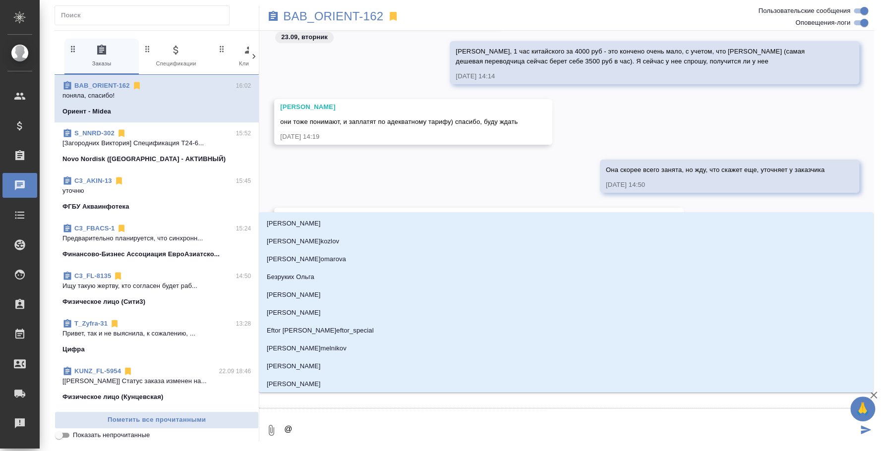
type textarea "@b"
type input "b"
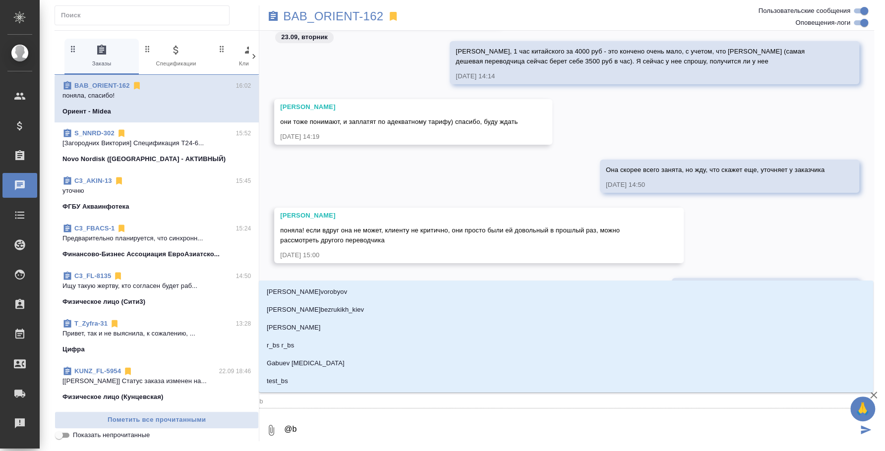
type textarea "@b'j"
type input "b'j"
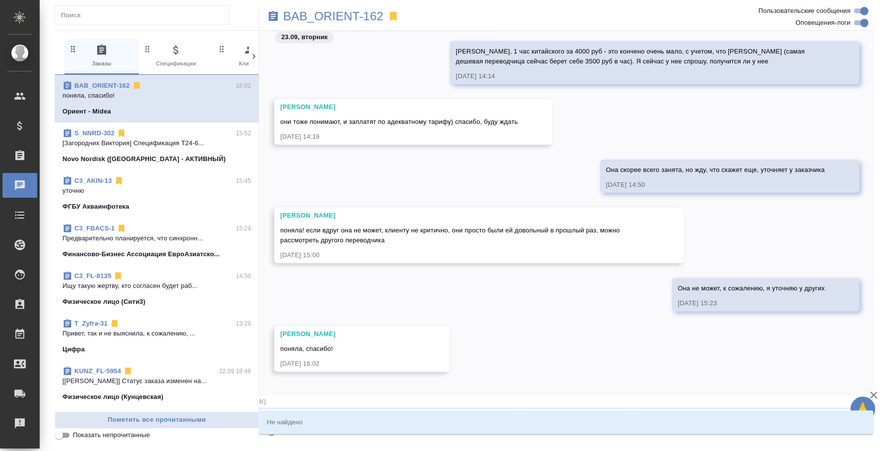
type textarea "@b"
type input "b"
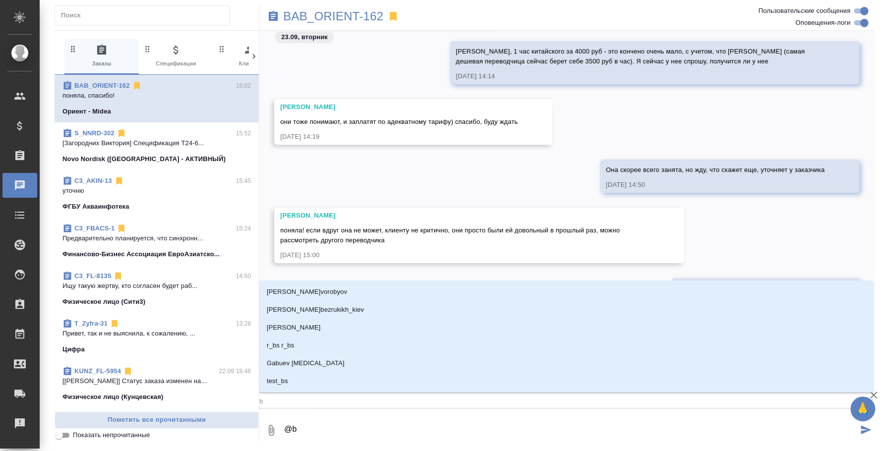
type textarea "@"
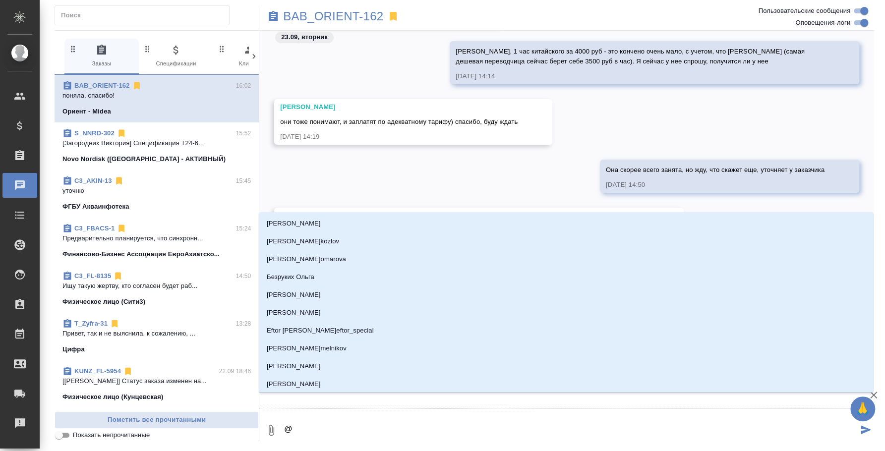
type textarea "@и"
type input "и"
type textarea "@ил"
type input "ил"
type textarea "@иль"
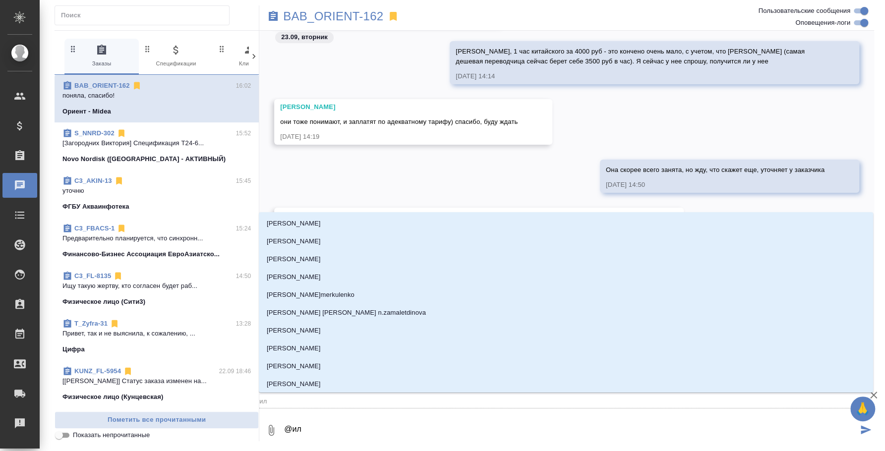
type input "иль"
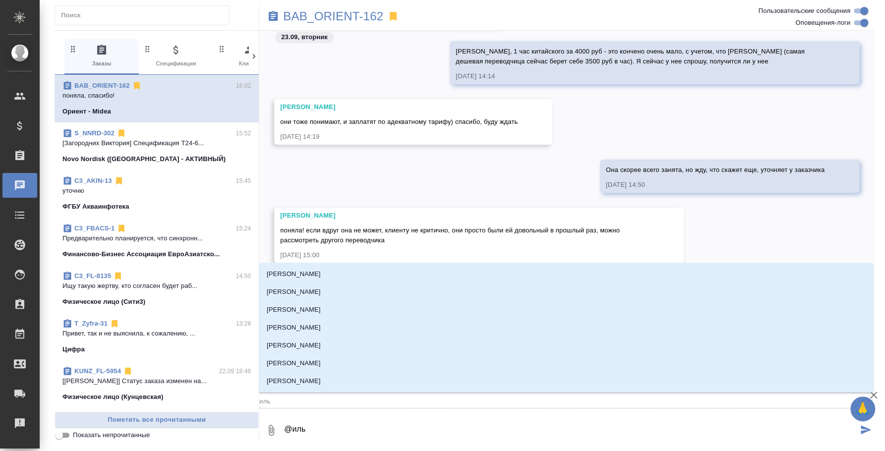
type textarea "@ильн"
type input "ильн"
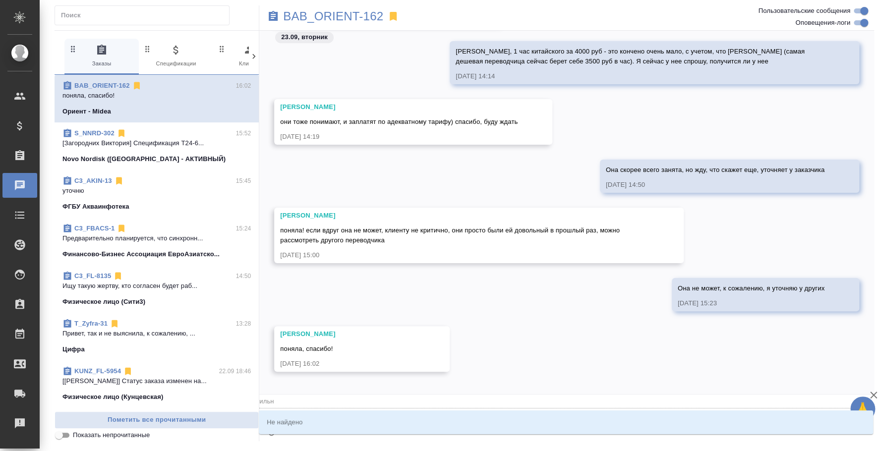
type textarea "@иль"
type input "иль"
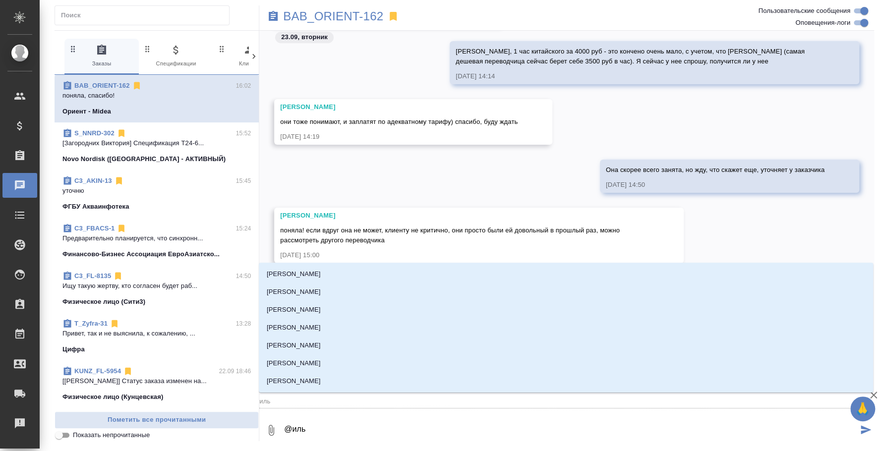
type textarea "@[PERSON_NAME]"
type input "[PERSON_NAME]"
type textarea "@[PERSON_NAME]"
type input "[PERSON_NAME]"
type textarea "@[PERSON_NAME]"
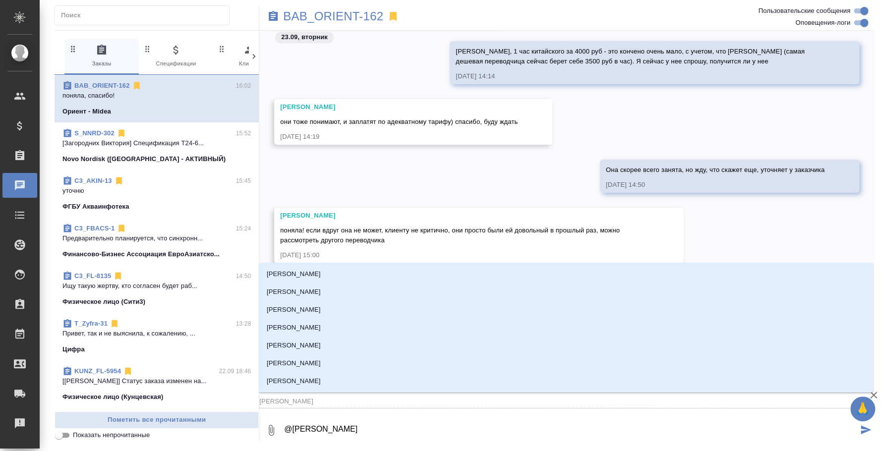
type input "[PERSON_NAME]"
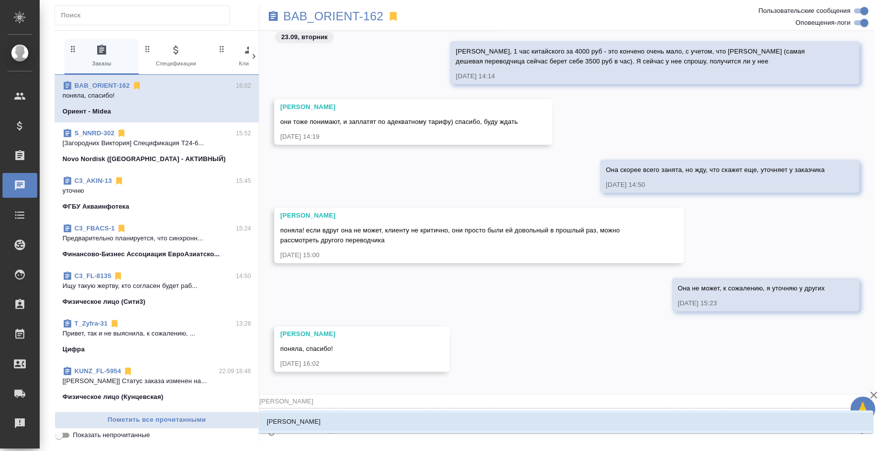
click at [334, 425] on li "[PERSON_NAME]" at bounding box center [566, 422] width 614 height 18
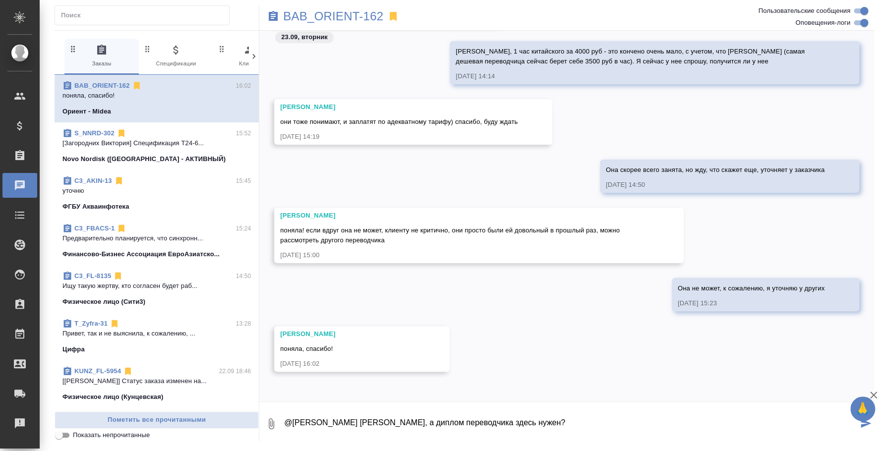
type textarea "@[PERSON_NAME] [PERSON_NAME], а диплом переводчика здесь нужен?"
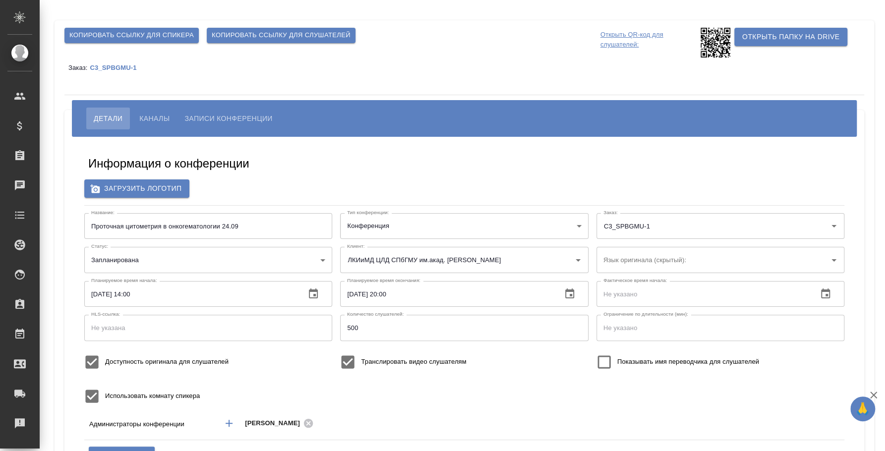
type input "ЛКИиМД ЦЛД СПбГМУ им.акад. [PERSON_NAME]"
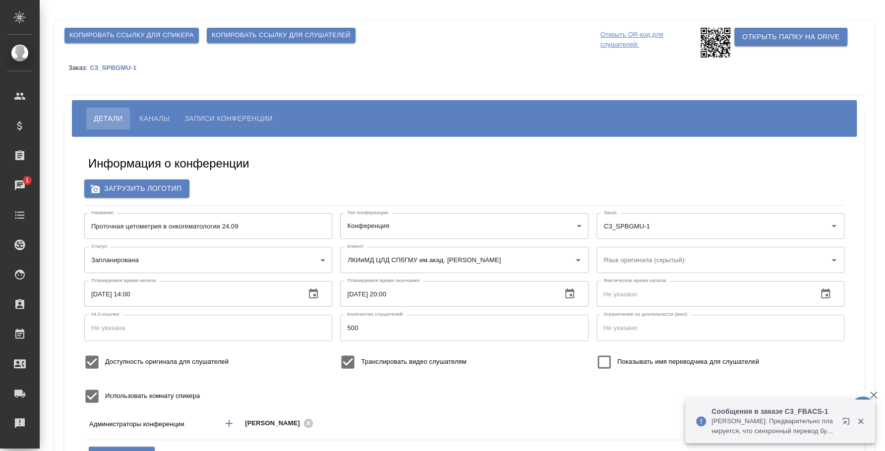
type input "DEMO_SPBGMU-1"
click at [211, 225] on input "Проточная цитометрия в онкогематологии 24.09" at bounding box center [208, 226] width 248 height 26
paste input "[MEDICAL_DATA] [PERSON_NAME] [GEOGRAPHIC_DATA]"
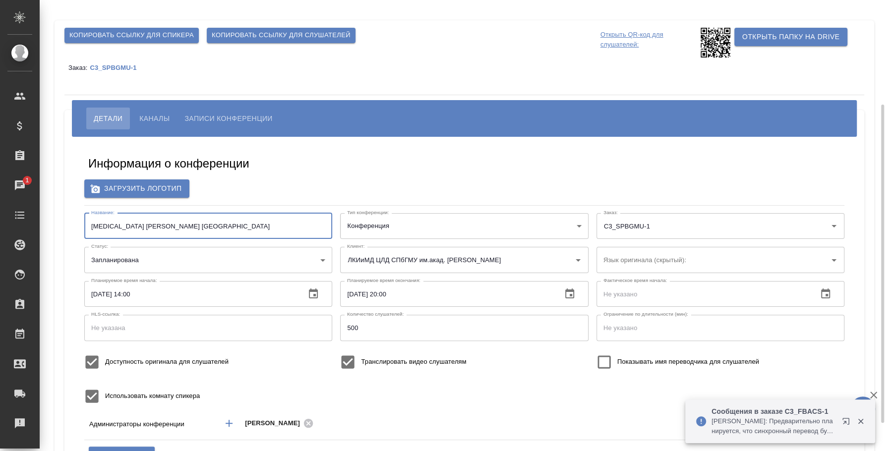
scroll to position [61, 0]
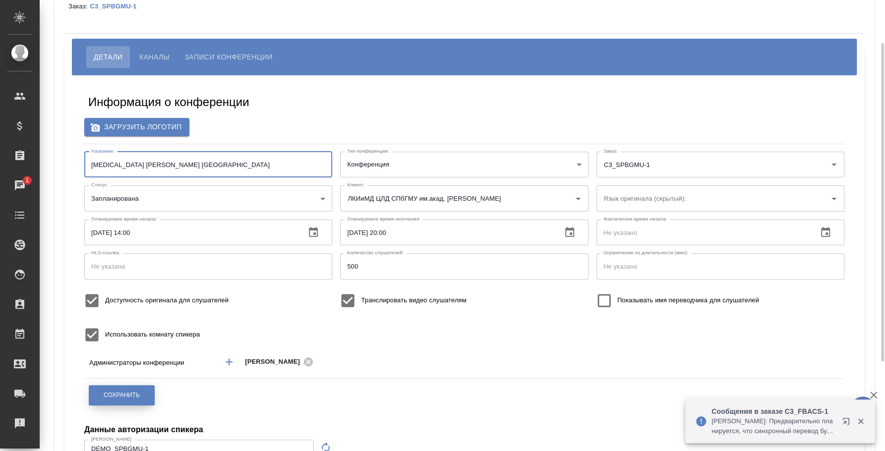
type input "[MEDICAL_DATA] [PERSON_NAME] [GEOGRAPHIC_DATA]"
click at [138, 395] on button "Сохранить" at bounding box center [122, 395] width 66 height 20
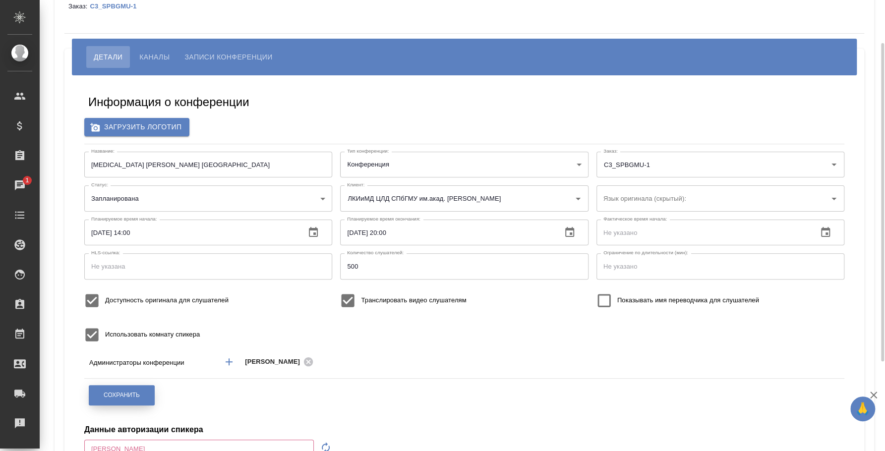
click at [133, 401] on button "Сохранить" at bounding box center [122, 395] width 66 height 20
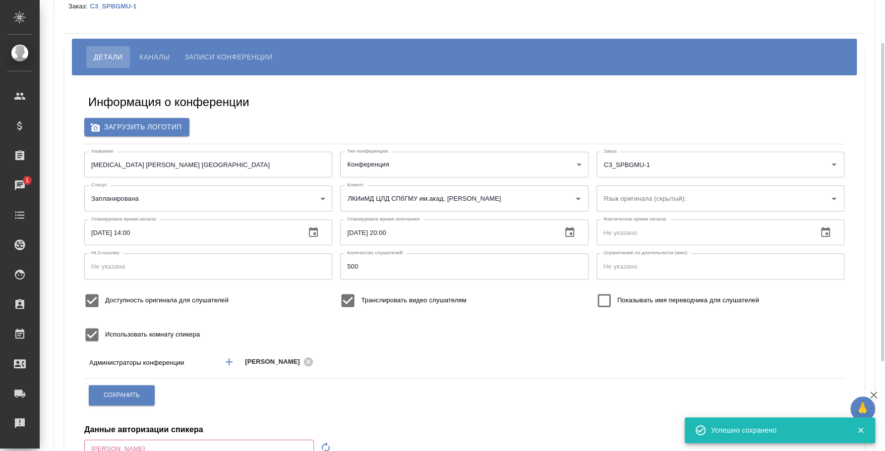
scroll to position [0, 0]
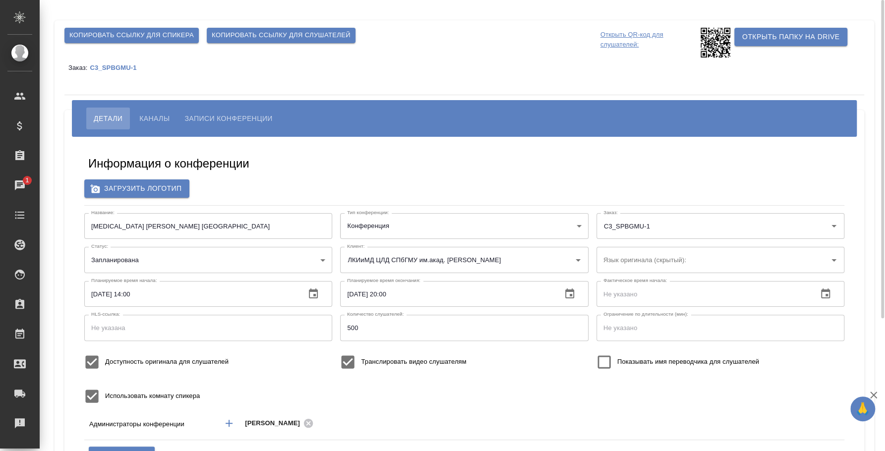
click at [167, 33] on span "Копировать ссылку для спикера" at bounding box center [131, 35] width 124 height 11
click at [286, 31] on span "Копировать ссылку для слушателей" at bounding box center [281, 35] width 139 height 11
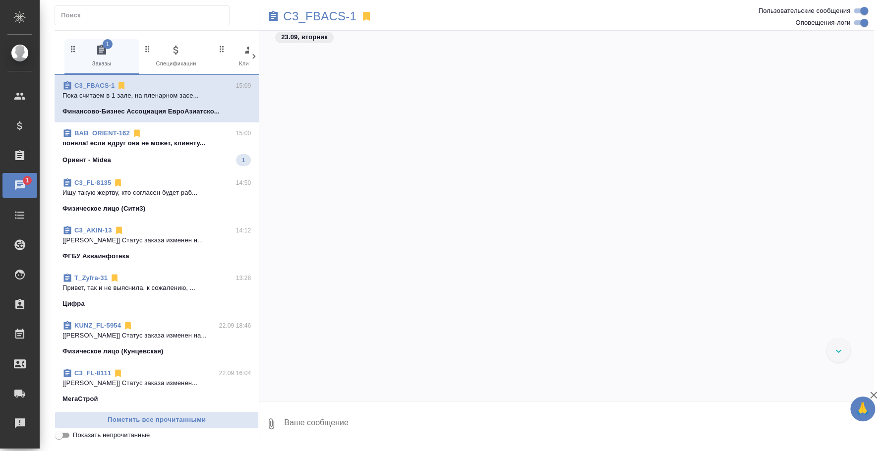
scroll to position [1653, 0]
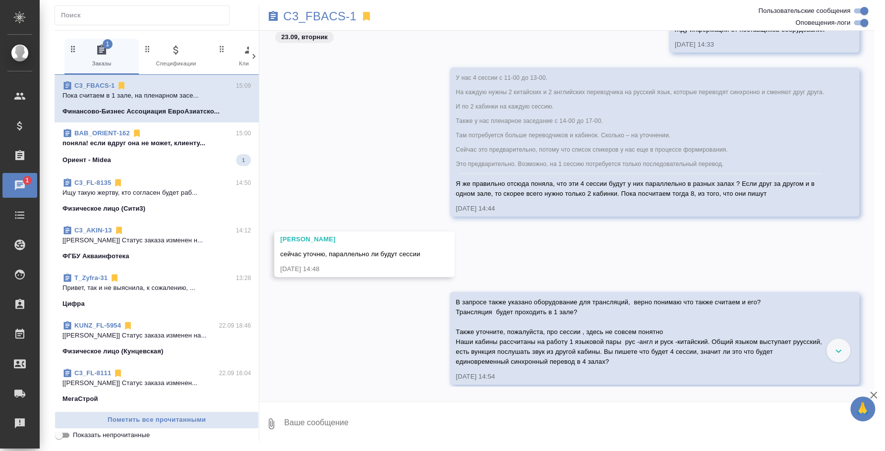
click at [180, 147] on p "поняла! если вдруг она не может, клиенту..." at bounding box center [156, 143] width 188 height 10
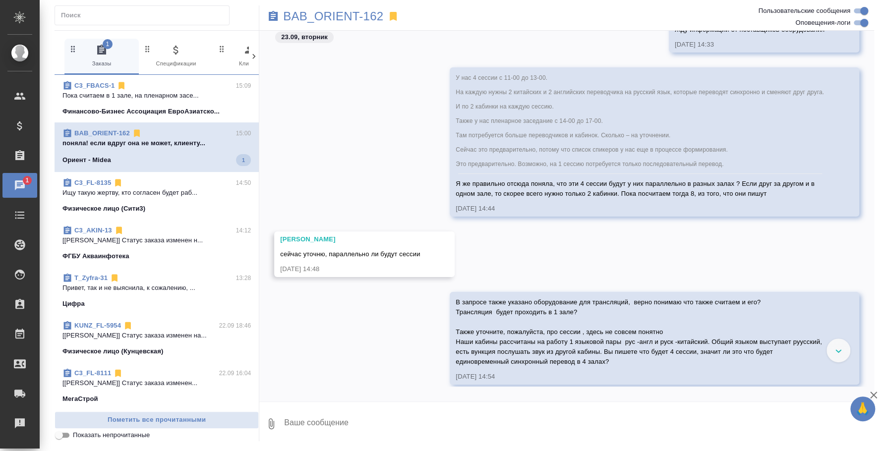
scroll to position [448, 0]
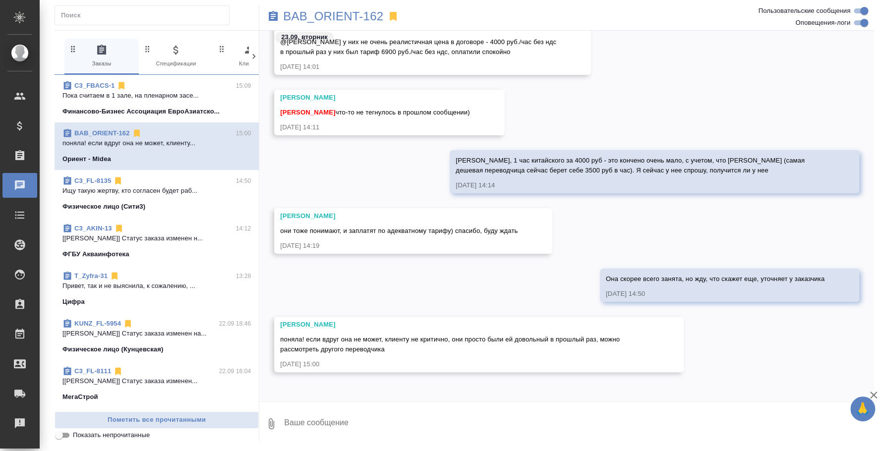
click at [437, 414] on textarea at bounding box center [578, 424] width 591 height 34
type textarea "Она не может, к сожалению, я уточняю у других"
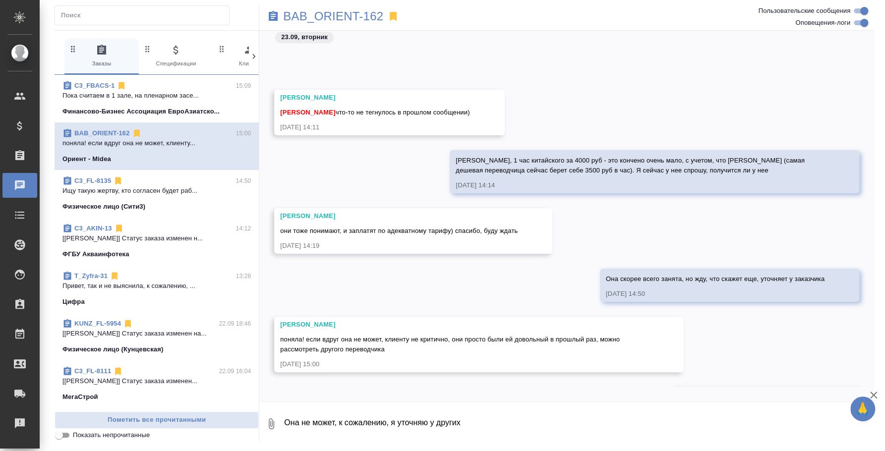
scroll to position [496, 0]
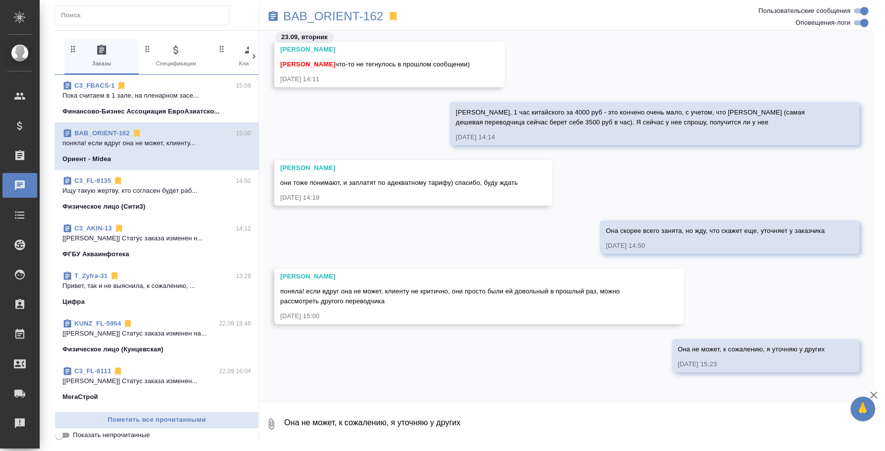
click at [148, 192] on p "Ищу такую жертву, кто согласен будет раб..." at bounding box center [156, 191] width 188 height 10
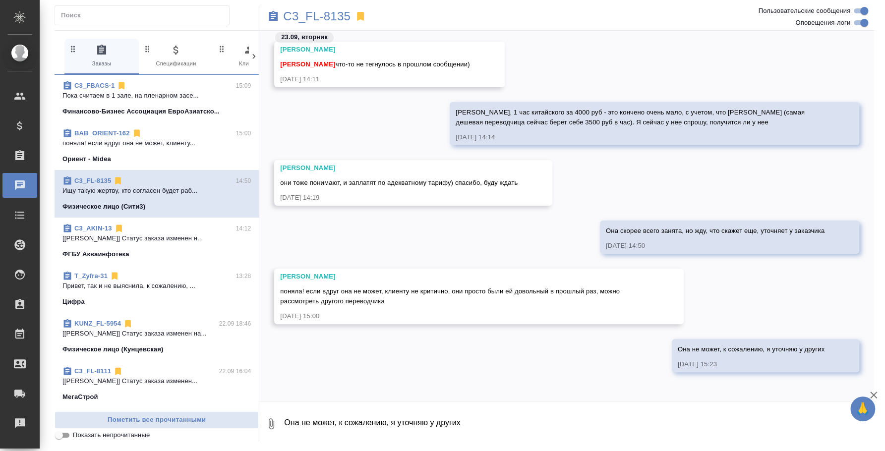
scroll to position [337, 0]
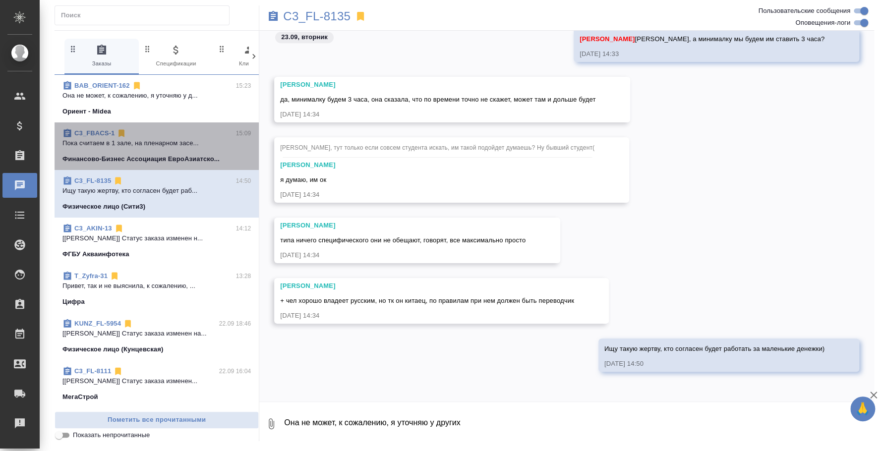
click at [160, 131] on div "C3_FBACS-1 15:09" at bounding box center [156, 133] width 188 height 10
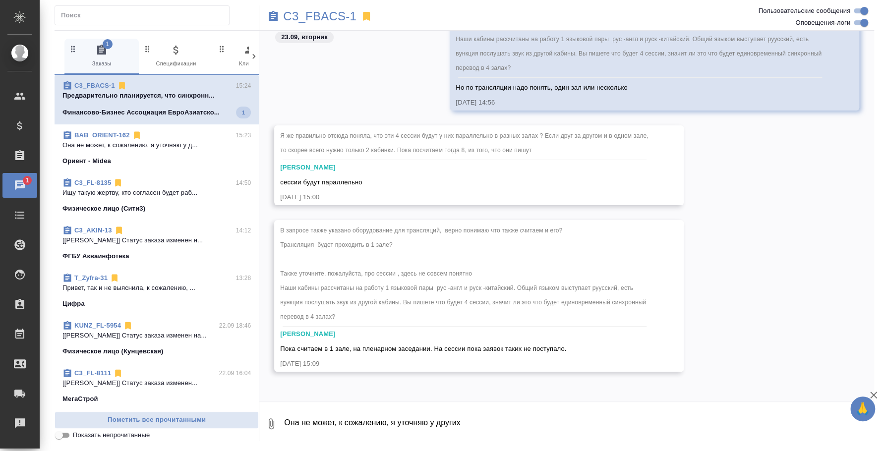
scroll to position [1830, 0]
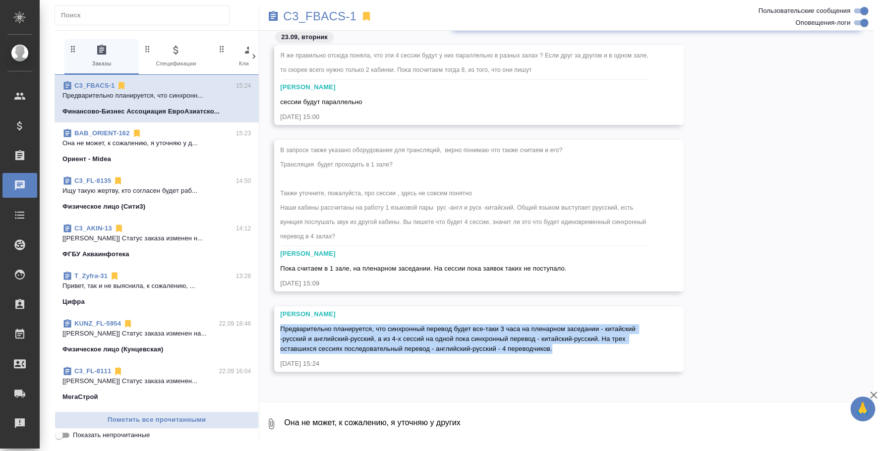
drag, startPoint x: 280, startPoint y: 328, endPoint x: 570, endPoint y: 349, distance: 290.8
click at [570, 349] on div "Предварительно планируется, что синхронный перевод будет все-таки 3 часа на пле…" at bounding box center [464, 338] width 369 height 32
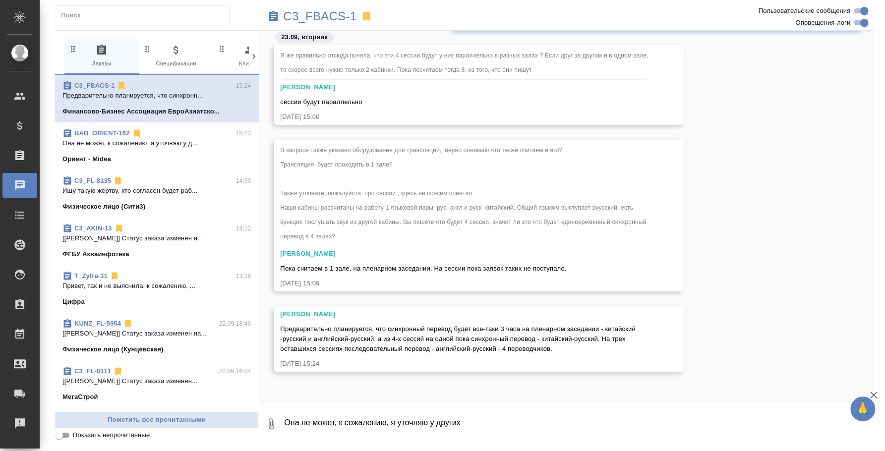
click at [369, 429] on textarea "Она не может, к сожалению, я уточняю у других" at bounding box center [578, 424] width 591 height 34
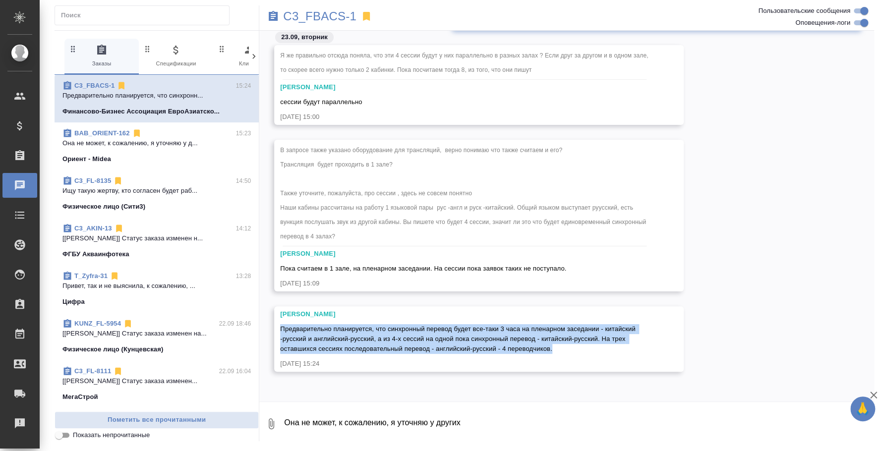
drag, startPoint x: 554, startPoint y: 352, endPoint x: 279, endPoint y: 324, distance: 276.5
click at [279, 324] on div "[PERSON_NAME] Предварительно планируется, что синхронный перевод будет все-таки…" at bounding box center [478, 338] width 409 height 65
copy span "Предварительно планируется, что синхронный перевод будет все-таки 3 часа на пле…"
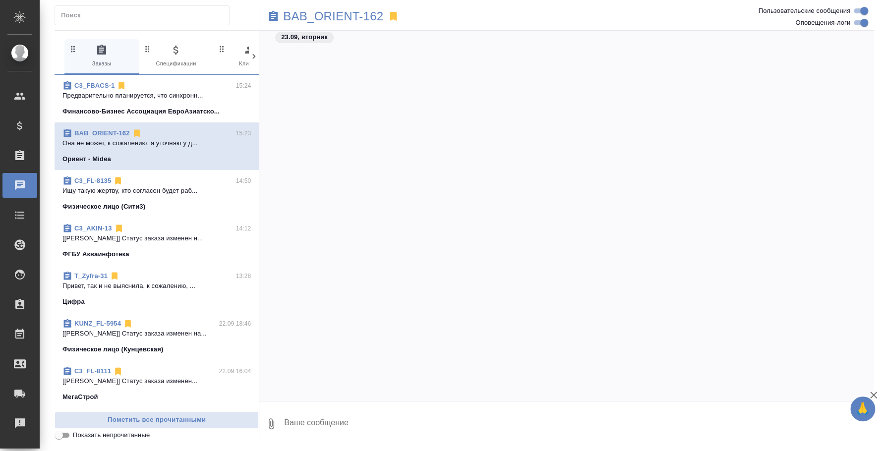
scroll to position [617, 0]
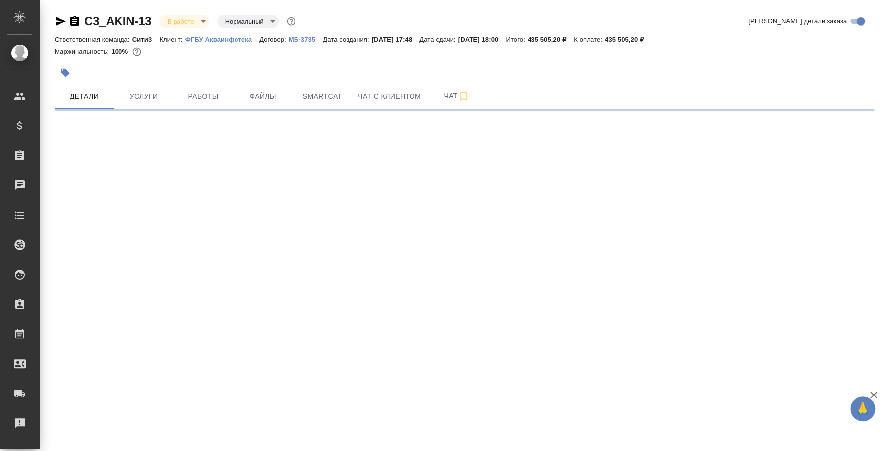
select select "RU"
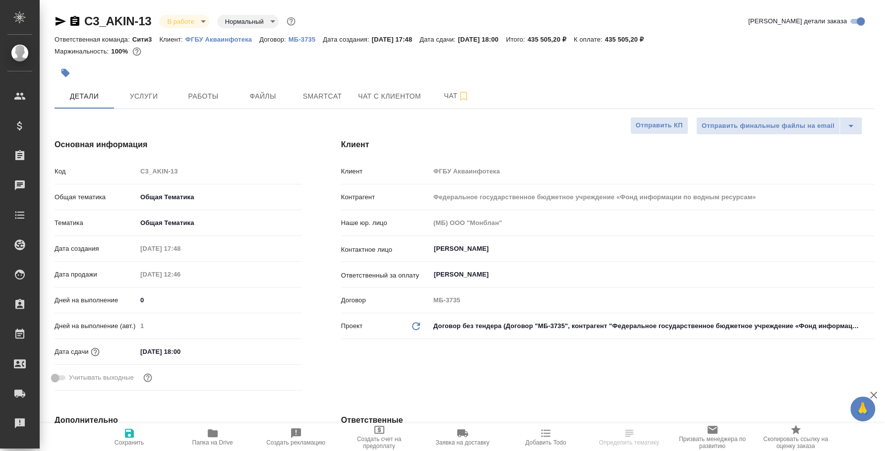
type textarea "x"
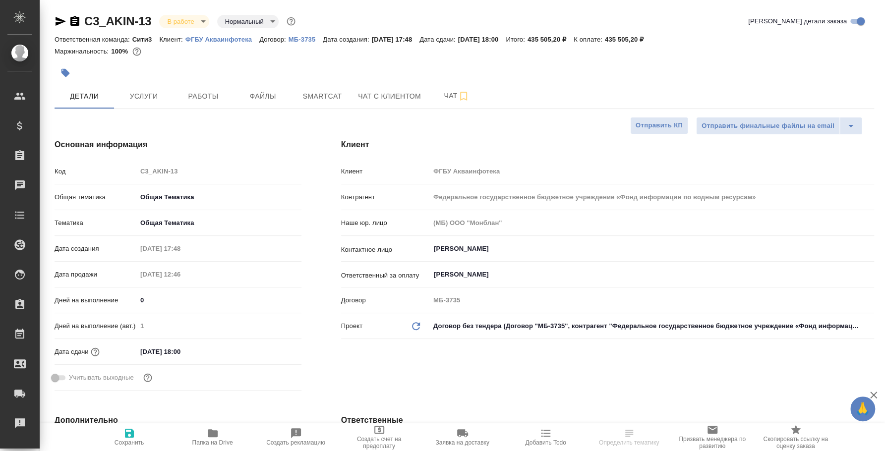
type textarea "x"
click at [450, 101] on span "Чат" at bounding box center [457, 96] width 48 height 12
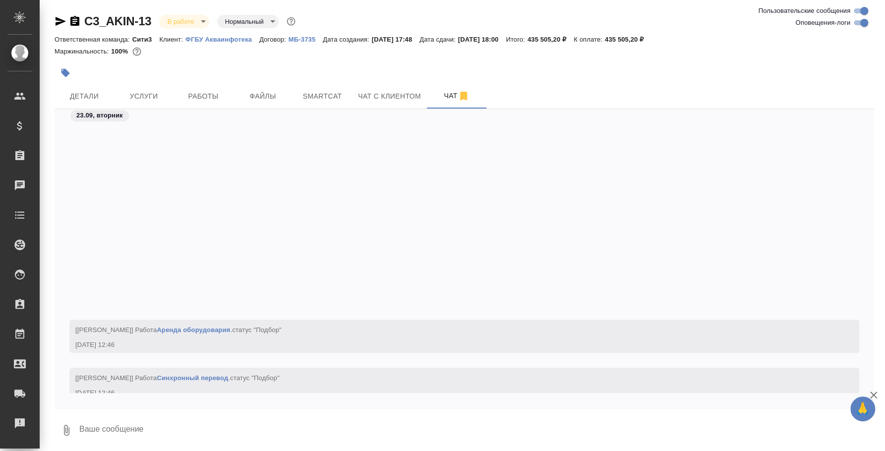
scroll to position [215, 0]
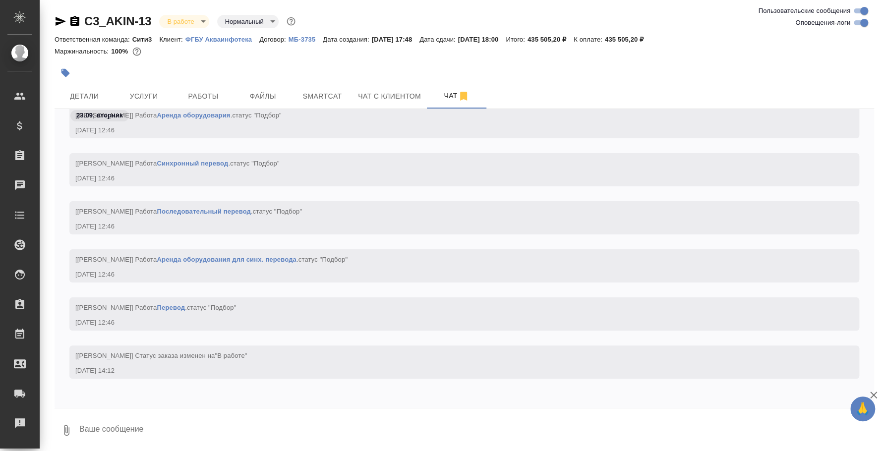
click at [311, 424] on textarea at bounding box center [476, 430] width 796 height 34
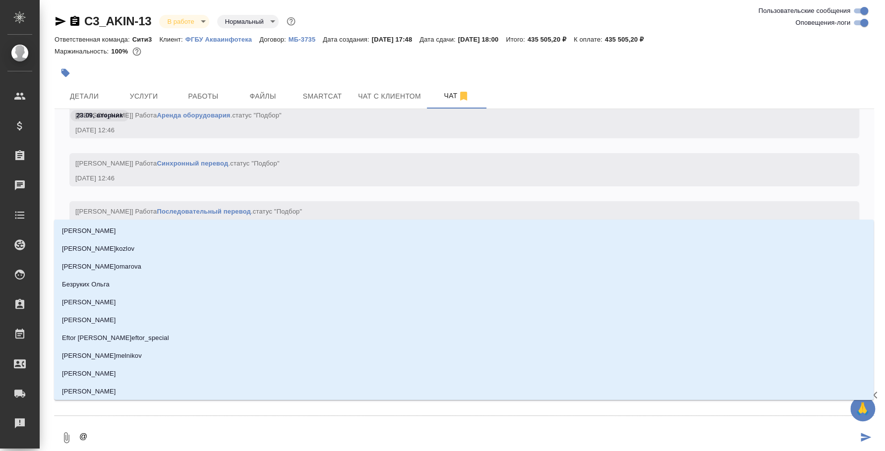
type textarea "@y"
type input "y"
type textarea "@"
type textarea "@н"
type input "н"
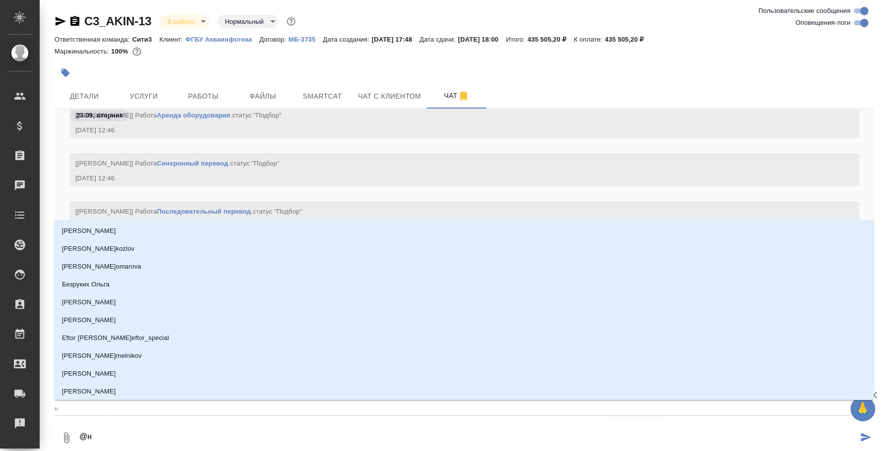
type textarea "@ни"
type input "ни"
type textarea "@ник"
type input "ник"
type textarea "@ники"
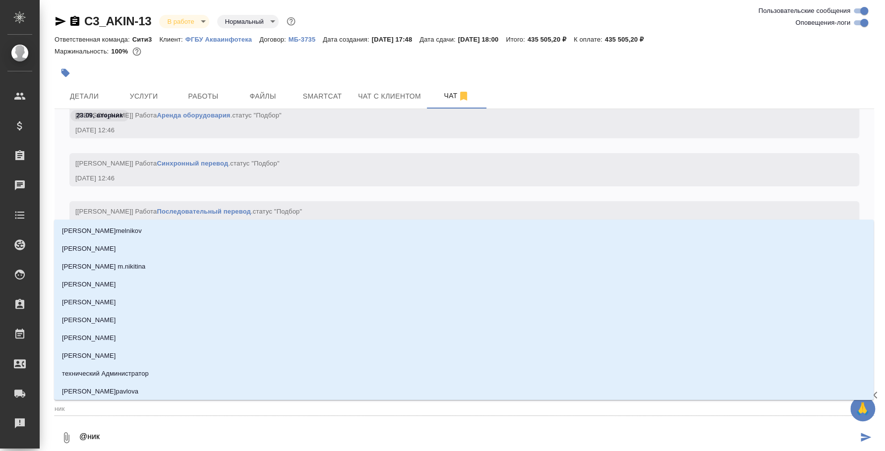
type input "ники"
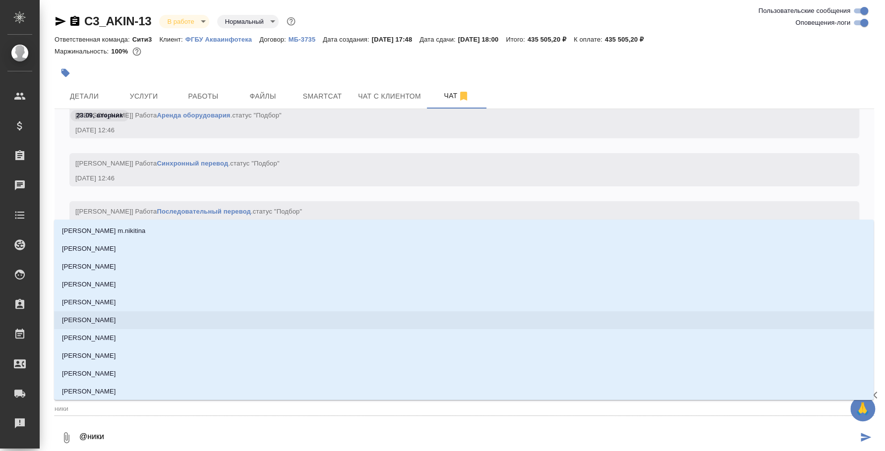
click at [169, 322] on li "[PERSON_NAME]" at bounding box center [463, 320] width 819 height 18
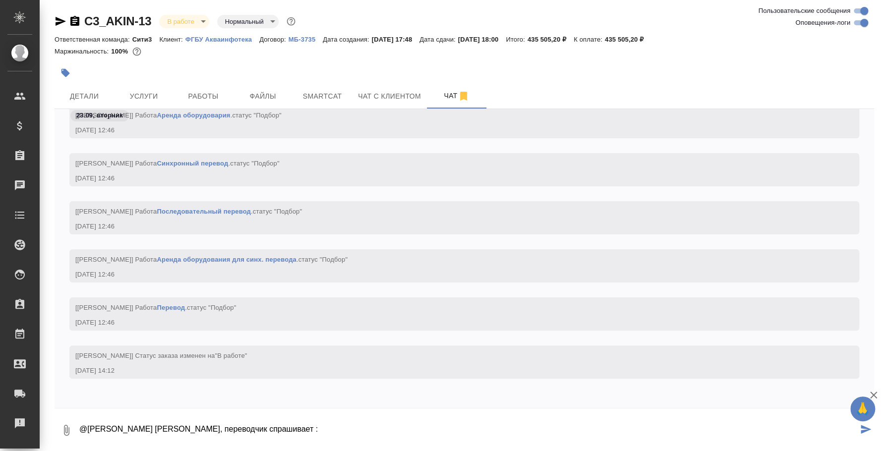
paste textarea "[PERSON_NAME] 👌 а тексты докладов и речи они предоставят заранее для подготовки…"
drag, startPoint x: 312, startPoint y: 425, endPoint x: 276, endPoint y: 426, distance: 36.7
click at [276, 426] on textarea "@[PERSON_NAME] [PERSON_NAME], переводчик спрашивает : [PERSON_NAME] 👌 а тексты …" at bounding box center [467, 430] width 779 height 34
click at [542, 429] on textarea "@[PERSON_NAME] [PERSON_NAME], переводчик спрашивает : "а тексты докладов и речи…" at bounding box center [467, 430] width 779 height 34
click at [532, 429] on textarea "@[PERSON_NAME] [PERSON_NAME], переводчик спрашивает : "а тексты докладов и речи…" at bounding box center [467, 430] width 779 height 34
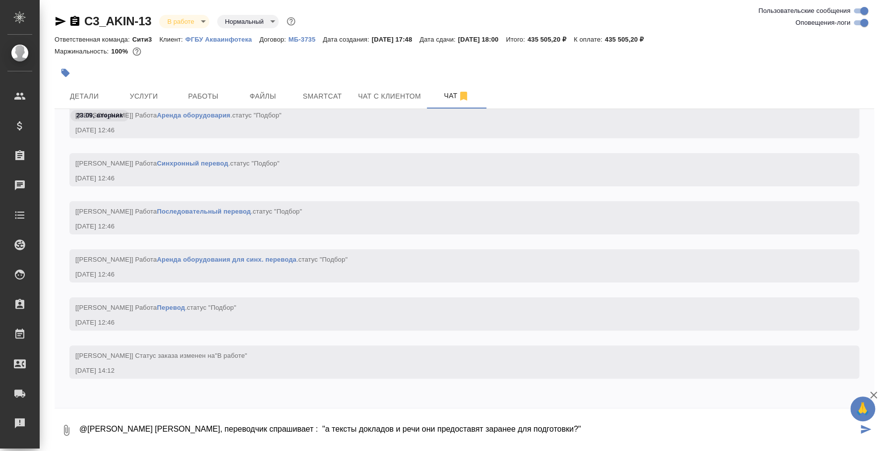
type textarea "@[PERSON_NAME] [PERSON_NAME], переводчик спрашивает : "а тексты докладов и речи…"
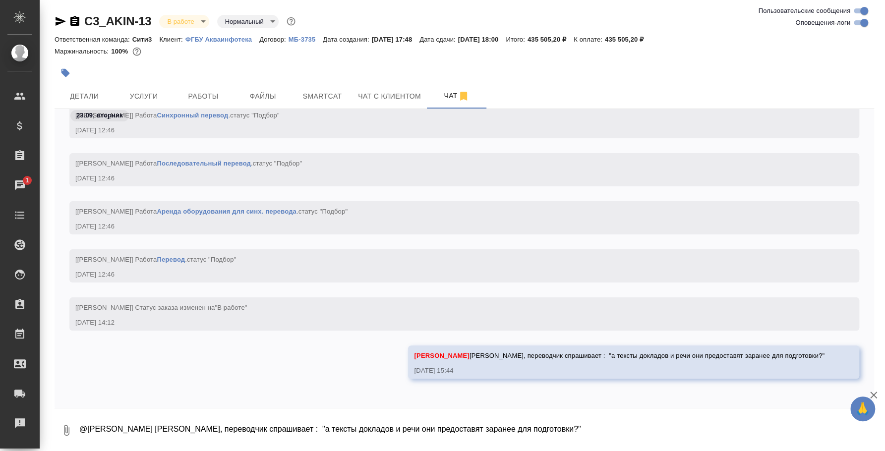
scroll to position [323, 0]
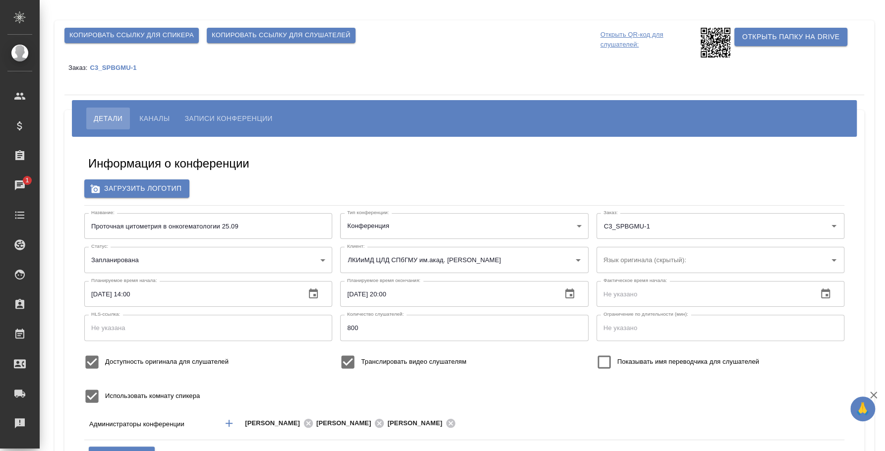
scroll to position [61, 0]
type input "ЛКИиМД ЦЛД СПбГМУ им.акад. [PERSON_NAME]"
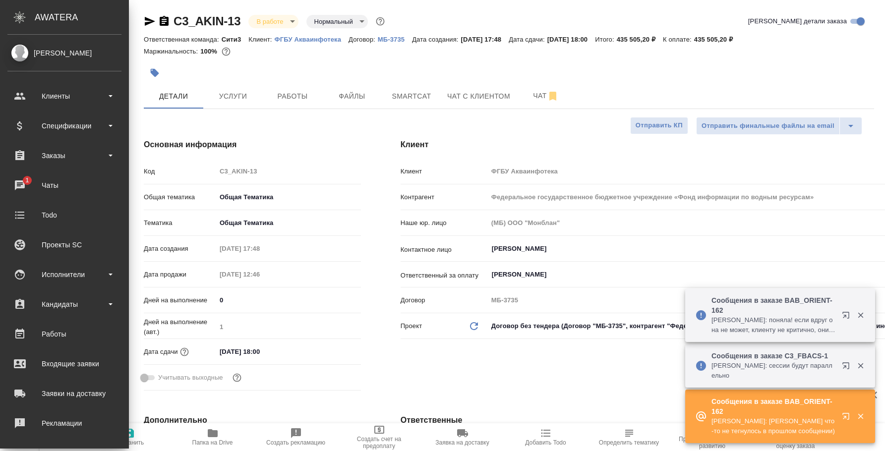
select select "RU"
click at [65, 271] on div "Исполнители" at bounding box center [64, 274] width 114 height 15
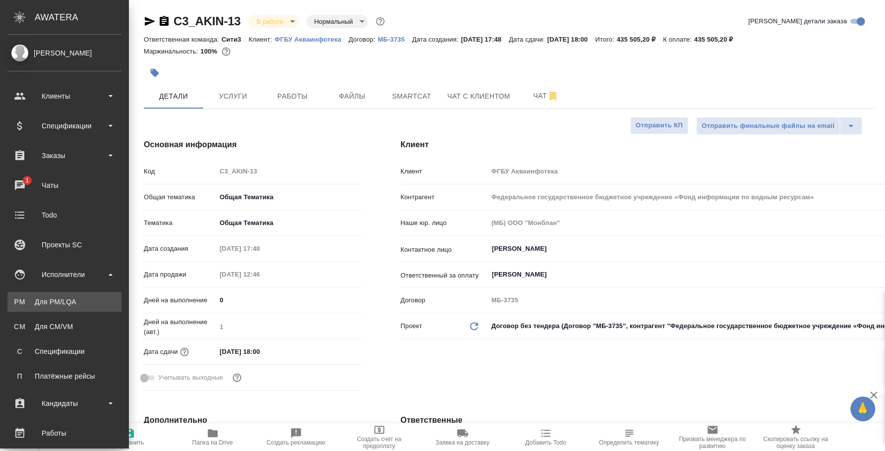
click at [69, 305] on div "Для PM/LQA" at bounding box center [64, 302] width 104 height 10
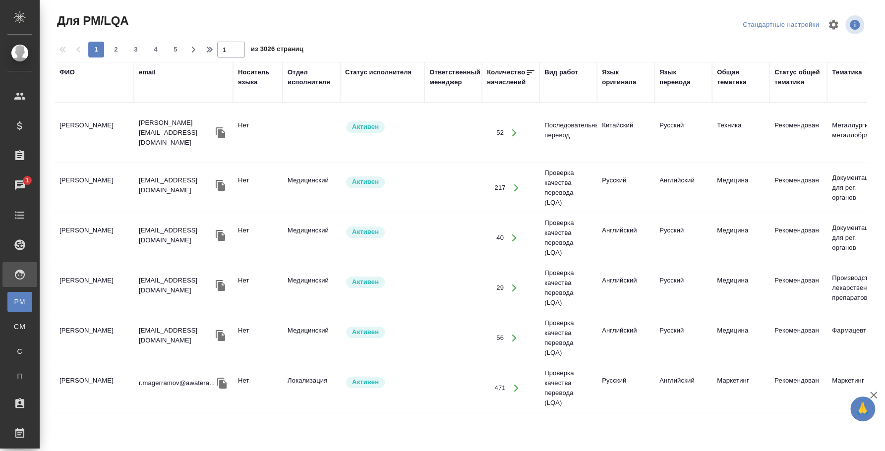
click at [613, 82] on div "Язык оригинала" at bounding box center [626, 77] width 48 height 20
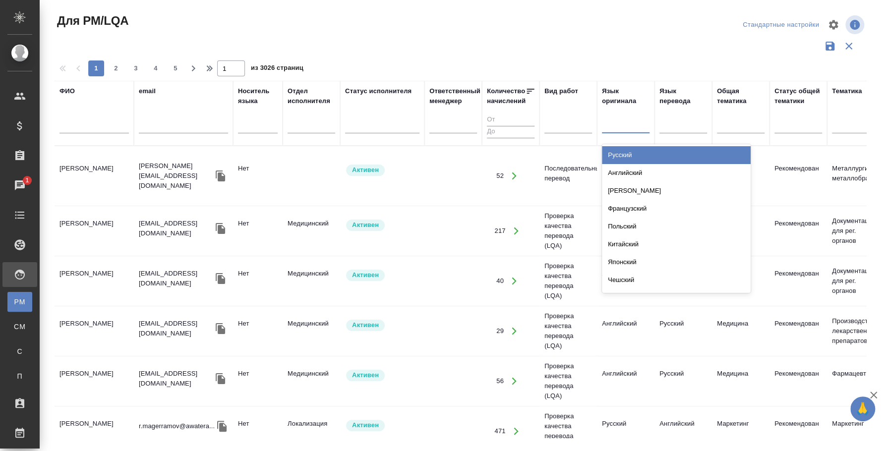
click at [613, 123] on div at bounding box center [626, 123] width 48 height 14
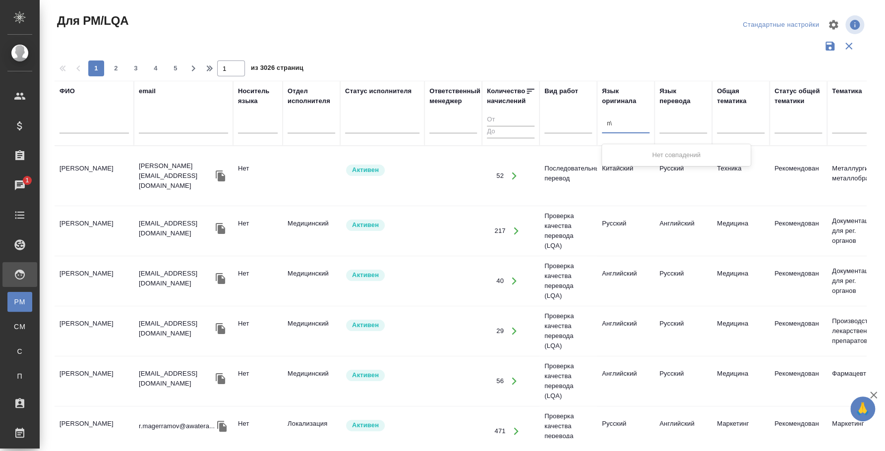
type input "п"
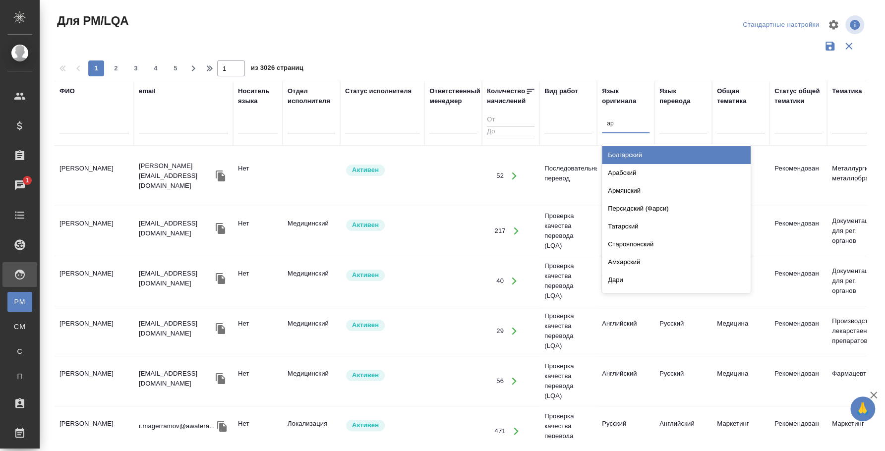
type input "а"
type input "армя"
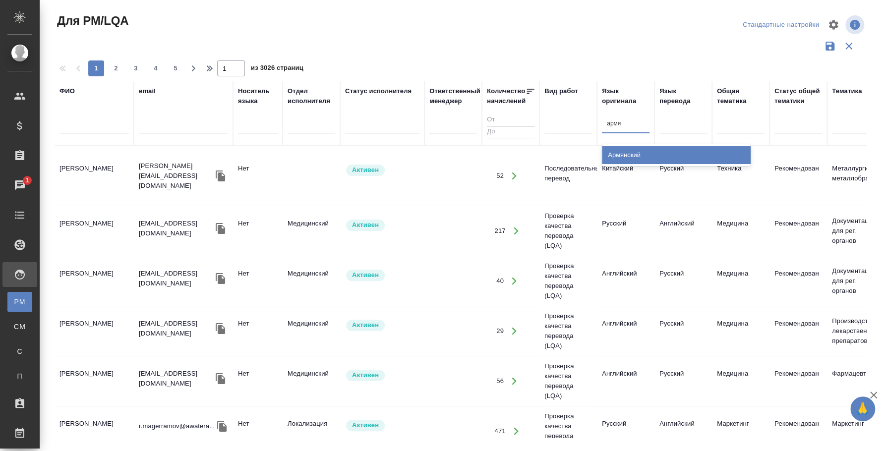
click at [693, 161] on div "Армянский" at bounding box center [676, 155] width 149 height 18
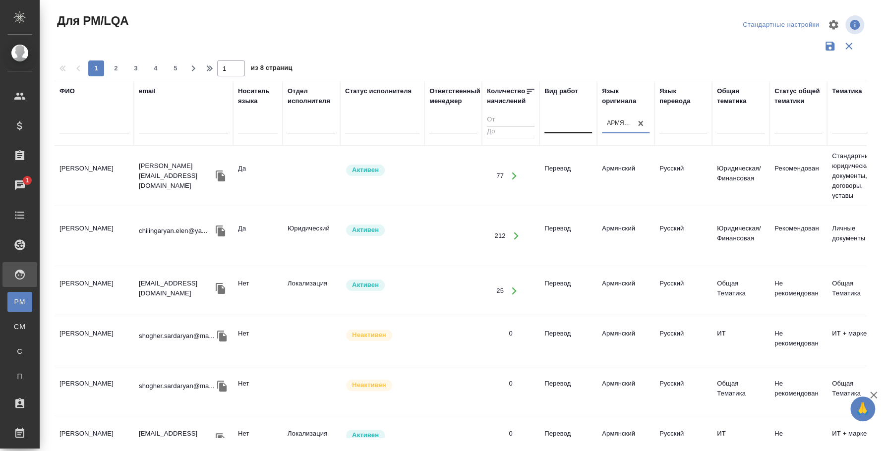
click at [566, 131] on div at bounding box center [568, 123] width 48 height 19
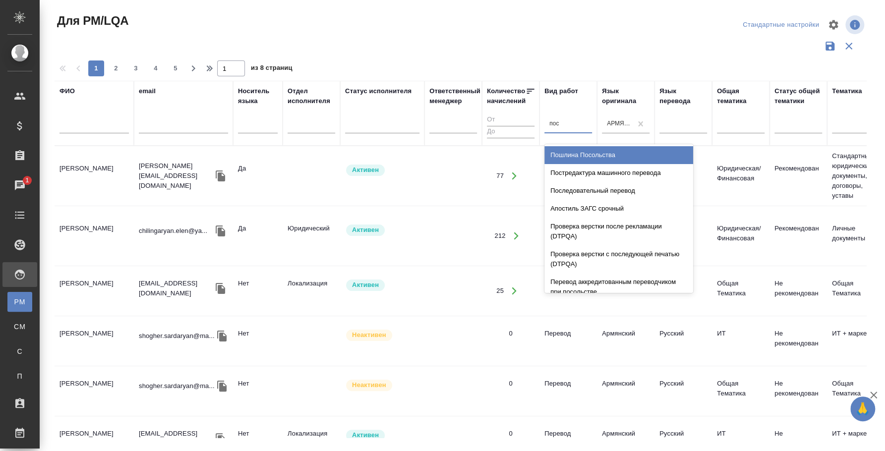
type input "посл"
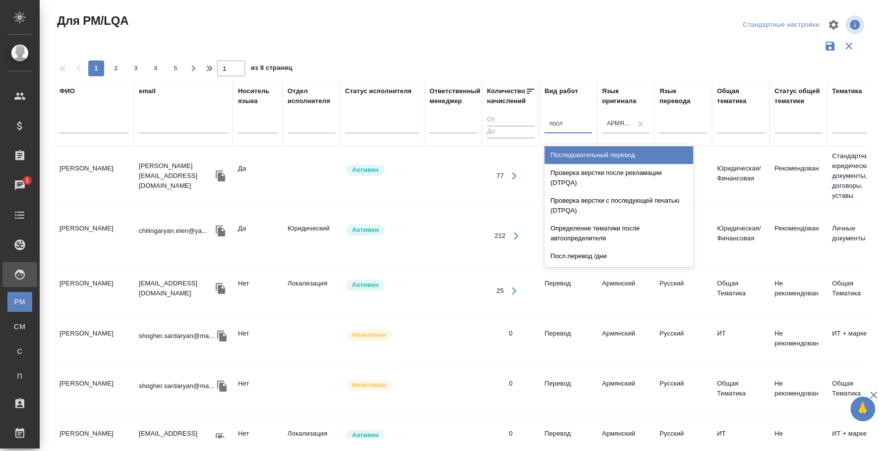
click at [651, 147] on div "Последовательный перевод" at bounding box center [618, 155] width 149 height 18
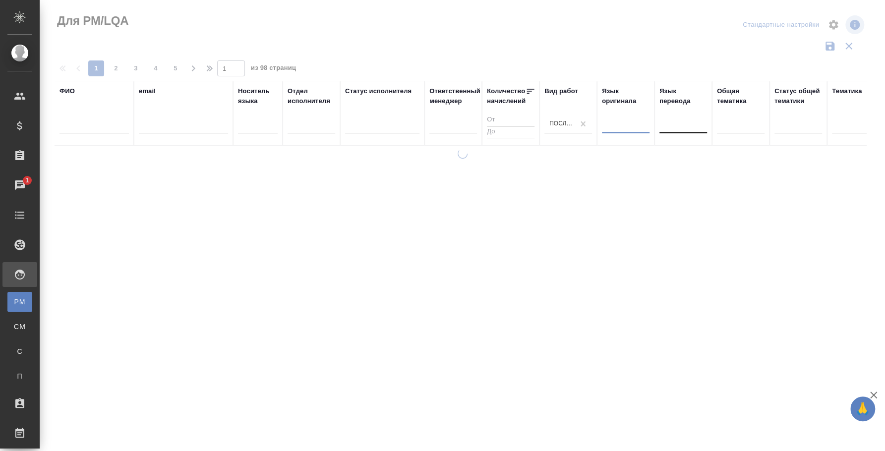
click at [673, 125] on div at bounding box center [683, 123] width 48 height 14
type input "арм"
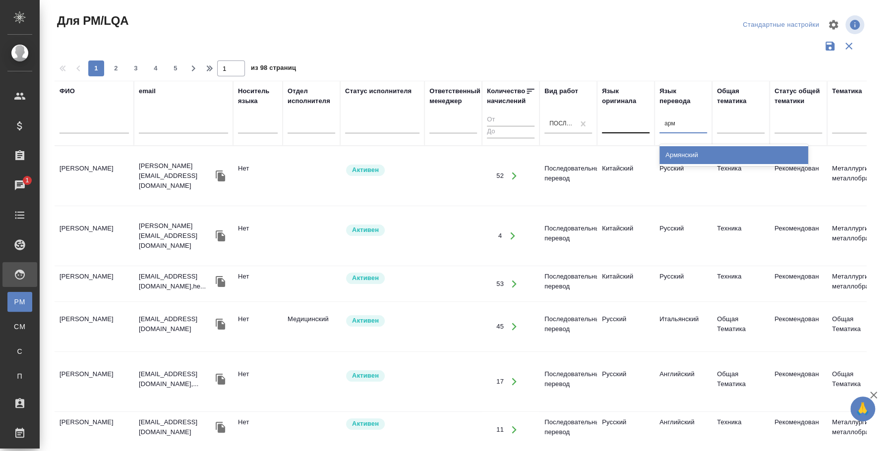
click at [725, 159] on div "Армянский" at bounding box center [733, 155] width 149 height 18
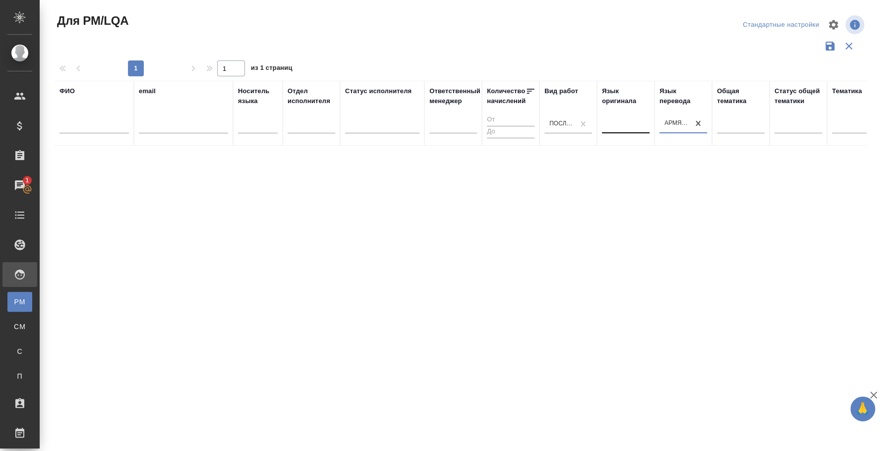
click at [872, 394] on icon "button" at bounding box center [873, 395] width 7 height 7
click at [83, 128] on input "text" at bounding box center [93, 127] width 69 height 12
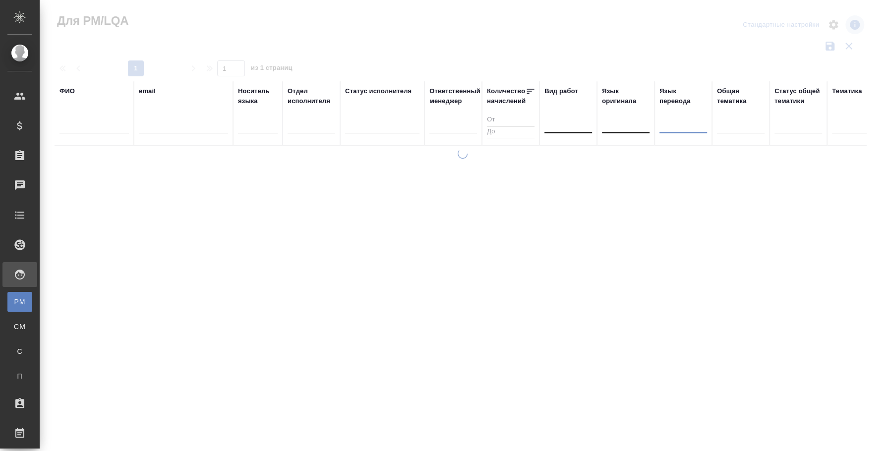
click at [75, 125] on input "text" at bounding box center [93, 127] width 69 height 12
click at [77, 125] on input "text" at bounding box center [93, 127] width 69 height 12
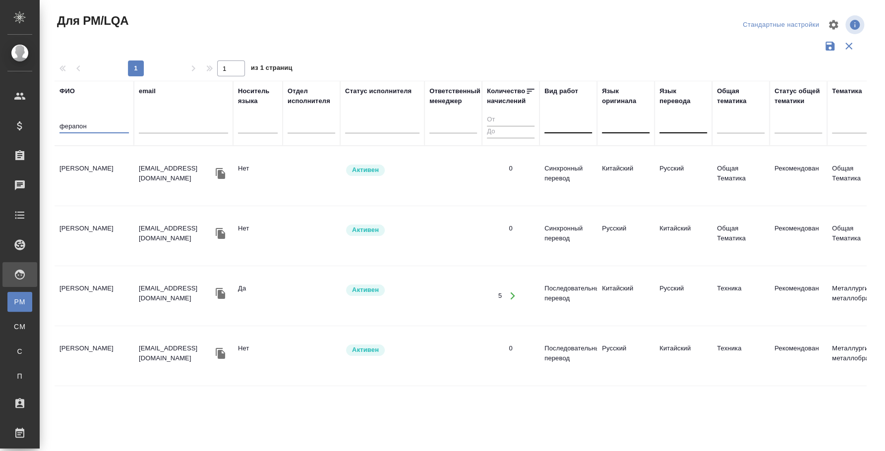
type input "ферапон"
click at [100, 165] on td "Ферапонтова Анастасия" at bounding box center [94, 176] width 79 height 35
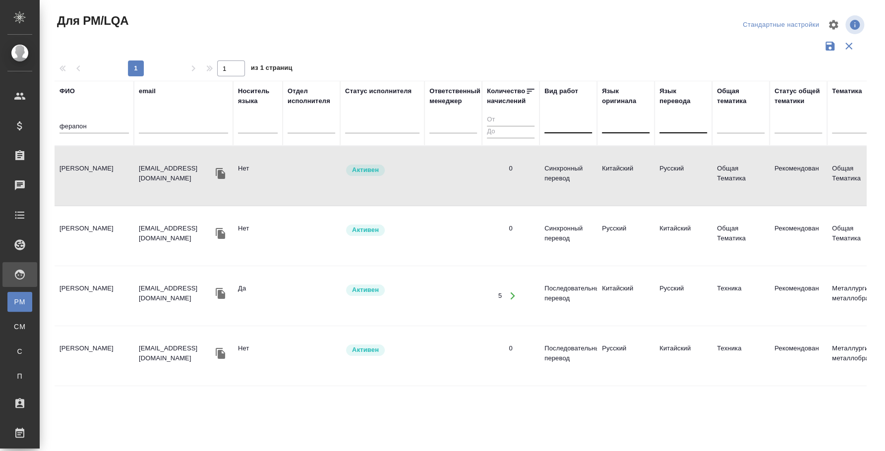
click at [99, 165] on td "Ферапонтова Анастасия" at bounding box center [94, 176] width 79 height 35
click at [69, 167] on td "Ферапонтова Анастасия" at bounding box center [94, 176] width 79 height 35
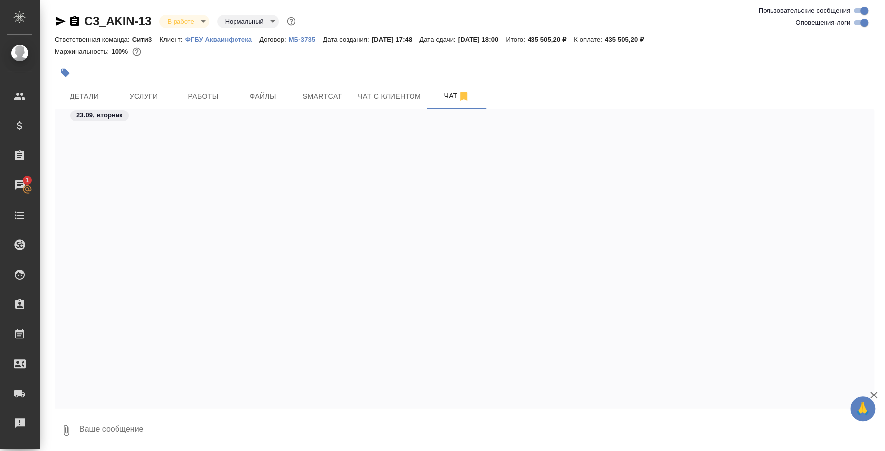
scroll to position [323, 0]
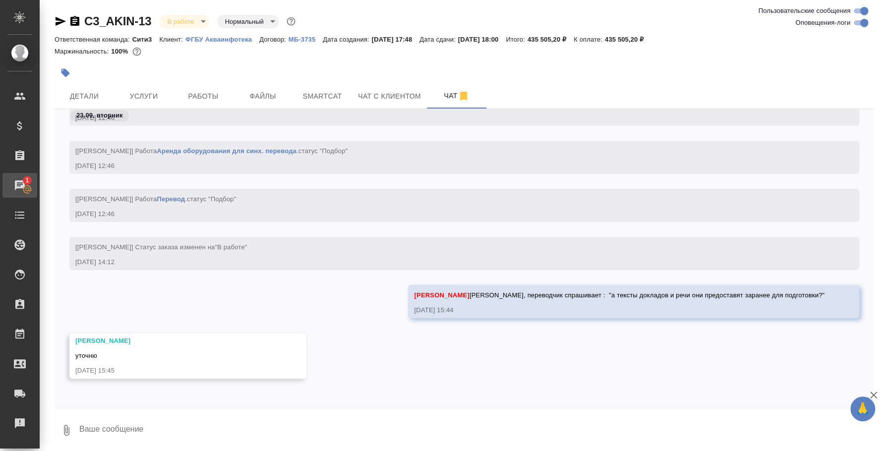
click at [32, 173] on link "1 Чаты" at bounding box center [19, 185] width 35 height 25
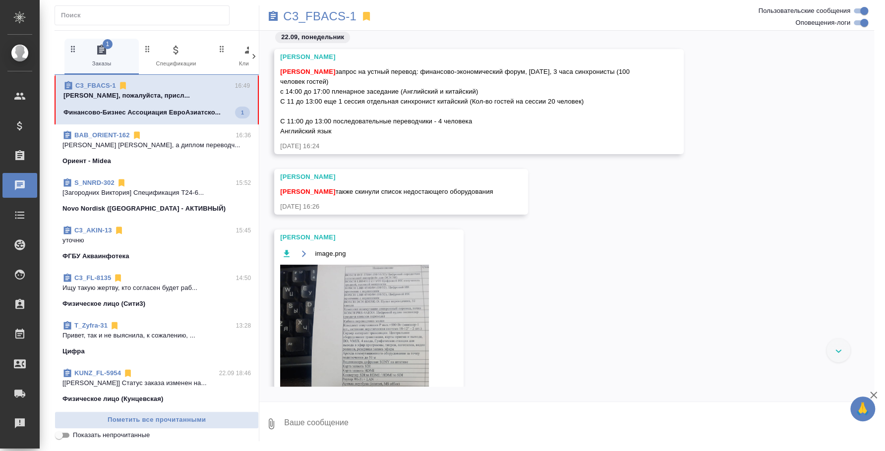
scroll to position [2975, 0]
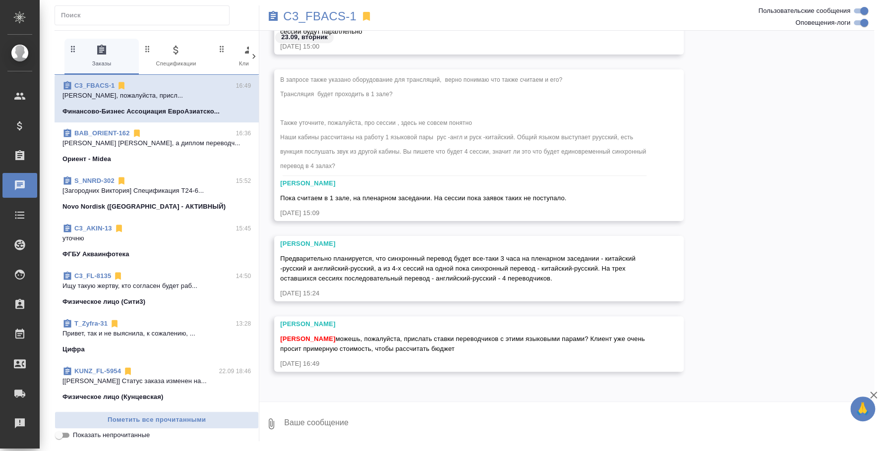
click at [478, 411] on textarea at bounding box center [578, 424] width 591 height 34
click at [316, 415] on textarea at bounding box center [578, 424] width 591 height 34
click at [354, 422] on textarea "Стоимость 1 пары синхронных переводчиков: Стоимость 1 пары англ переводчиков:" at bounding box center [570, 424] width 574 height 34
click at [451, 419] on textarea "Стоимость 1 пары синхронных переводчиков: Стоимость 1 пары англ переводчиков:" at bounding box center [570, 424] width 574 height 34
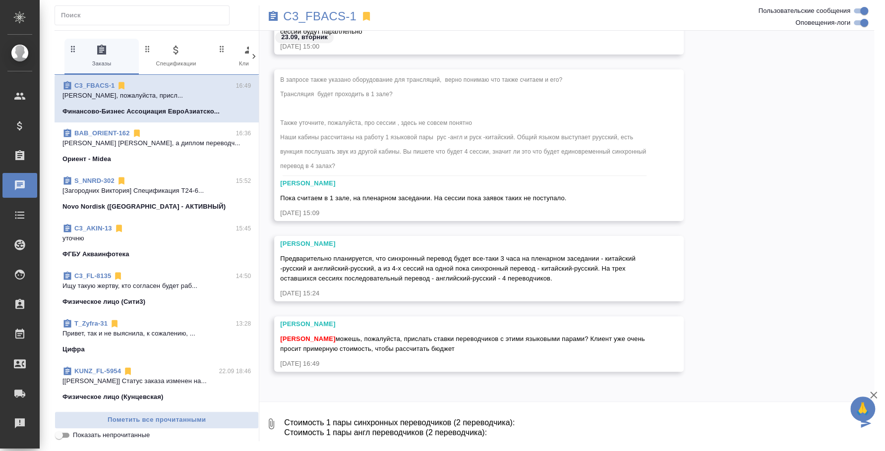
click at [538, 423] on textarea "Стоимость 1 пары синхронных переводчиков (2 переводчика): Стоимость 1 пары англ…" at bounding box center [570, 424] width 574 height 34
click at [502, 433] on textarea "Стоимость 1 пары синхронных переводчиков (2 переводчика): Стоимость 1 пары англ…" at bounding box center [570, 424] width 574 height 34
click at [400, 417] on textarea "Стоимость 1 пары синхронных переводчиков (2 переводчика): Стоимость 1 пары англ…" at bounding box center [570, 424] width 574 height 34
click at [354, 425] on textarea "Стоимость 1 пары синхронных кит переводчиков (2 переводчика): Стоимость 1 пары …" at bounding box center [570, 424] width 574 height 34
click at [354, 429] on textarea "Стоимость 1 пары синхронных кит переводчиков (2 переводчика): Стоимость 1 пары …" at bounding box center [570, 424] width 574 height 34
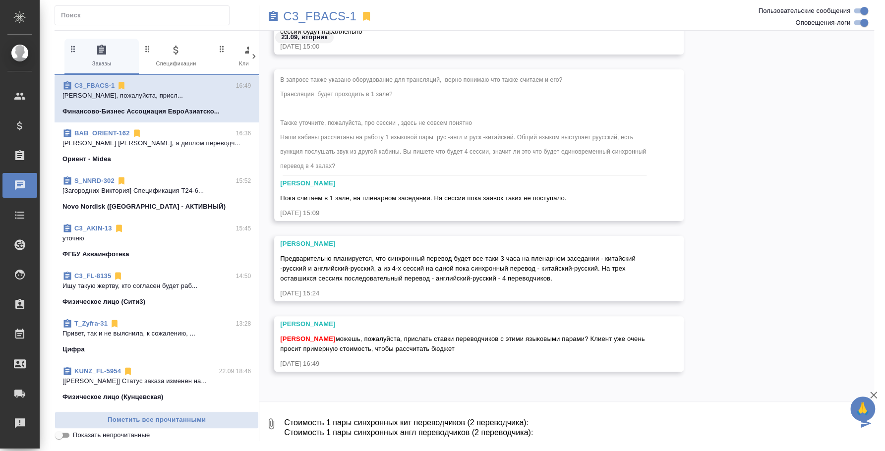
click at [538, 437] on textarea "Стоимость 1 пары синхронных кит переводчиков (2 переводчика): Стоимость 1 пары …" at bounding box center [570, 424] width 574 height 34
click at [535, 418] on textarea "Стоимость 1 пары синхронных кит переводчиков (2 переводчика): Стоимость 1 пары …" at bounding box center [570, 424] width 574 height 34
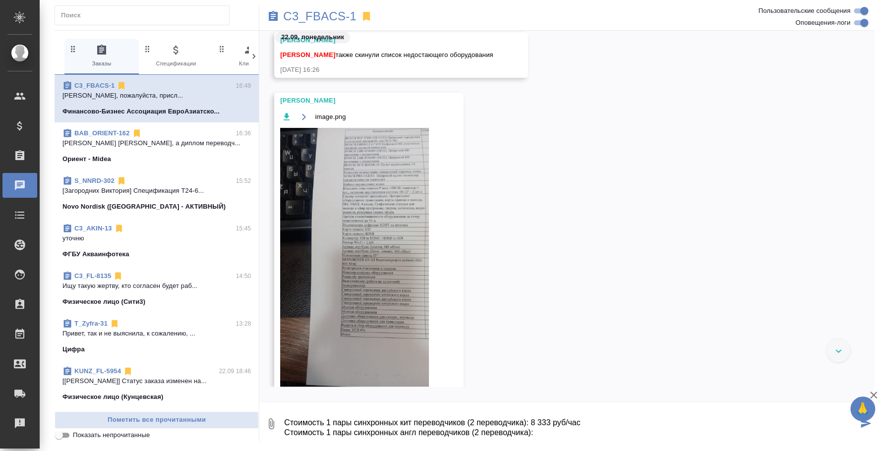
scroll to position [0, 0]
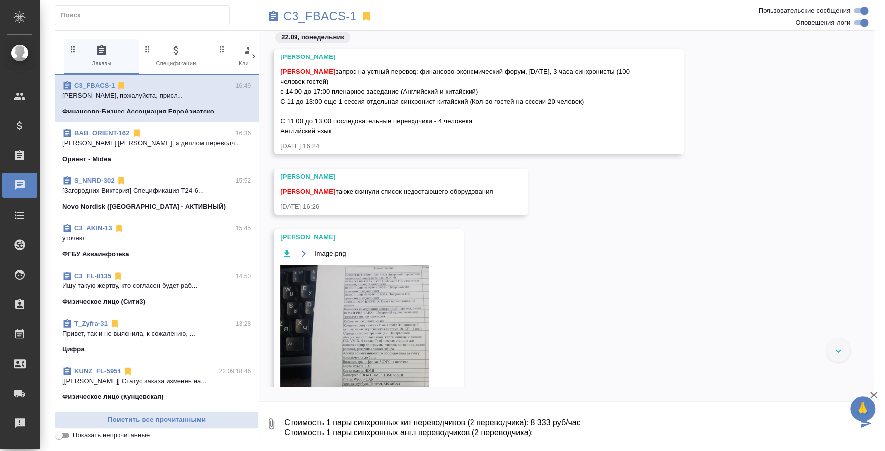
click at [542, 431] on textarea "Стоимость 1 пары синхронных кит переводчиков (2 переводчика): 8 333 руб/час Сто…" at bounding box center [570, 424] width 574 height 34
click at [579, 424] on textarea "Стоимость 1 пары синхронных кит переводчиков (2 переводчика): 8 333 руб/час Сто…" at bounding box center [570, 424] width 574 height 34
click at [556, 434] on textarea "Стоимость 1 пары синхронных кит переводчиков (2 переводчика): 8 333 руб/час, ми…" at bounding box center [570, 424] width 574 height 34
drag, startPoint x: 531, startPoint y: 422, endPoint x: 729, endPoint y: 418, distance: 198.3
click at [729, 418] on textarea "Стоимость 1 пары синхронных кит переводчиков (2 переводчика): 8 333 руб/час, ми…" at bounding box center [570, 424] width 574 height 34
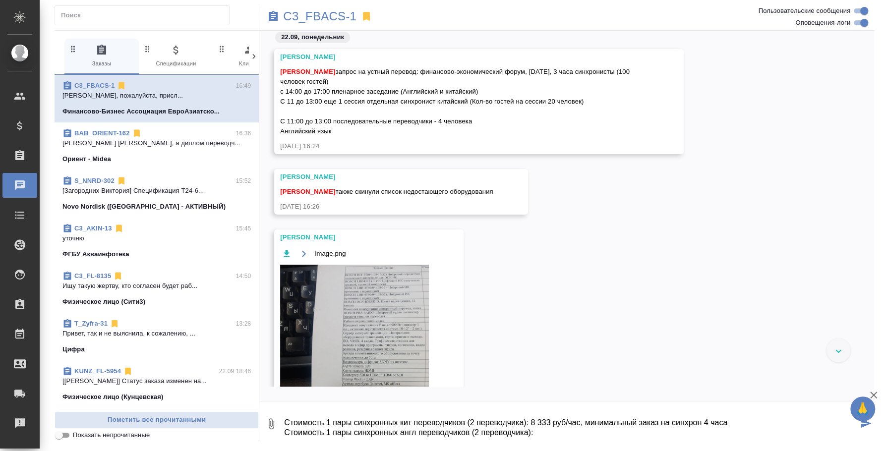
click at [550, 432] on textarea "Стоимость 1 пары синхронных кит переводчиков (2 переводчика): 8 333 руб/час, ми…" at bounding box center [570, 424] width 574 height 34
paste textarea "8 333 руб/час, минимальный заказ на синхрон 4 часа"
click at [582, 422] on textarea "Стоимость 1 пары синхронных кит переводчиков (2 переводчика): 8 333 руб/час, ми…" at bounding box center [570, 424] width 574 height 34
drag, startPoint x: 556, startPoint y: 434, endPoint x: 533, endPoint y: 433, distance: 22.8
click at [533, 433] on textarea "Стоимость 1 пары синхронных кит переводчиков (2 переводчика): 8 333 руб/час без…" at bounding box center [570, 424] width 574 height 34
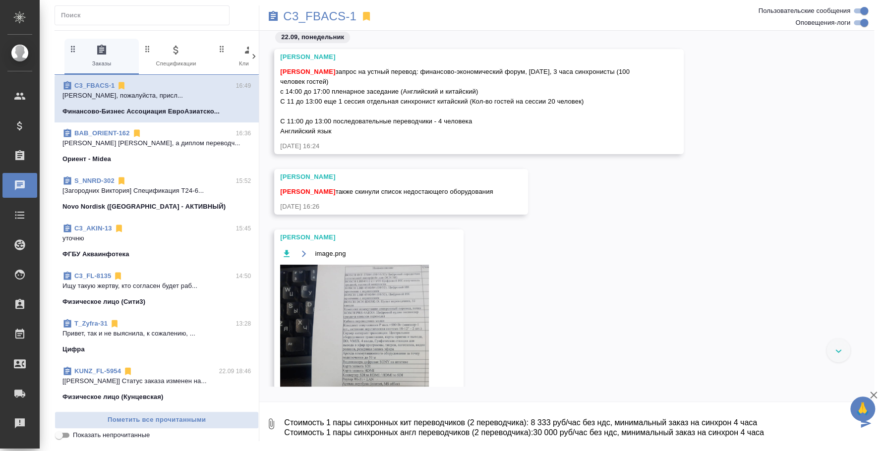
click at [768, 431] on textarea "Стоимость 1 пары синхронных кит переводчиков (2 переводчика): 8 333 руб/час без…" at bounding box center [570, 424] width 574 height 34
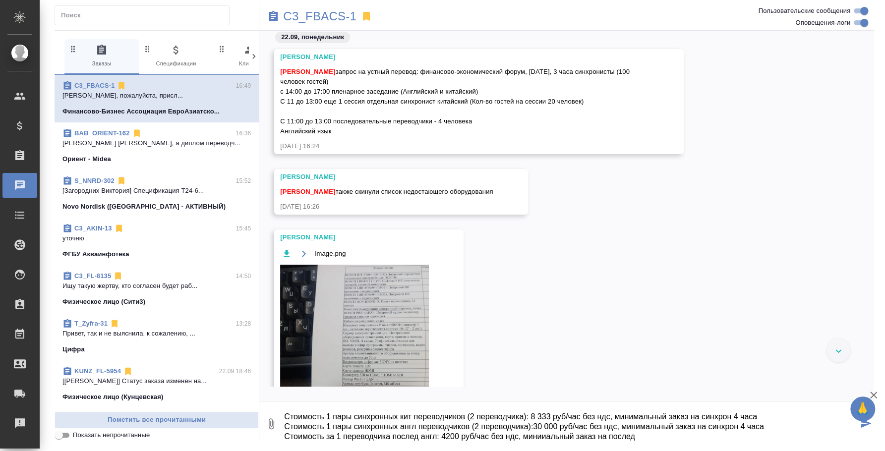
click at [543, 435] on textarea "Стоимость 1 пары синхронных кит переводчиков (2 переводчика): 8 333 руб/час без…" at bounding box center [570, 424] width 574 height 34
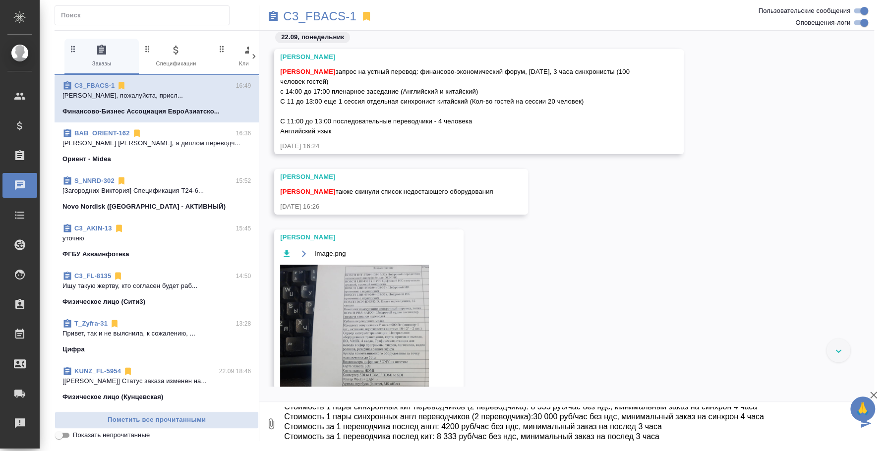
scroll to position [26, 0]
type textarea "Стоимость 1 пары синхронных кит переводчиков (2 переводчика): 8 333 руб/час без…"
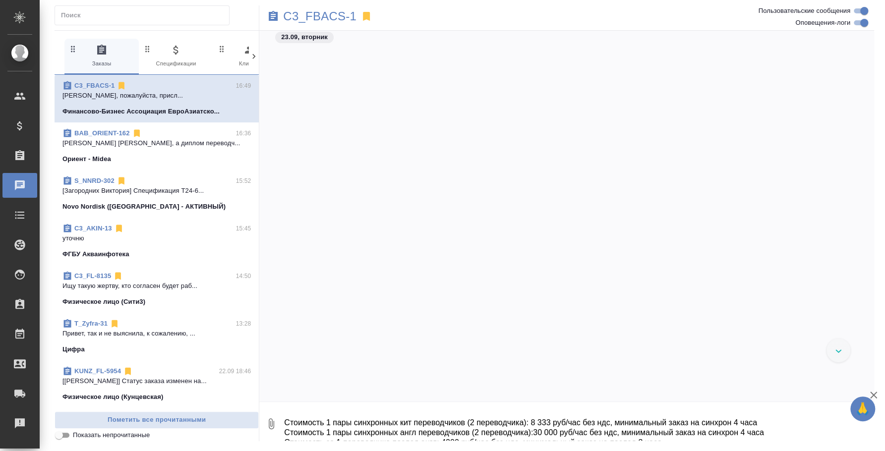
scroll to position [2666, 0]
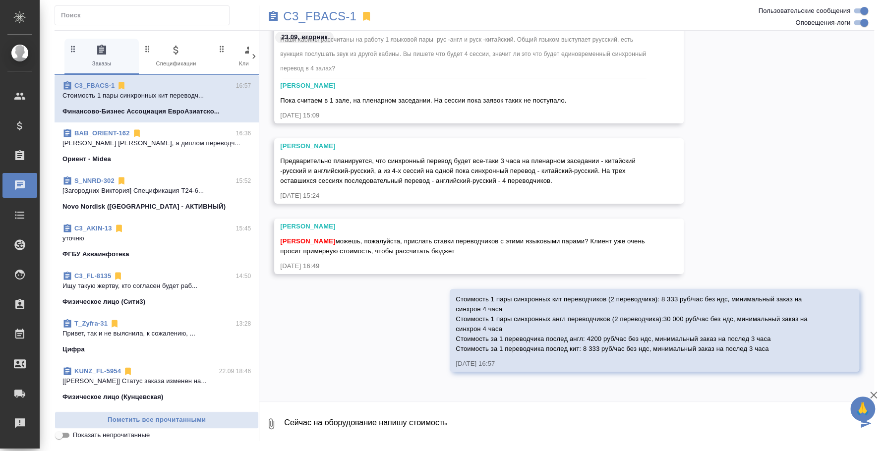
type textarea "Сейчас на оборудование напишу стоимость"
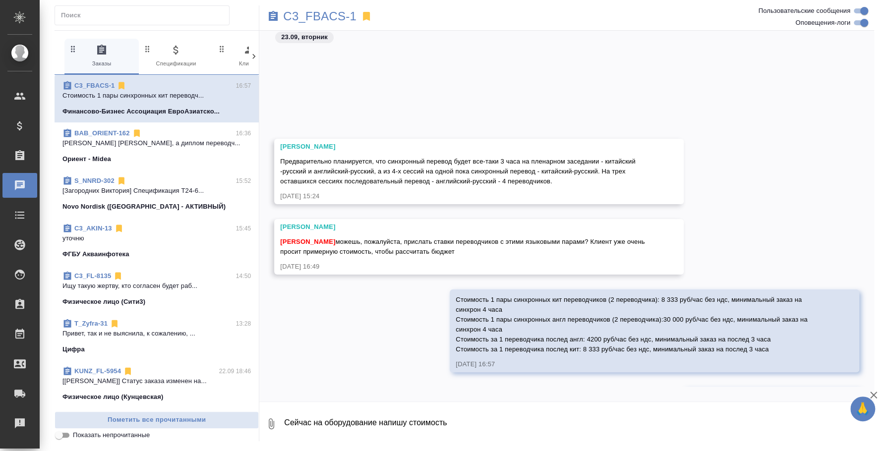
scroll to position [2714, 0]
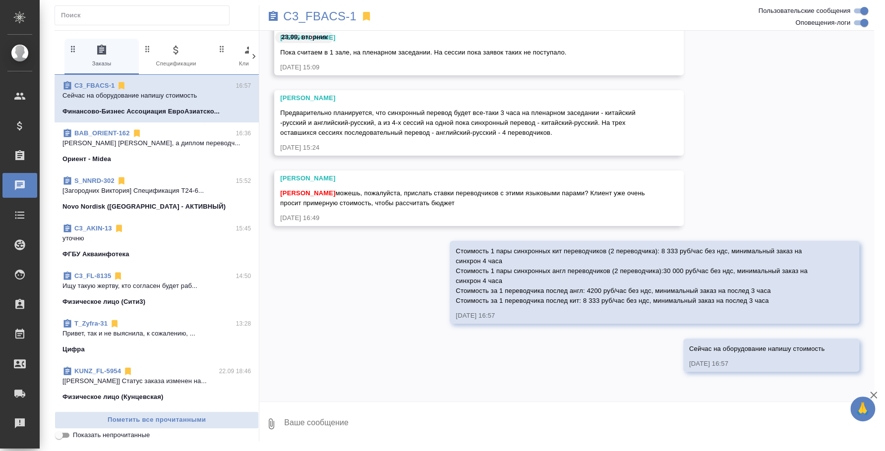
click at [332, 424] on textarea at bounding box center [578, 424] width 591 height 34
paste textarea "Смета подготовлена по [GEOGRAPHIC_DATA]. Смета составлена на синхронный перевод…"
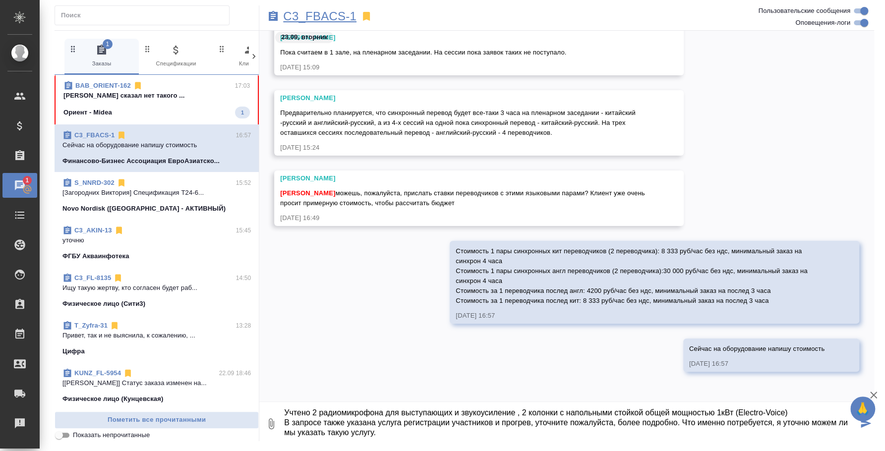
click at [296, 20] on p "C3_FBACS-1" at bounding box center [319, 16] width 73 height 10
click at [274, 426] on icon "button" at bounding box center [271, 424] width 12 height 12
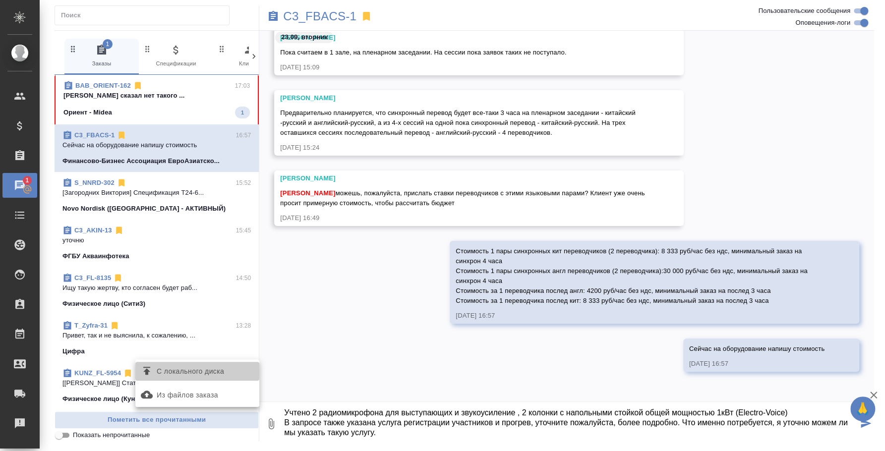
click at [226, 371] on span "С локального диска" at bounding box center [197, 371] width 116 height 13
click at [0, 0] on input "С локального диска" at bounding box center [0, 0] width 0 height 0
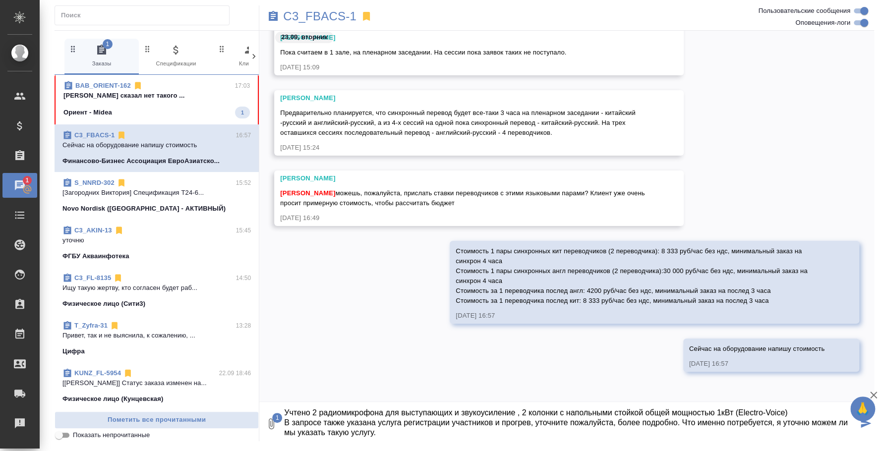
click at [388, 422] on textarea "Смета подготовлена по [GEOGRAPHIC_DATA]. Смета составлена на синхронный перевод…" at bounding box center [570, 424] width 574 height 34
type textarea "Смета подготовлена по Москве. Смета составлена на синхронный перевод на 100 слу…"
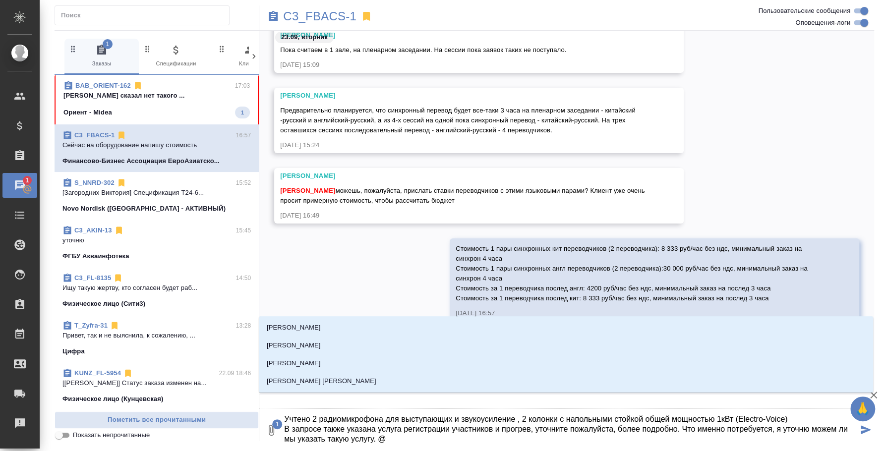
type textarea "Смета подготовлена по Москве. Смета составлена на синхронный перевод на 100 слу…"
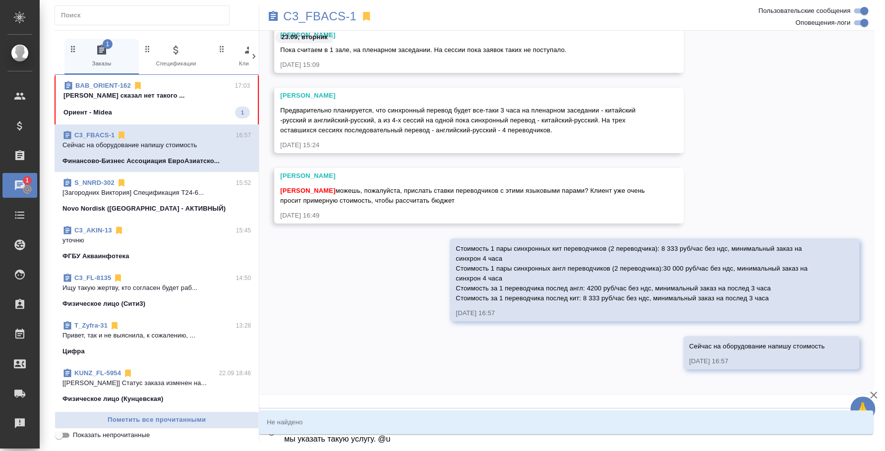
type input "u"
type textarea "Смета подготовлена по Москве. Смета составлена на синхронный перевод на 100 слу…"
type input "u'f"
type textarea "Смета подготовлена по Москве. Смета составлена на синхронный перевод на 100 слу…"
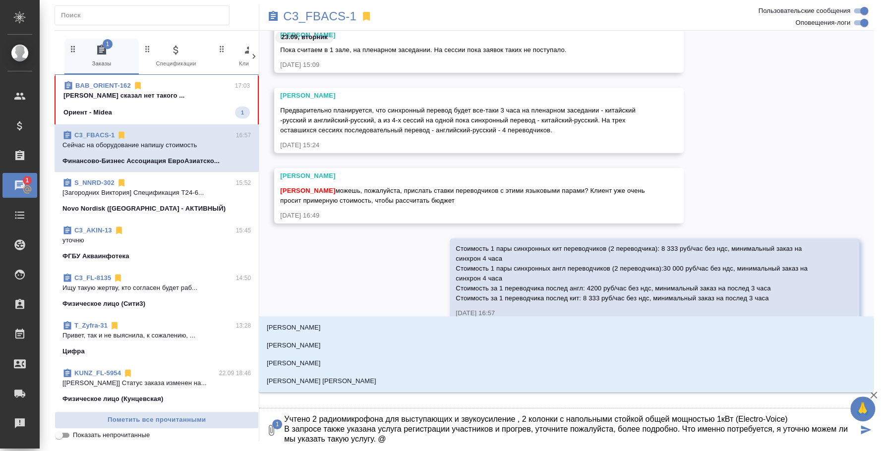
type textarea "Смета подготовлена по Москве. Смета составлена на синхронный перевод на 100 слу…"
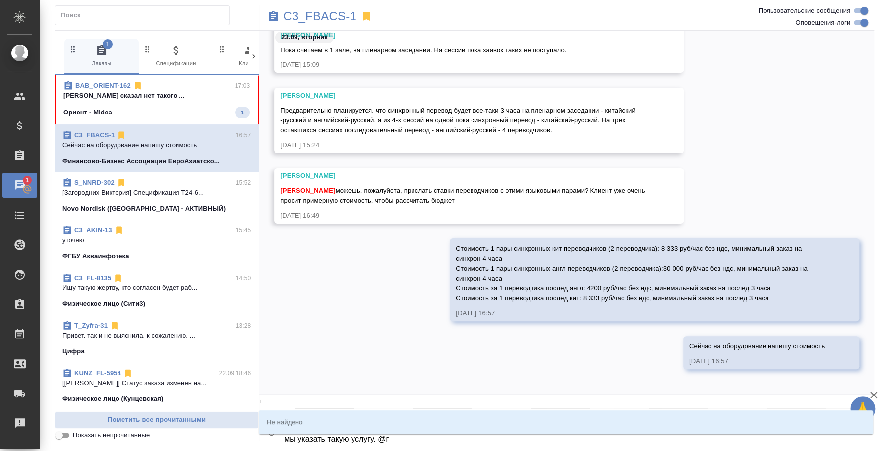
type input "г"
type textarea "Смета подготовлена по Москве. Смета составлена на синхронный перевод на 100 слу…"
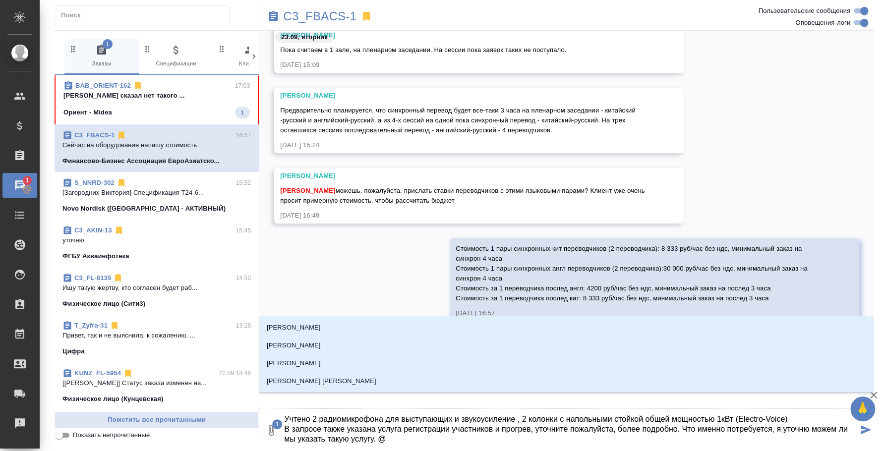
type textarea "Смета подготовлена по Москве. Смета составлена на синхронный перевод на 100 слу…"
type input "u"
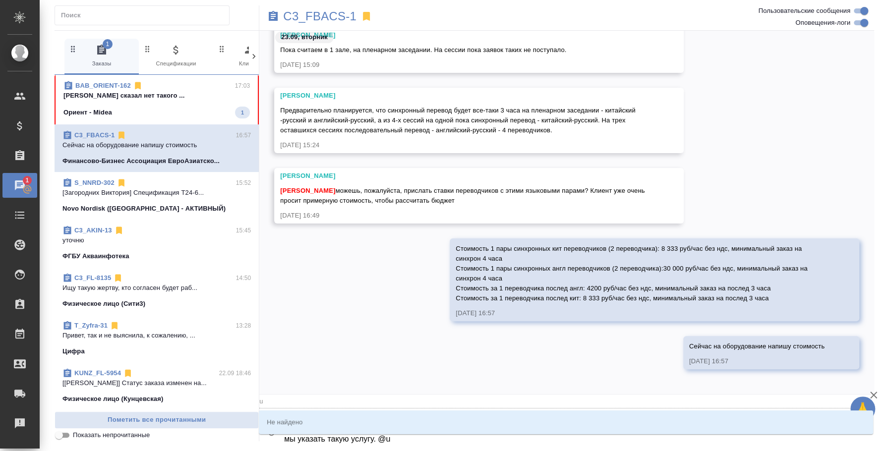
type textarea "Смета подготовлена по Москве. Смета составлена на синхронный перевод на 100 слу…"
type input "uf"
type textarea "Смета подготовлена по Москве. Смета составлена на синхронный перевод на 100 слу…"
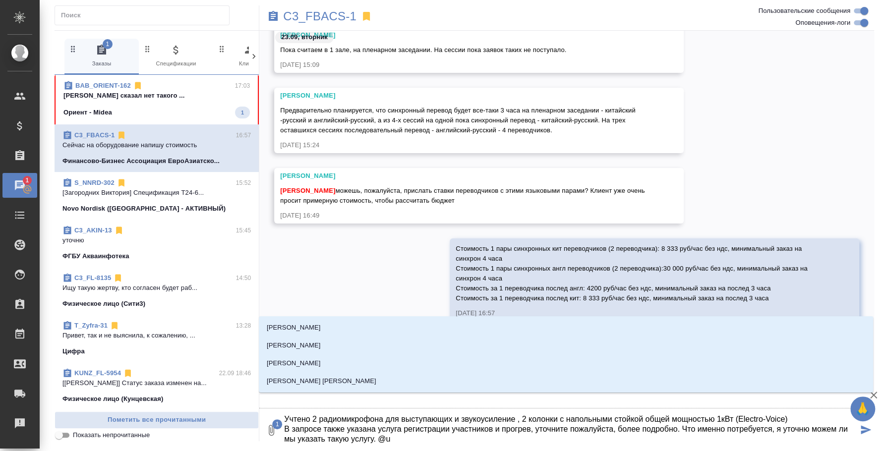
type textarea "Смета подготовлена по Москве. Смета составлена на синхронный перевод на 100 слу…"
type input "u'f"
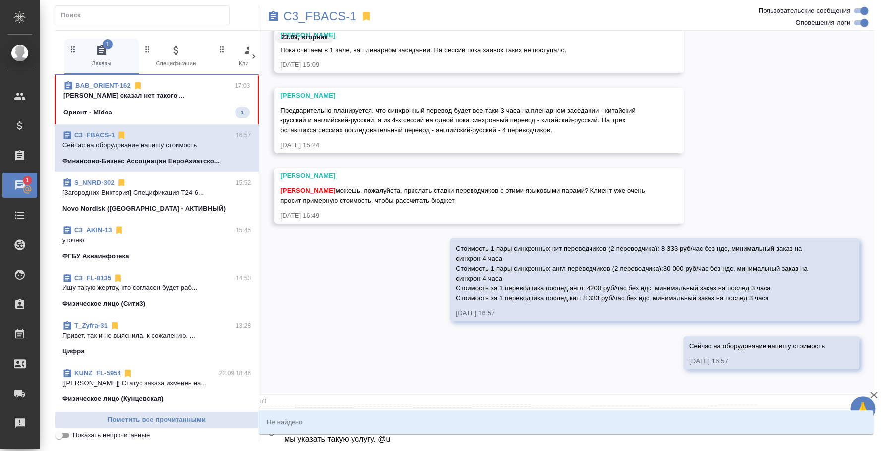
type textarea "Смета подготовлена по Москве. Смета составлена на синхронный перевод на 100 слу…"
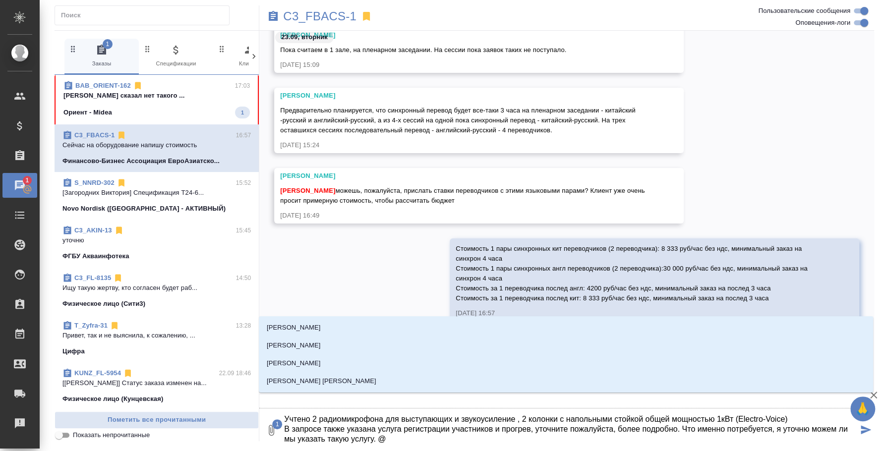
type textarea "Смета подготовлена по Москве. Смета составлена на синхронный перевод на 100 слу…"
type input "г"
type textarea "Смета подготовлена по Москве. Смета составлена на синхронный перевод на 100 слу…"
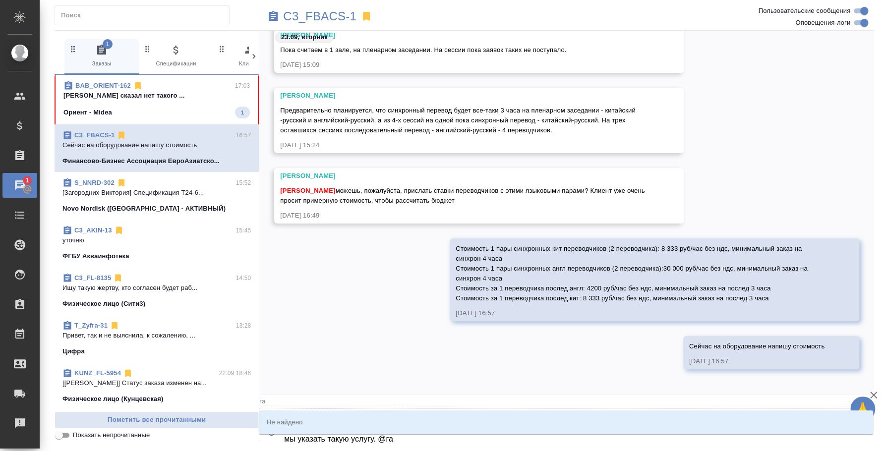
type input "га"
type textarea "Смета подготовлена по Москве. Смета составлена на синхронный перевод на 100 слу…"
type input "г"
type textarea "Смета подготовлена по Москве. Смета составлена на синхронный перевод на 100 слу…"
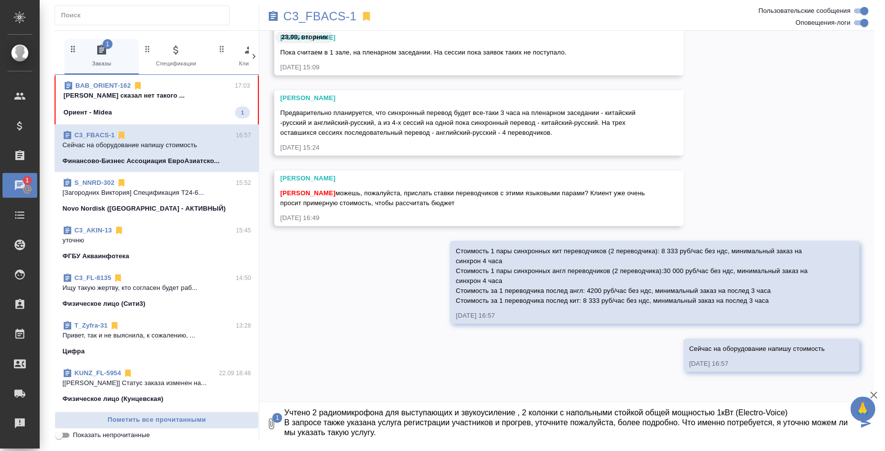
type textarea "Смета подготовлена по Москве. Смета составлена на синхронный перевод на 100 слу…"
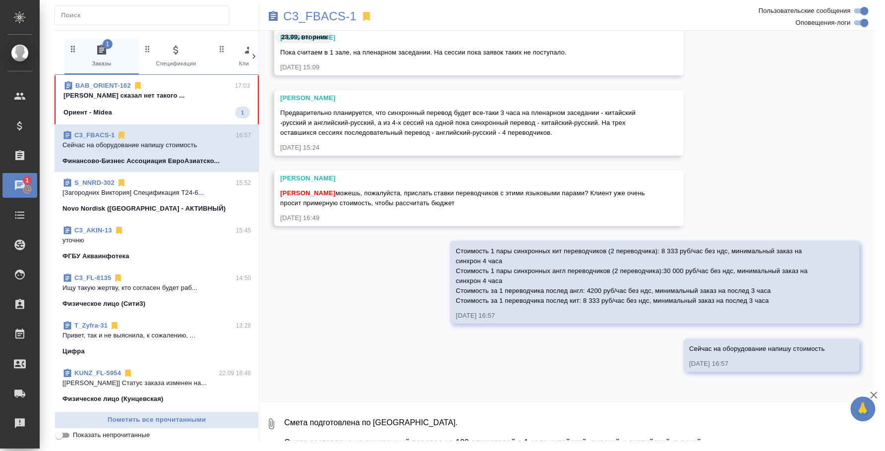
scroll to position [2855, 0]
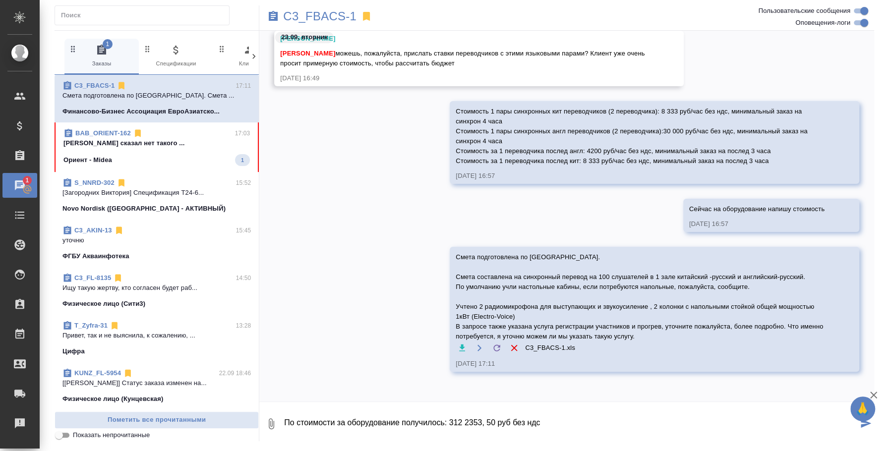
type textarea "По стоимости за оборудование получилось: 312 2353, 50 руб без ндс"
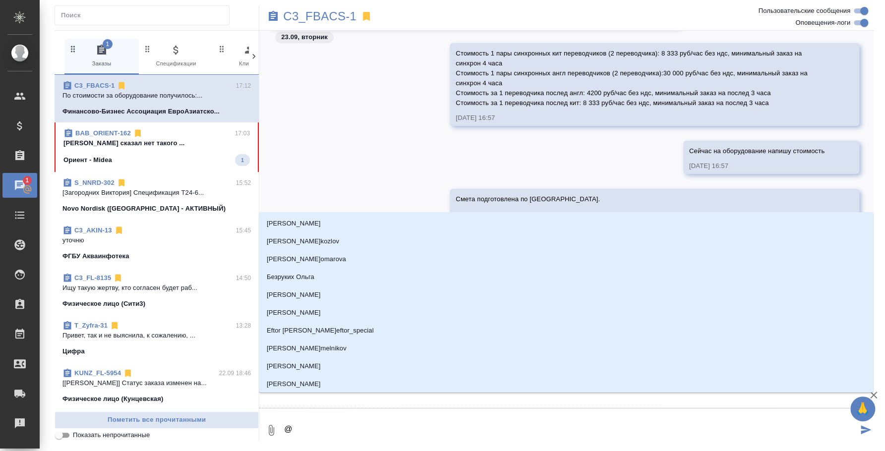
type textarea "@y"
type input "y"
type textarea "@"
type textarea "@г"
type input "г"
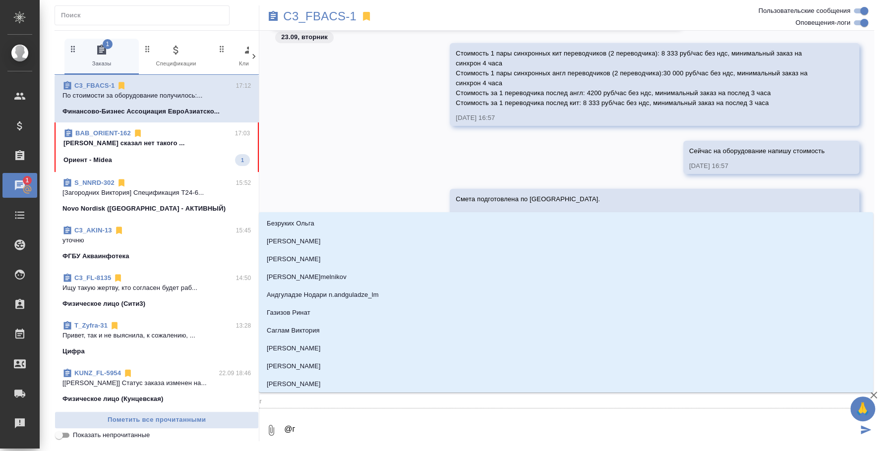
type textarea "@га"
type input "га"
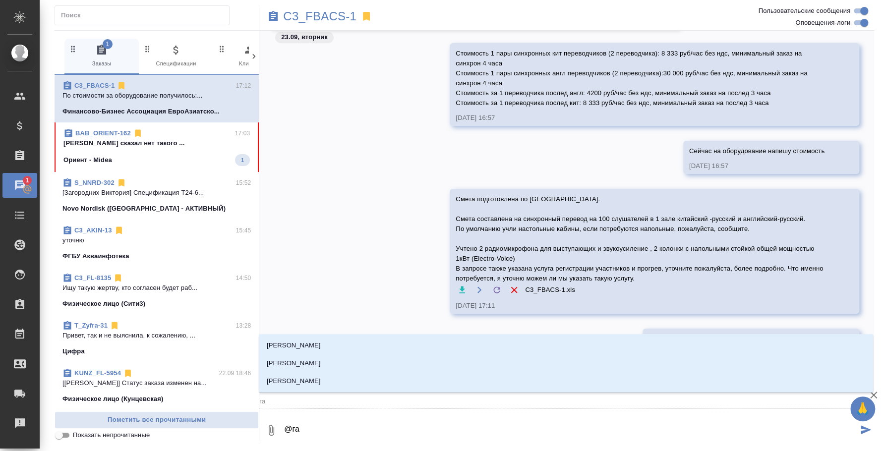
type textarea "@гал"
type input "гал"
type textarea "@гали"
type input "гали"
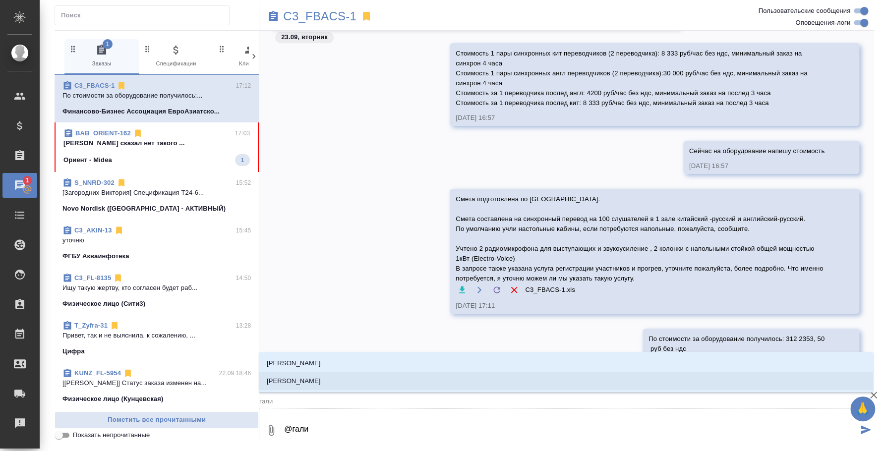
click at [389, 375] on li "Галишева Мария" at bounding box center [566, 381] width 614 height 18
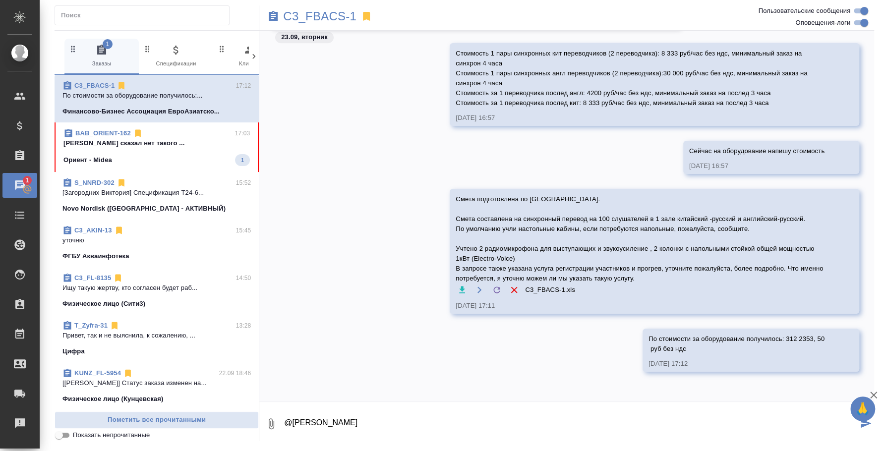
type textarea "@Галишева Мария"
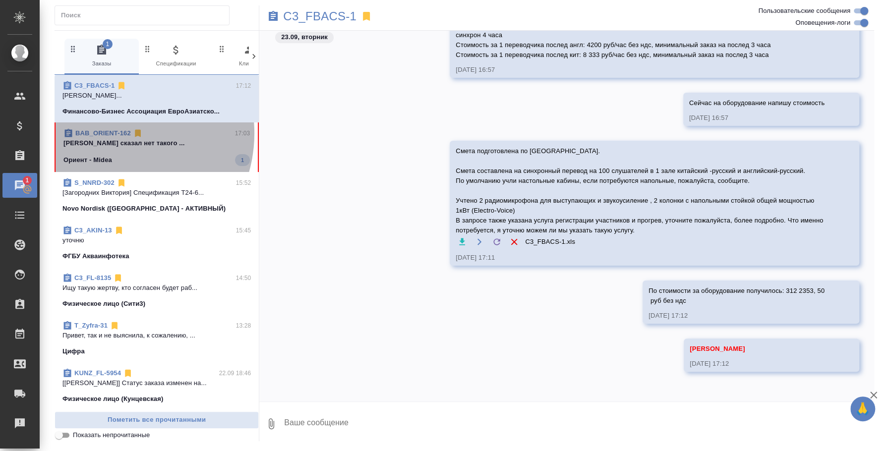
click at [112, 133] on link "BAB_ORIENT-162" at bounding box center [103, 132] width 56 height 7
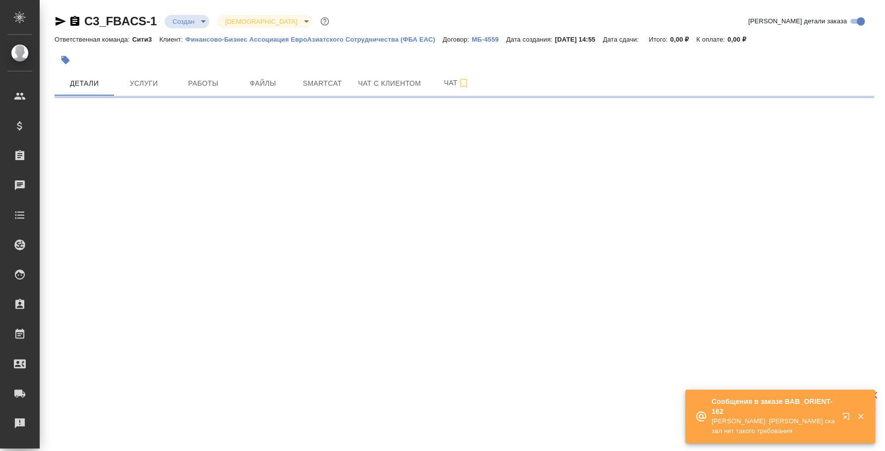
select select "RU"
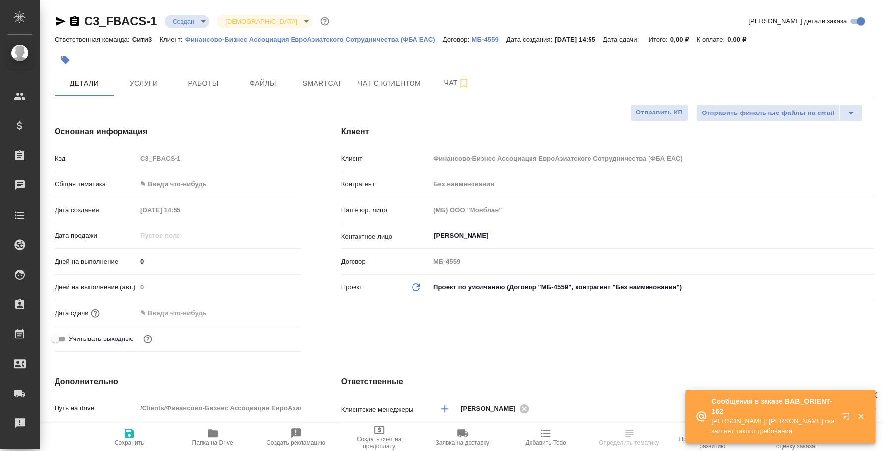
type textarea "x"
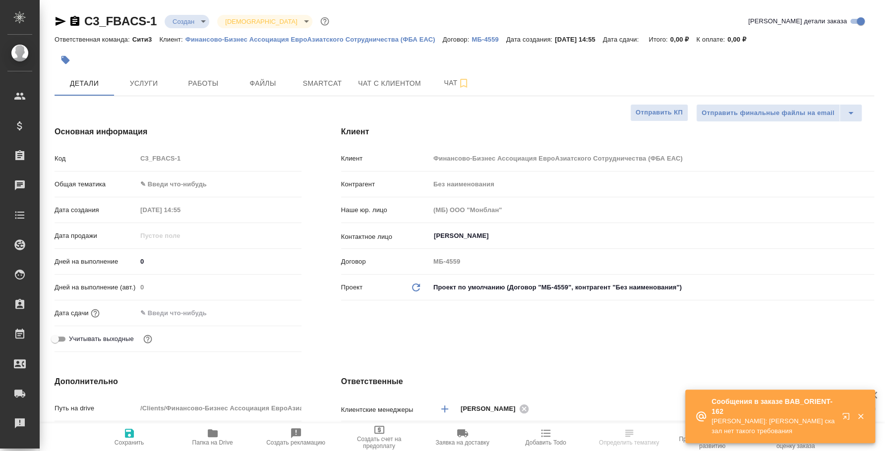
type textarea "x"
click at [73, 21] on icon "button" at bounding box center [75, 21] width 12 height 12
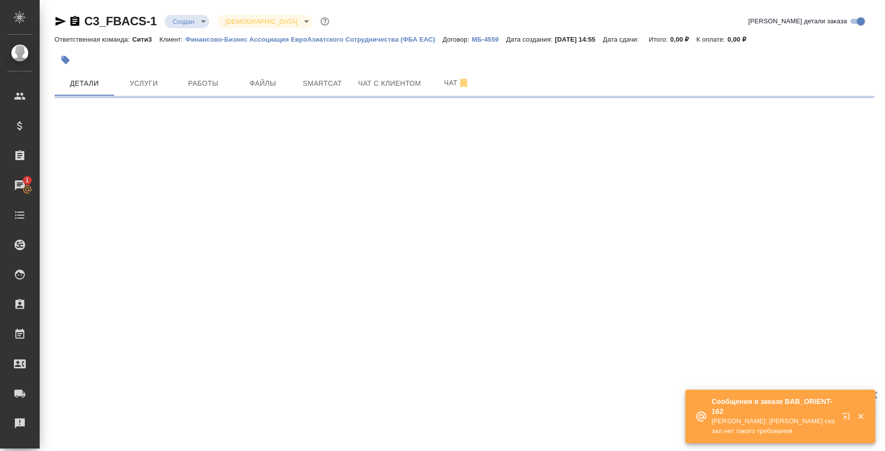
select select "RU"
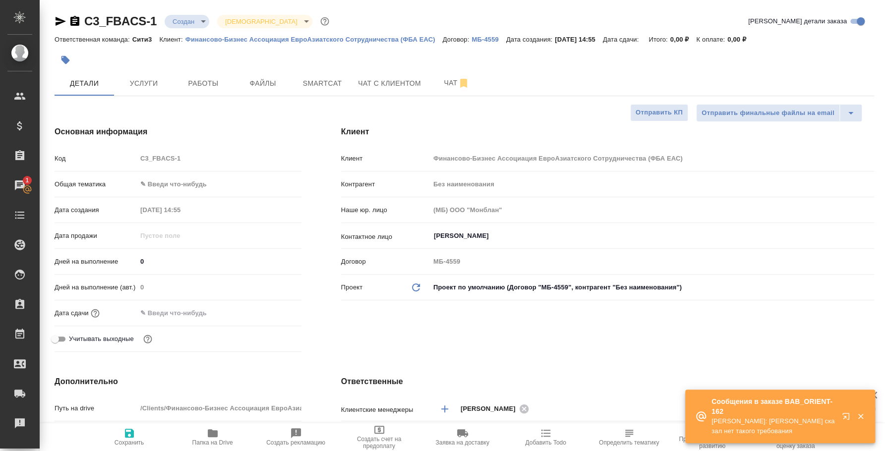
type textarea "x"
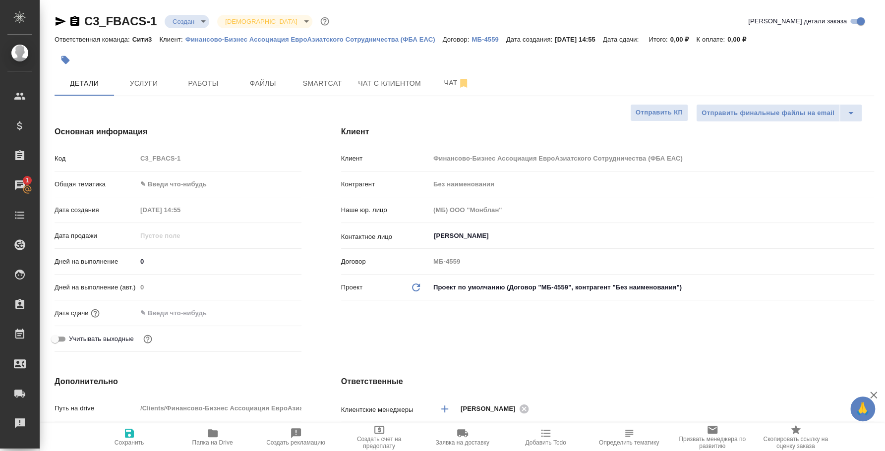
type textarea "x"
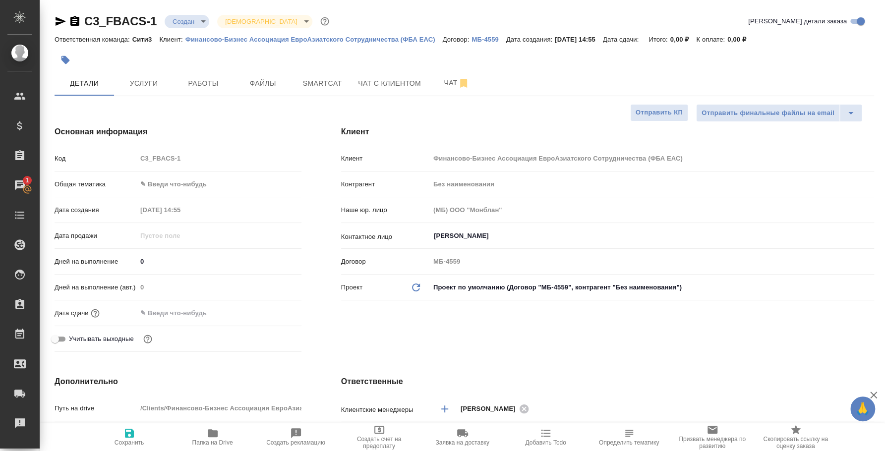
type textarea "x"
click at [441, 79] on span "Чат" at bounding box center [457, 83] width 48 height 12
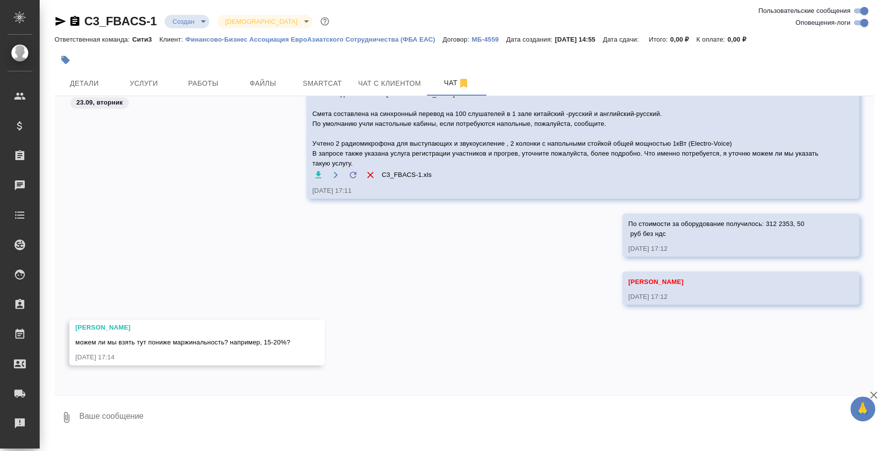
scroll to position [3222, 0]
click at [252, 419] on textarea at bounding box center [476, 417] width 796 height 34
type textarea "Они озвучивали свой бюджет?"
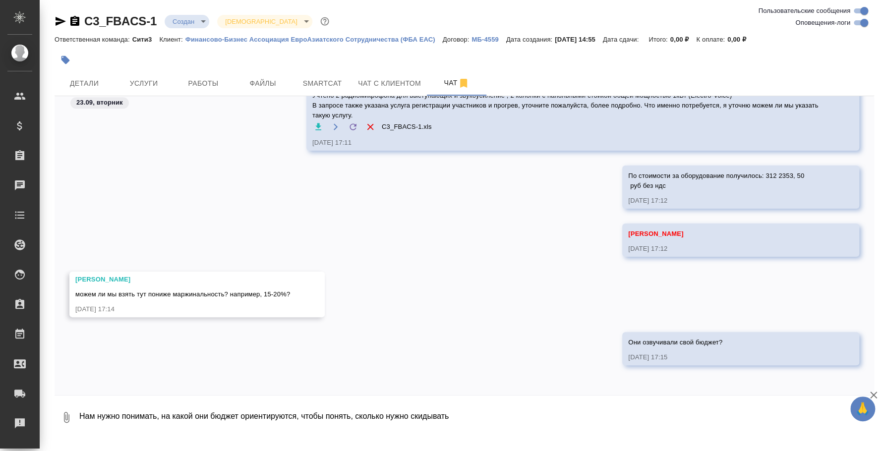
type textarea "Нам нужно понимать, на какой они бюджет ориентируются, чтобы понять, сколько ну…"
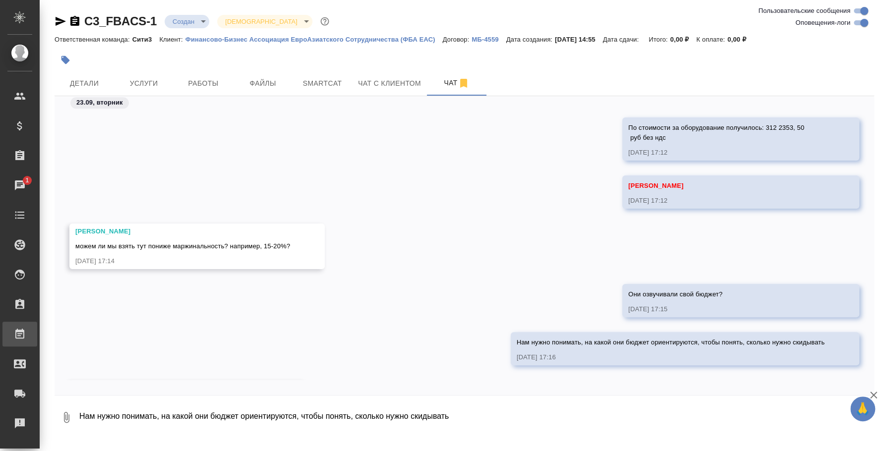
scroll to position [3378, 0]
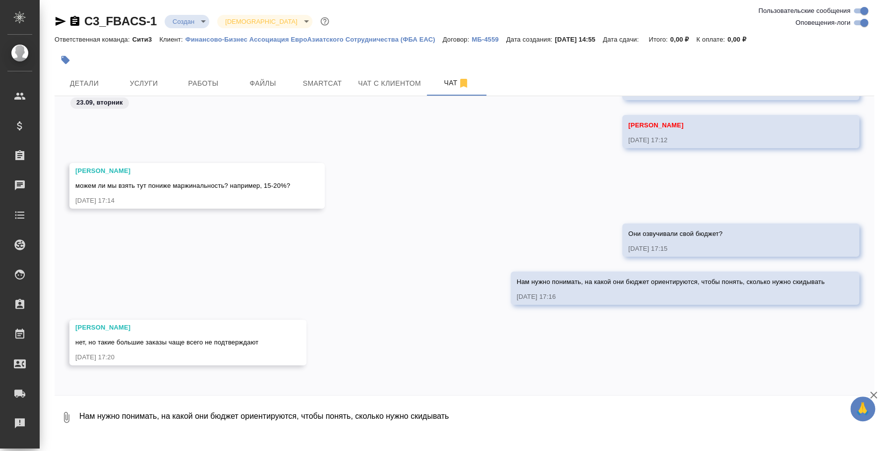
click at [210, 427] on textarea "Нам нужно понимать, на какой они бюджет ориентируются, чтобы понять, сколько ну…" at bounding box center [476, 417] width 796 height 34
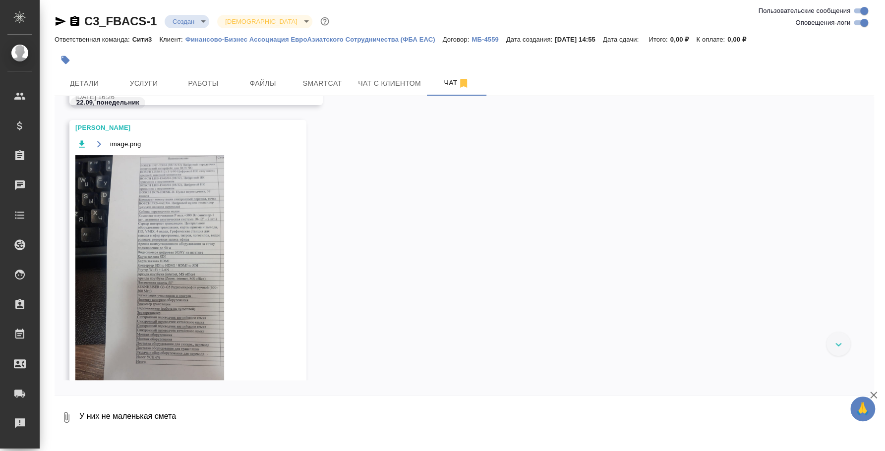
scroll to position [248, 0]
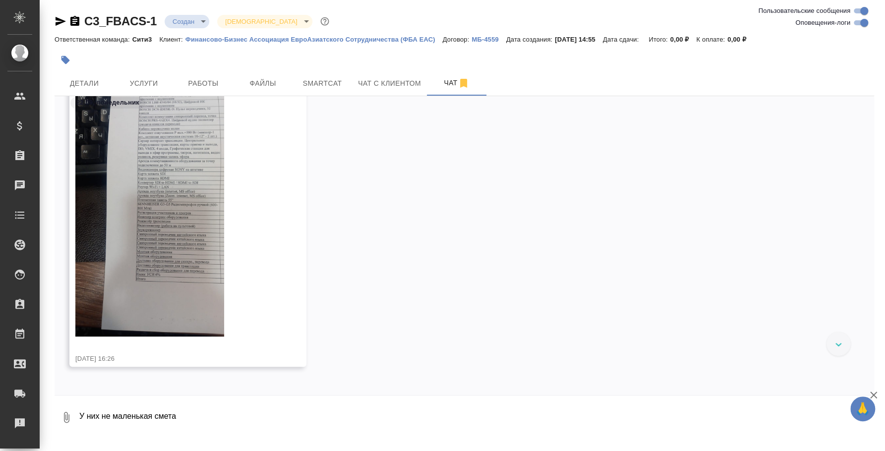
type textarea "У них не маленькая смета"
click at [189, 232] on img at bounding box center [149, 204] width 149 height 264
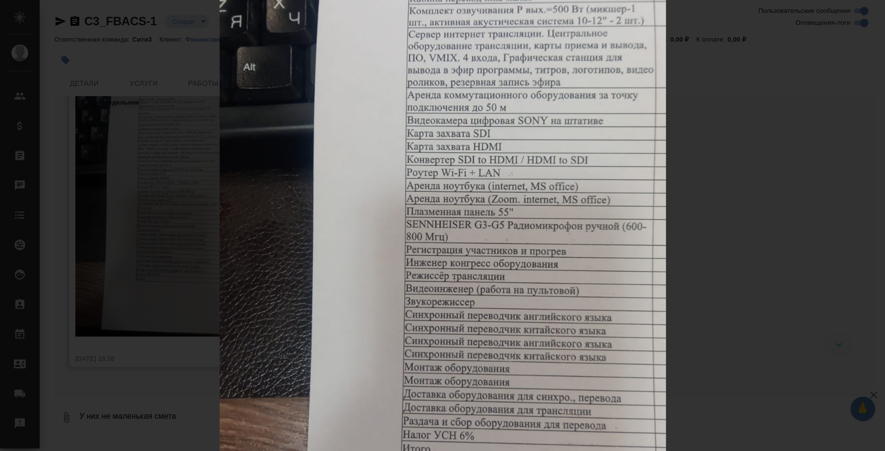
click at [758, 253] on div "image.png 1 of 1" at bounding box center [442, 225] width 885 height 451
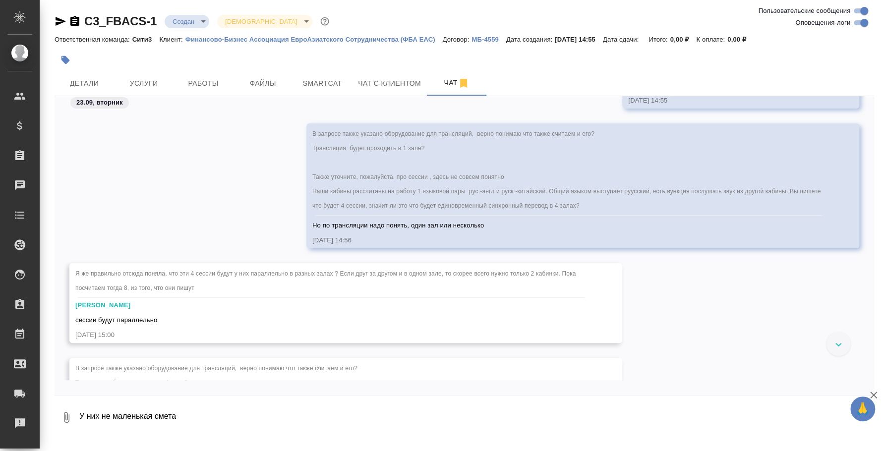
scroll to position [2292, 0]
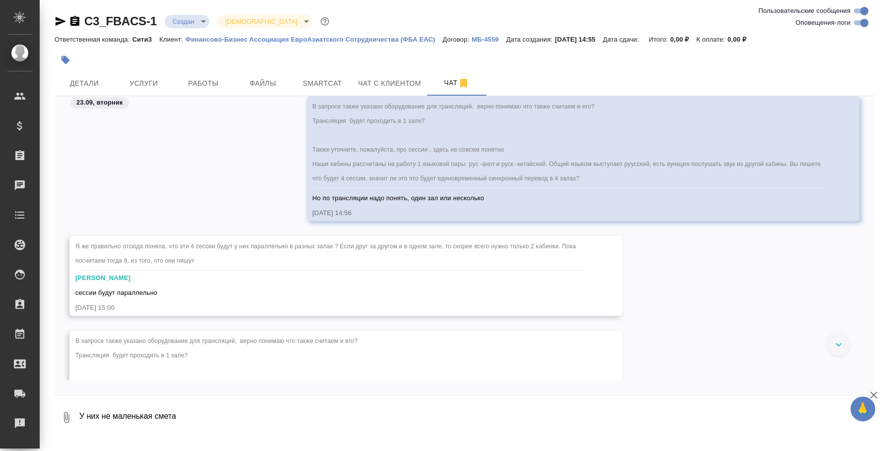
click at [66, 19] on icon "button" at bounding box center [61, 21] width 12 height 12
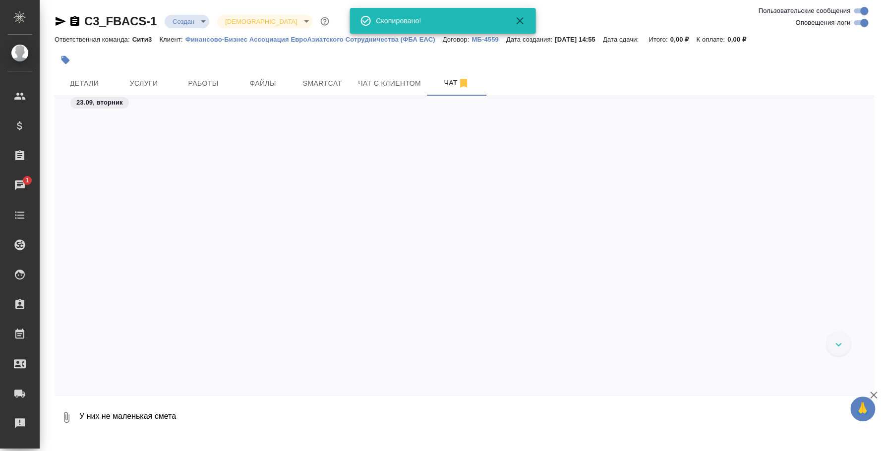
scroll to position [3246, 0]
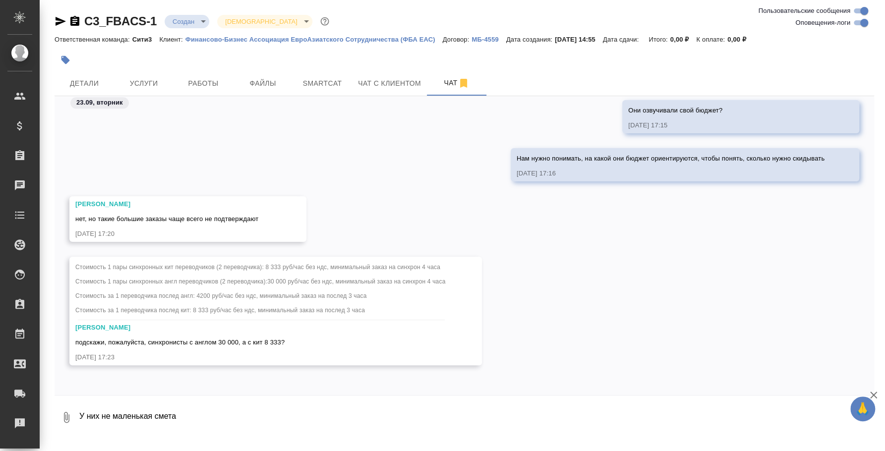
drag, startPoint x: 268, startPoint y: 414, endPoint x: 81, endPoint y: 393, distance: 188.5
click at [81, 393] on div "23.09, [DATE] По стоимости за оборудование получилось: 312 2353, 50 руб без ндс…" at bounding box center [464, 265] width 819 height 339
click at [134, 295] on button "Закрепить сообщение" at bounding box center [129, 302] width 109 height 19
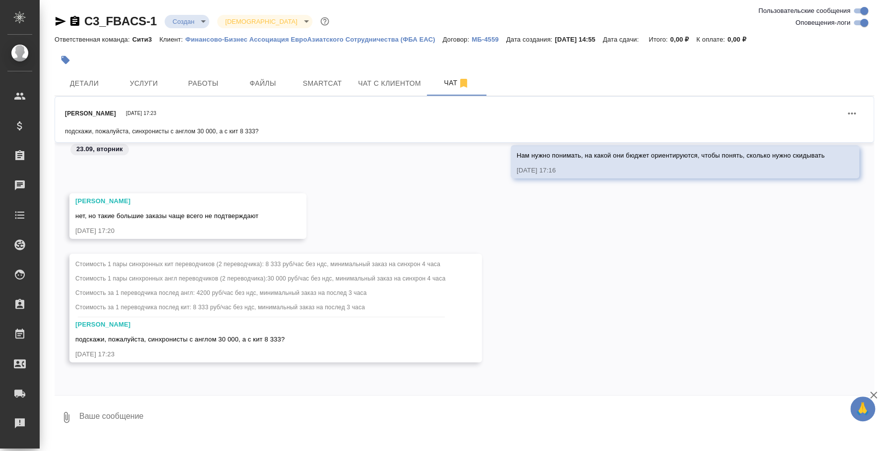
scroll to position [3295, 0]
click at [565, 268] on div "Стоимость 1 пары синхронных кит переводчиков (2 переводчика): 8 333 руб/час без…" at bounding box center [464, 315] width 819 height 123
click at [162, 294] on button "Открепить сообщение" at bounding box center [129, 299] width 109 height 19
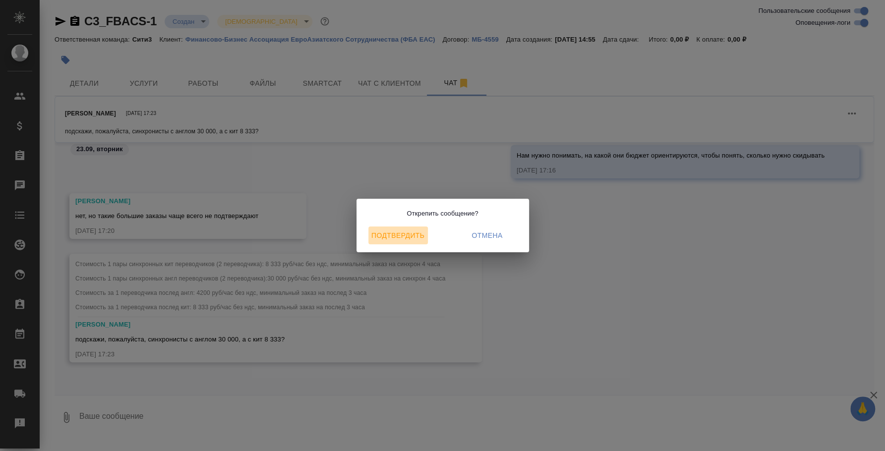
click at [422, 235] on span "Подтвердить" at bounding box center [398, 235] width 52 height 12
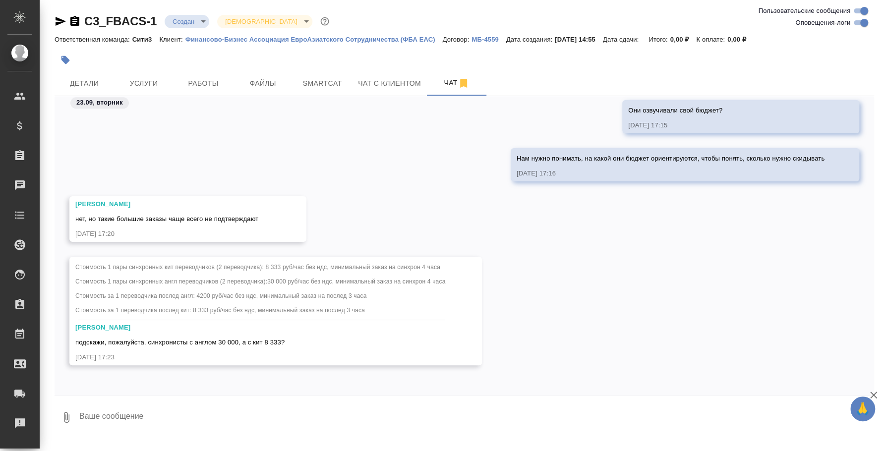
scroll to position [3246, 0]
click at [169, 280] on button "Ответить на сообщение" at bounding box center [129, 283] width 109 height 19
click at [223, 419] on textarea at bounding box center [476, 424] width 796 height 34
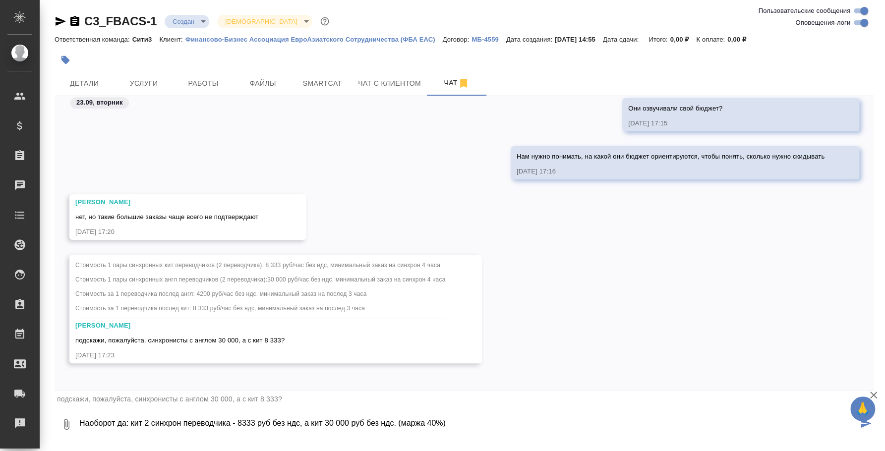
type textarea "Наоборот да: кит 2 синхрон переводчика - 8333 руб без ндс, а кит 30 000 руб без…"
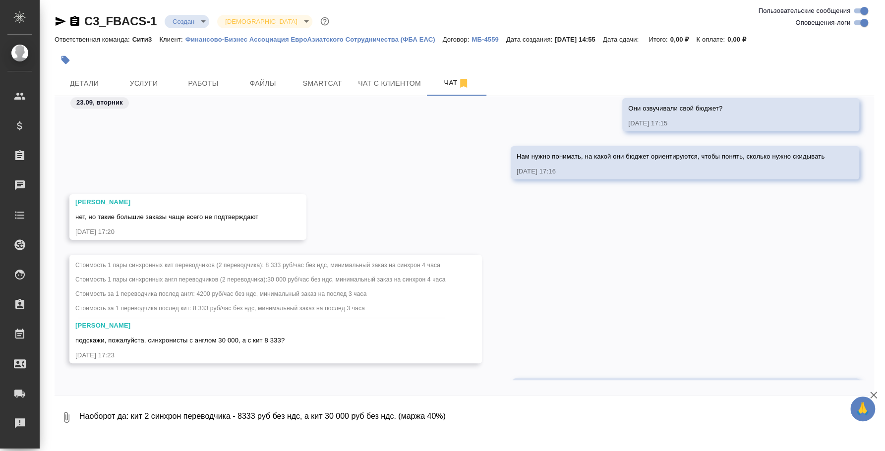
scroll to position [3314, 0]
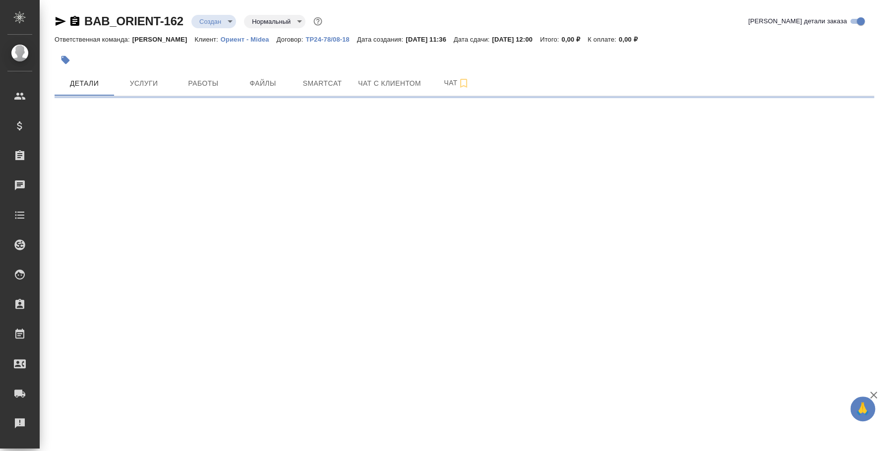
select select "RU"
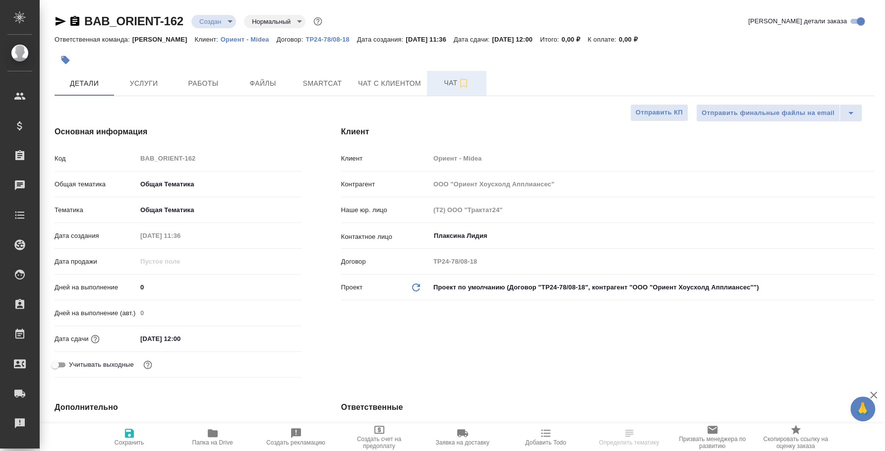
type textarea "x"
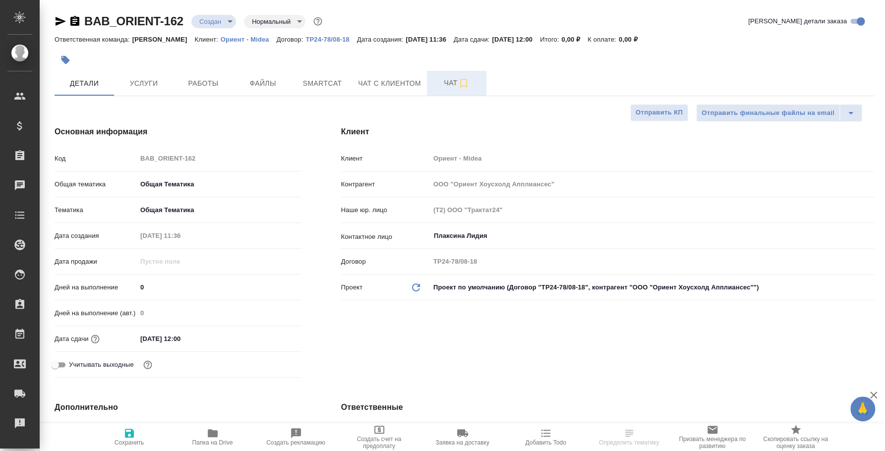
type textarea "x"
click at [457, 80] on span "Чат" at bounding box center [457, 83] width 48 height 12
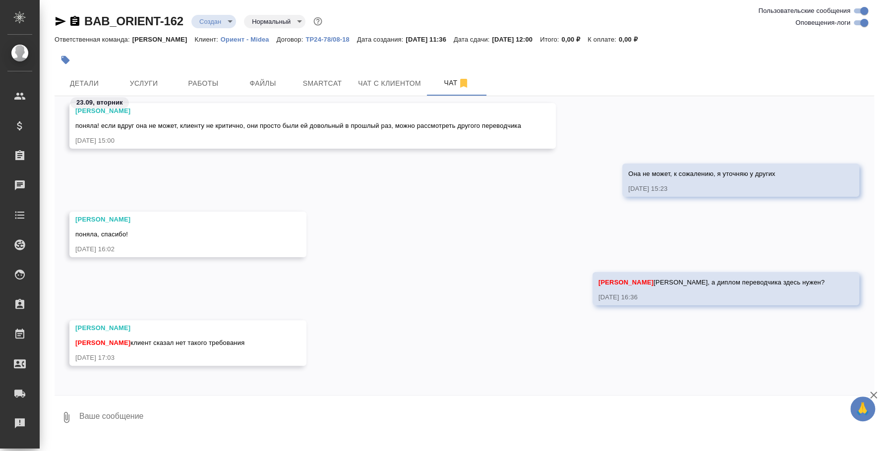
scroll to position [541, 0]
click at [343, 417] on textarea at bounding box center [476, 417] width 796 height 34
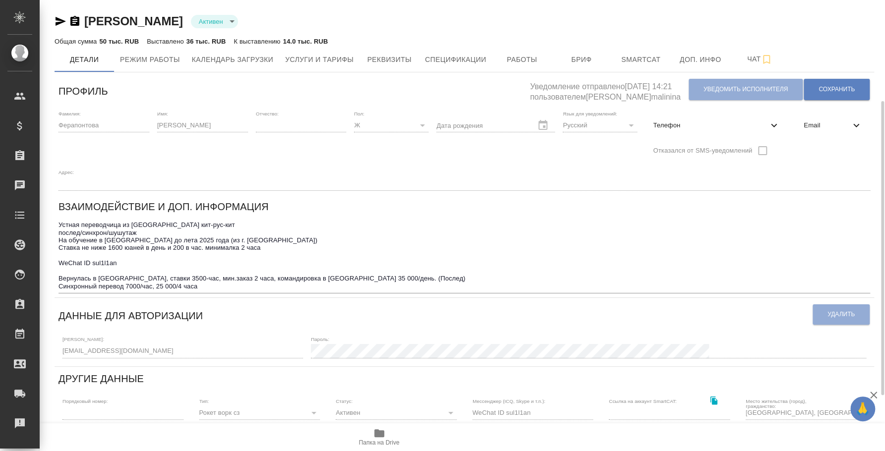
scroll to position [240, 0]
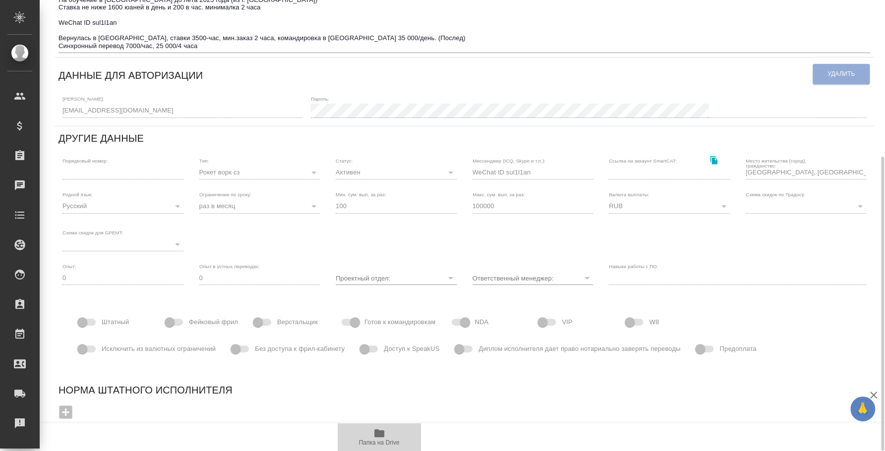
click at [380, 444] on span "Папка на Drive" at bounding box center [379, 442] width 41 height 7
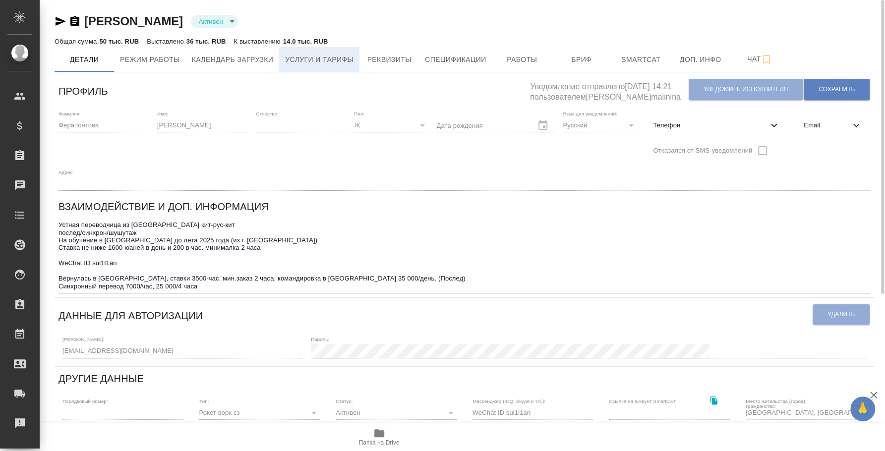
click at [334, 60] on span "Услуги и тарифы" at bounding box center [319, 60] width 68 height 12
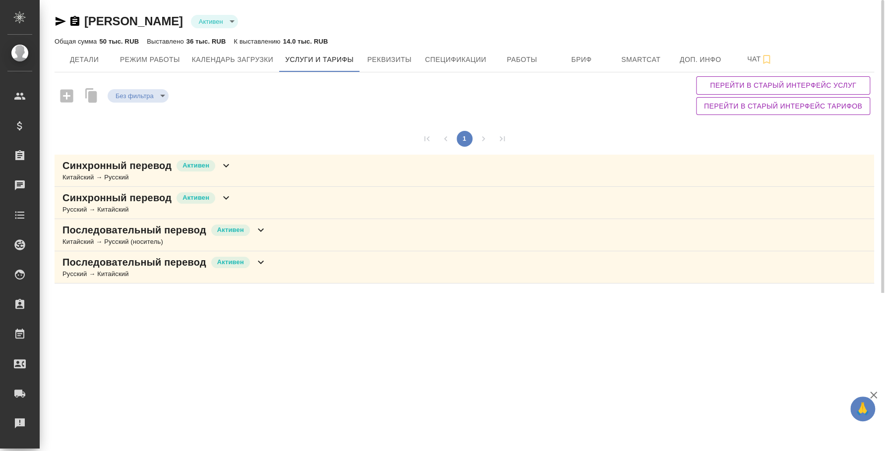
click at [320, 243] on div "Последовательный перевод Активен Китайский → Русский (носитель)" at bounding box center [464, 235] width 819 height 32
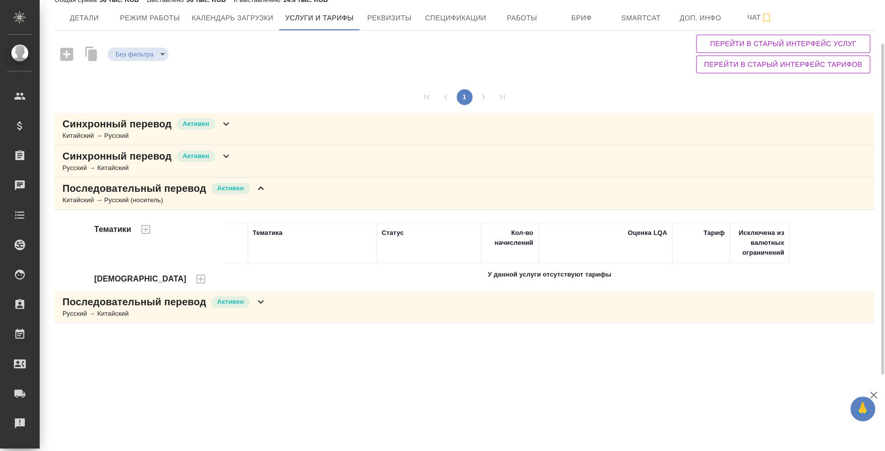
click at [442, 303] on div "Последовательный перевод Активен Русский → Китайский" at bounding box center [464, 307] width 819 height 32
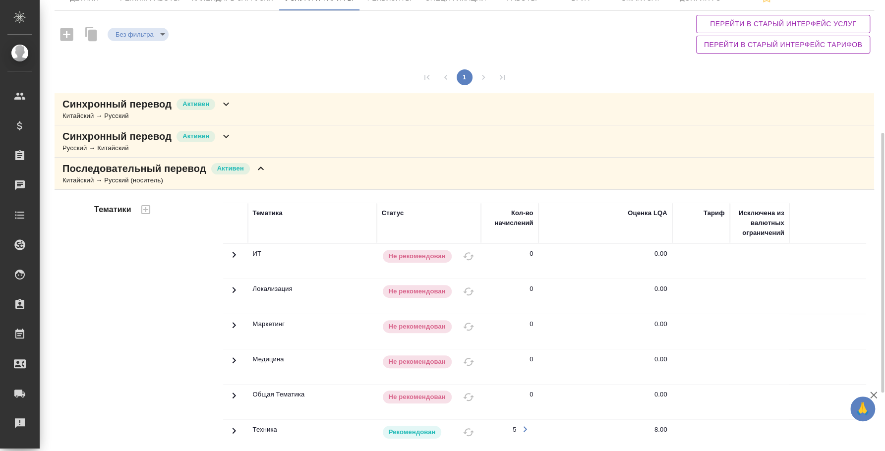
scroll to position [309, 0]
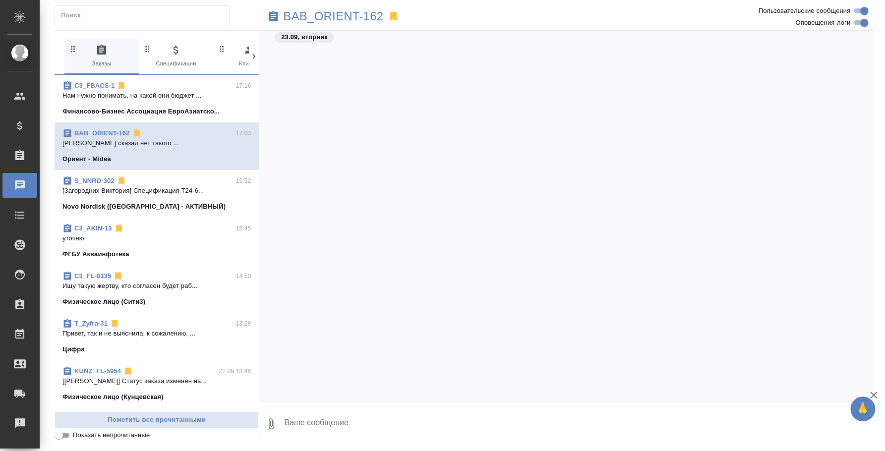
scroll to position [535, 0]
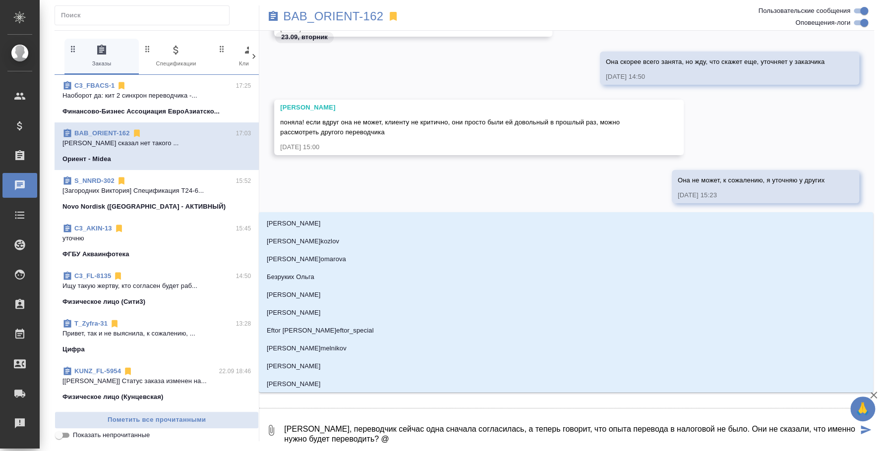
type textarea "[PERSON_NAME], переводчик сейчас одна сначала согласилась, а теперь говорит, чт…"
type input "b"
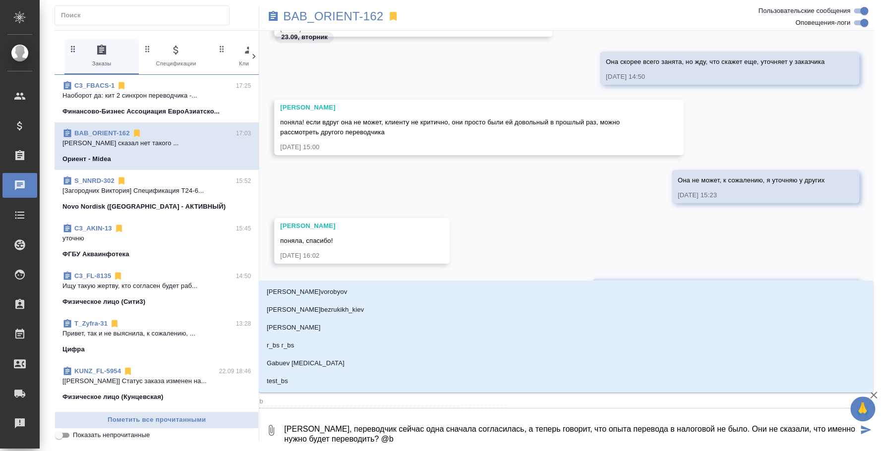
type textarea "[PERSON_NAME], переводчик сейчас одна сначала согласилась, а теперь говорит, чт…"
type input "b'k"
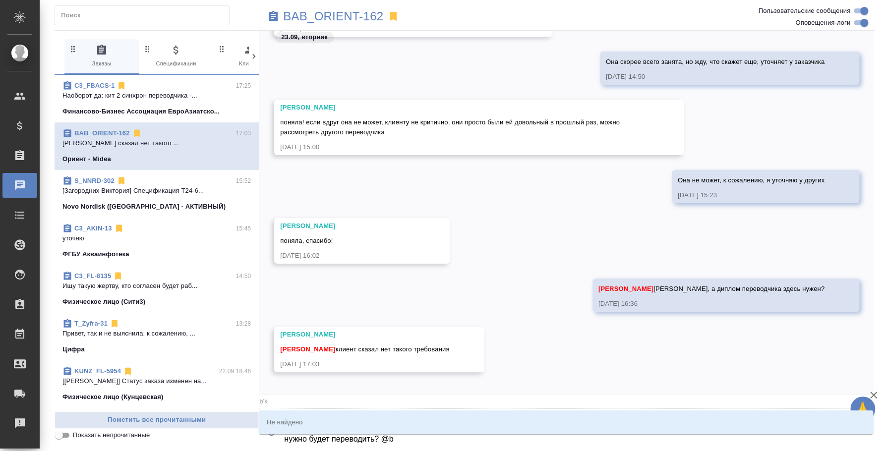
type textarea "[PERSON_NAME], переводчик сейчас одна сначала согласилась, а теперь говорит, чт…"
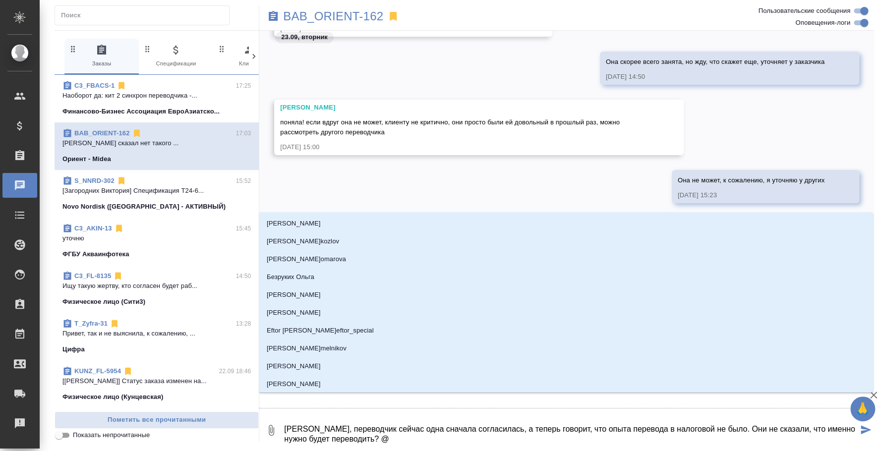
type textarea "[PERSON_NAME], переводчик сейчас одна сначала согласилась, а теперь говорит, чт…"
type input "и"
type textarea "[PERSON_NAME], переводчик сейчас одна сначала согласилась, а теперь говорит, чт…"
type input "ил"
type textarea "[PERSON_NAME], переводчик сейчас одна сначала согласилась, а теперь говорит, чт…"
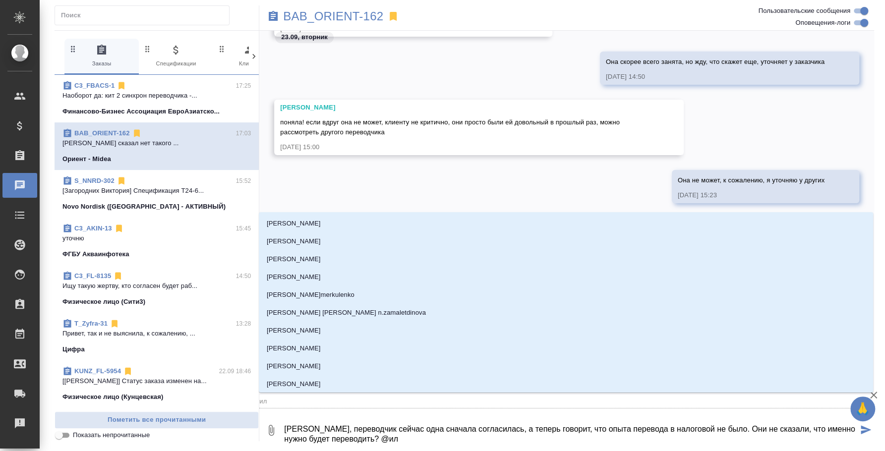
type input "иль"
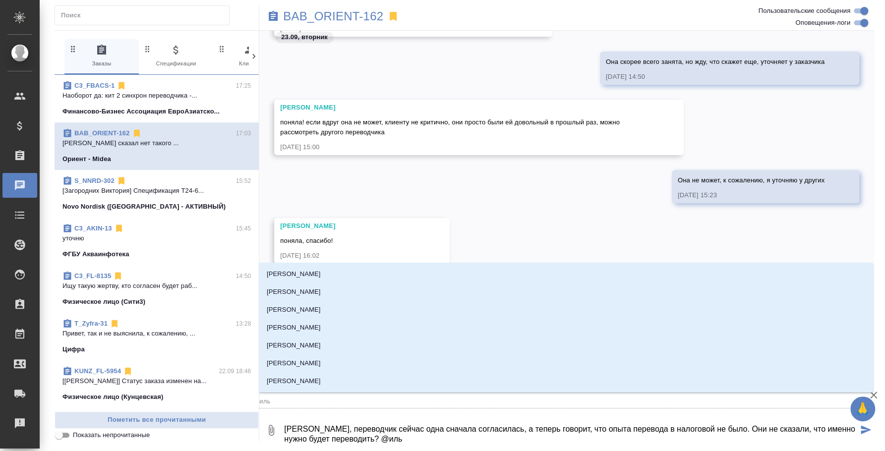
type textarea "[PERSON_NAME], переводчик сейчас одна сначала согласилась, а теперь говорит, чт…"
type input "[PERSON_NAME]"
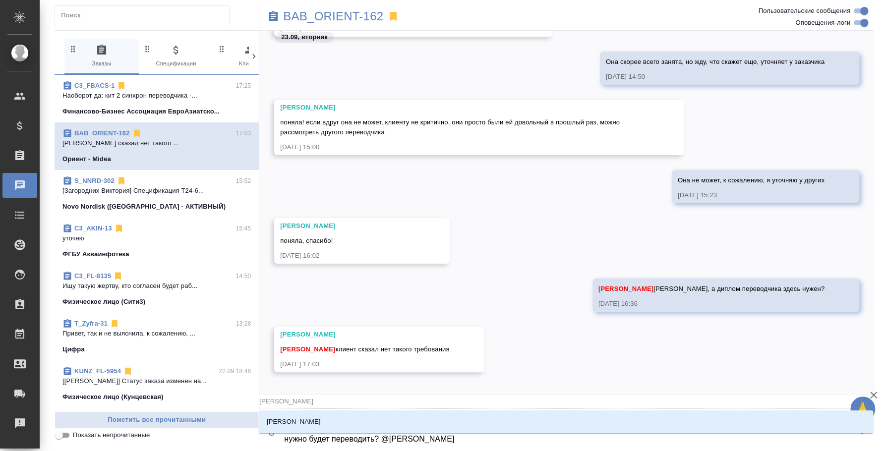
type textarea "[PERSON_NAME], переводчик сейчас одна сначала согласилась, а теперь говорит, чт…"
type input "[PERSON_NAME]"
type textarea "[PERSON_NAME], переводчик сейчас одна сначала согласилась, а теперь говорит, чт…"
type input "[PERSON_NAME]"
click at [582, 427] on li "[PERSON_NAME]" at bounding box center [566, 422] width 614 height 18
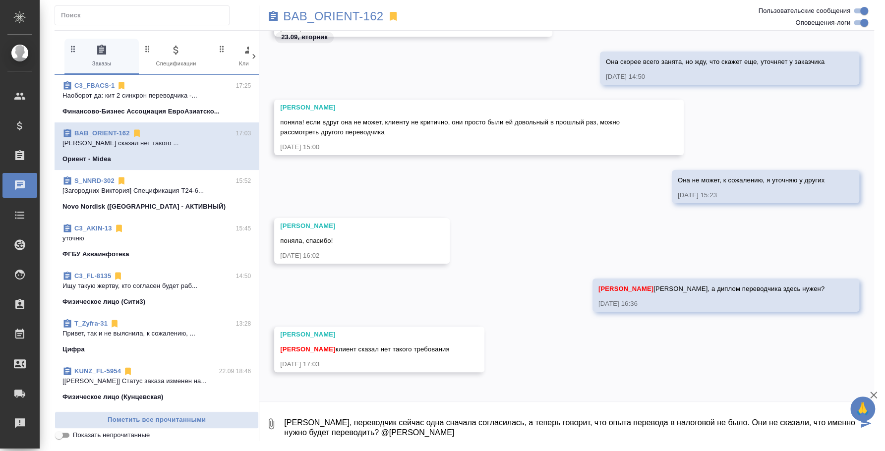
type textarea "[PERSON_NAME], переводчик сейчас одна сначала согласилась, а теперь говорит, чт…"
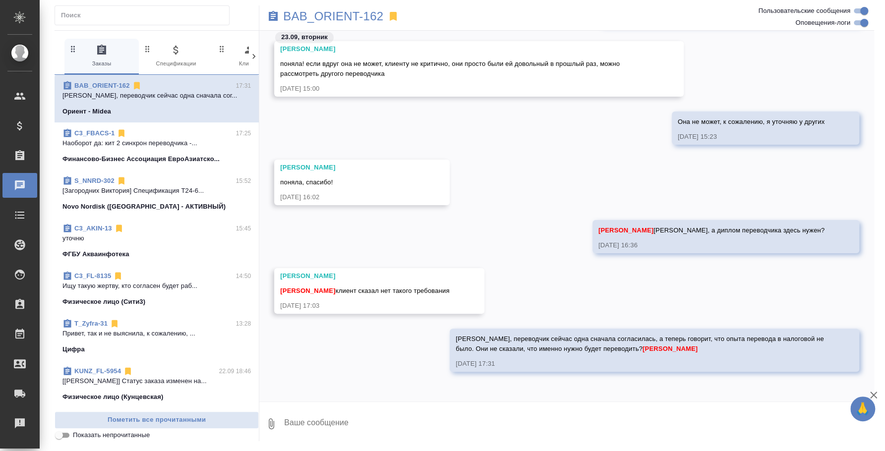
click at [164, 145] on p "Наоборот да: кит 2 синхрон переводчика -..." at bounding box center [156, 143] width 188 height 10
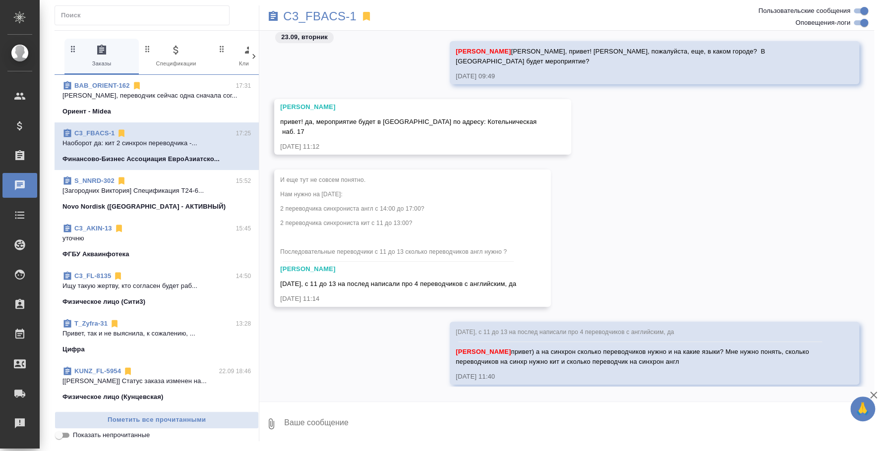
scroll to position [2169, 0]
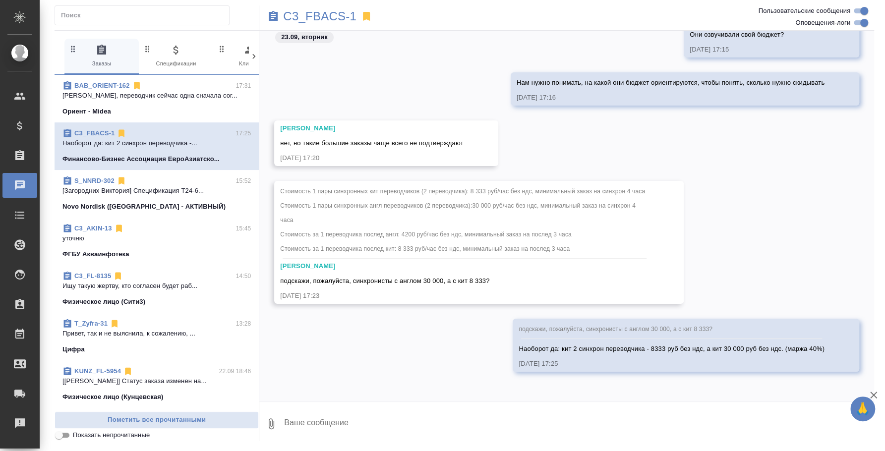
click at [339, 428] on textarea at bounding box center [578, 424] width 591 height 34
click at [357, 414] on textarea at bounding box center [578, 424] width 591 height 34
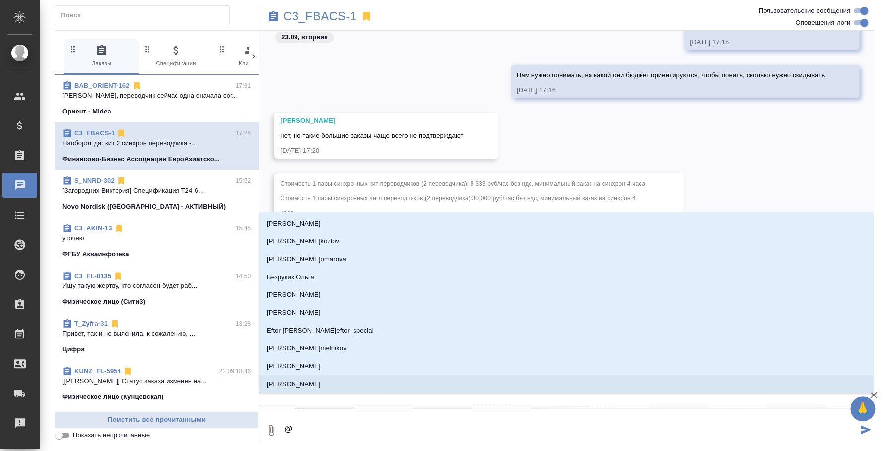
type textarea "@v"
type input "v"
type textarea "@vf"
type input "vf"
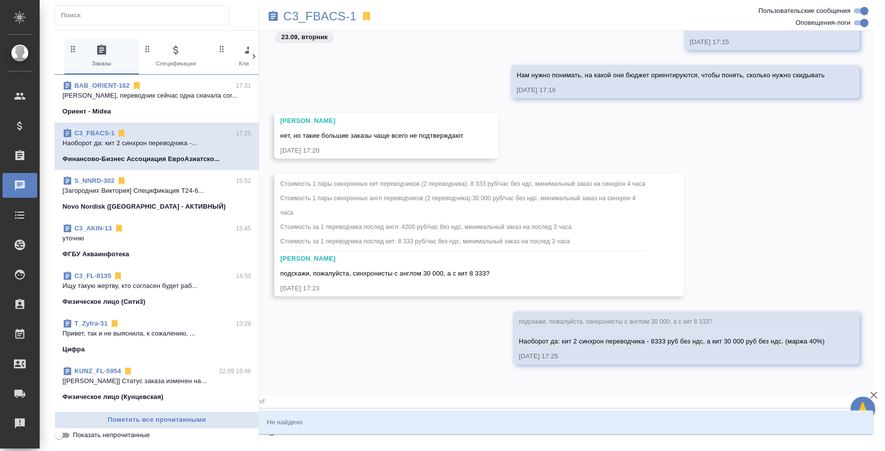
type textarea "@vfh"
type input "vfh"
type textarea "@vfhb"
type input "vfhb"
type textarea "@vfh"
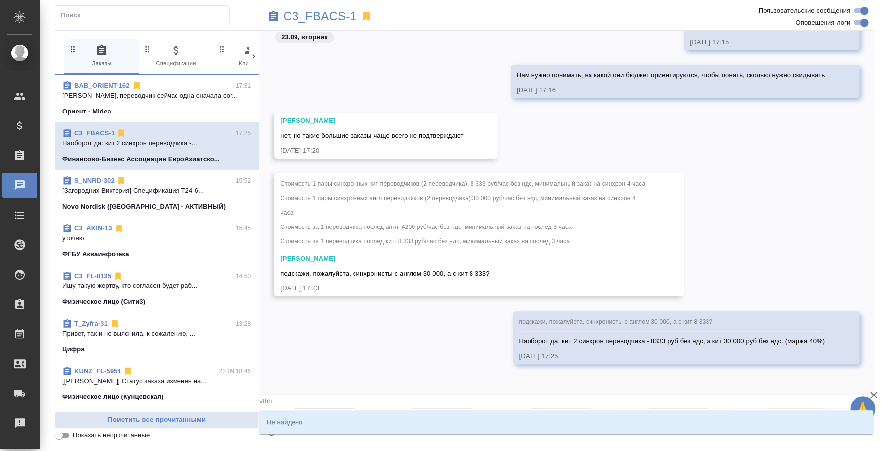
type input "vfh"
type textarea "@vf"
type input "vf"
type textarea "@"
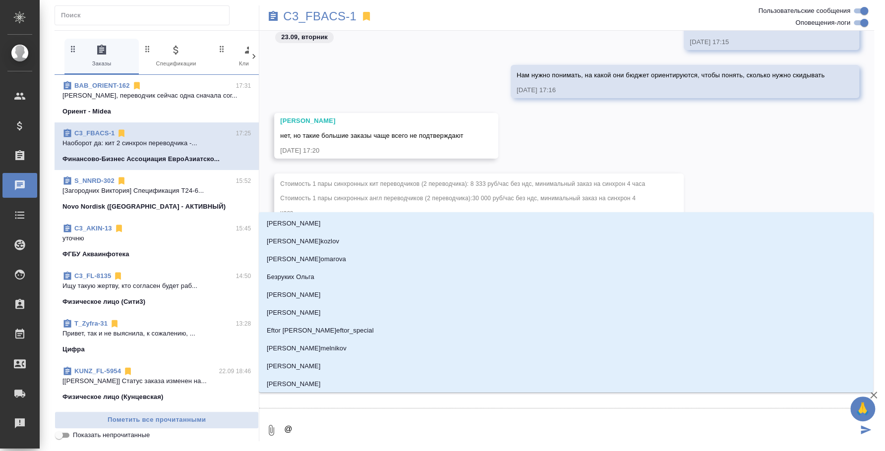
type textarea "@м"
type input "м"
type textarea "@ма"
type input "ма"
type textarea "@мар"
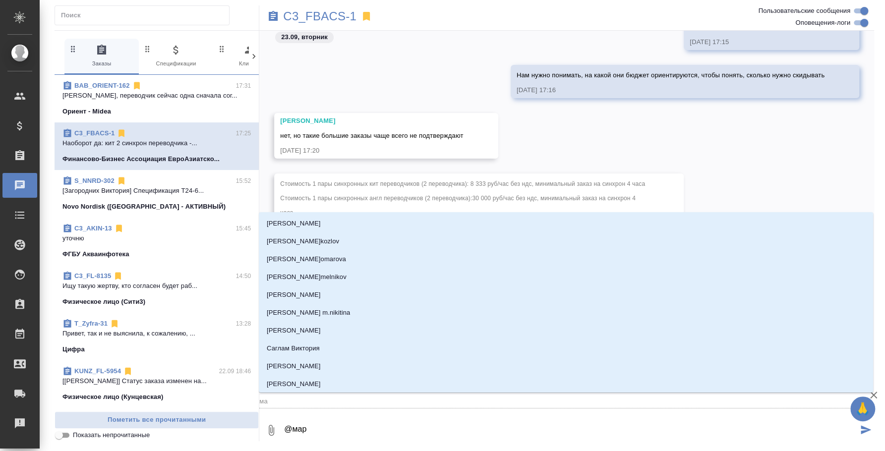
type input "мар"
type textarea "@мари"
type input "[PERSON_NAME]"
type textarea "@[PERSON_NAME]"
type input "мария"
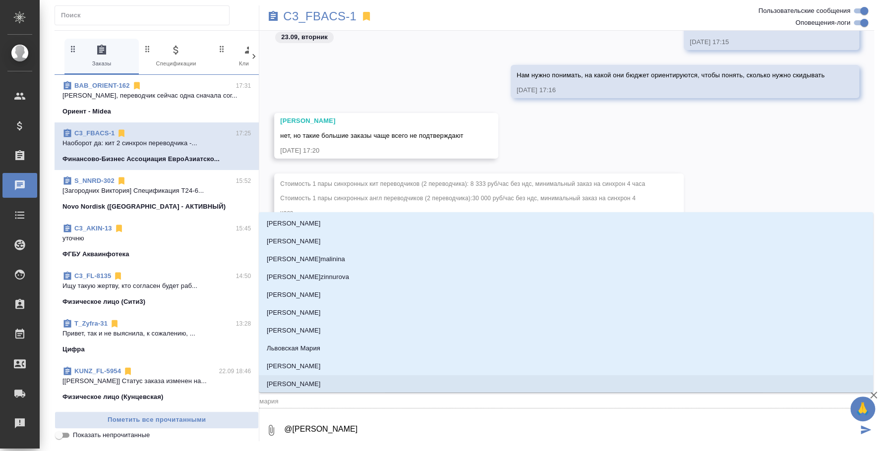
type textarea "@мари"
type input "[PERSON_NAME]"
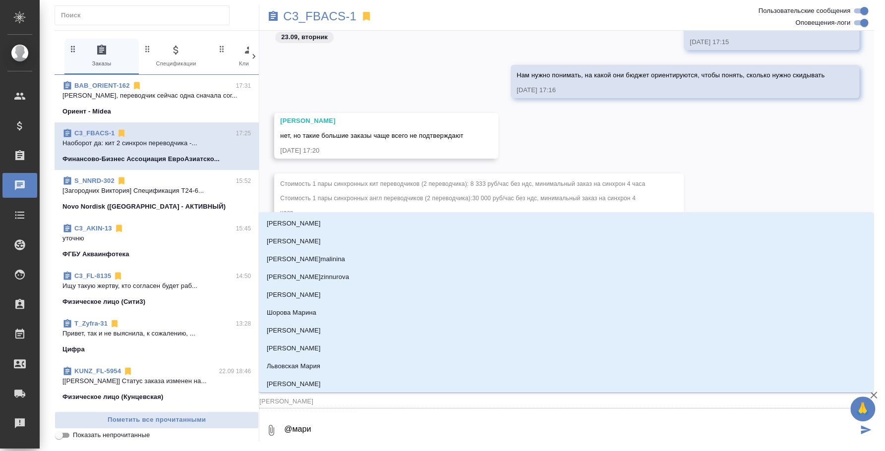
type textarea "@мар"
type input "мар"
type textarea "@ма"
type input "ма"
type textarea "@м"
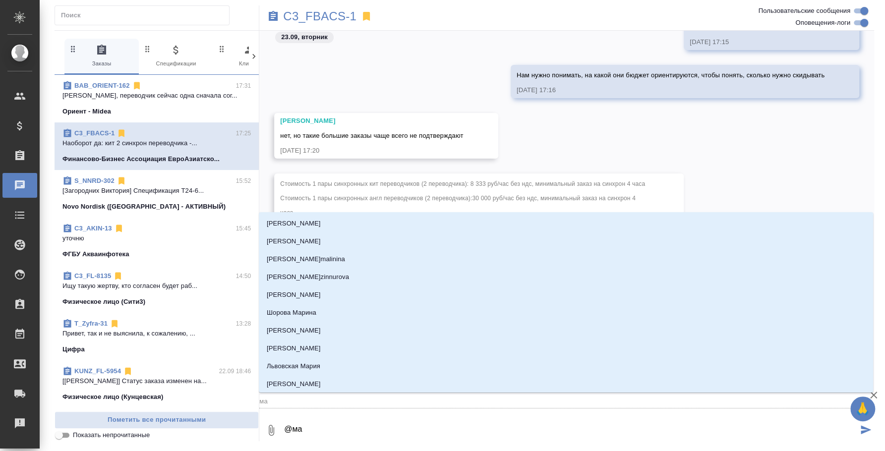
type input "м"
type textarea "@"
type textarea "@г"
type input "г"
type textarea "@га"
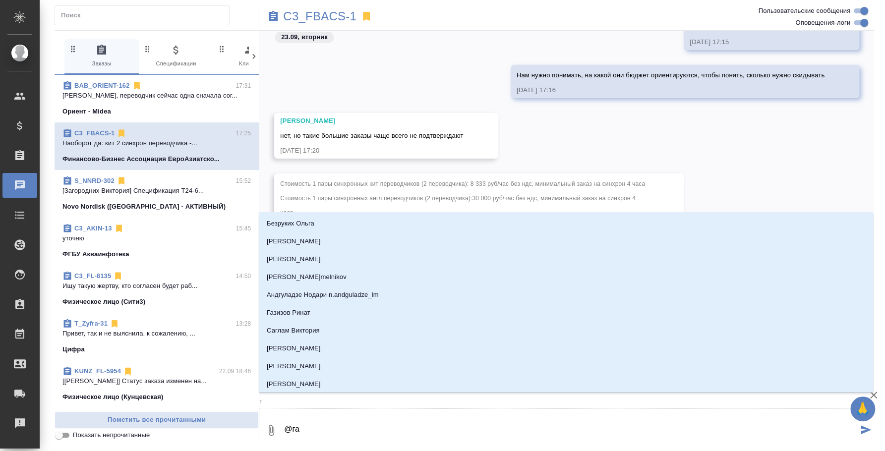
type input "га"
type textarea "@гал"
type input "гал"
type textarea "@гали"
type input "гали"
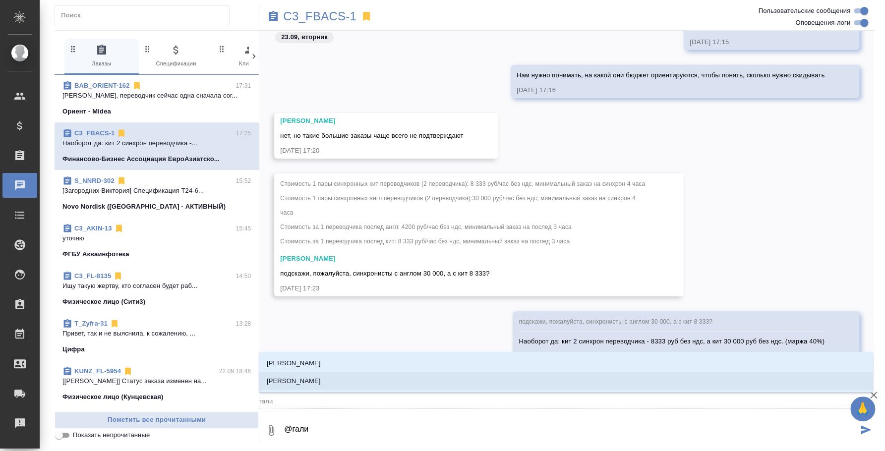
click at [327, 378] on li "[PERSON_NAME]" at bounding box center [566, 381] width 614 height 18
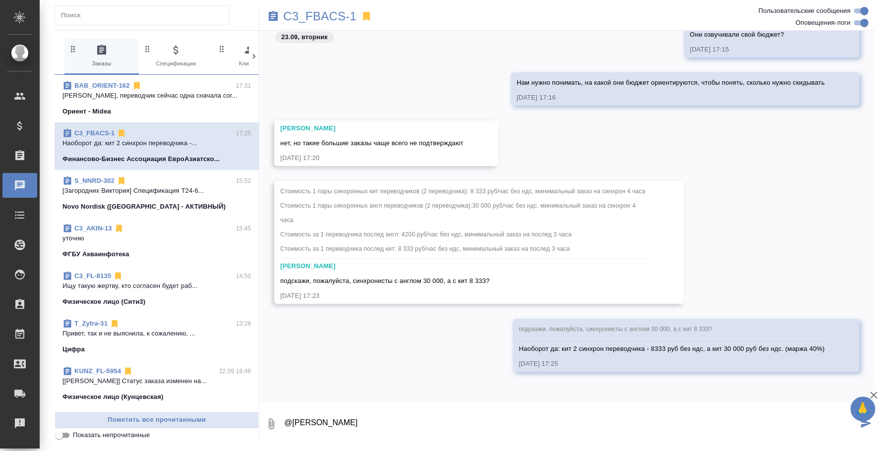
paste textarea "20%, для клиента будет: 288 143 руб без ндс"
click at [374, 419] on textarea "@Галишева Мария 20%, для клиента будет: 288 143 руб без ндс" at bounding box center [570, 424] width 574 height 34
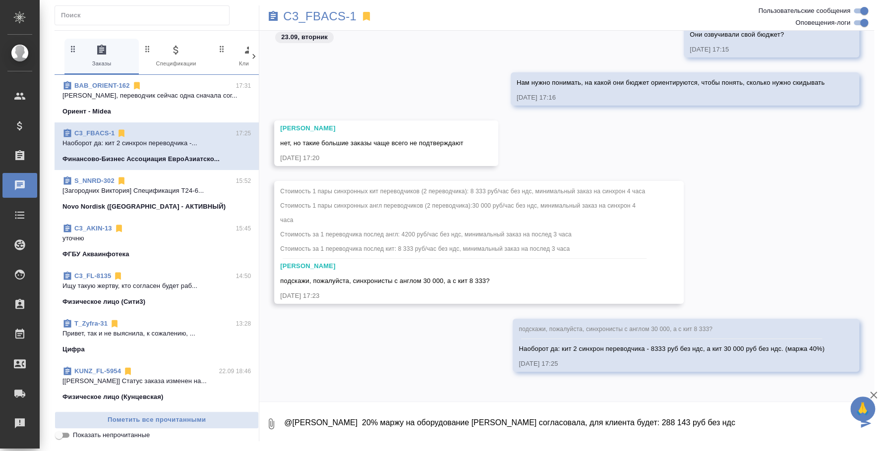
click at [697, 424] on textarea "@Галишева Мария 20% маржу на оборудование Ксюша согласовала, для клиента будет:…" at bounding box center [570, 424] width 574 height 34
type textarea "@Галишева Мария 20% маржу на оборудование Ксюша согласовала, для клиента будет:…"
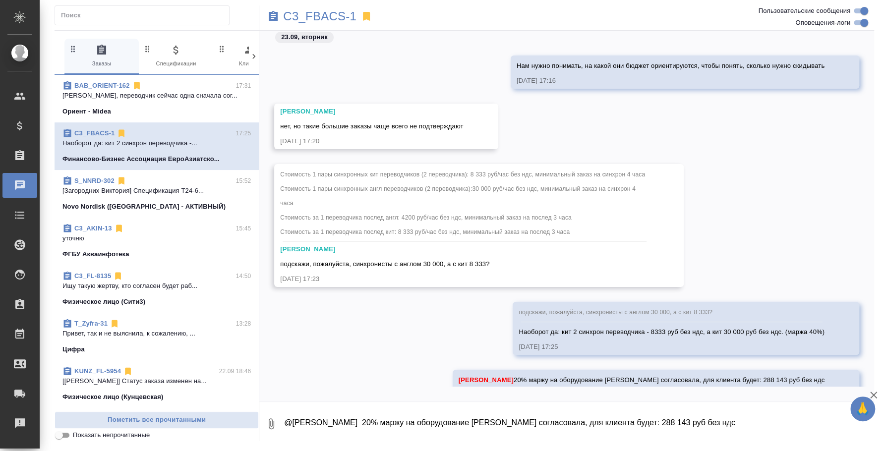
scroll to position [2217, 0]
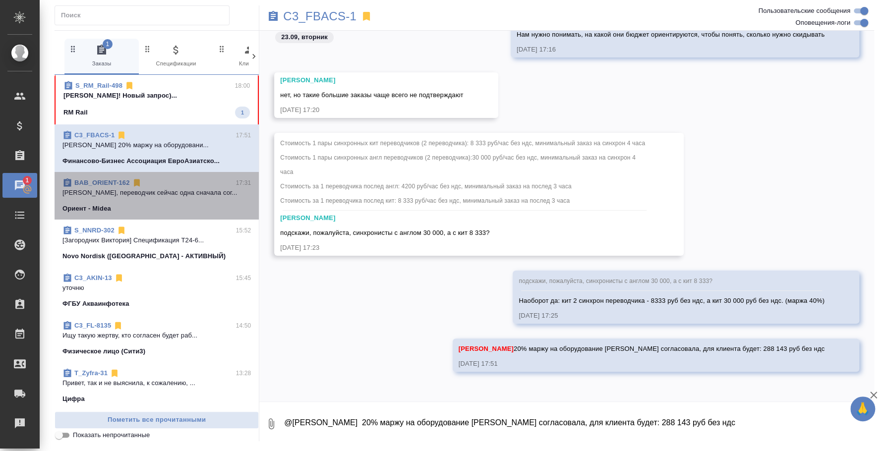
click at [181, 200] on span "BAB_ORIENT-162 17:31 Катя, переводчик сейчас одна сначала сог... Ориент - Midea" at bounding box center [156, 196] width 188 height 36
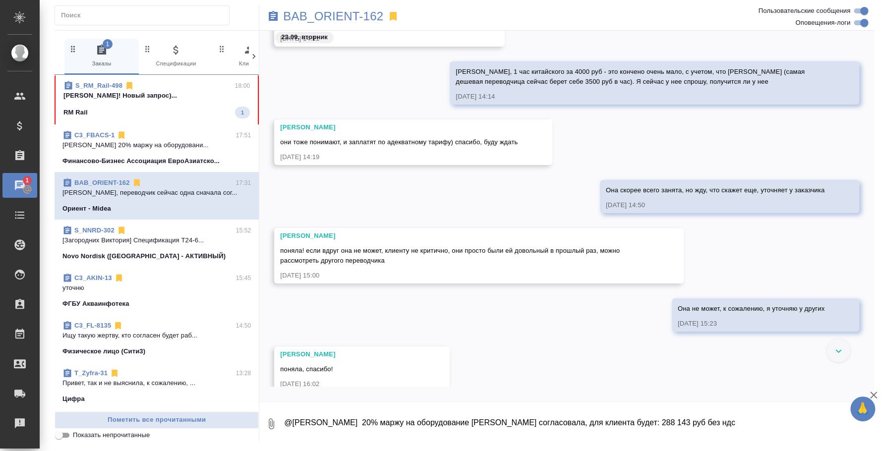
scroll to position [687, 0]
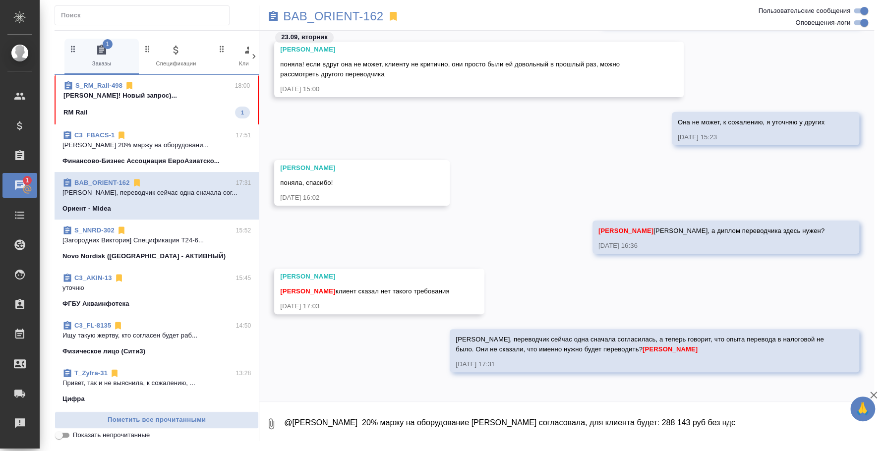
click at [142, 248] on span "S_NNRD-302 15:52 [Загородних Виктория] Спецификация T24-6... Novo Nordisk (РФ -…" at bounding box center [156, 244] width 188 height 36
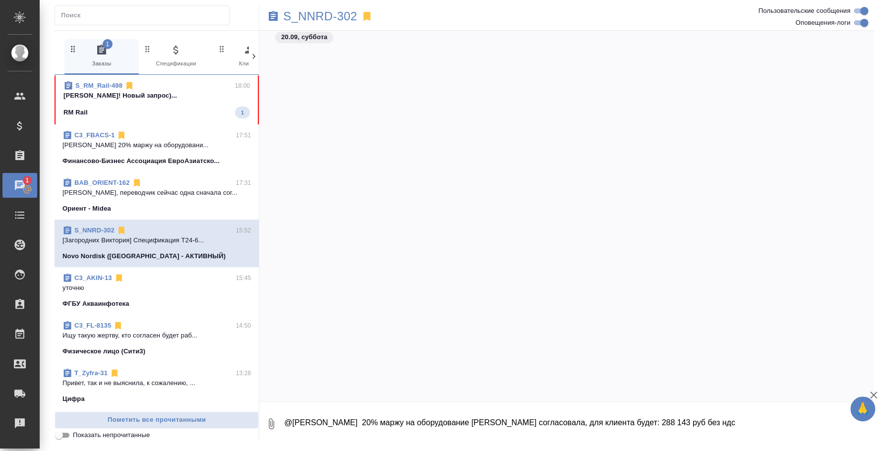
scroll to position [2723, 0]
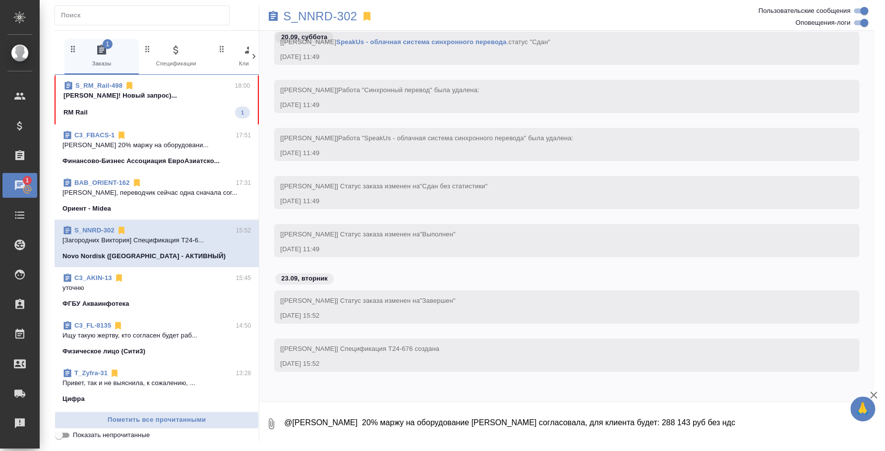
click at [139, 206] on div "Ориент - Midea" at bounding box center [156, 209] width 188 height 10
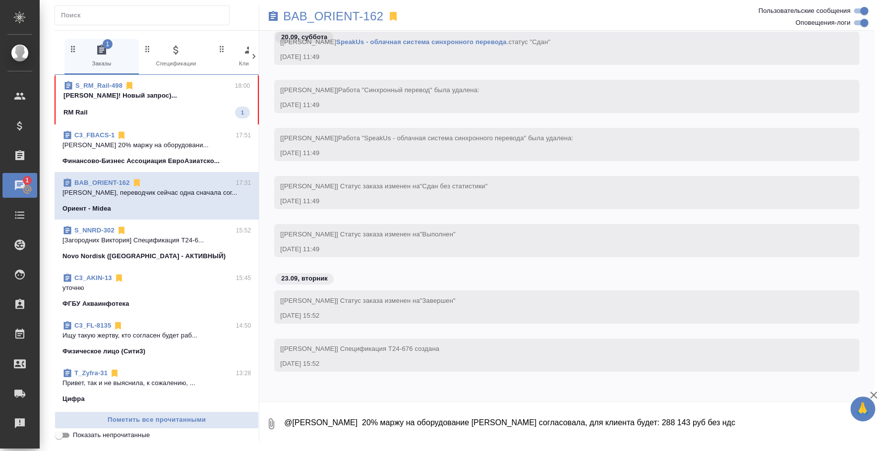
scroll to position [688, 0]
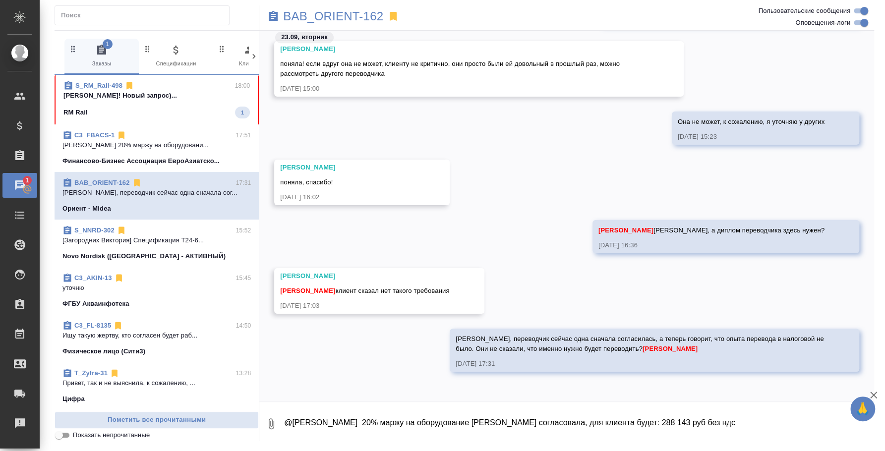
click at [146, 241] on p "[Загородних Виктория] Спецификация T24-6..." at bounding box center [156, 240] width 188 height 10
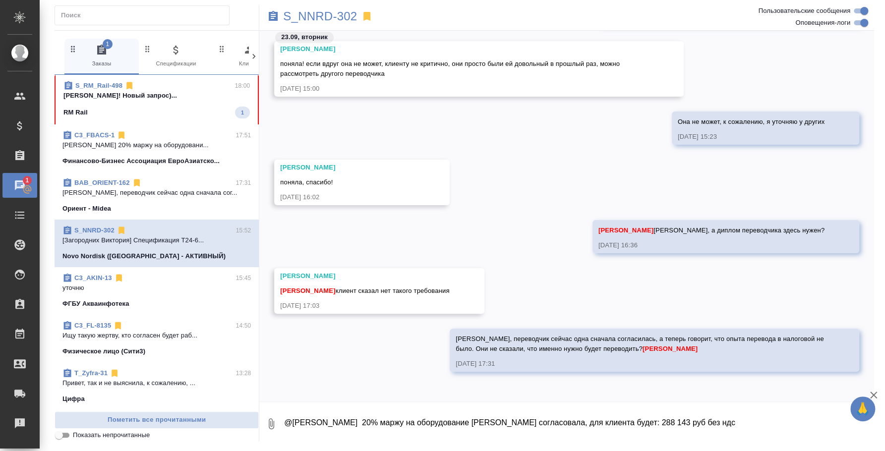
scroll to position [2744, 0]
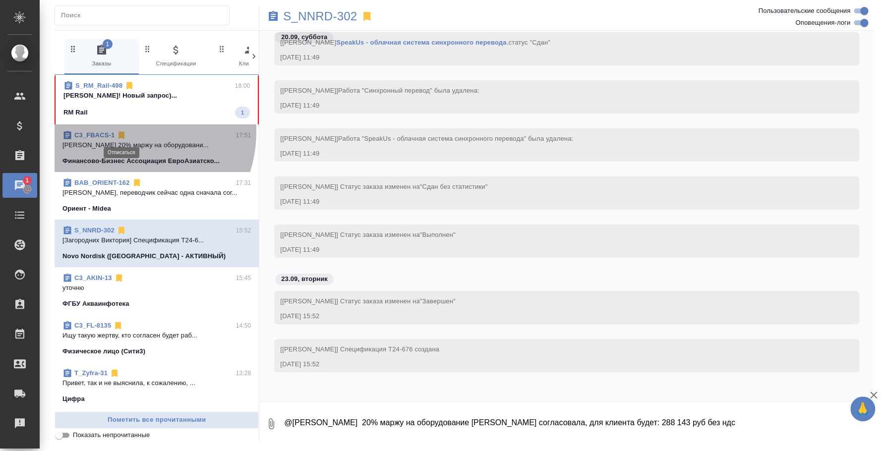
click at [122, 132] on icon at bounding box center [122, 135] width 6 height 7
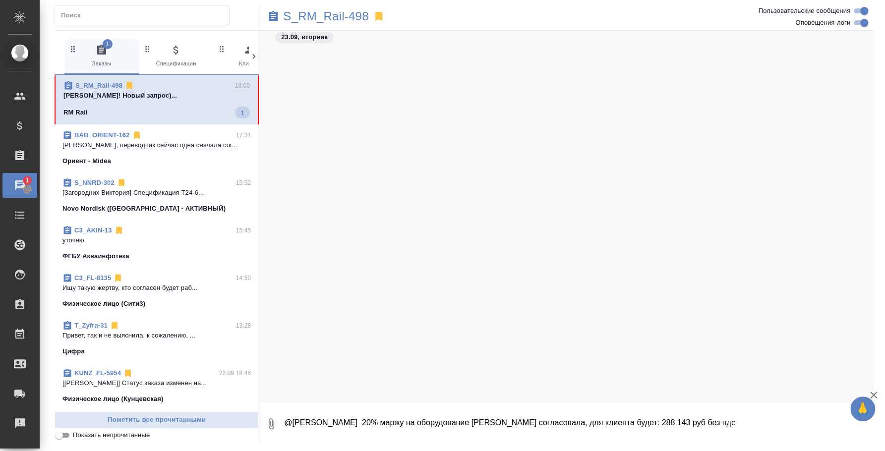
scroll to position [610, 0]
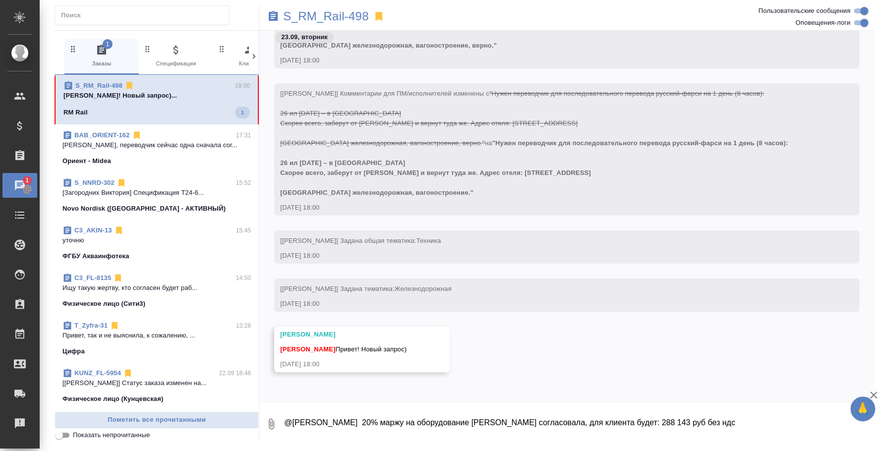
click at [123, 106] on span "S_RM_Rail-498 18:00 Федотова Ирина Привет! Новый запрос)... RM Rail 1" at bounding box center [156, 100] width 186 height 38
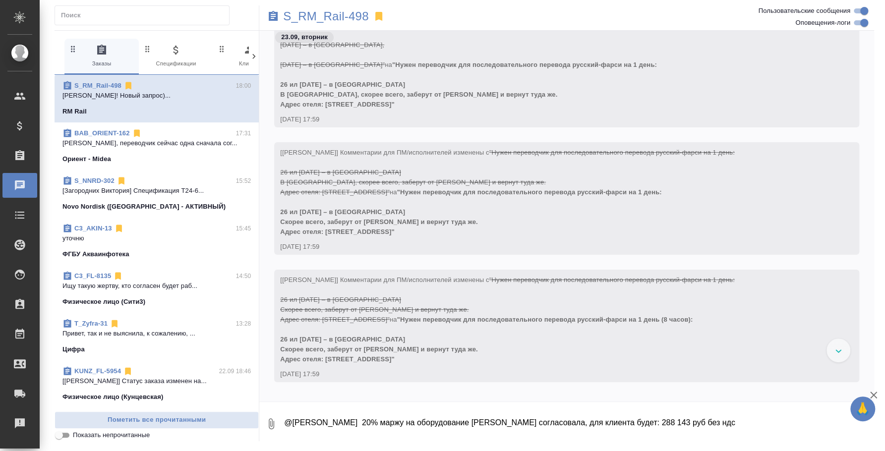
scroll to position [190, 0]
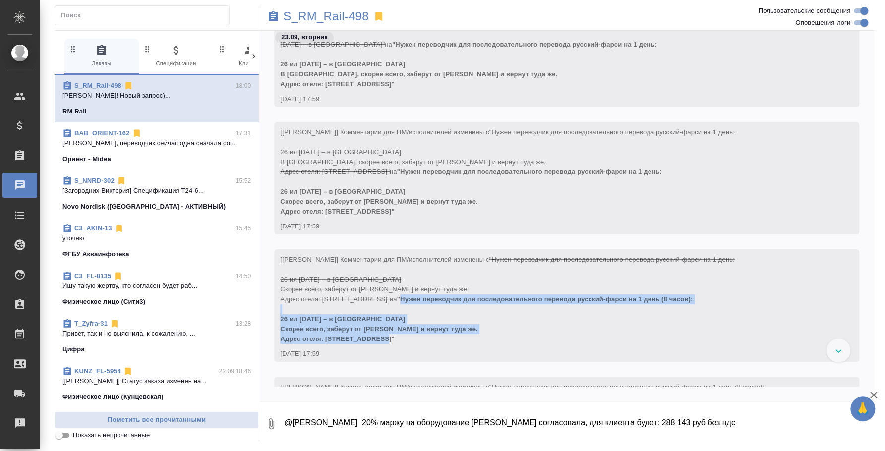
drag, startPoint x: 428, startPoint y: 301, endPoint x: 437, endPoint y: 336, distance: 36.0
click at [437, 336] on div "[Усманова Ольга] Комментарии для ПМ/исполнителей изменены с "Нужен переводчик д…" at bounding box center [552, 298] width 544 height 92
copy span "Нужен переводчик для последовательного перевода русский-фарси на 1 день (8 часо…"
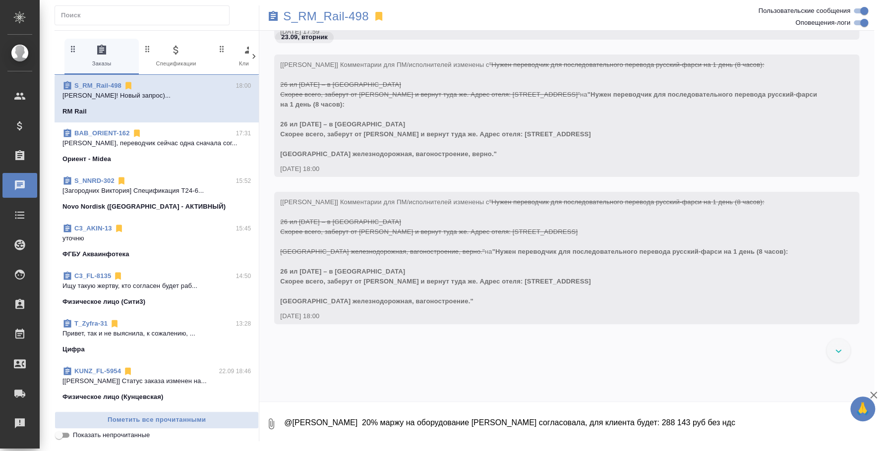
scroll to position [738, 0]
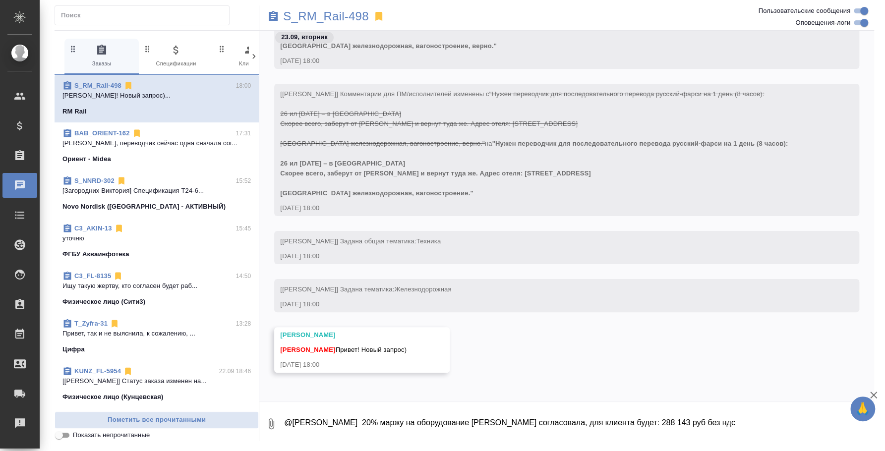
click at [390, 419] on textarea "@Галишева Мария 20% маржу на оборудование Ксюша согласовала, для клиента будет:…" at bounding box center [578, 424] width 591 height 34
type textarea "Привет, Оля. Пошла к вендорам сразу ..."
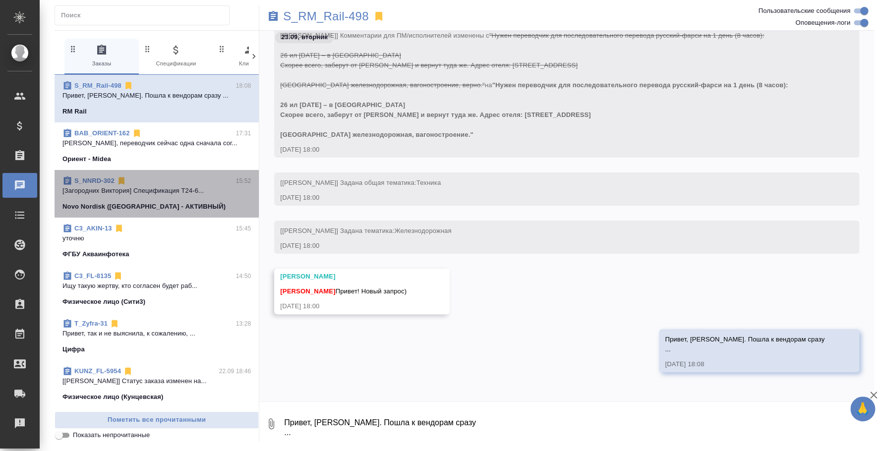
click at [173, 191] on p "[Загородних Виктория] Спецификация T24-6..." at bounding box center [156, 191] width 188 height 10
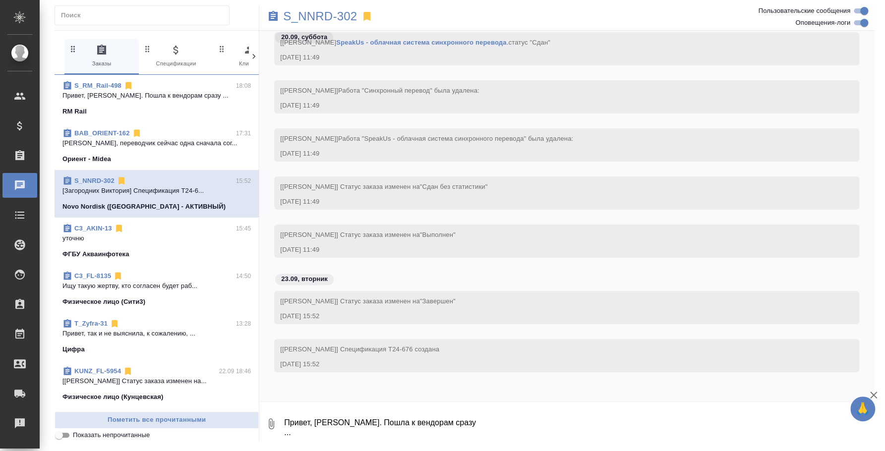
click at [165, 242] on p "уточню" at bounding box center [156, 238] width 188 height 10
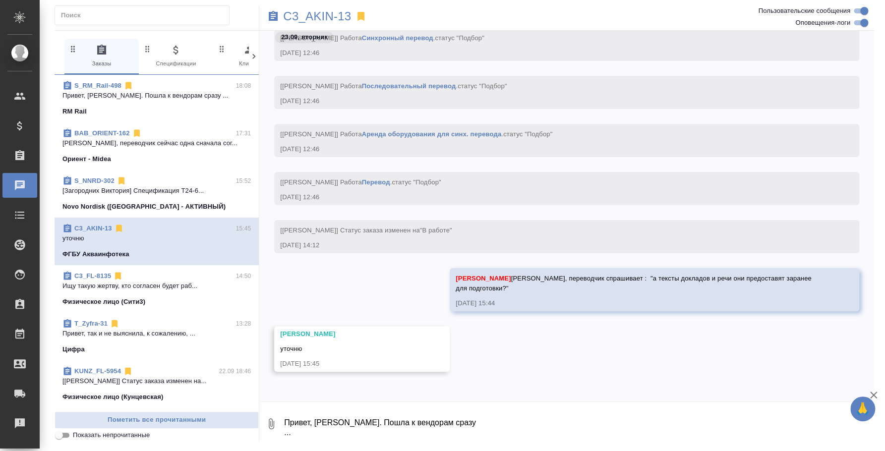
scroll to position [459, 0]
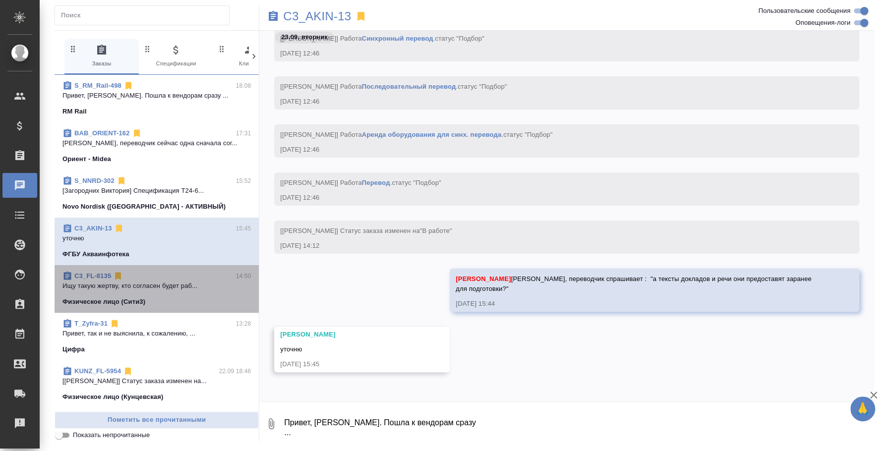
click at [171, 274] on div "C3_FL-8135 14:50" at bounding box center [156, 276] width 188 height 10
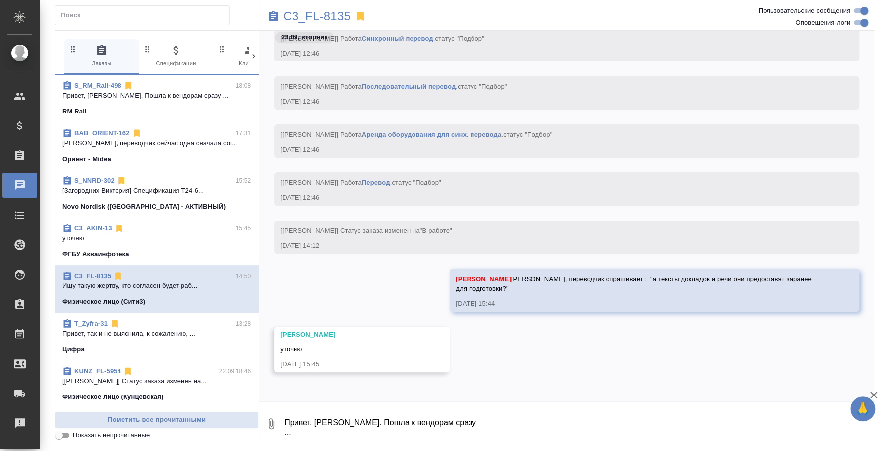
scroll to position [411, 0]
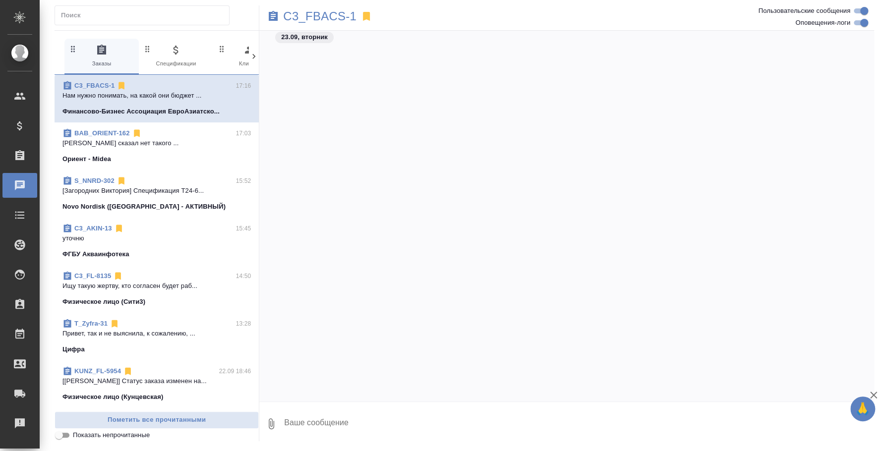
scroll to position [2423, 0]
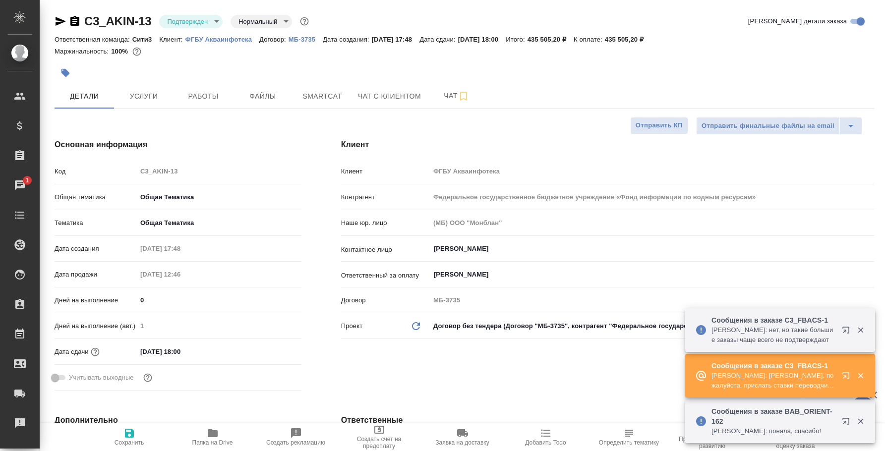
select select "RU"
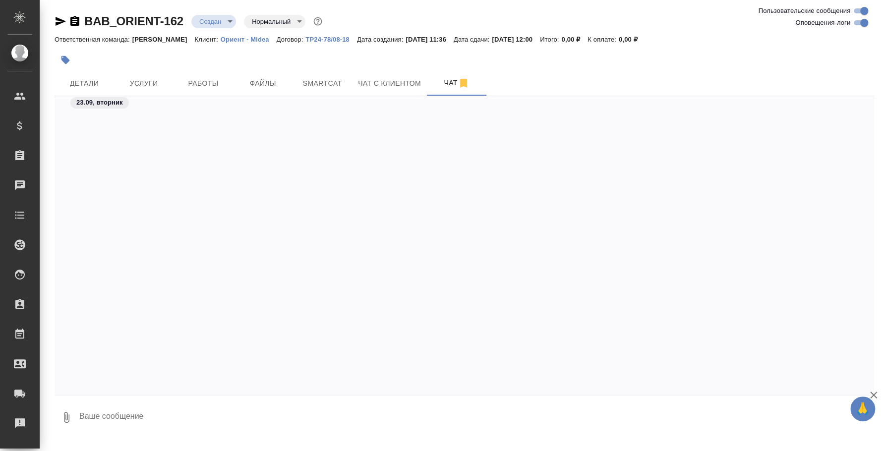
scroll to position [598, 0]
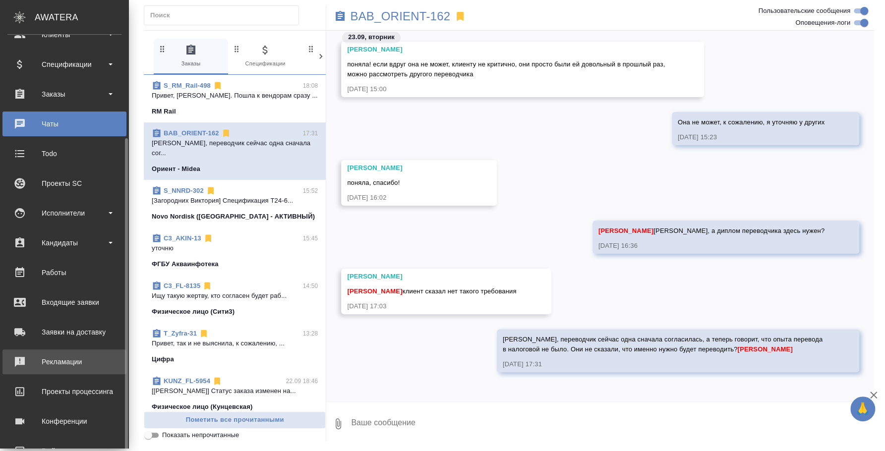
scroll to position [91, 0]
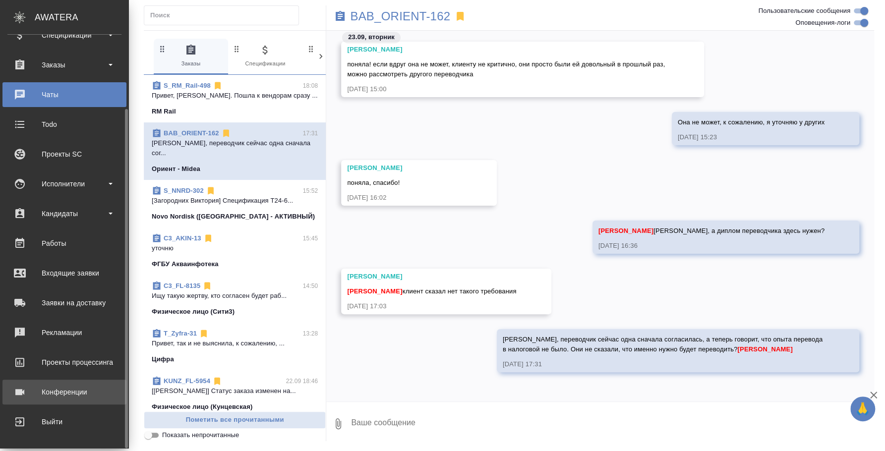
click at [60, 391] on div "Конференции" at bounding box center [64, 392] width 114 height 15
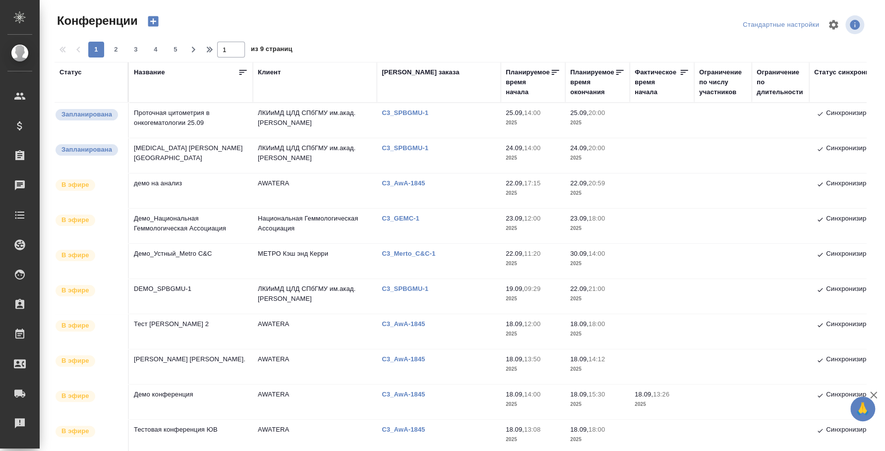
type input "Федотова Ирина"
click at [193, 157] on td "Mixed Phenotype Acute Leukemia Marie Christine Bene Франция" at bounding box center [191, 155] width 124 height 35
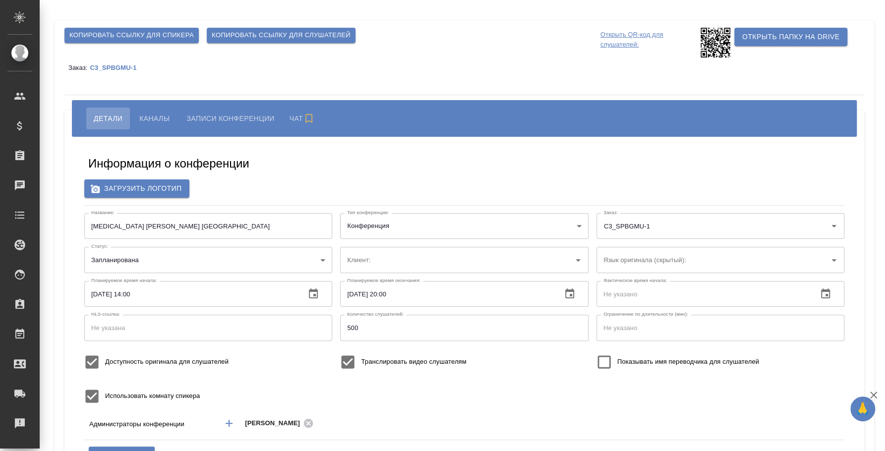
type input "ЛКИиМД ЦЛД СПбГМУ им.акад. [PERSON_NAME]"
type input "DEMO_SPBGMU-1"
click at [188, 224] on input "[MEDICAL_DATA] [PERSON_NAME] [GEOGRAPHIC_DATA]" at bounding box center [208, 226] width 248 height 26
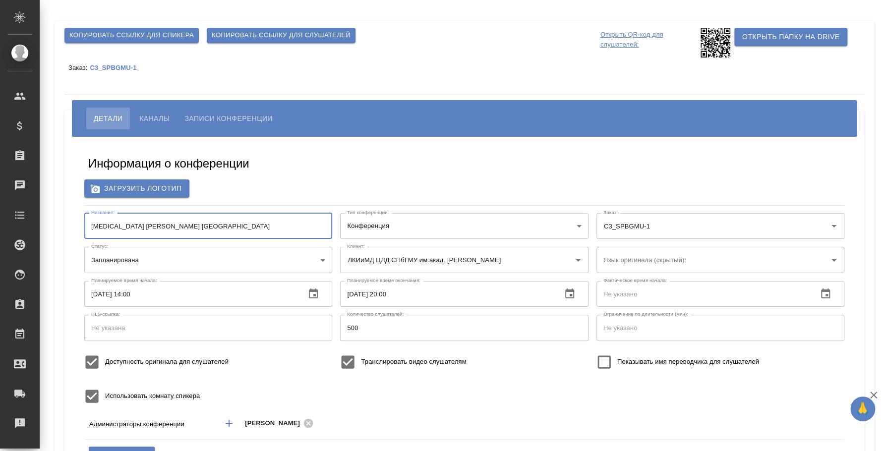
click at [188, 224] on input "[MEDICAL_DATA] [PERSON_NAME] [GEOGRAPHIC_DATA]" at bounding box center [208, 226] width 248 height 26
paste input "Проточная цитометрия в онкогематологии"
type input "Проточная цитометрия в онкогематологии 24.09"
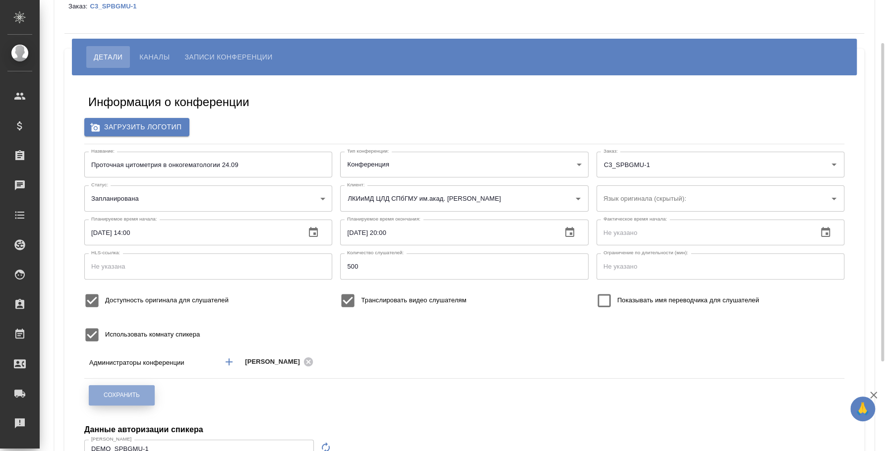
click at [128, 394] on span "Сохранить" at bounding box center [122, 395] width 36 height 8
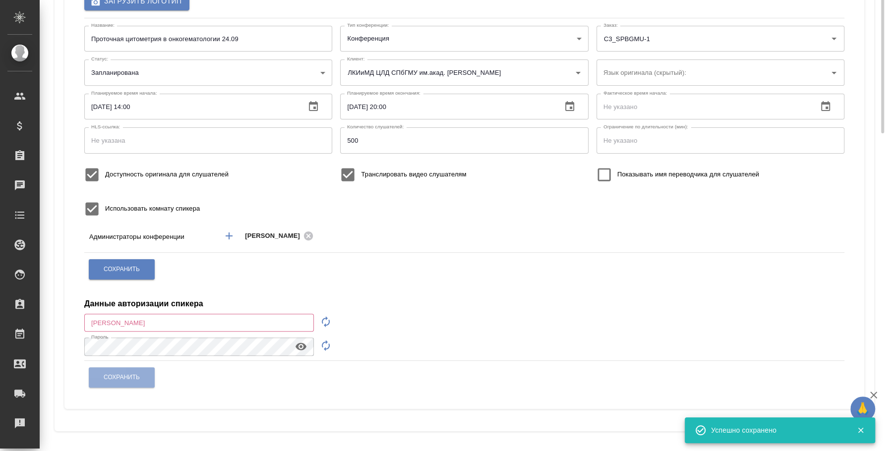
scroll to position [0, 0]
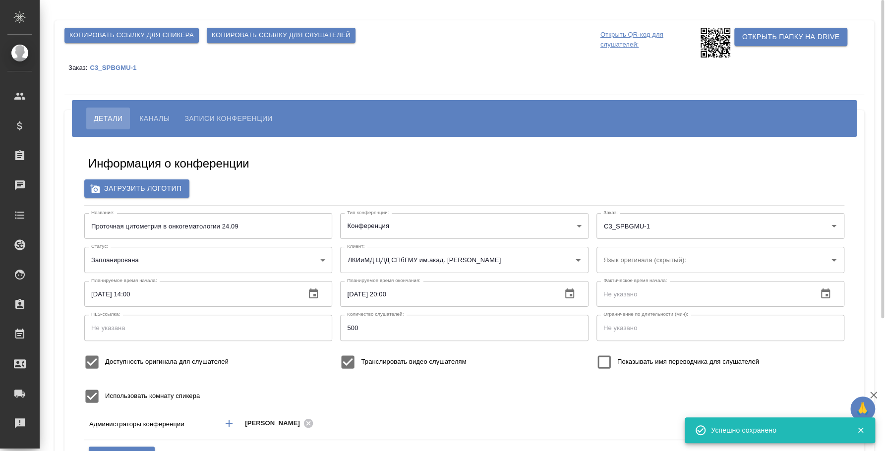
click at [163, 119] on span "Каналы" at bounding box center [154, 119] width 30 height 12
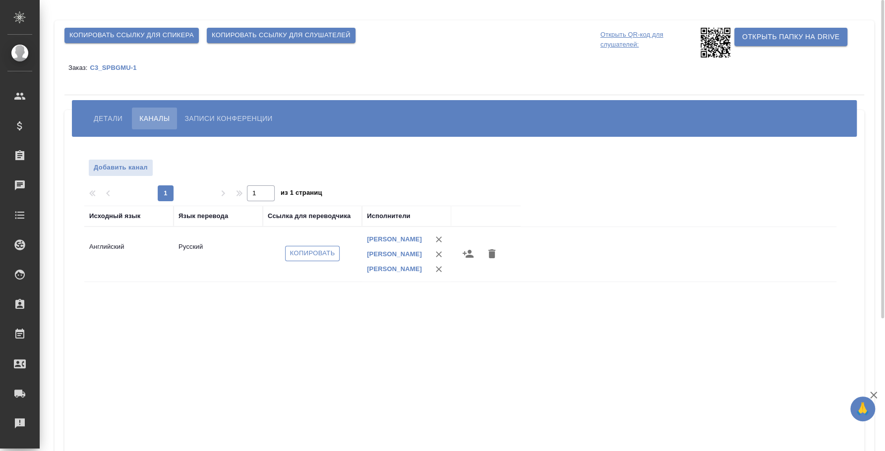
click at [311, 253] on span "Копировать" at bounding box center [312, 253] width 45 height 11
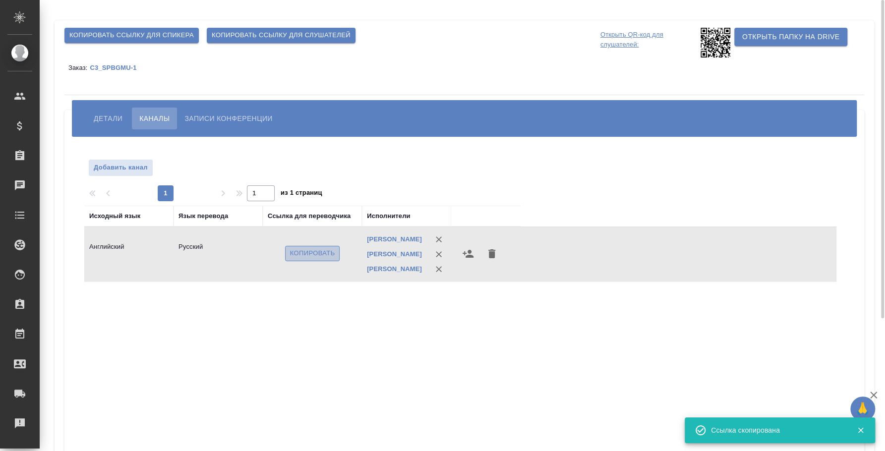
click at [311, 253] on span "Копировать" at bounding box center [312, 253] width 45 height 11
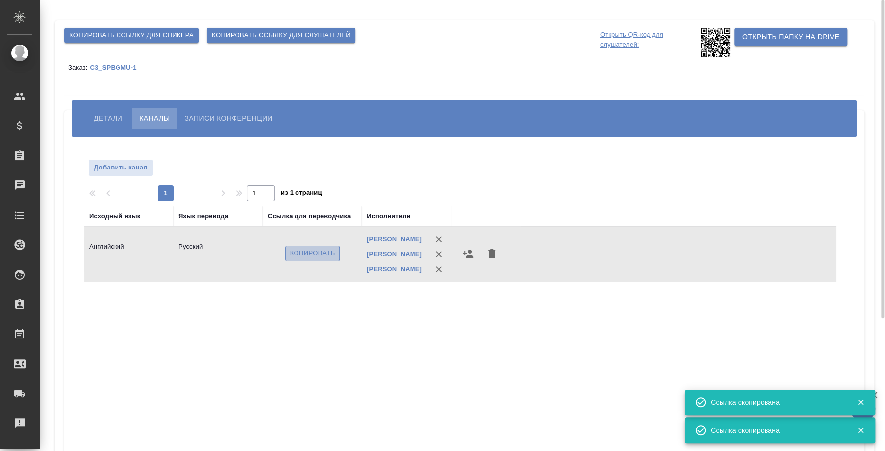
click at [307, 259] on span "Копировать" at bounding box center [312, 253] width 45 height 11
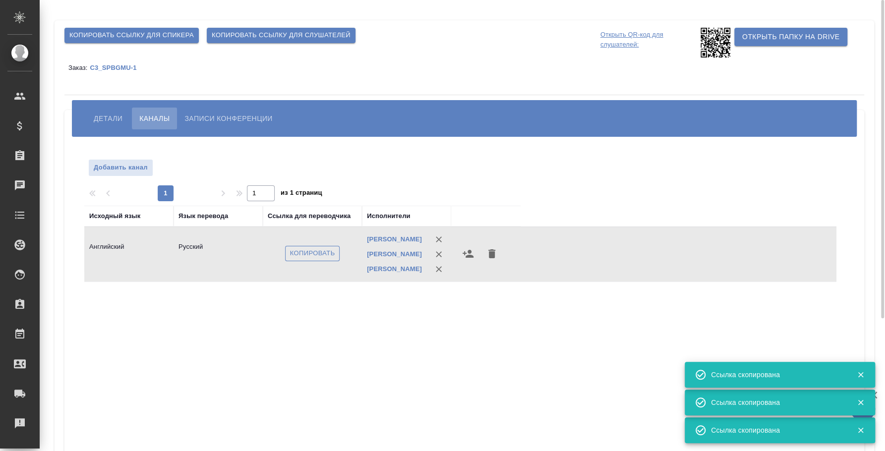
click at [307, 259] on span "Копировать" at bounding box center [312, 253] width 45 height 11
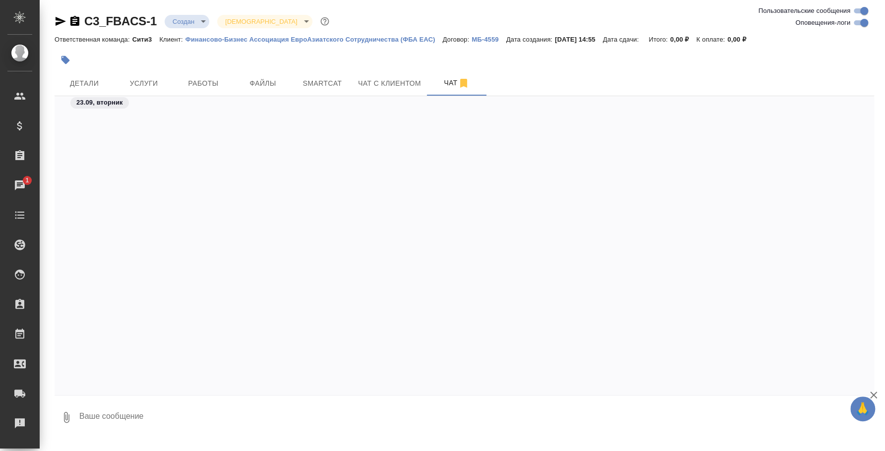
scroll to position [3362, 0]
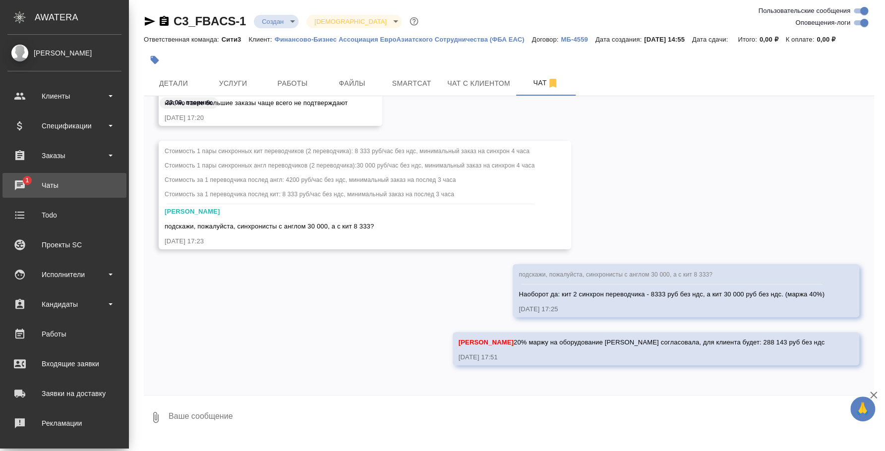
click at [31, 192] on div "Чаты" at bounding box center [64, 185] width 114 height 15
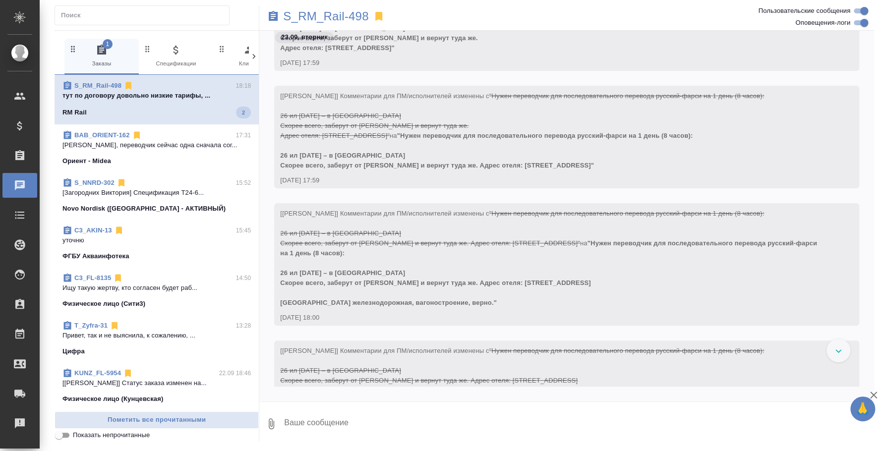
scroll to position [546, 0]
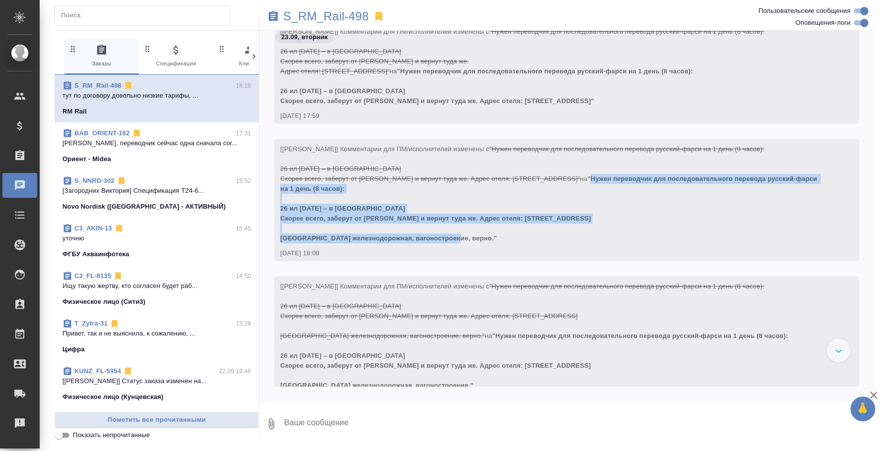
drag, startPoint x: 580, startPoint y: 175, endPoint x: 457, endPoint y: 239, distance: 138.3
click at [457, 239] on div "[[PERSON_NAME]] Комментарии для ПМ/исполнителей изменены с "Нужен переводчик дл…" at bounding box center [552, 193] width 544 height 102
copy span "Нужен переводчик для последовательного перевода русский-фарси на 1 день (8 часо…"
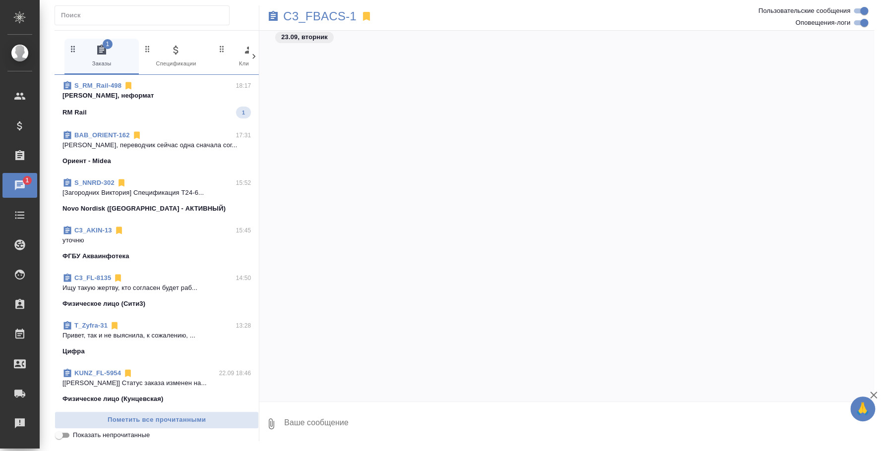
scroll to position [2755, 0]
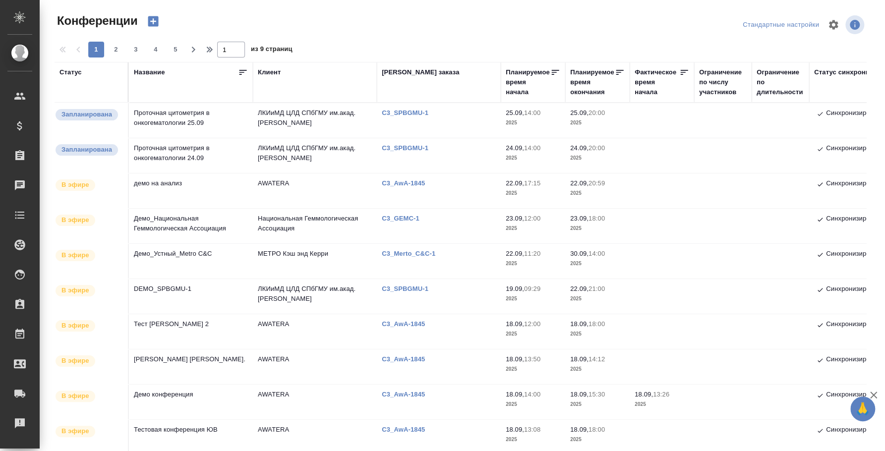
click at [178, 124] on td "Проточная цитометрия в онкогематологии 25.09" at bounding box center [191, 120] width 124 height 35
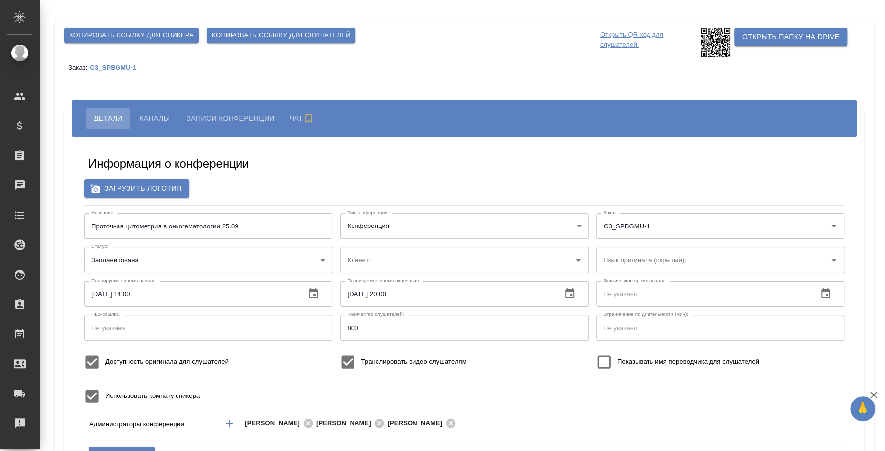
type input "DEMO_SPBGMU-1"
click at [165, 102] on div "[PERSON_NAME] Записи конференции Чат" at bounding box center [464, 118] width 785 height 37
type input "ЛКИиМД ЦЛД СПбГМУ им.акад. [PERSON_NAME]"
click at [165, 114] on span "Каналы" at bounding box center [154, 119] width 30 height 12
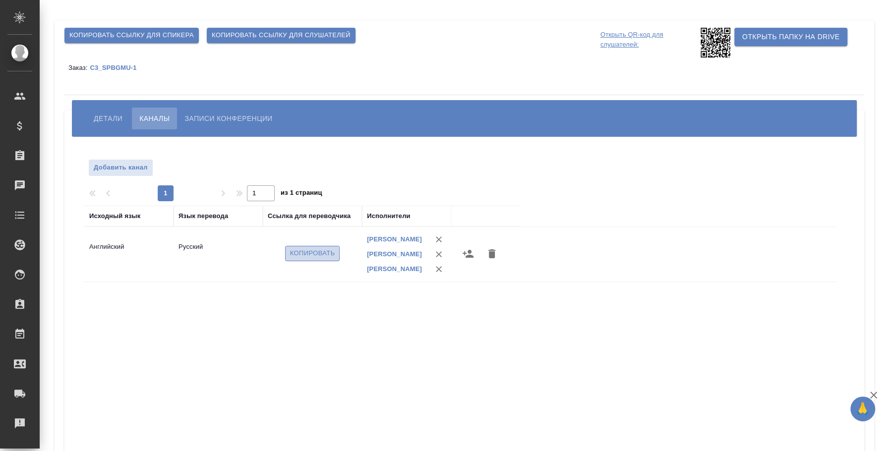
click at [314, 256] on span "Копировать" at bounding box center [312, 253] width 45 height 11
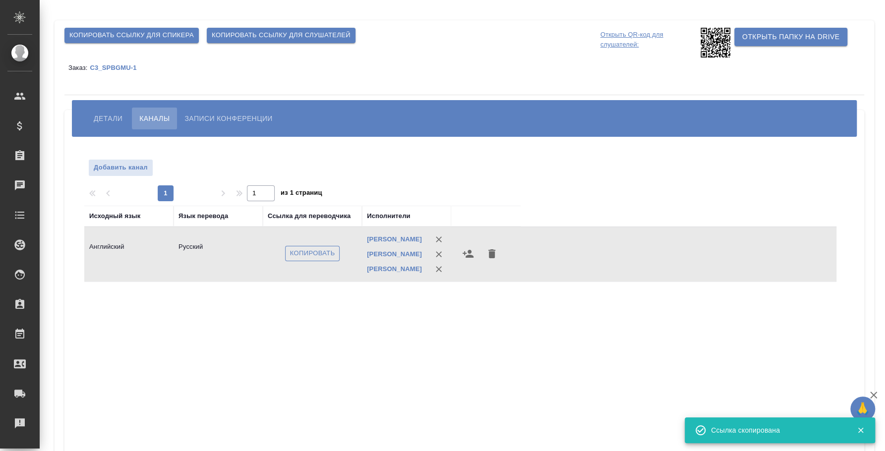
click at [314, 256] on span "Копировать" at bounding box center [312, 253] width 45 height 11
